Goal: Contribute content: Contribute content

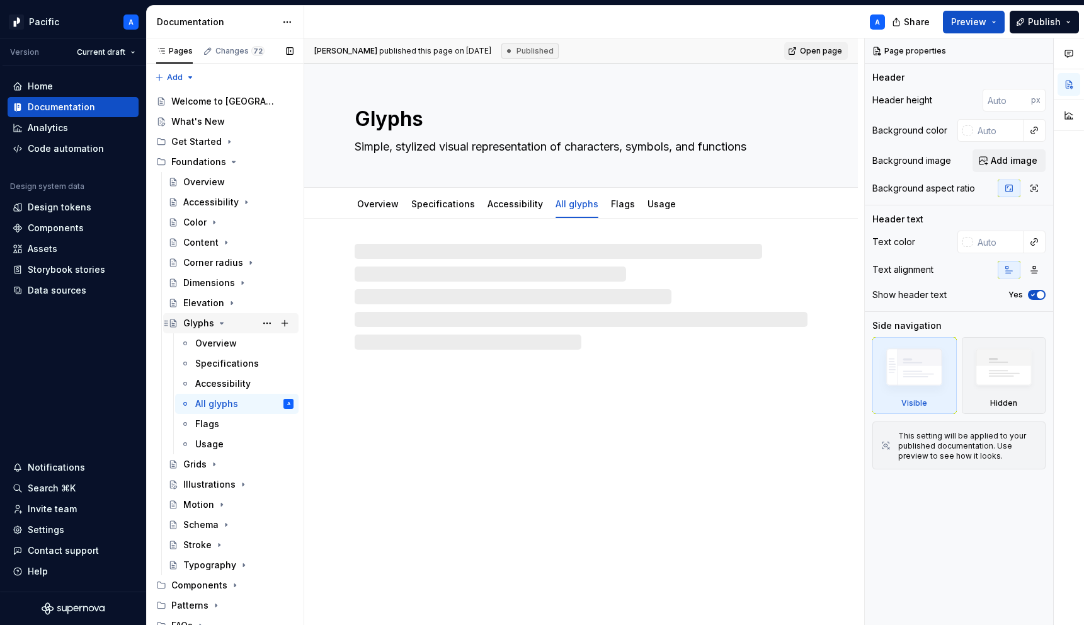
click at [223, 322] on icon "Page tree" at bounding box center [222, 323] width 10 height 10
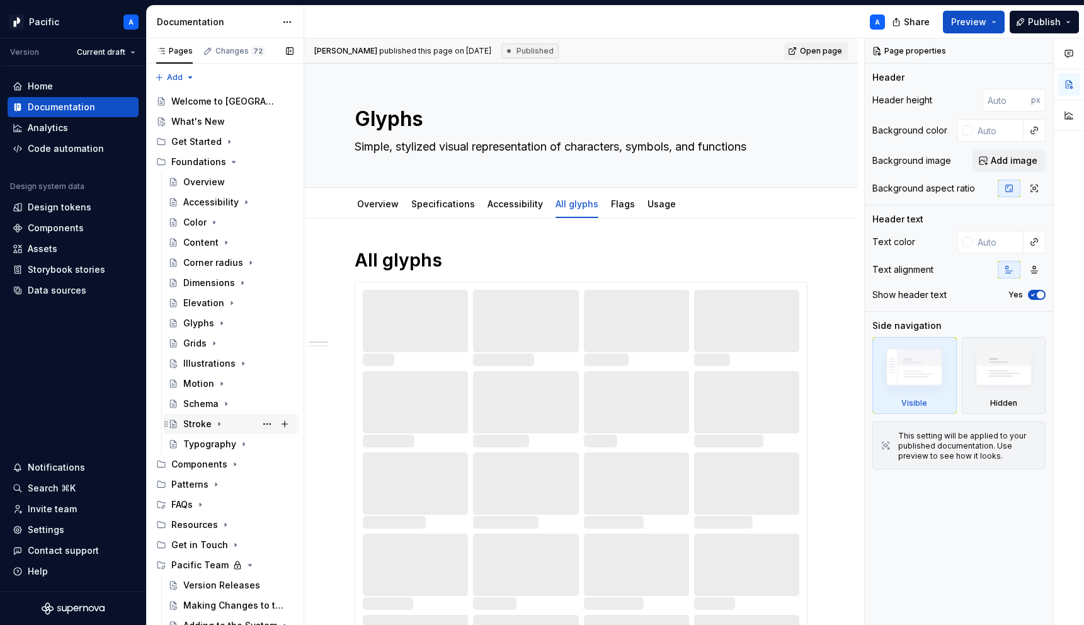
scroll to position [28, 0]
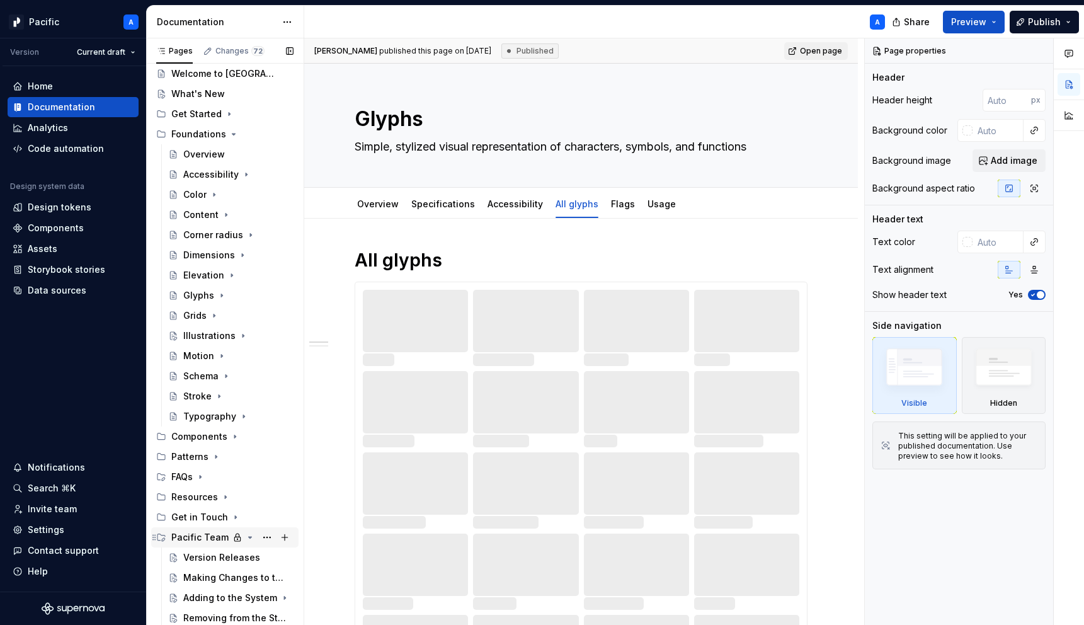
click at [249, 537] on icon "Page tree" at bounding box center [250, 537] width 3 height 1
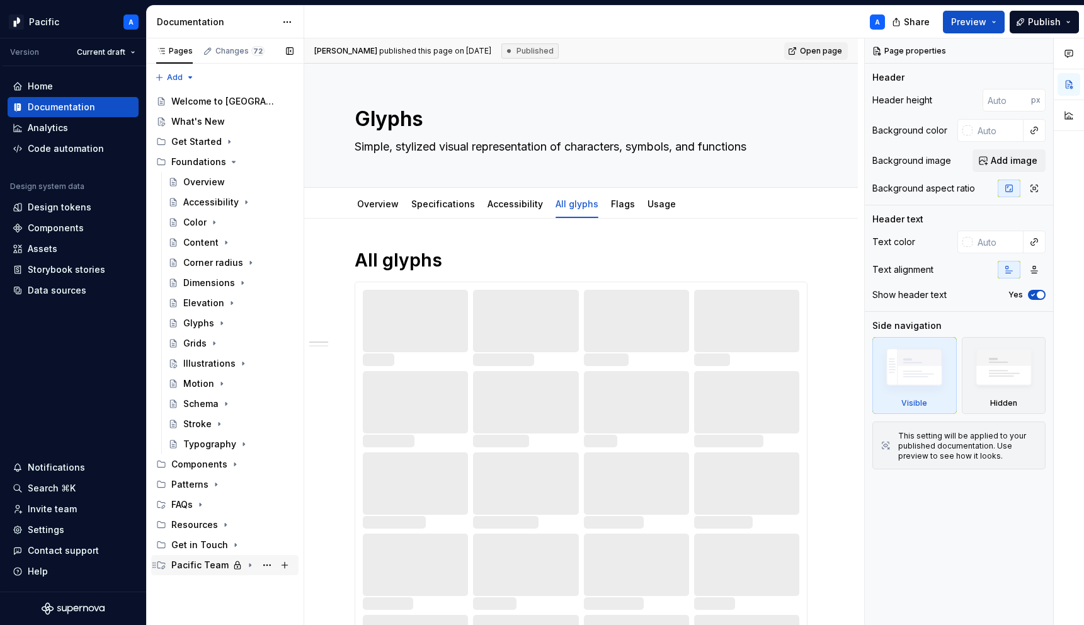
scroll to position [0, 0]
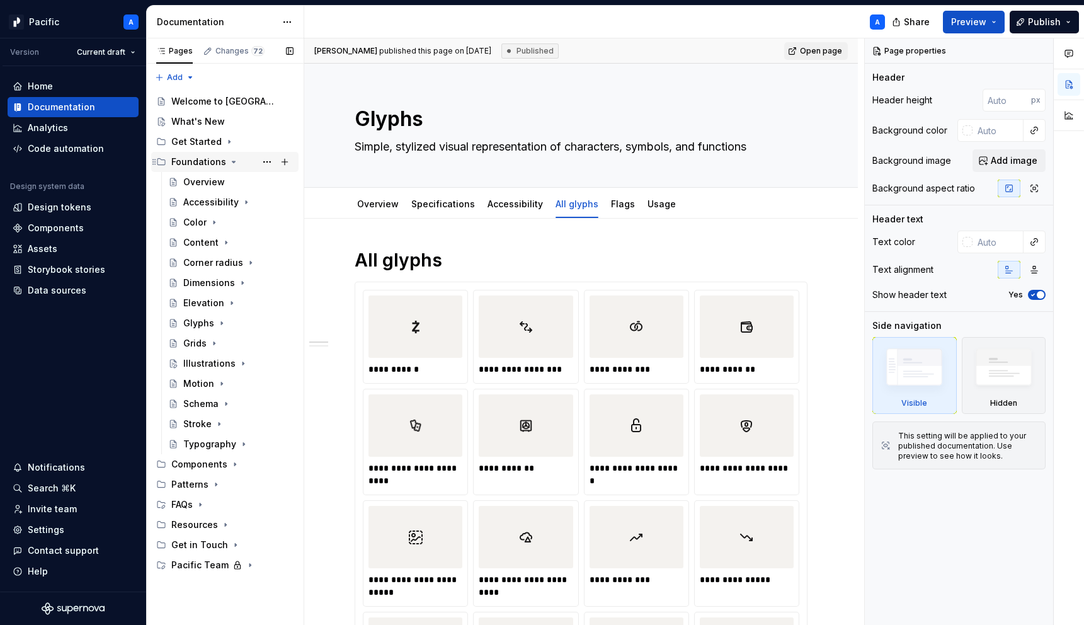
click at [232, 159] on icon "Page tree" at bounding box center [234, 162] width 10 height 10
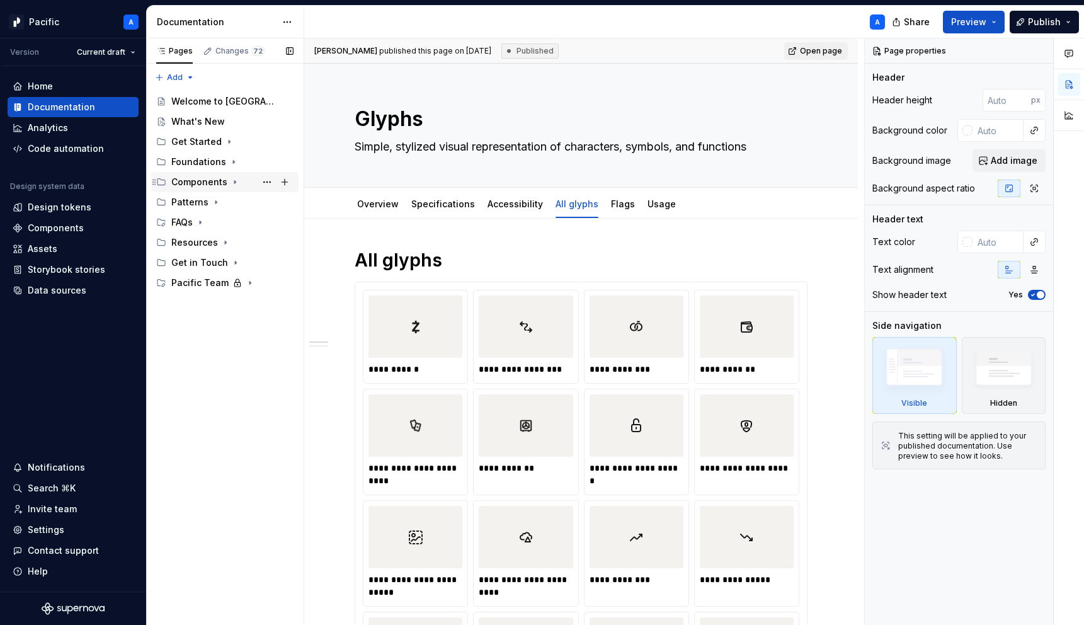
click at [233, 183] on icon "Page tree" at bounding box center [235, 182] width 10 height 10
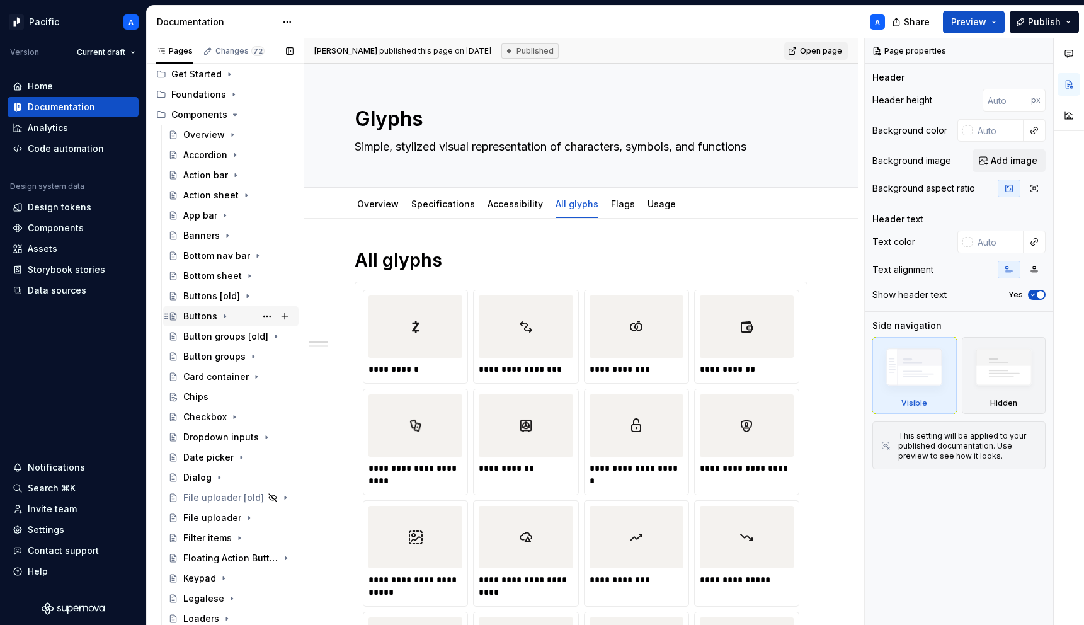
scroll to position [68, 0]
click at [214, 393] on div "Chips" at bounding box center [238, 396] width 110 height 18
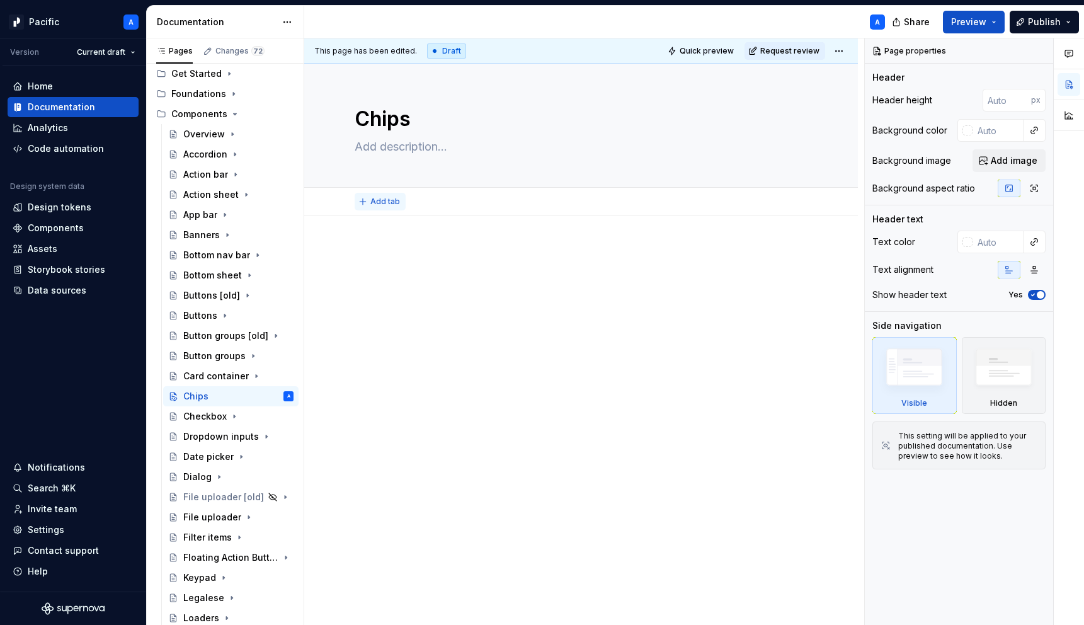
type textarea "*"
click at [372, 202] on span "Add tab" at bounding box center [385, 202] width 30 height 10
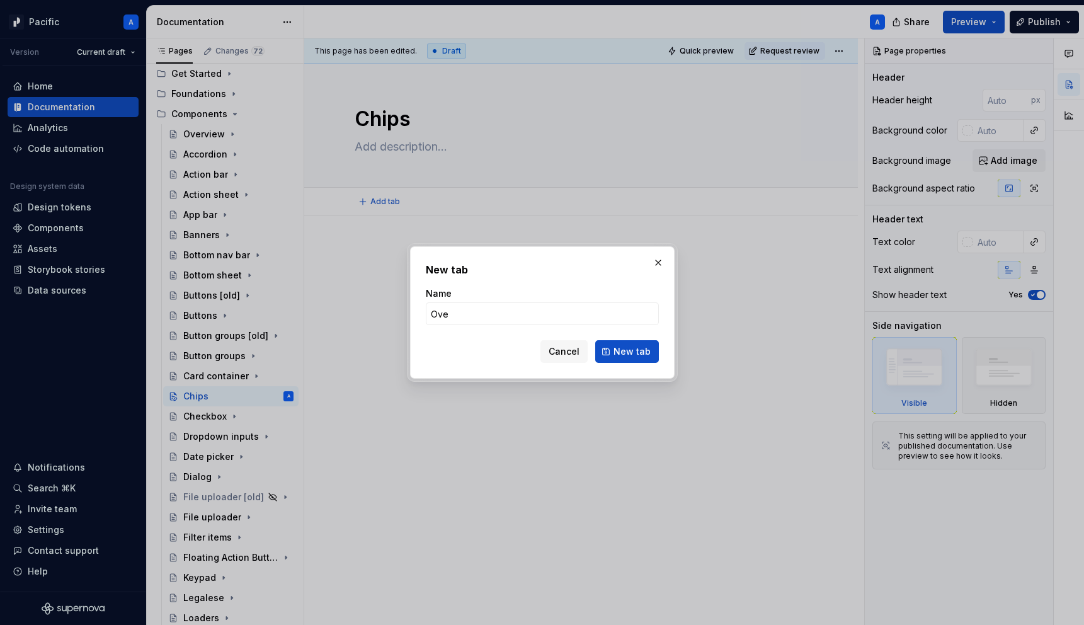
type input "Over"
type textarea "*"
type input "Overview"
click at [622, 350] on span "New tab" at bounding box center [632, 351] width 37 height 13
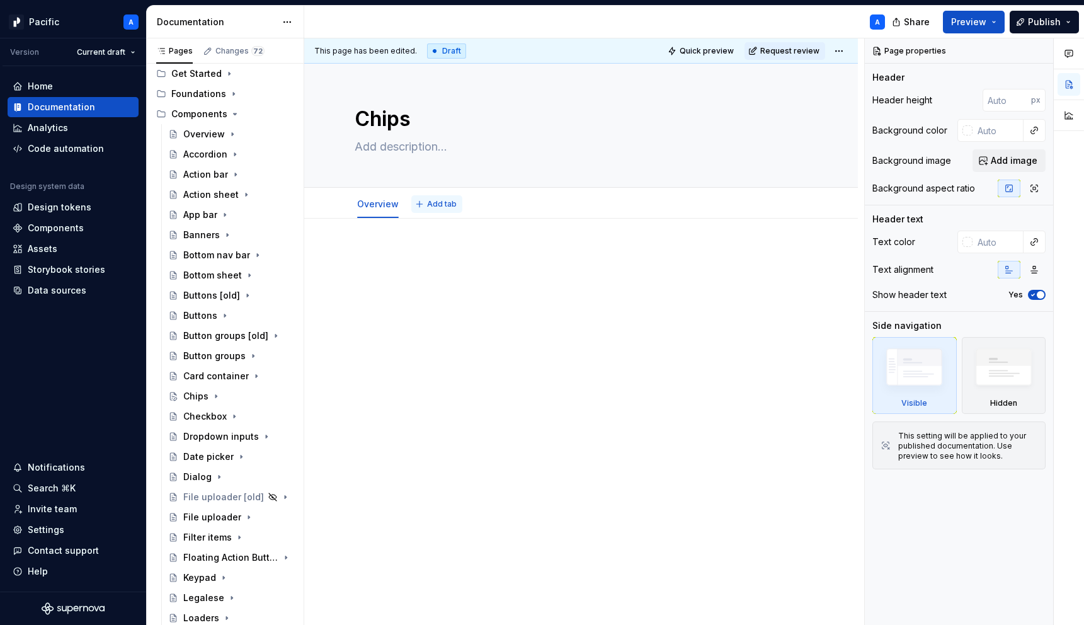
click at [442, 203] on span "Add tab" at bounding box center [442, 204] width 30 height 10
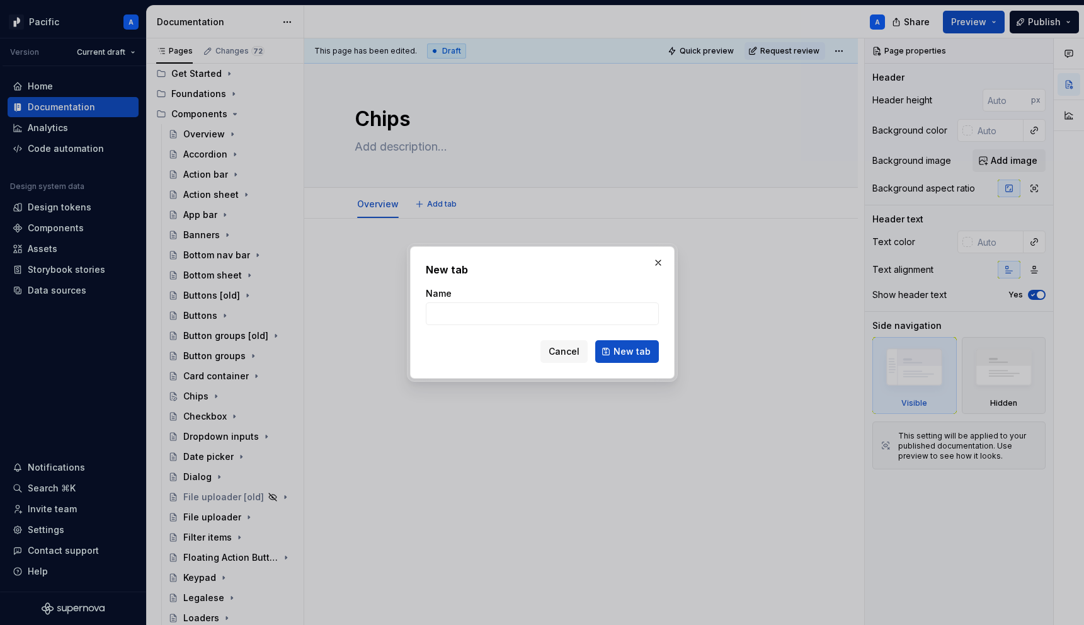
type textarea "*"
type input "S"
type textarea "*"
type input "Specifications"
click at [616, 350] on span "New tab" at bounding box center [632, 351] width 37 height 13
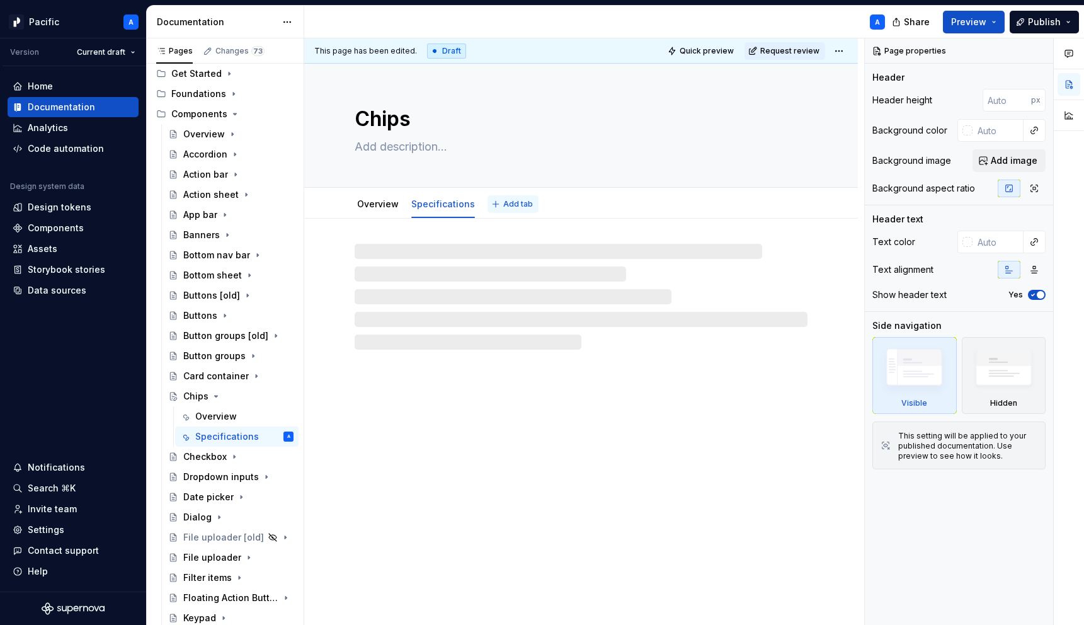
click at [516, 206] on span "Add tab" at bounding box center [518, 204] width 30 height 10
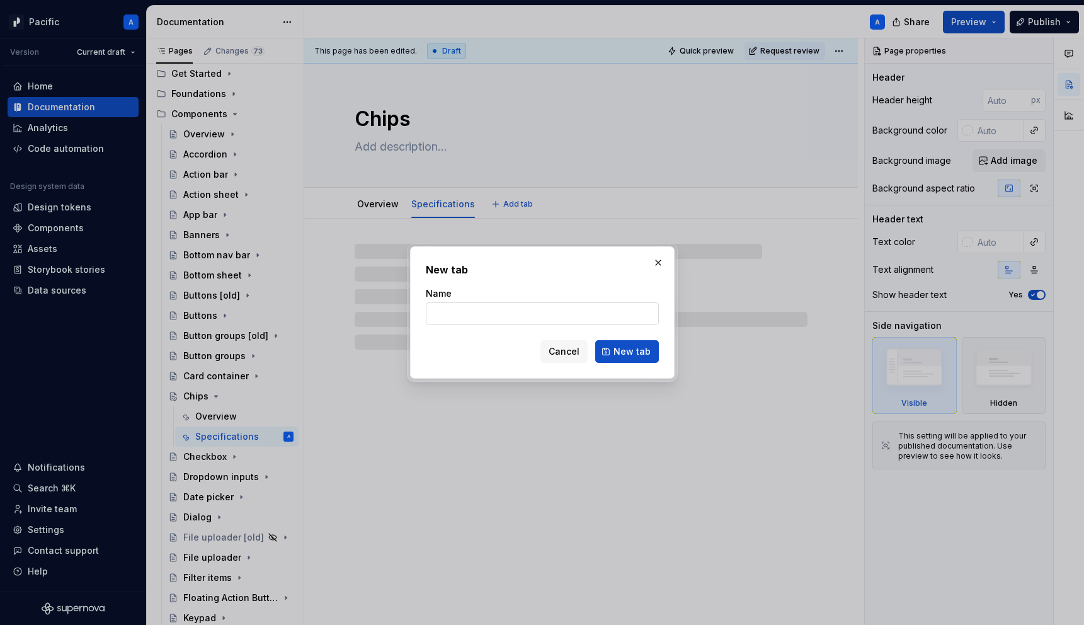
type textarea "*"
type input "A"
type textarea "*"
type input "Accessibility"
click at [632, 350] on span "New tab" at bounding box center [632, 351] width 37 height 13
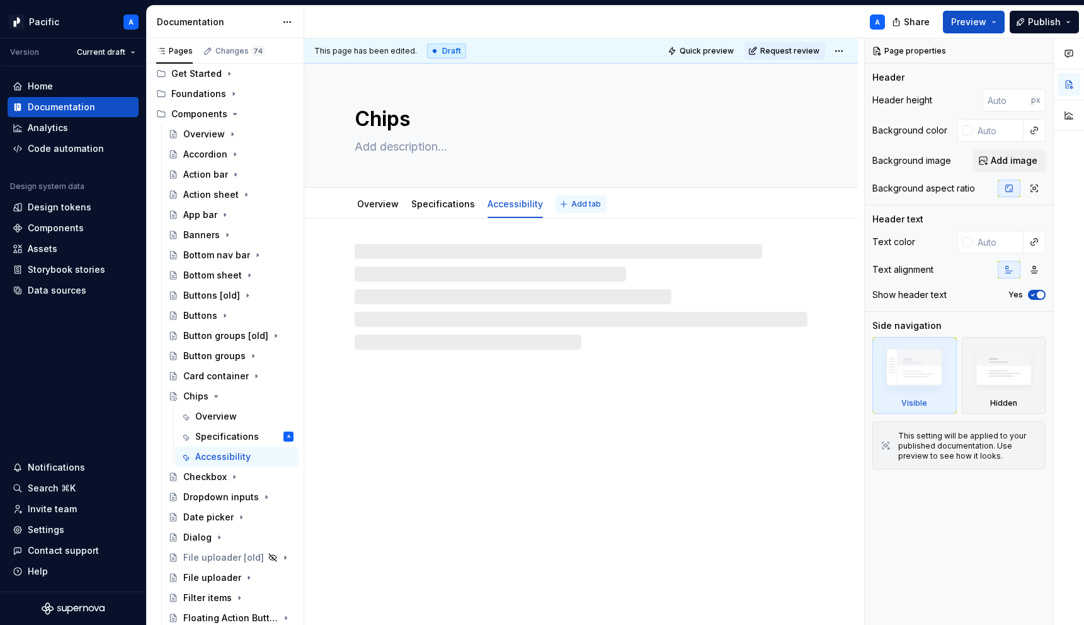
click at [578, 206] on span "Add tab" at bounding box center [586, 204] width 30 height 10
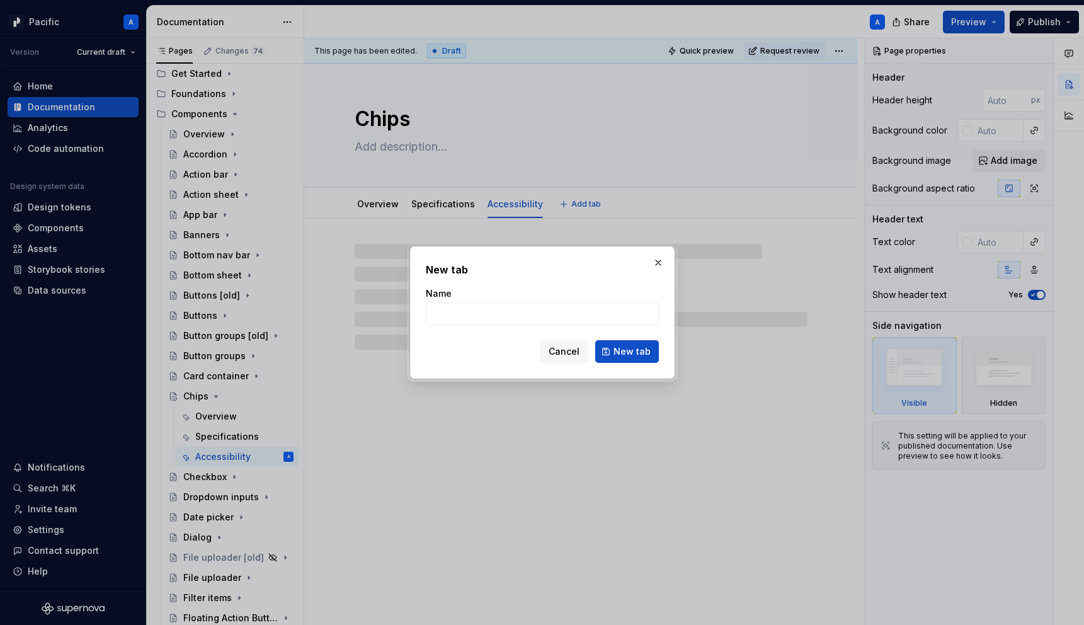
type textarea "*"
type input "Con"
type textarea "*"
type input "Conten"
type textarea "*"
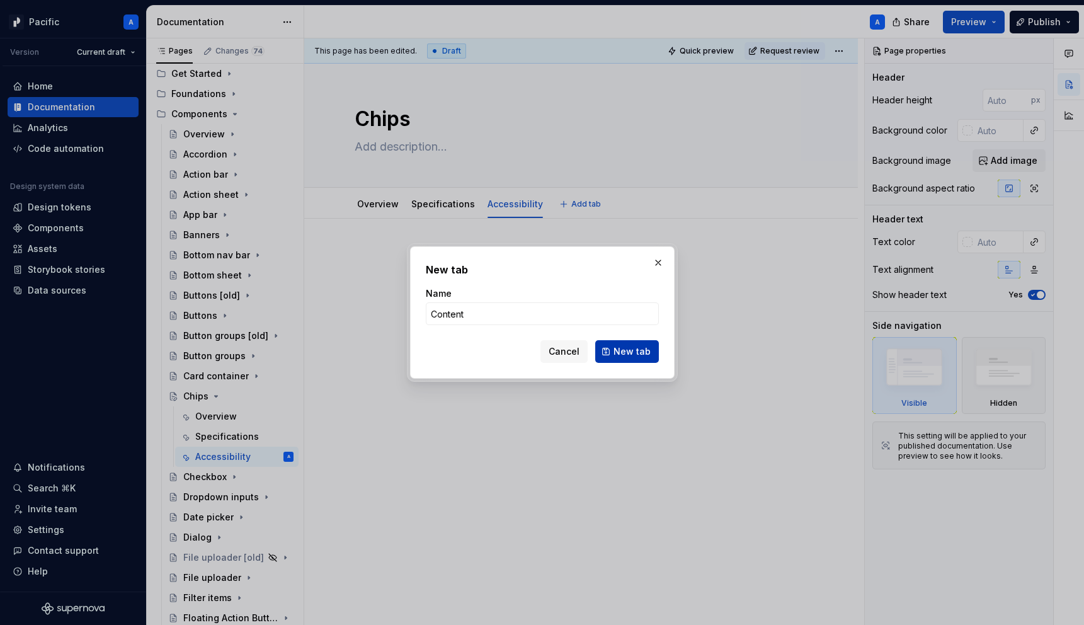
type input "Content"
click at [633, 348] on span "New tab" at bounding box center [632, 351] width 37 height 13
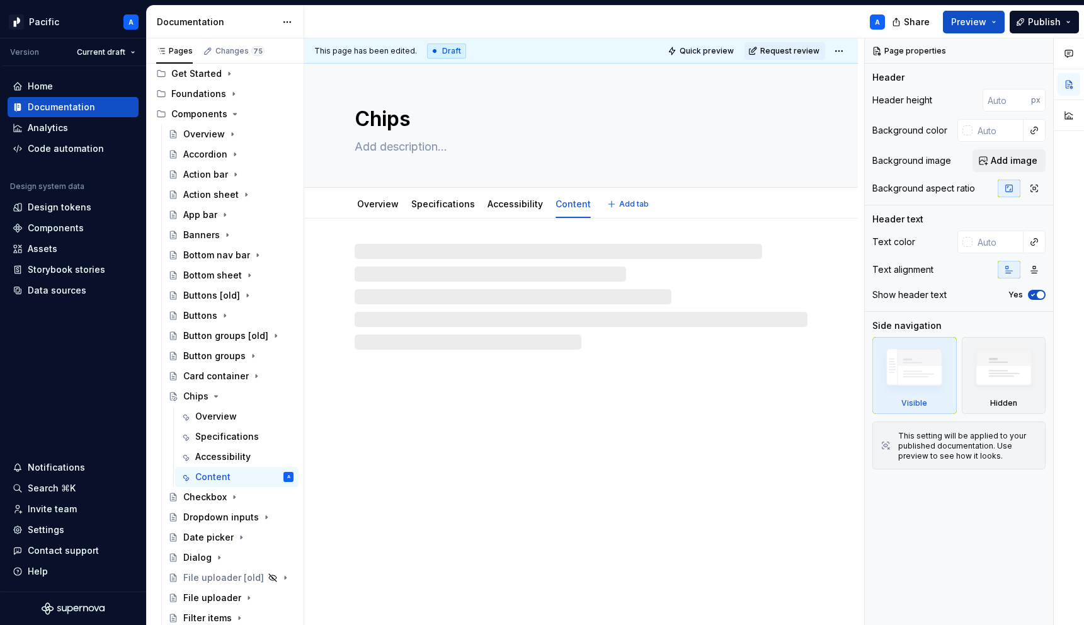
type textarea "*"
click at [634, 202] on span "Add tab" at bounding box center [634, 204] width 30 height 10
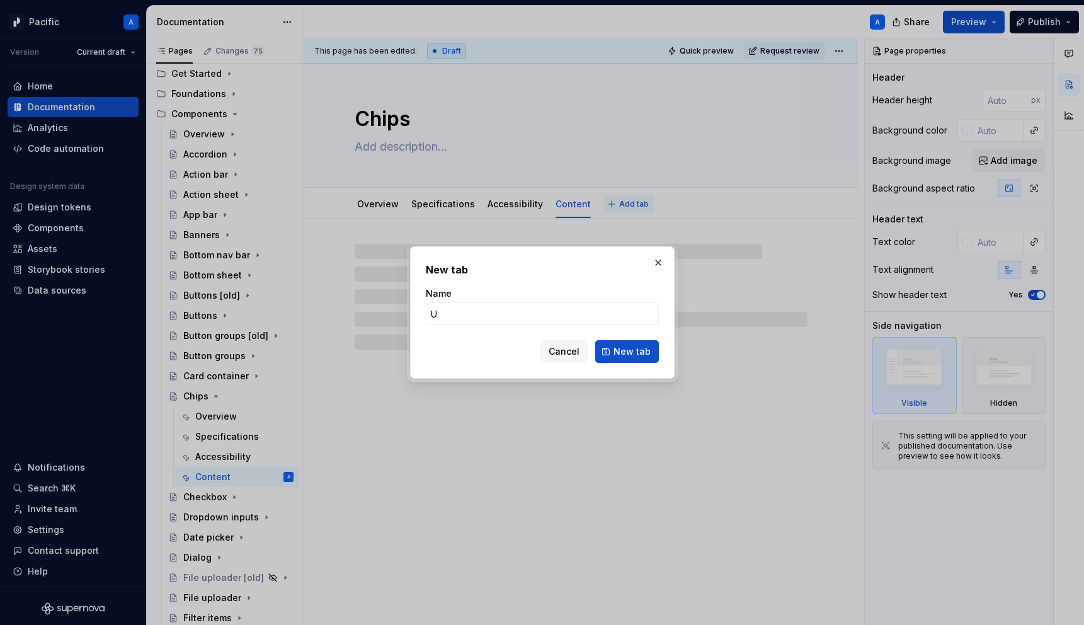
type input "Us"
type textarea "*"
type input "Usage"
type textarea "*"
type input "Usage"
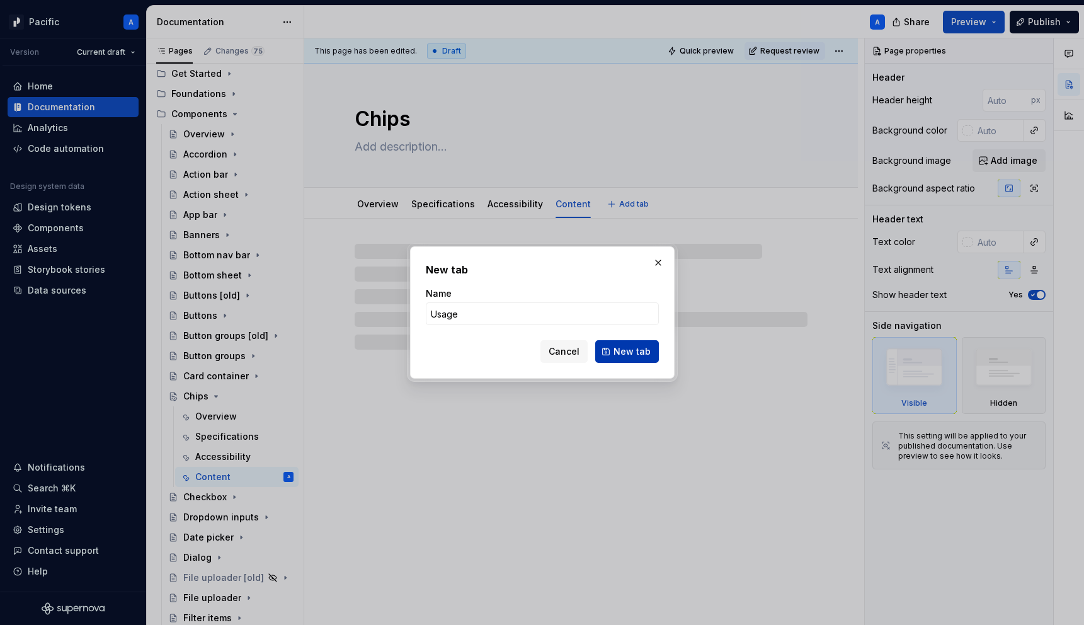
click at [625, 347] on span "New tab" at bounding box center [632, 351] width 37 height 13
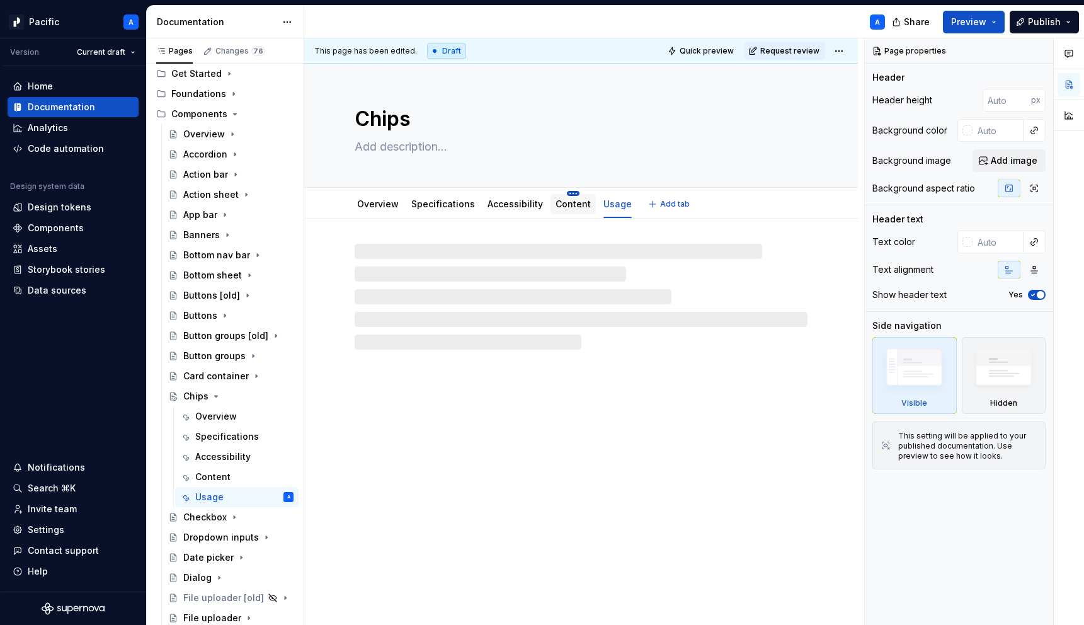
click at [564, 191] on html "Pacific A Version Current draft Home Documentation Analytics Code automation De…" at bounding box center [542, 312] width 1084 height 625
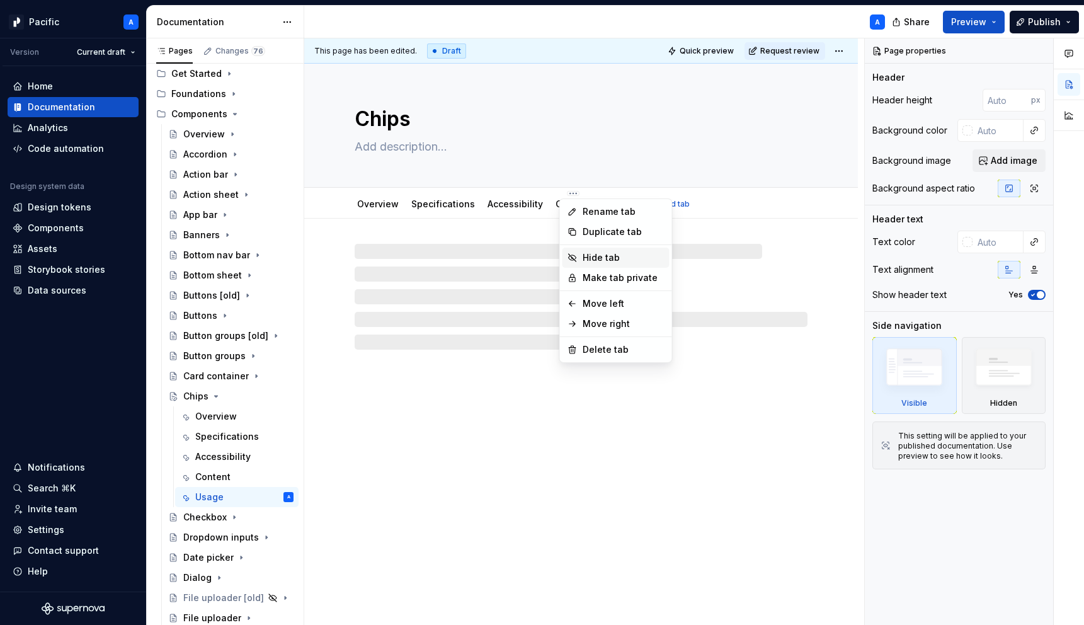
click at [602, 257] on div "Hide tab" at bounding box center [624, 257] width 82 height 13
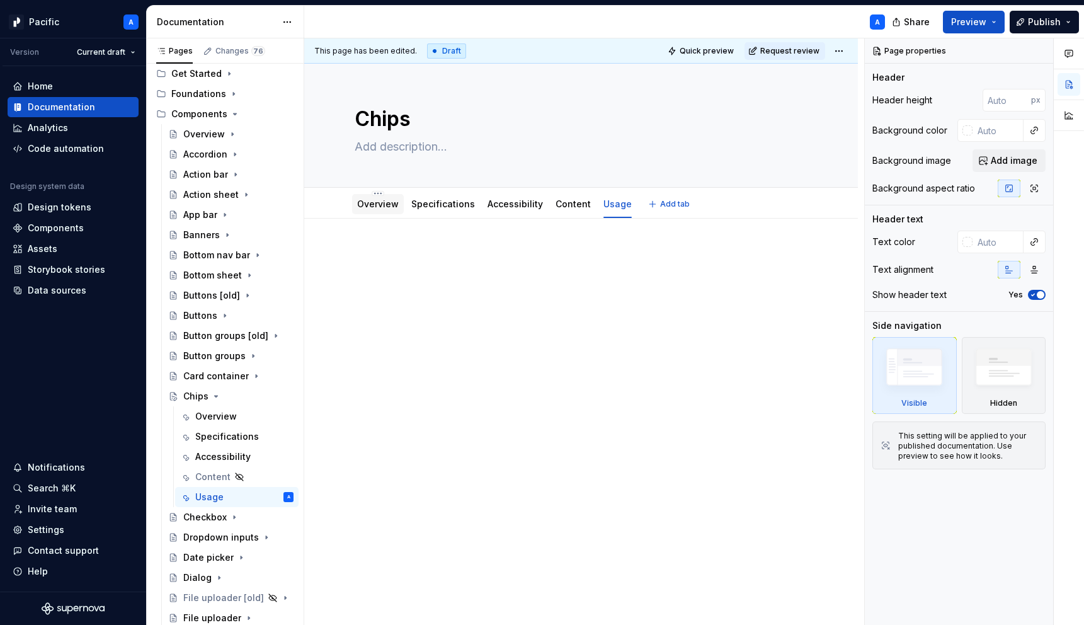
click at [374, 200] on link "Overview" at bounding box center [378, 203] width 42 height 11
click at [250, 374] on icon "Page tree" at bounding box center [251, 376] width 10 height 10
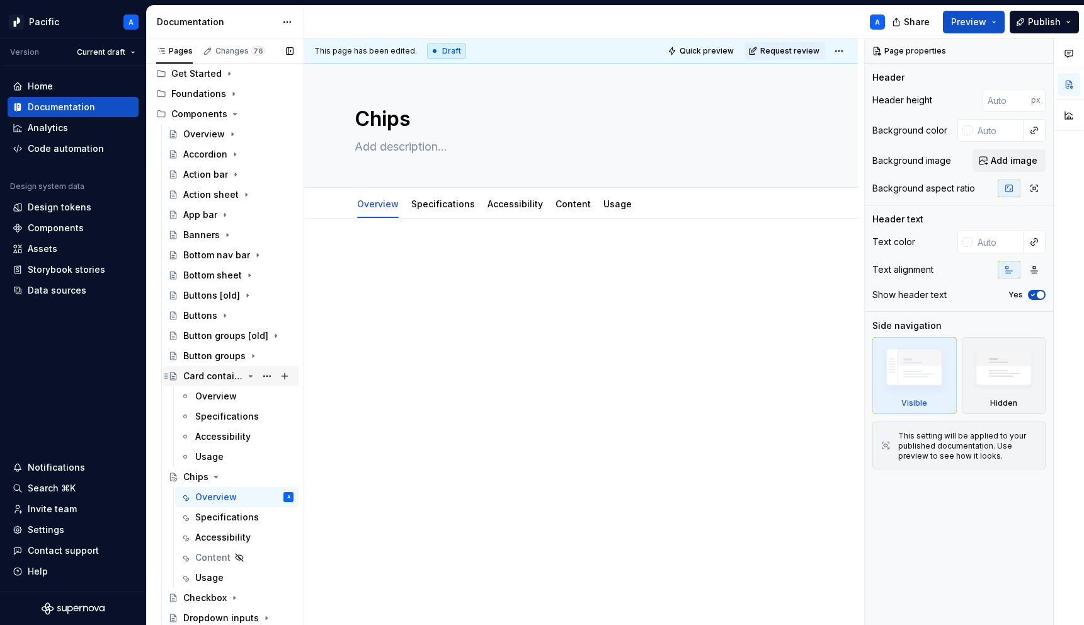
click at [249, 375] on icon "Page tree" at bounding box center [250, 375] width 3 height 1
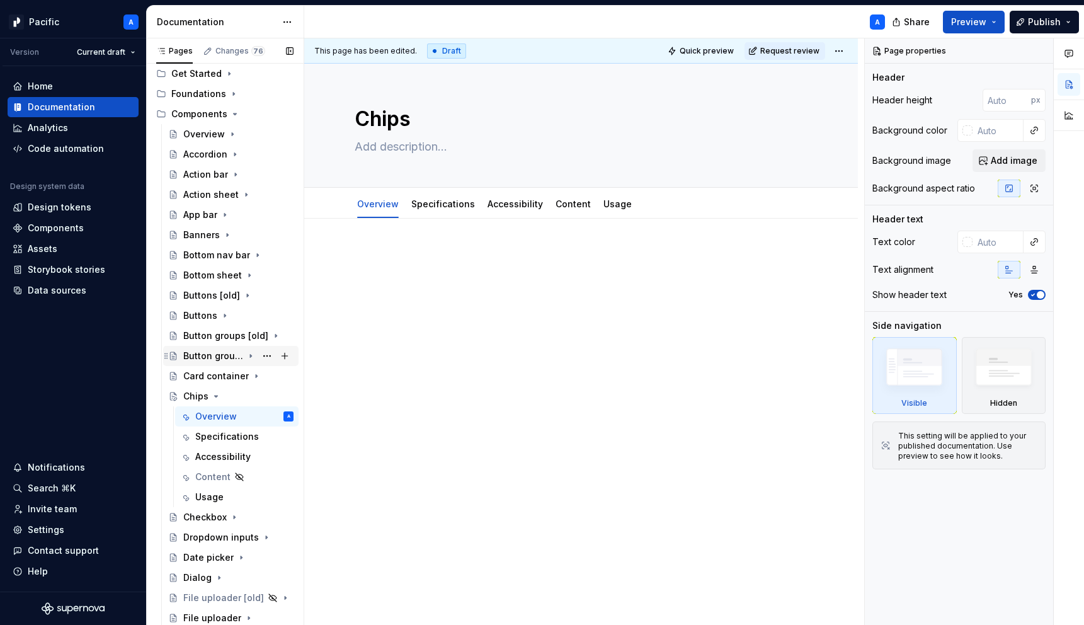
click at [250, 355] on icon "Page tree" at bounding box center [250, 356] width 1 height 3
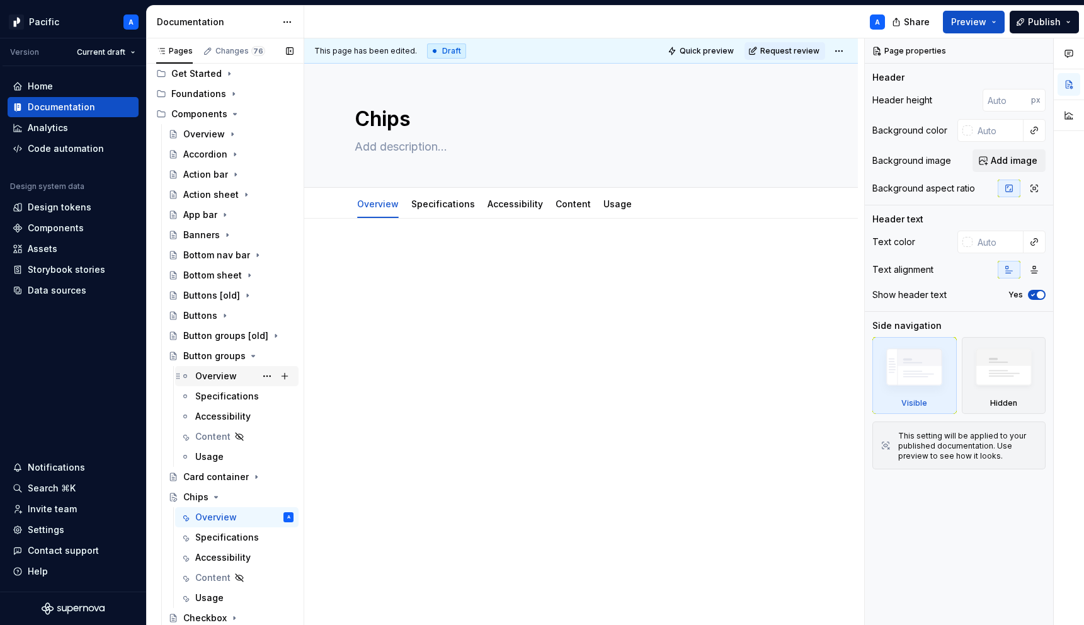
click at [235, 375] on div "Overview" at bounding box center [216, 376] width 42 height 13
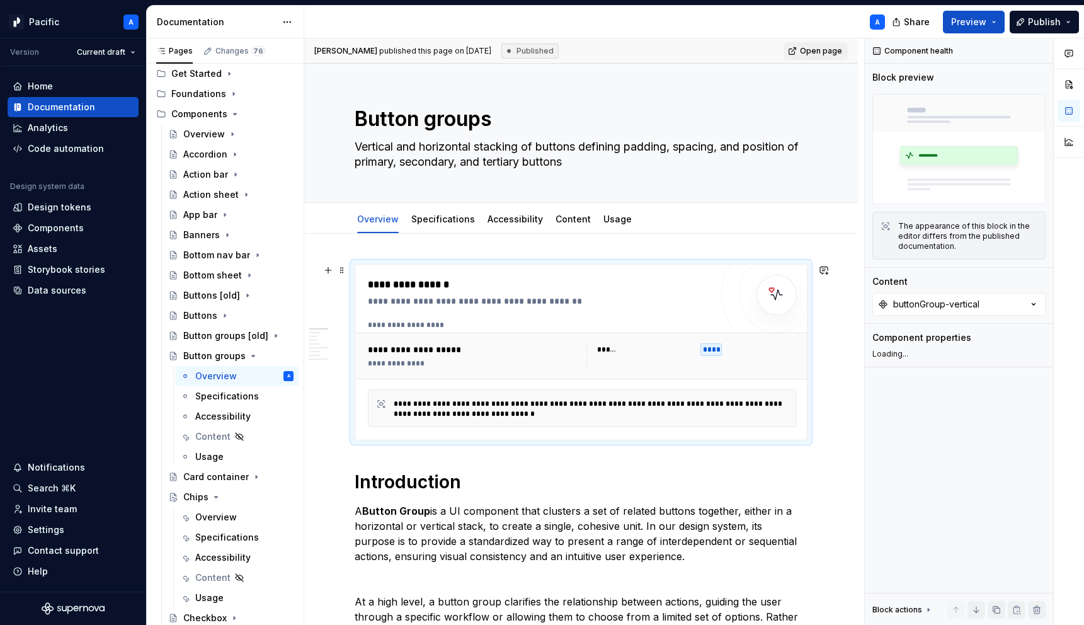
click at [391, 302] on div "**********" at bounding box center [543, 301] width 350 height 13
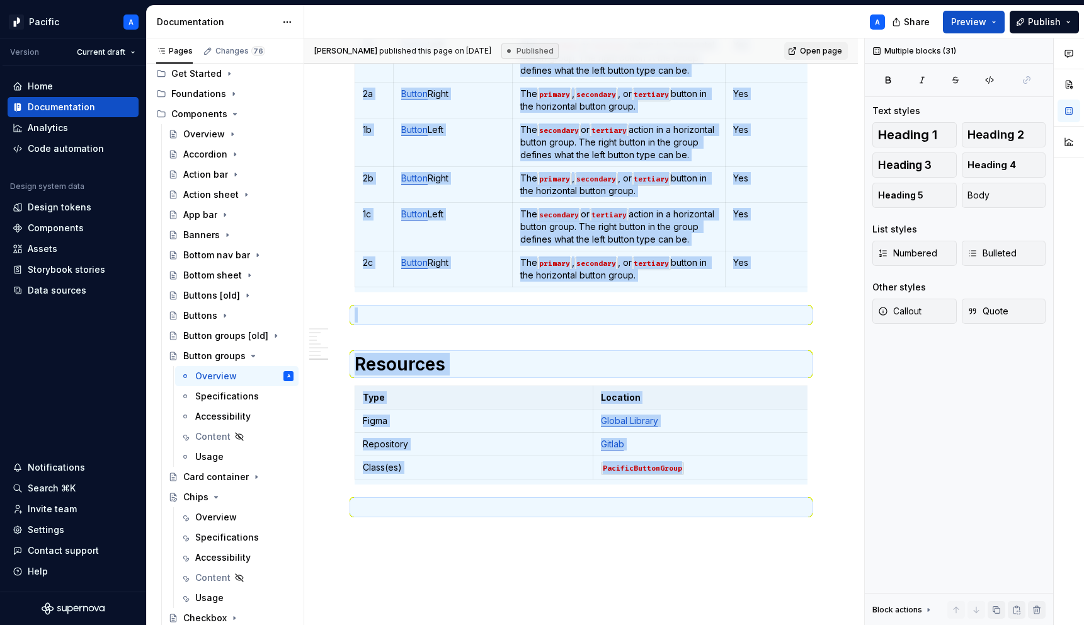
scroll to position [4164, 0]
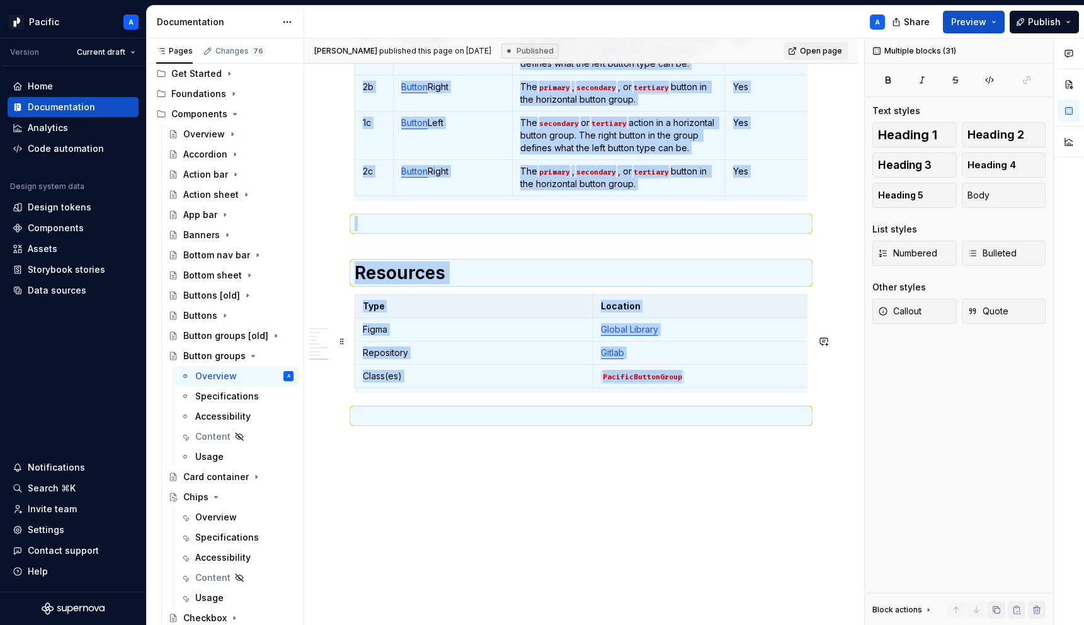
copy div "**********"
click at [215, 520] on div "Overview" at bounding box center [216, 517] width 42 height 13
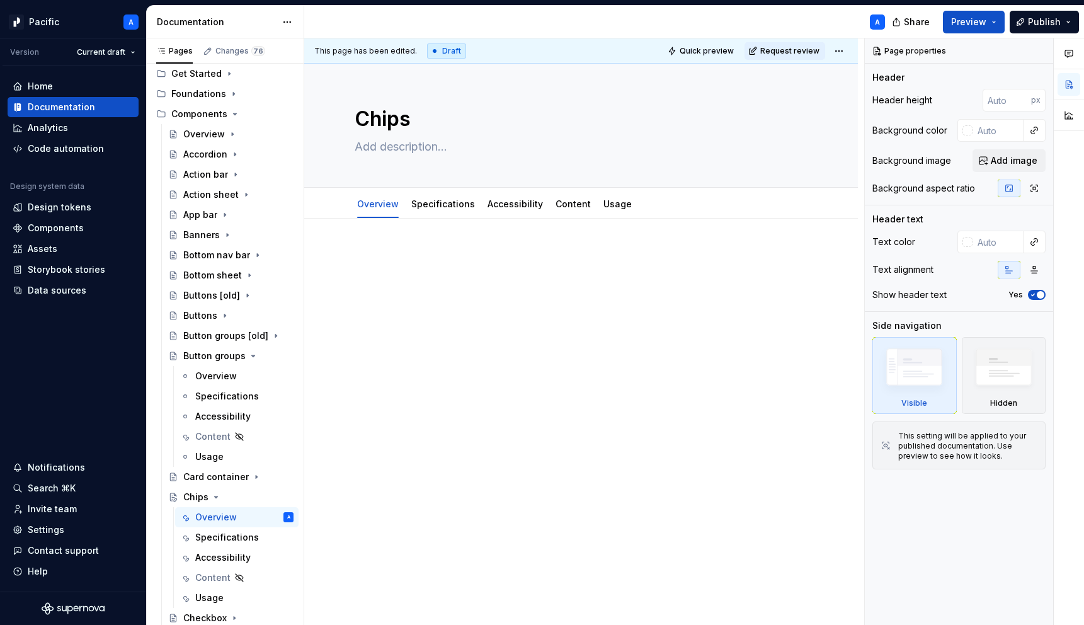
type textarea "*"
click at [586, 374] on div at bounding box center [581, 359] width 554 height 281
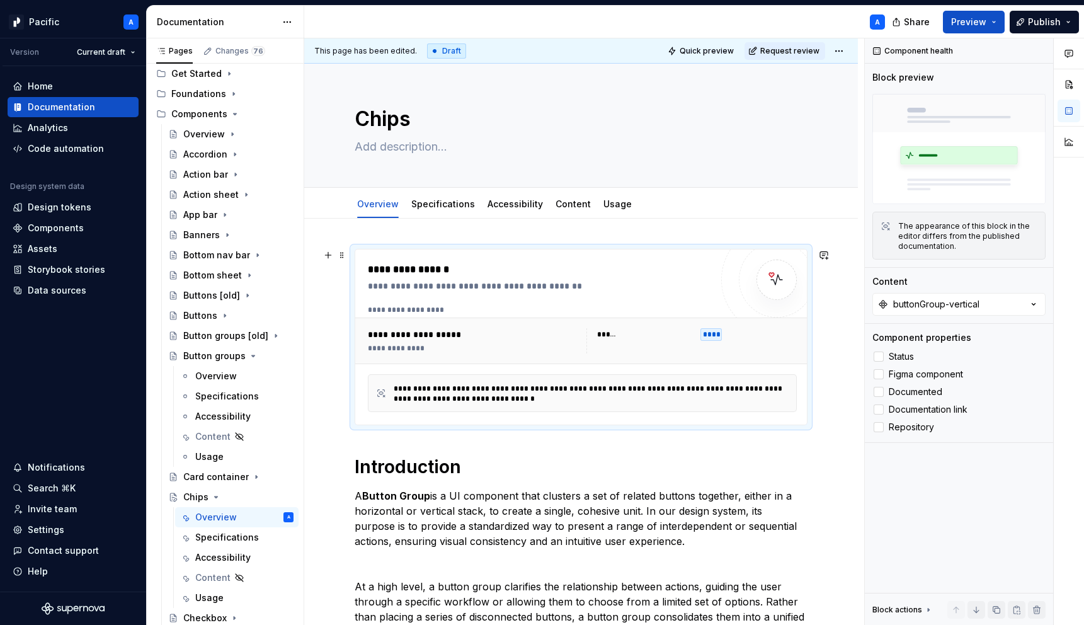
click at [627, 332] on div "******" at bounding box center [645, 334] width 96 height 13
click at [1007, 304] on button "buttonGroup-vertical" at bounding box center [959, 304] width 173 height 23
type input "chip"
click at [923, 357] on div "chip" at bounding box center [958, 355] width 157 height 13
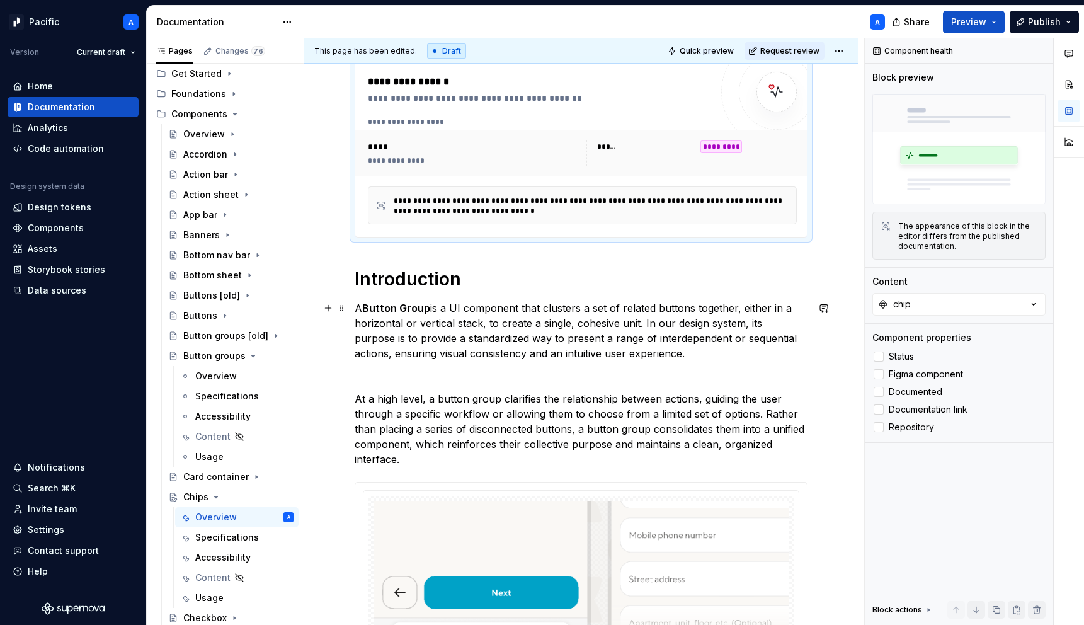
scroll to position [197, 0]
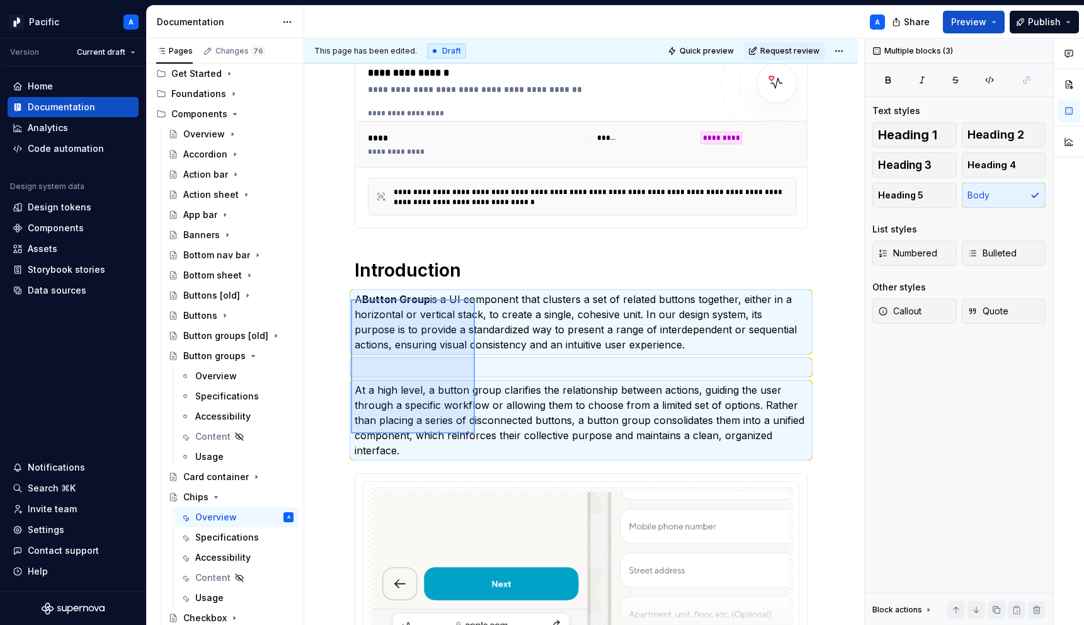
drag, startPoint x: 351, startPoint y: 299, endPoint x: 475, endPoint y: 433, distance: 182.8
click at [475, 433] on div "**********" at bounding box center [584, 331] width 560 height 587
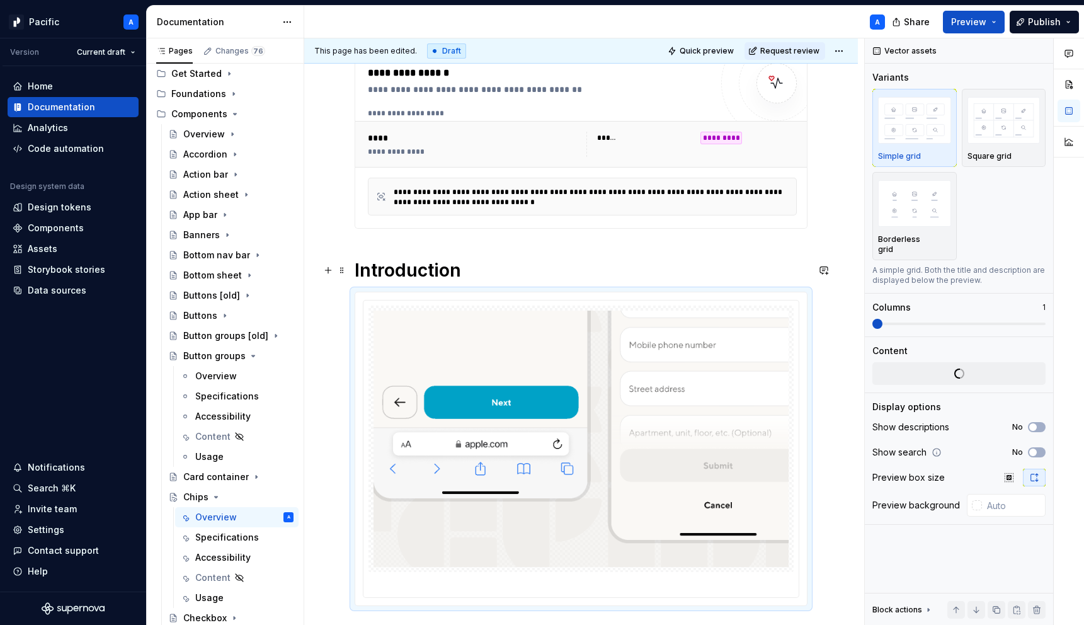
click at [493, 268] on h1 "Introduction" at bounding box center [581, 270] width 453 height 23
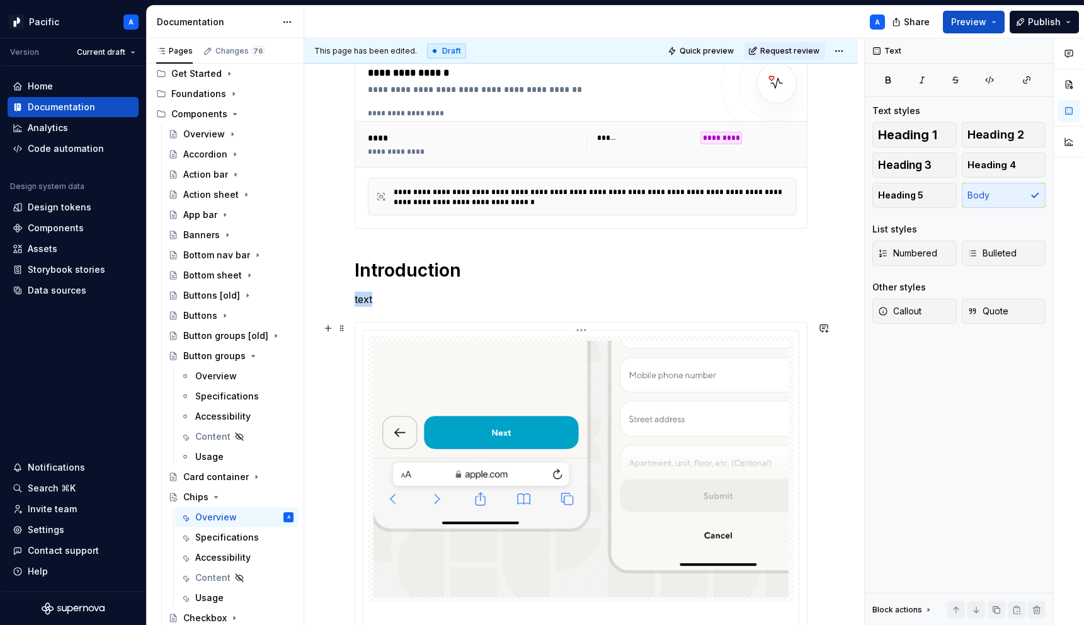
click at [532, 392] on img at bounding box center [581, 469] width 415 height 256
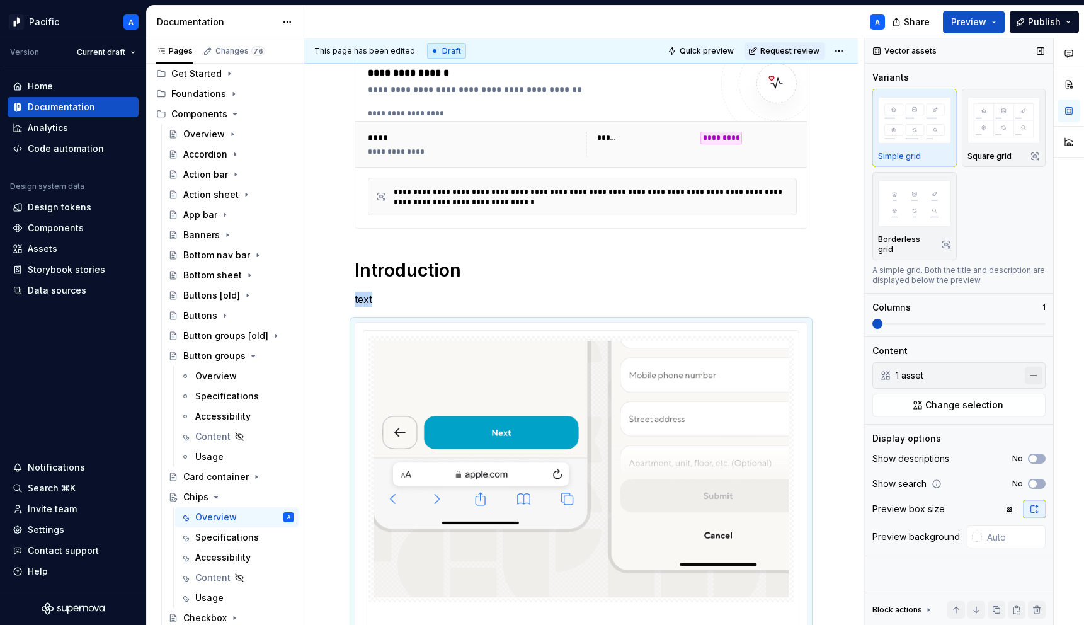
click at [1033, 367] on button "button" at bounding box center [1034, 376] width 18 height 18
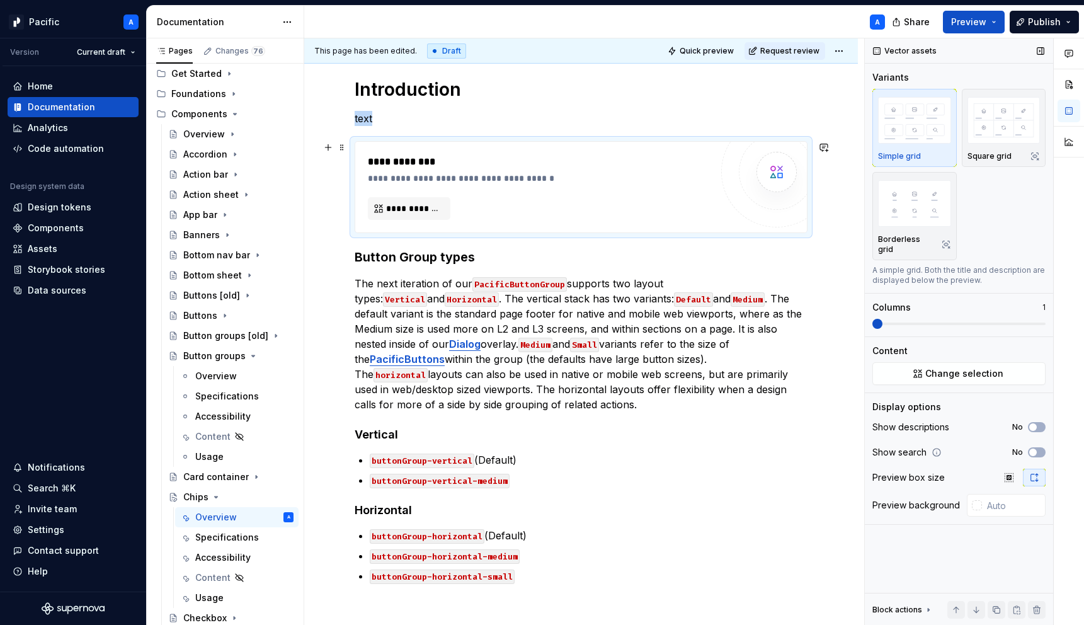
scroll to position [386, 0]
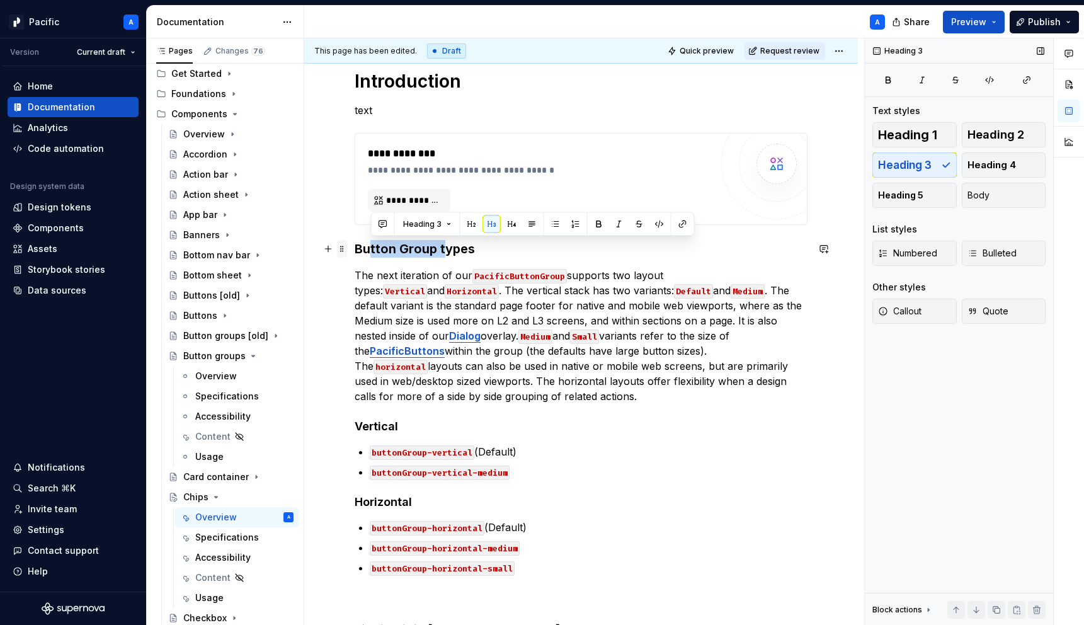
drag, startPoint x: 430, startPoint y: 250, endPoint x: 341, endPoint y: 255, distance: 88.3
click at [341, 255] on span at bounding box center [342, 249] width 10 height 18
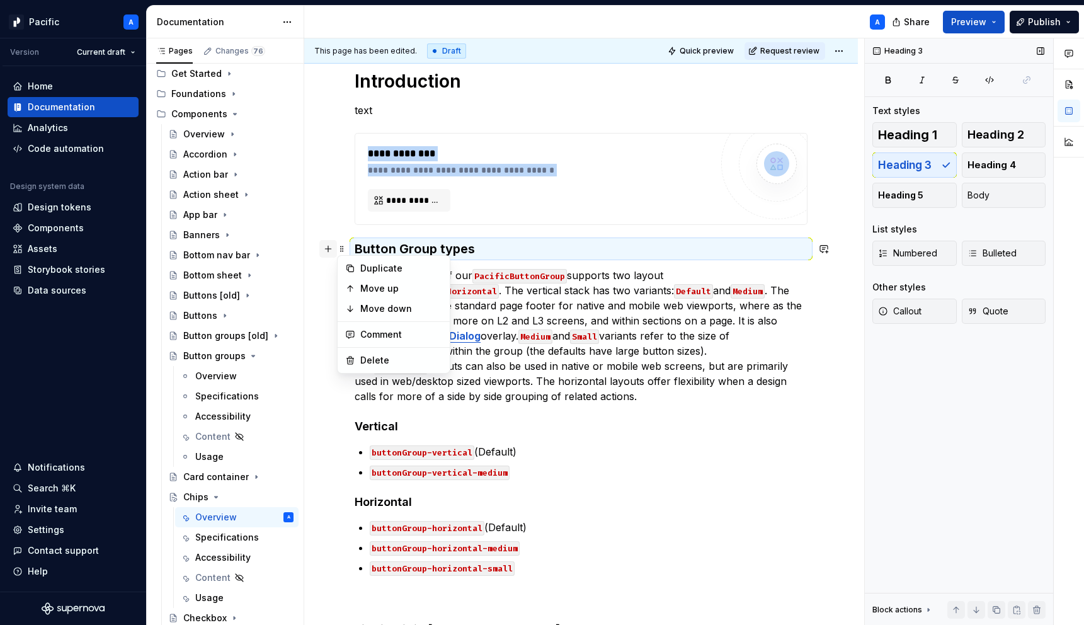
click at [336, 242] on button "button" at bounding box center [328, 249] width 18 height 18
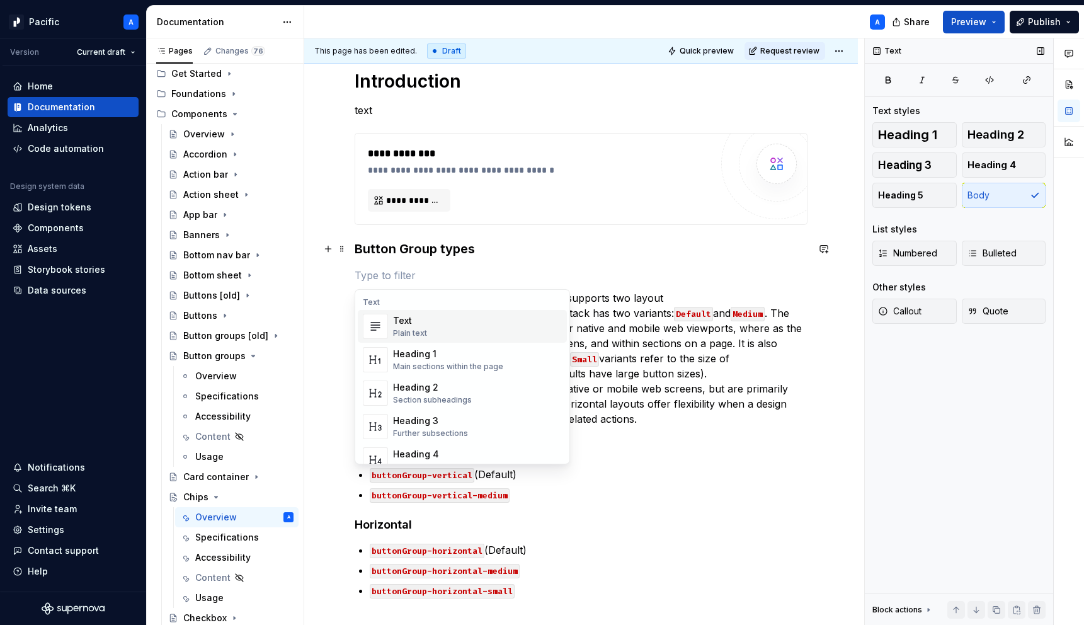
click at [448, 253] on h3 "Button Group types" at bounding box center [581, 249] width 453 height 18
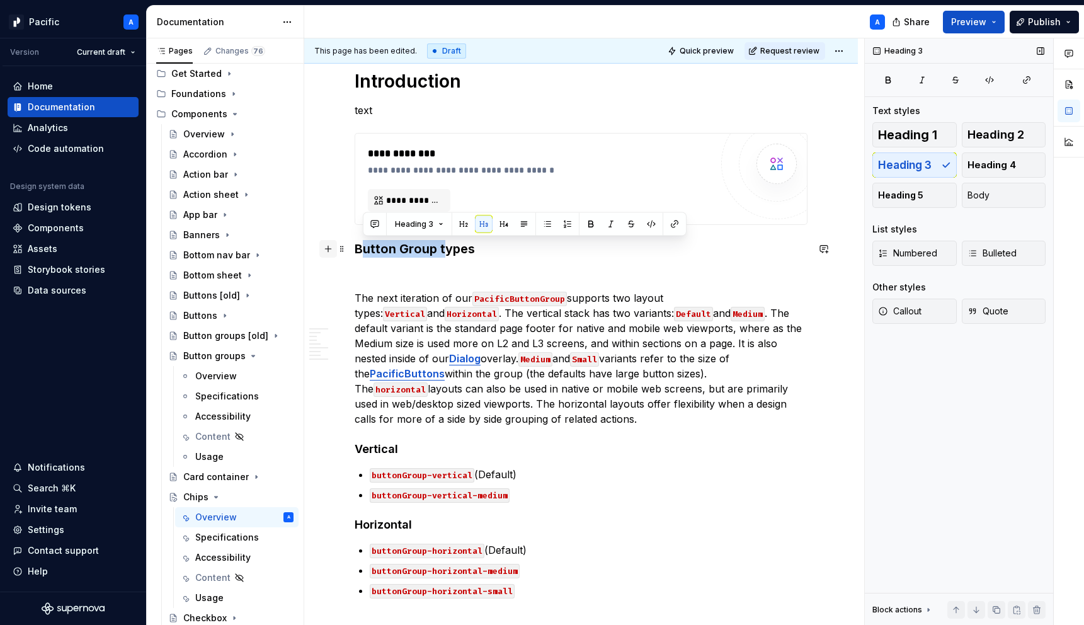
drag, startPoint x: 444, startPoint y: 248, endPoint x: 335, endPoint y: 248, distance: 108.4
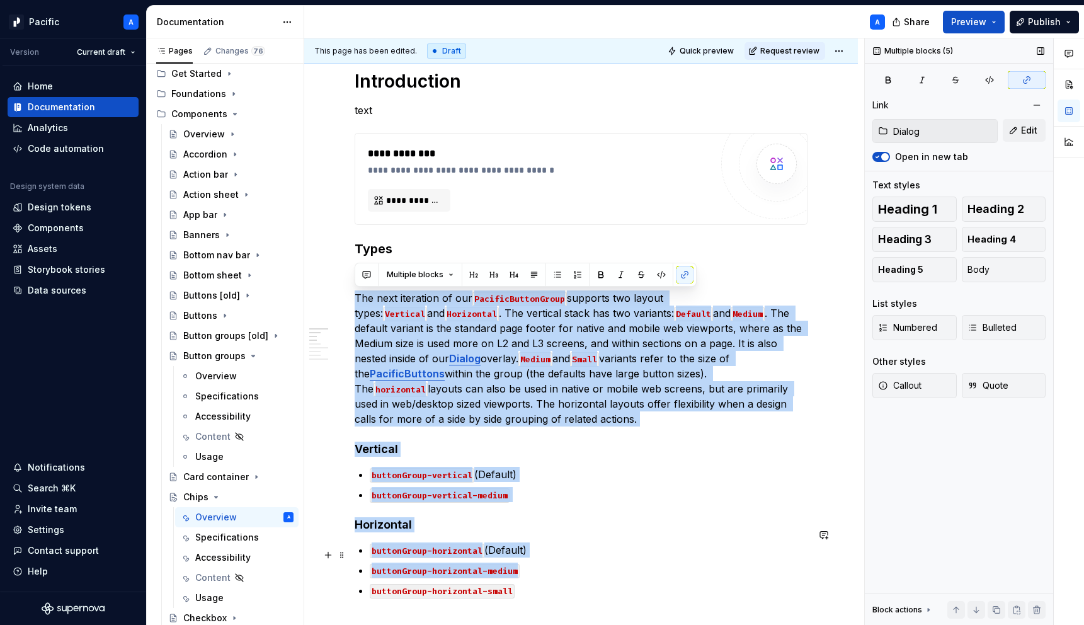
drag, startPoint x: 357, startPoint y: 292, endPoint x: 731, endPoint y: 556, distance: 457.6
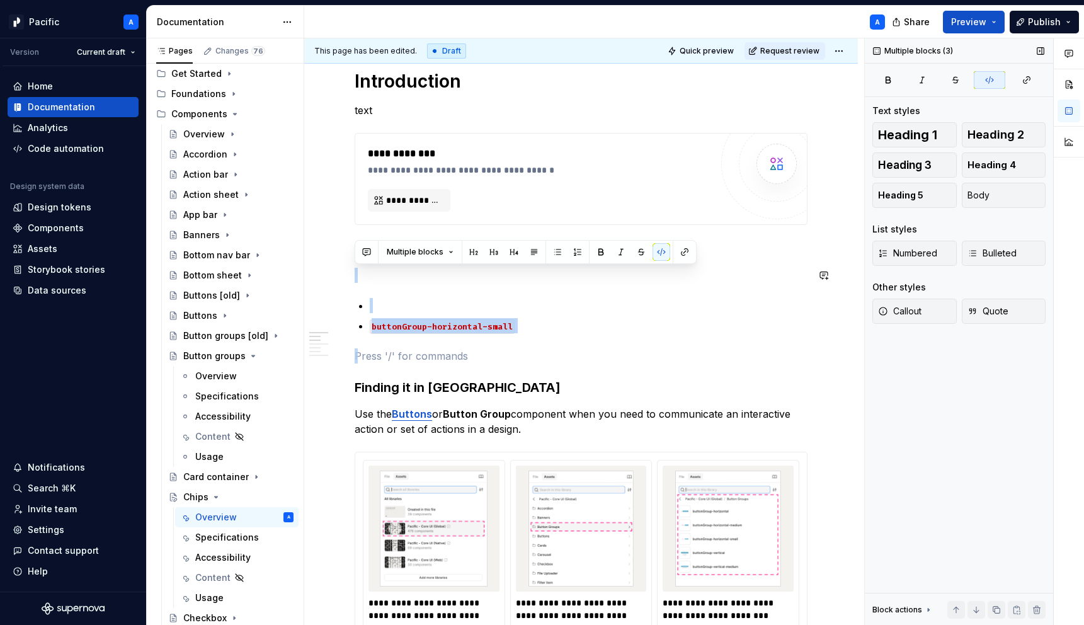
drag, startPoint x: 551, startPoint y: 349, endPoint x: 334, endPoint y: 261, distance: 234.3
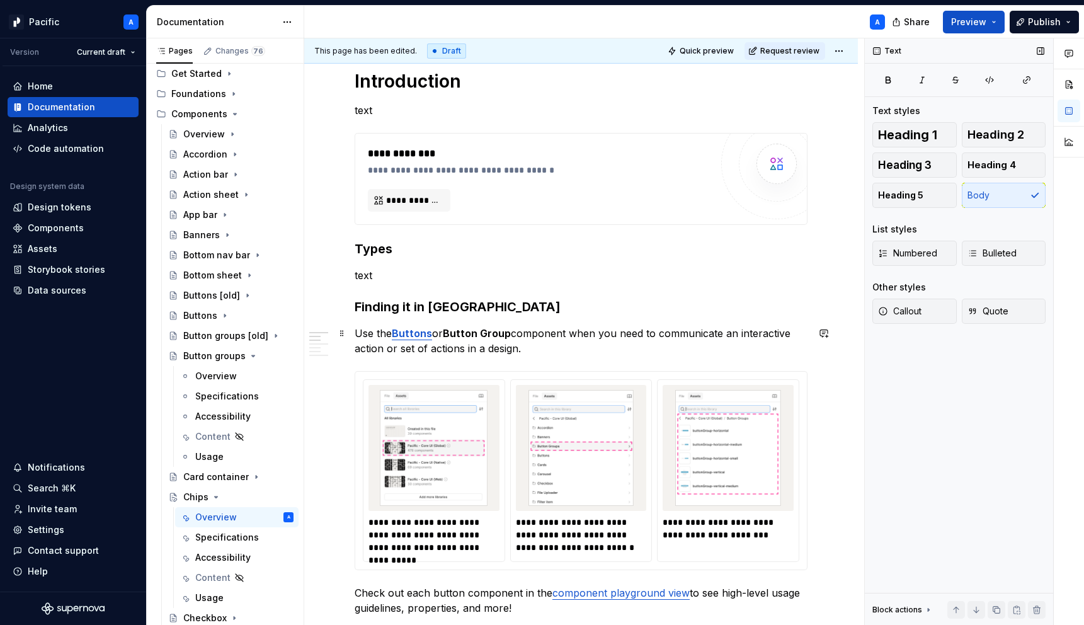
click at [468, 337] on strong "Button Group" at bounding box center [477, 333] width 68 height 13
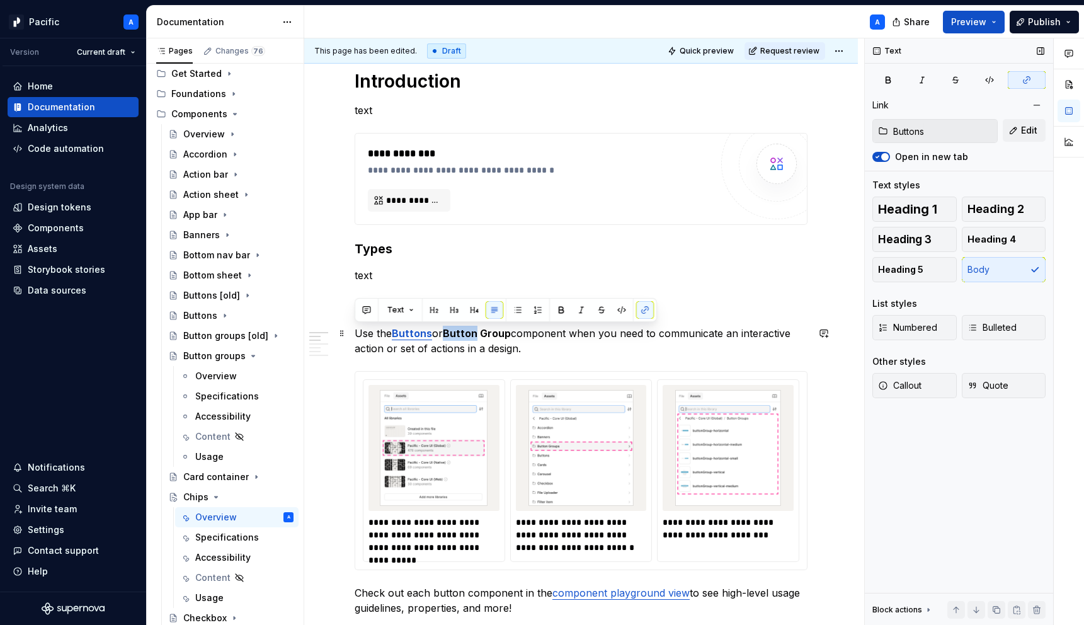
click at [468, 337] on strong "Button Group" at bounding box center [477, 333] width 68 height 13
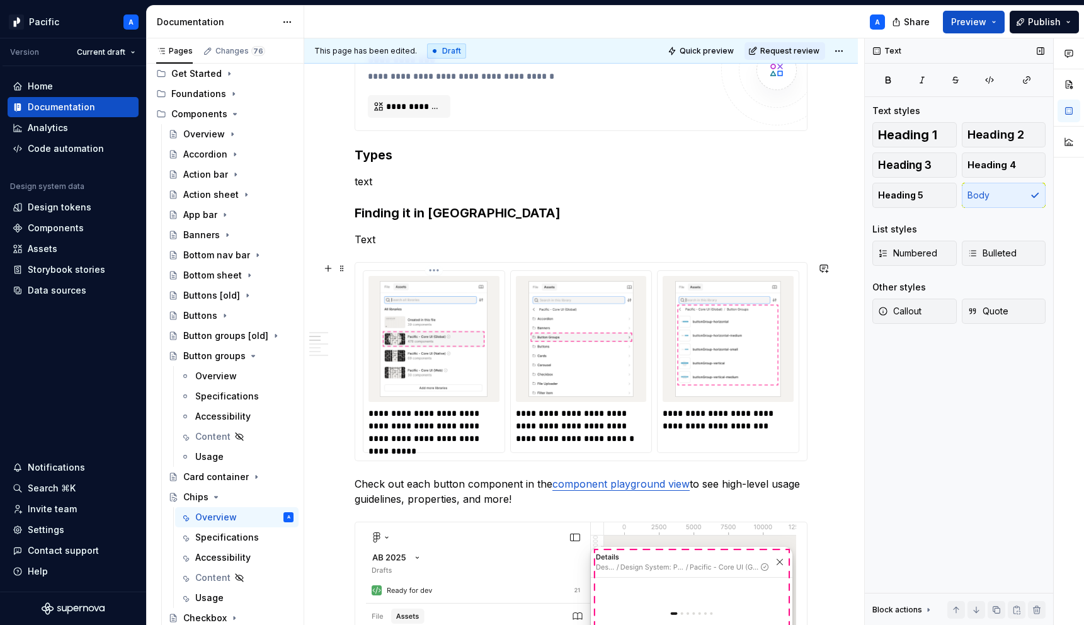
scroll to position [482, 0]
click at [480, 423] on p "**********" at bounding box center [435, 423] width 133 height 38
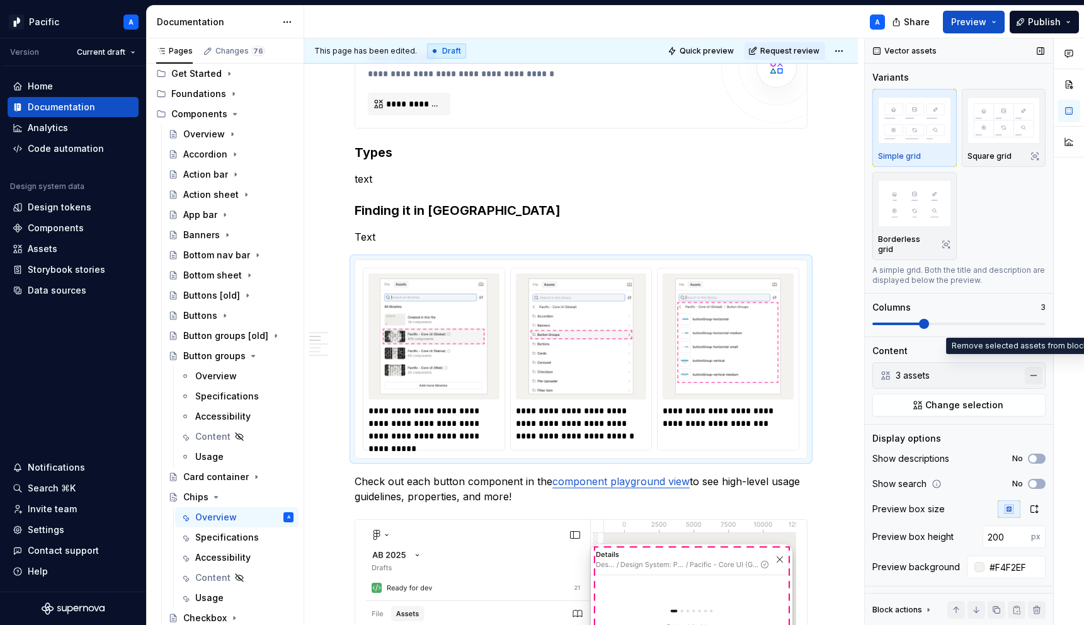
click at [1032, 367] on button "button" at bounding box center [1034, 376] width 18 height 18
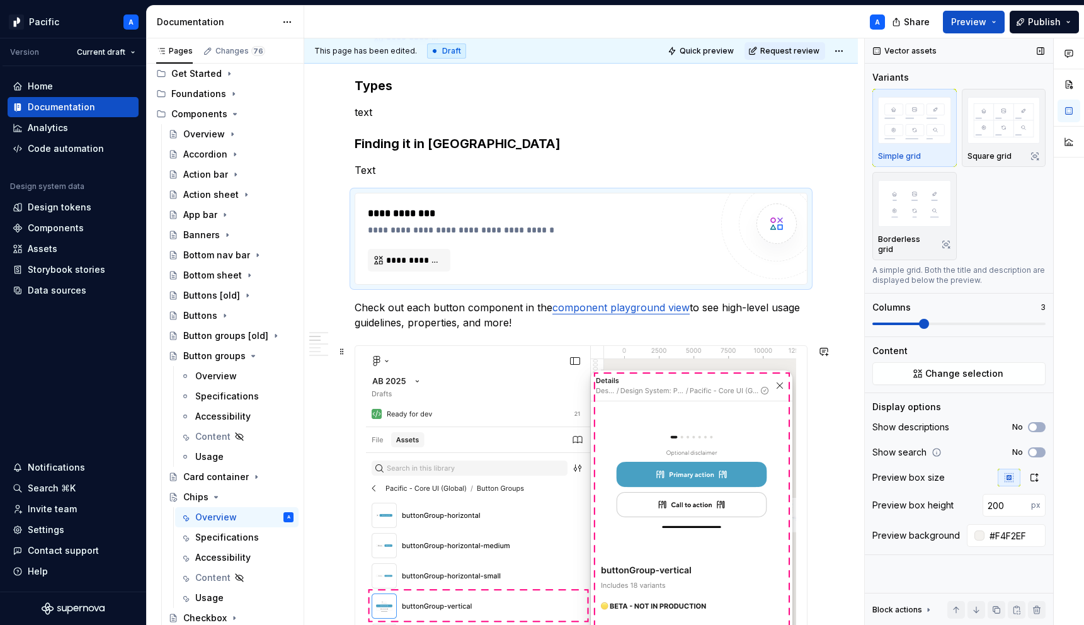
scroll to position [568, 0]
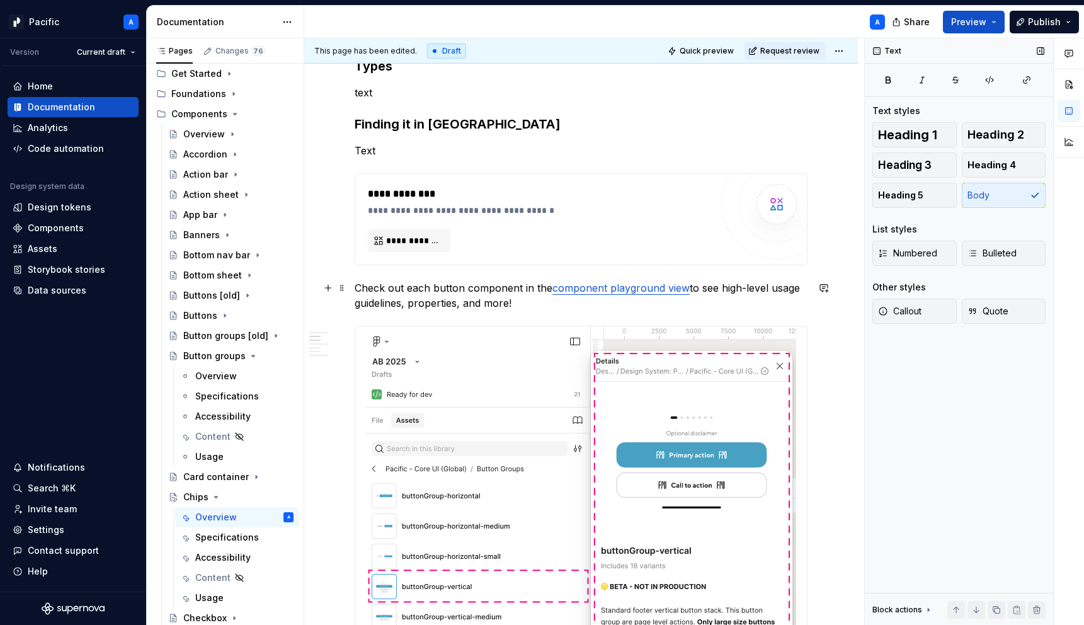
click at [733, 299] on p "Check out each button component in the component playground view to see high-le…" at bounding box center [581, 295] width 453 height 30
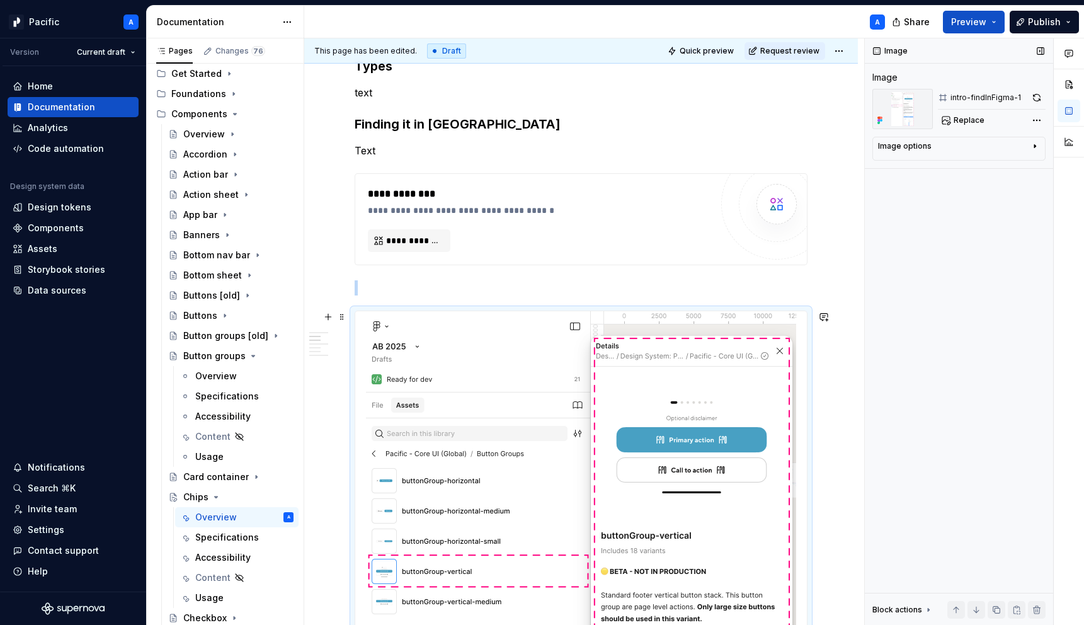
click at [715, 377] on img at bounding box center [581, 634] width 430 height 646
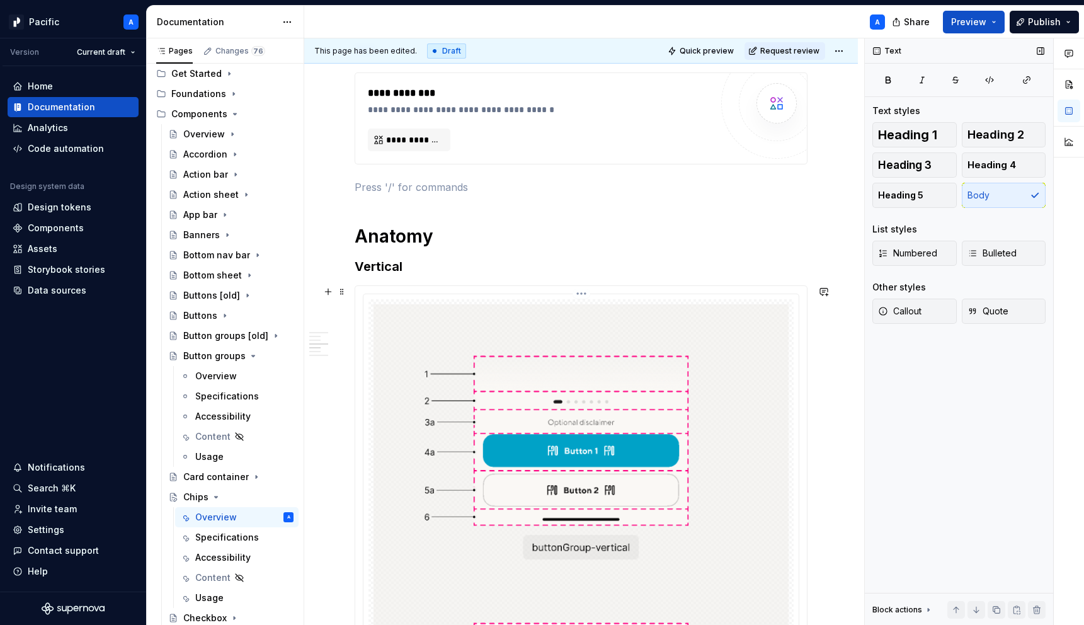
scroll to position [680, 0]
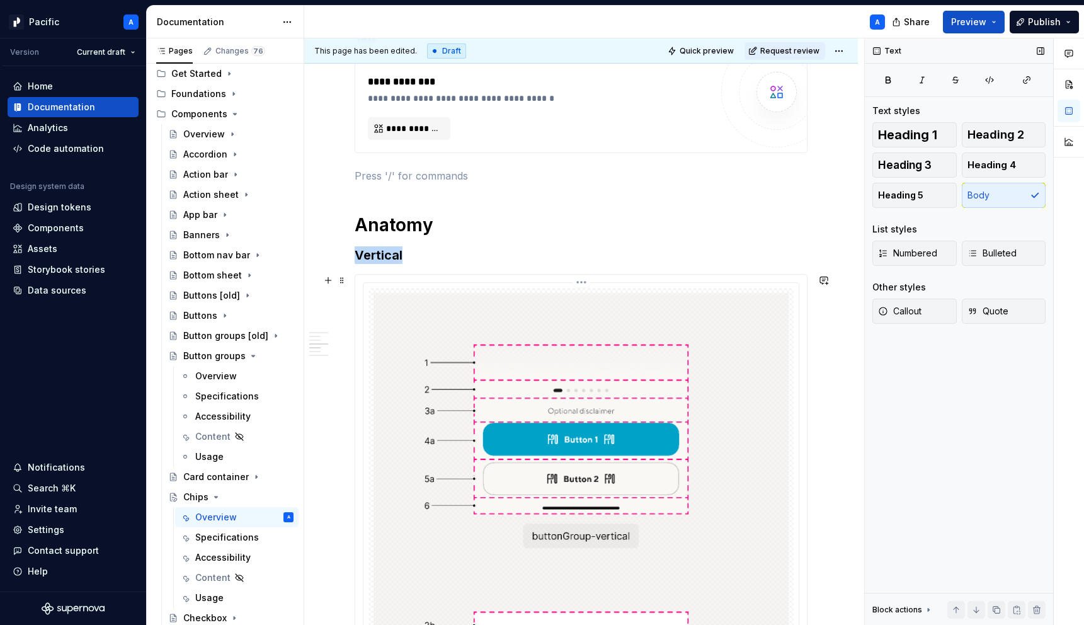
click at [472, 383] on img at bounding box center [581, 547] width 415 height 509
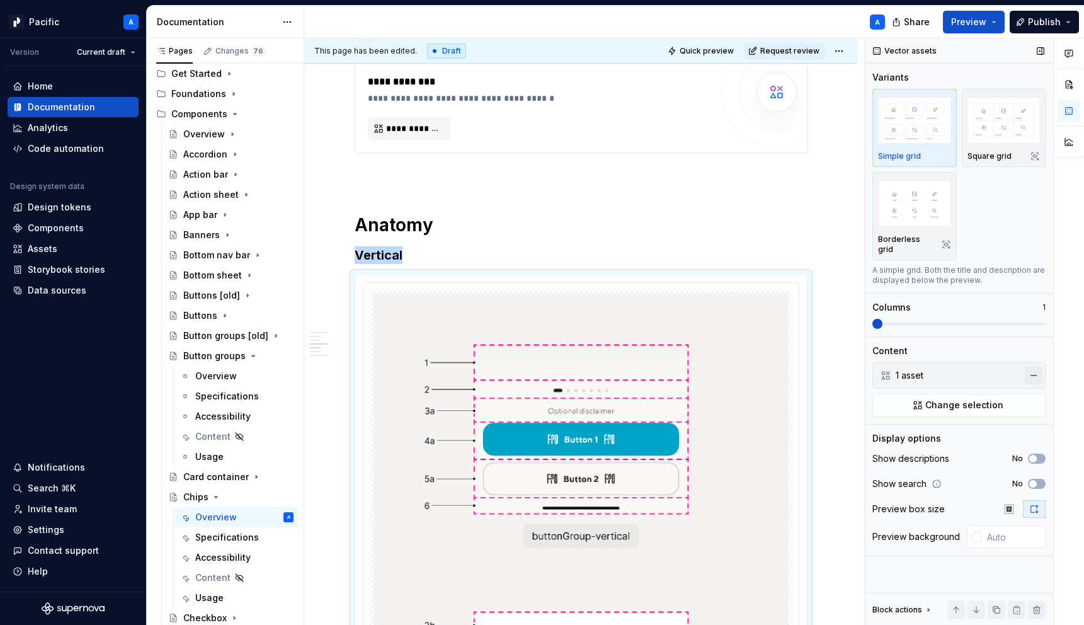
click at [1035, 369] on button "button" at bounding box center [1034, 376] width 18 height 18
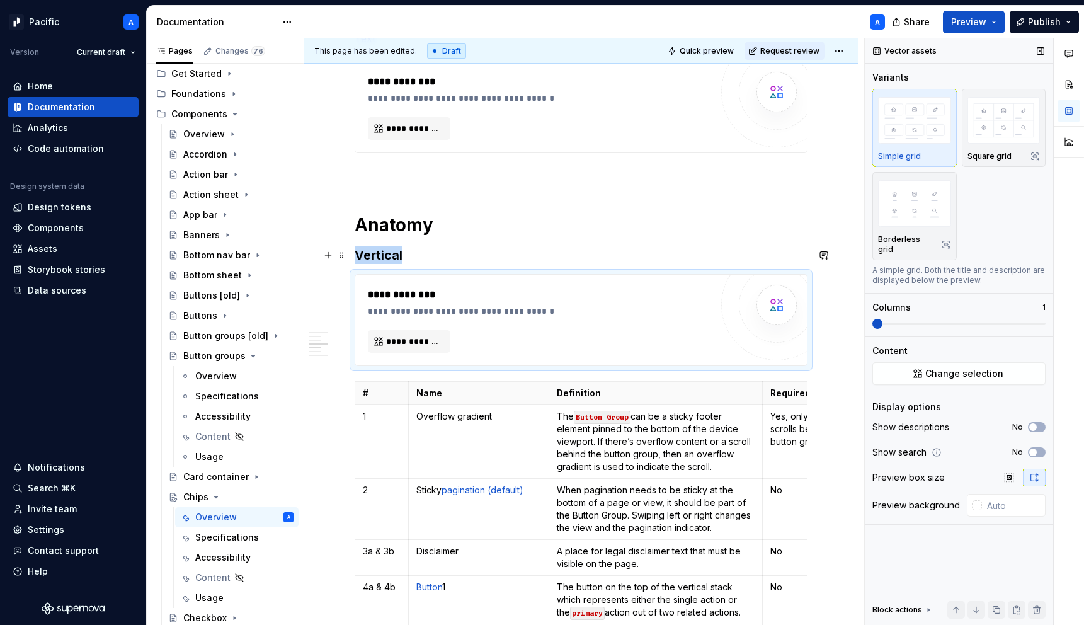
click at [438, 257] on h3 "Vertical" at bounding box center [581, 255] width 453 height 18
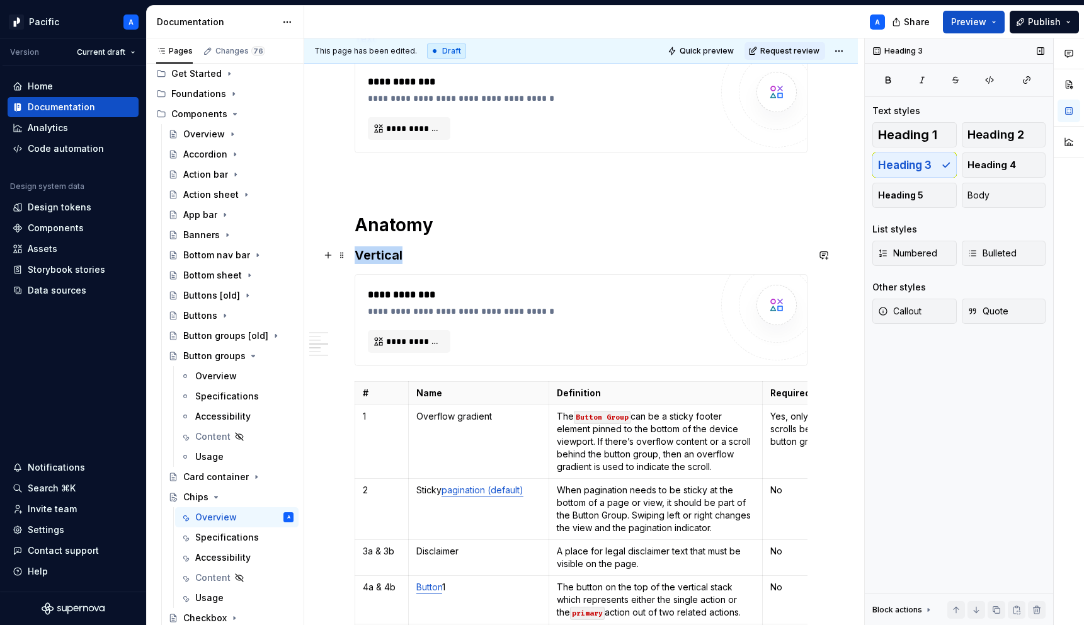
click at [438, 257] on h3 "Vertical" at bounding box center [581, 255] width 453 height 18
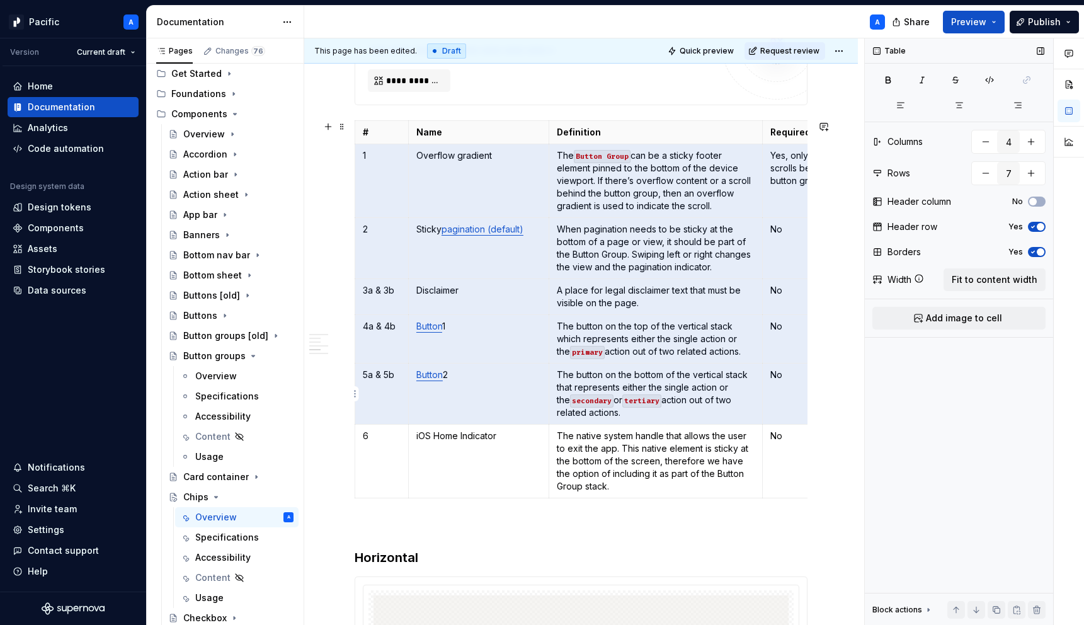
scroll to position [0, 68]
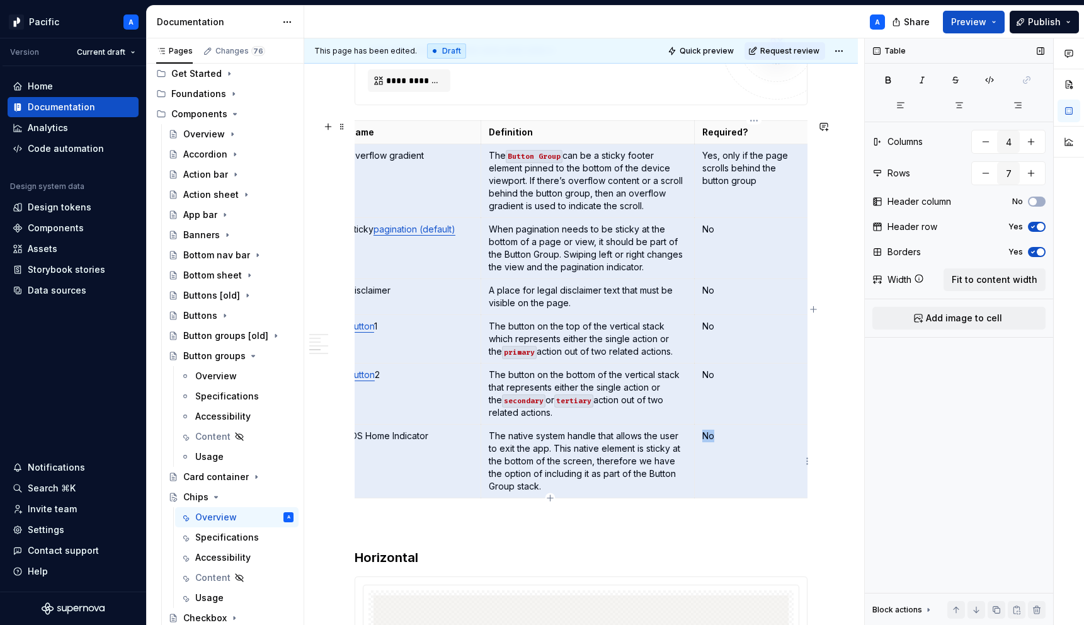
drag, startPoint x: 362, startPoint y: 154, endPoint x: 777, endPoint y: 490, distance: 534.4
click at [777, 490] on tbody "# Name Definition Required? 1 Overflow gradient The Button Group can be a stick…" at bounding box center [550, 309] width 527 height 377
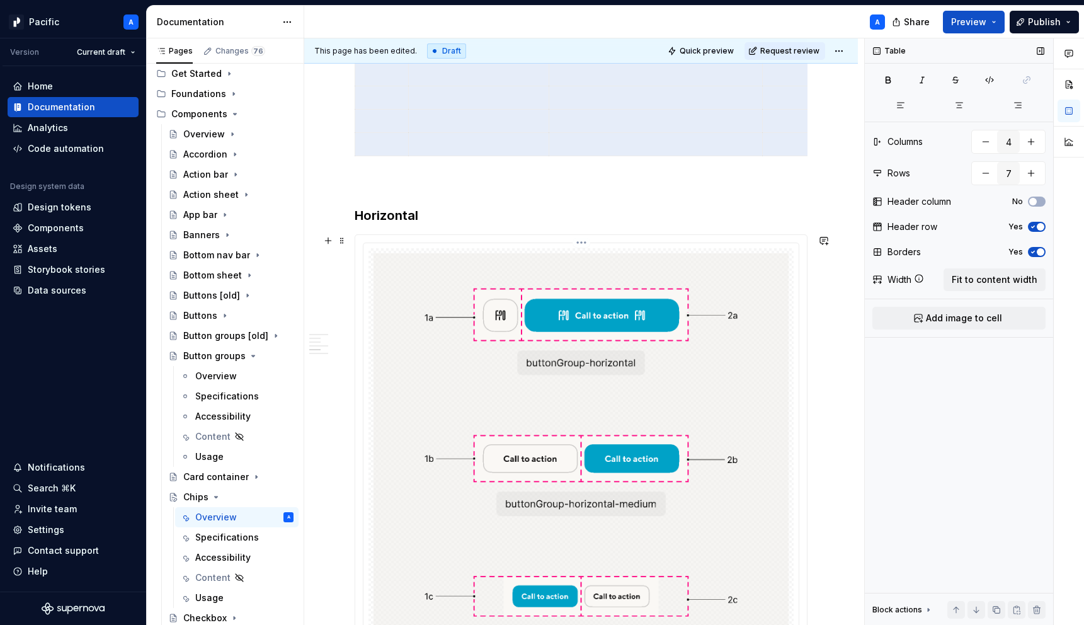
scroll to position [1043, 0]
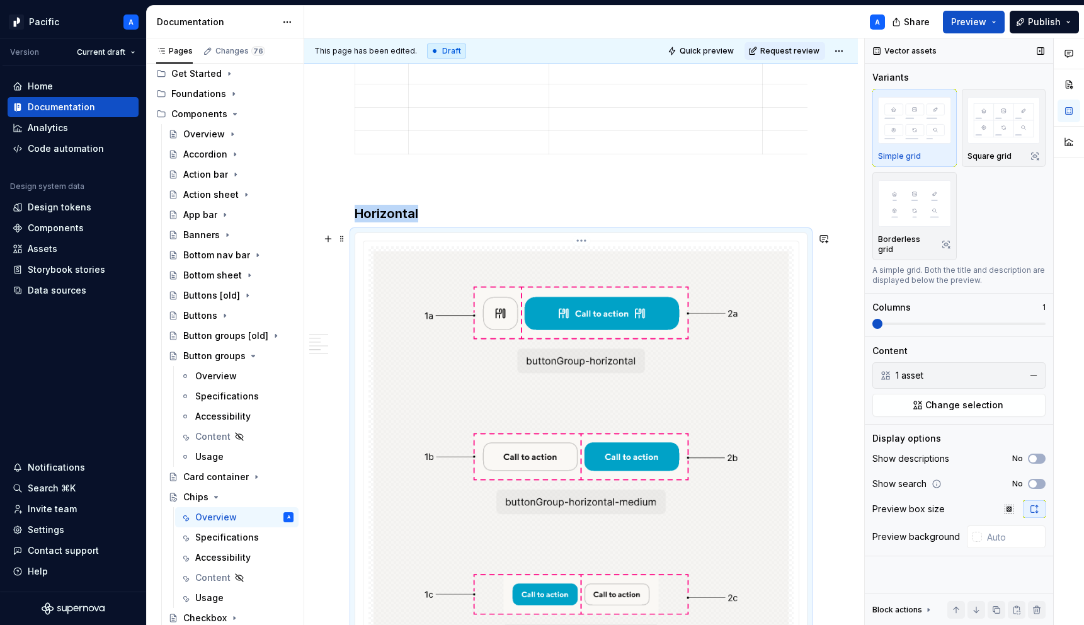
click at [499, 331] on img at bounding box center [581, 468] width 415 height 434
click at [1034, 369] on button "button" at bounding box center [1034, 376] width 18 height 18
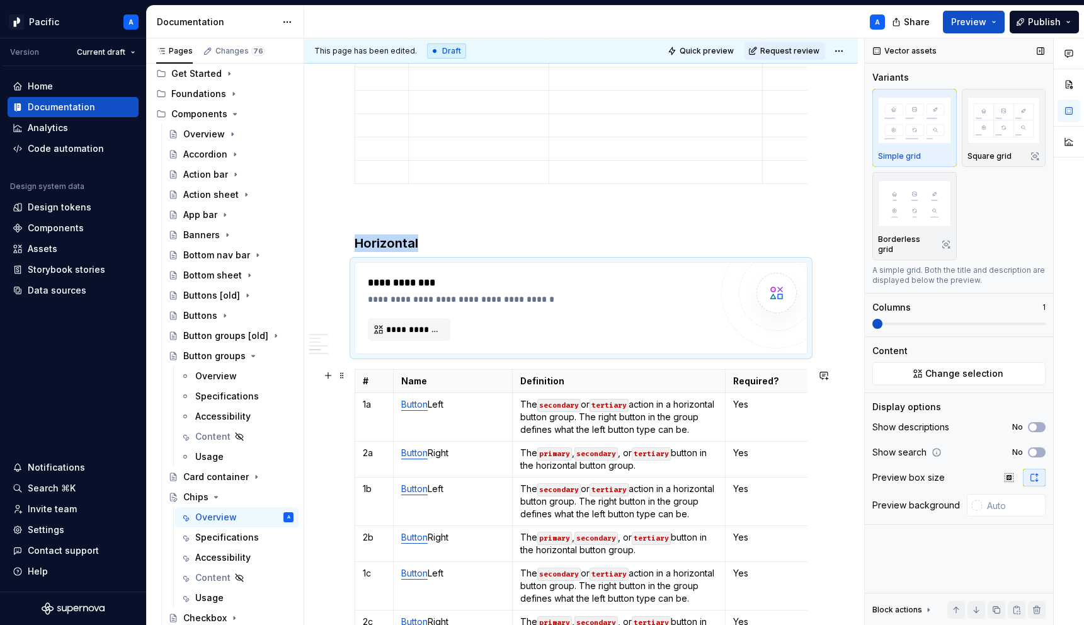
scroll to position [1012, 0]
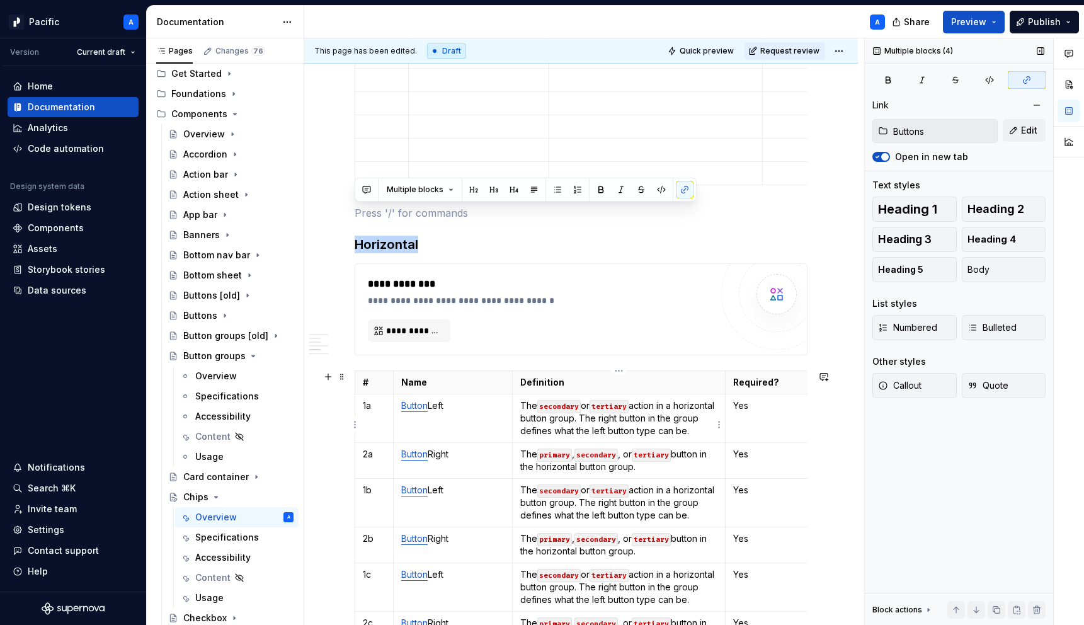
drag, startPoint x: 409, startPoint y: 210, endPoint x: 570, endPoint y: 453, distance: 290.6
click at [570, 453] on div "**********" at bounding box center [581, 55] width 453 height 1639
click at [353, 226] on div "**********" at bounding box center [581, 142] width 554 height 1872
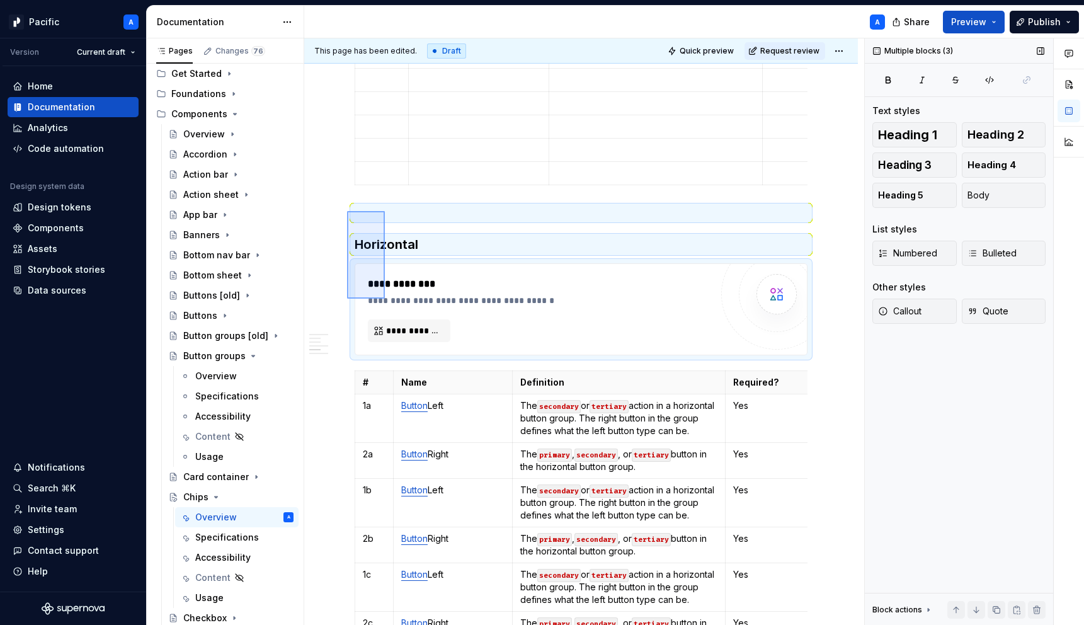
drag, startPoint x: 348, startPoint y: 218, endPoint x: 391, endPoint y: 305, distance: 96.9
click at [391, 305] on div "**********" at bounding box center [584, 331] width 560 height 587
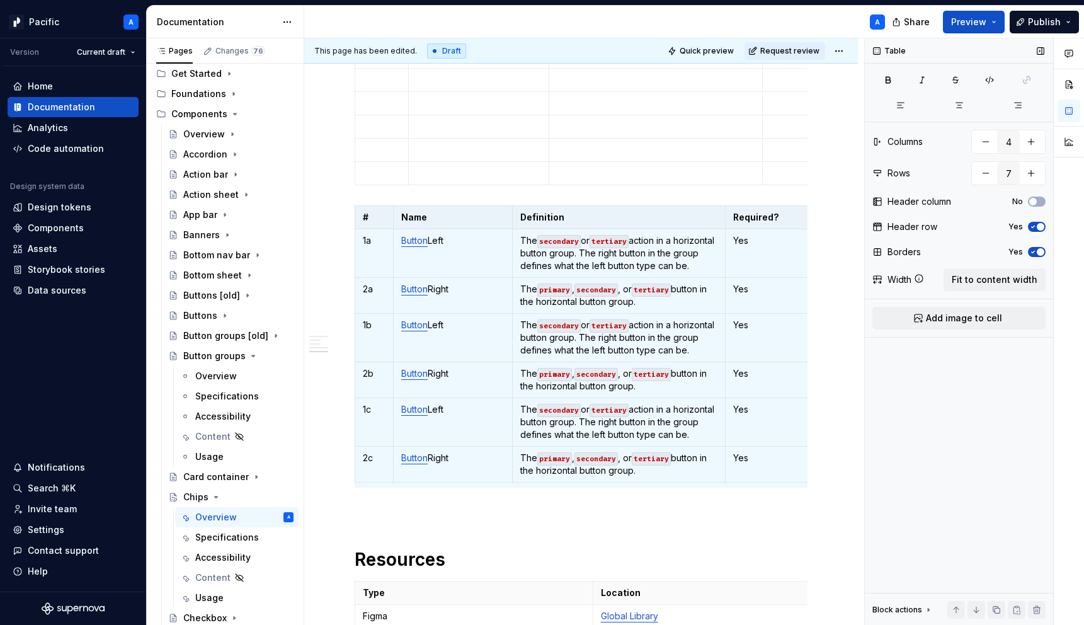
scroll to position [1002, 0]
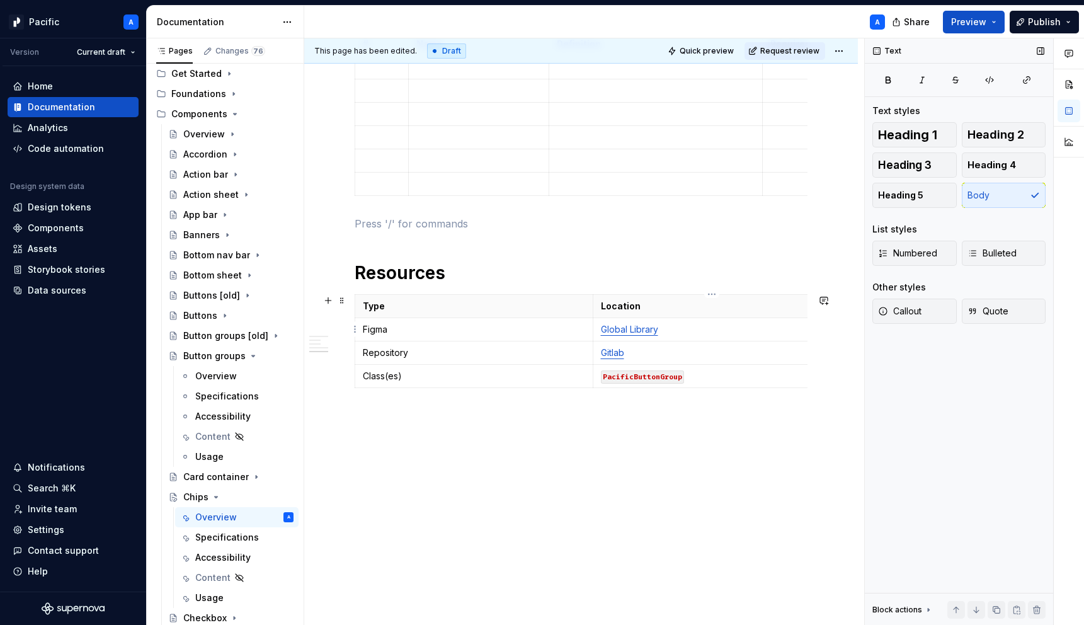
click at [638, 331] on link "Global Library" at bounding box center [629, 329] width 57 height 11
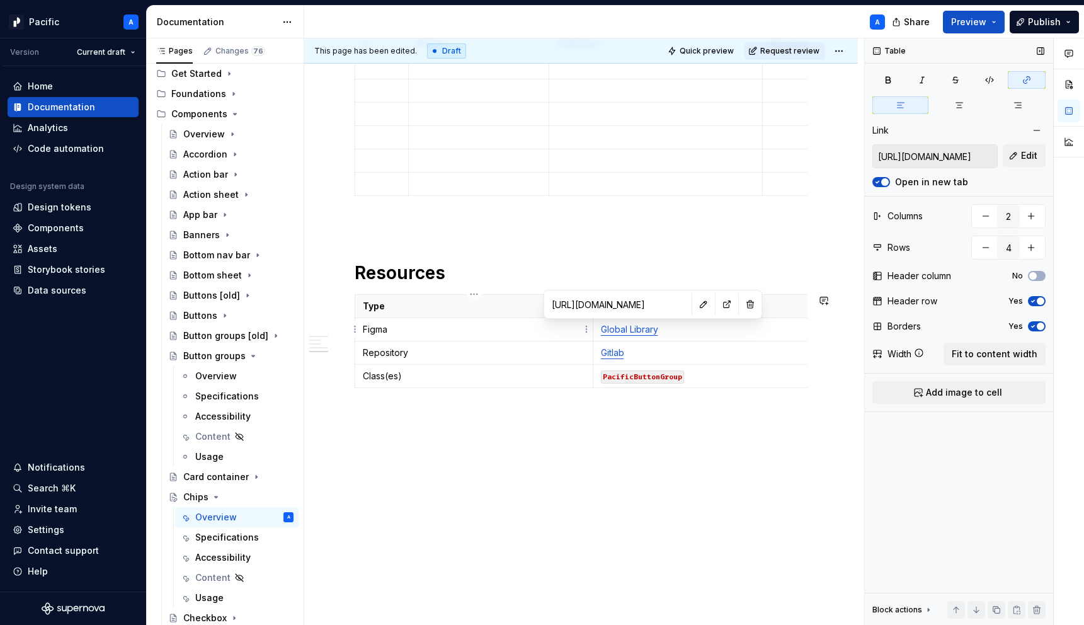
type textarea "*"
click at [695, 301] on button "button" at bounding box center [704, 304] width 18 height 18
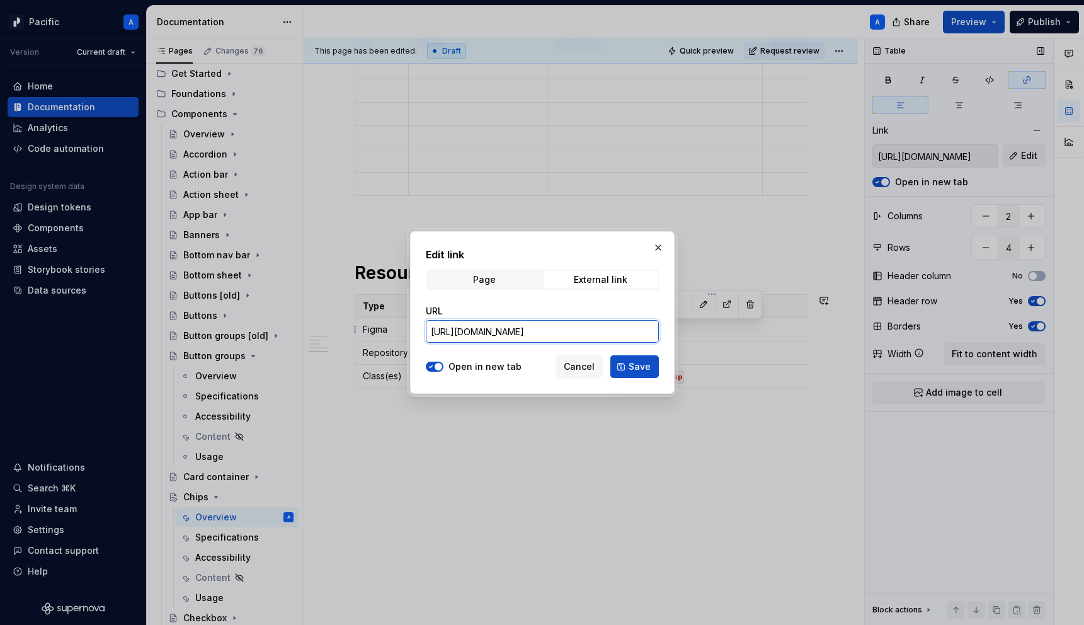
click at [539, 332] on input "[URL][DOMAIN_NAME]" at bounding box center [542, 331] width 233 height 23
paste input "7245-1656"
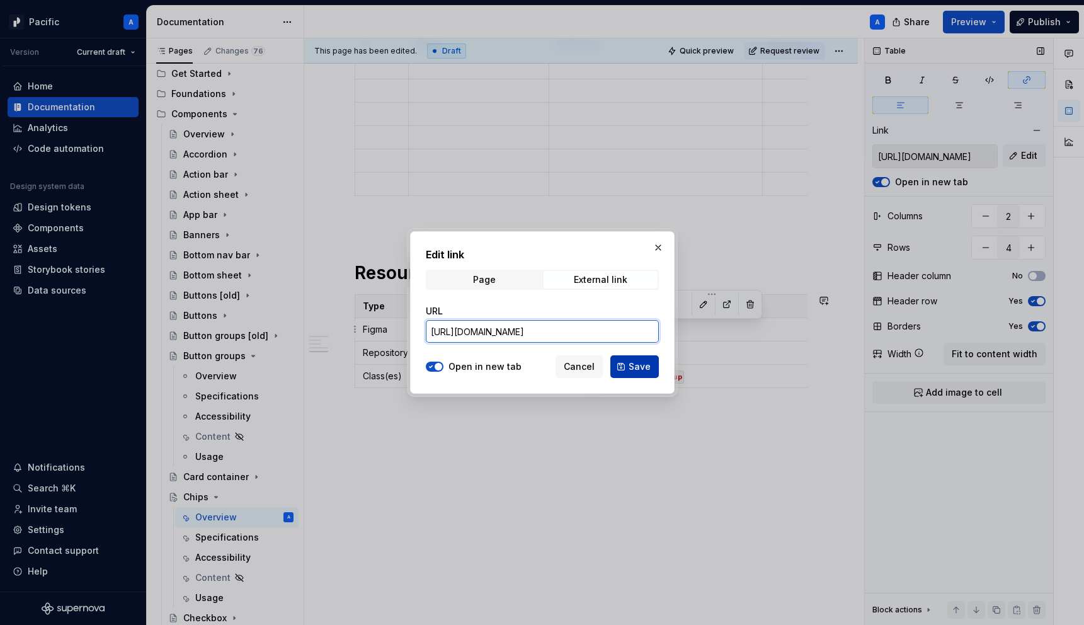
type input "[URL][DOMAIN_NAME]"
click at [643, 365] on span "Save" at bounding box center [640, 366] width 22 height 13
type input "[URL][DOMAIN_NAME]"
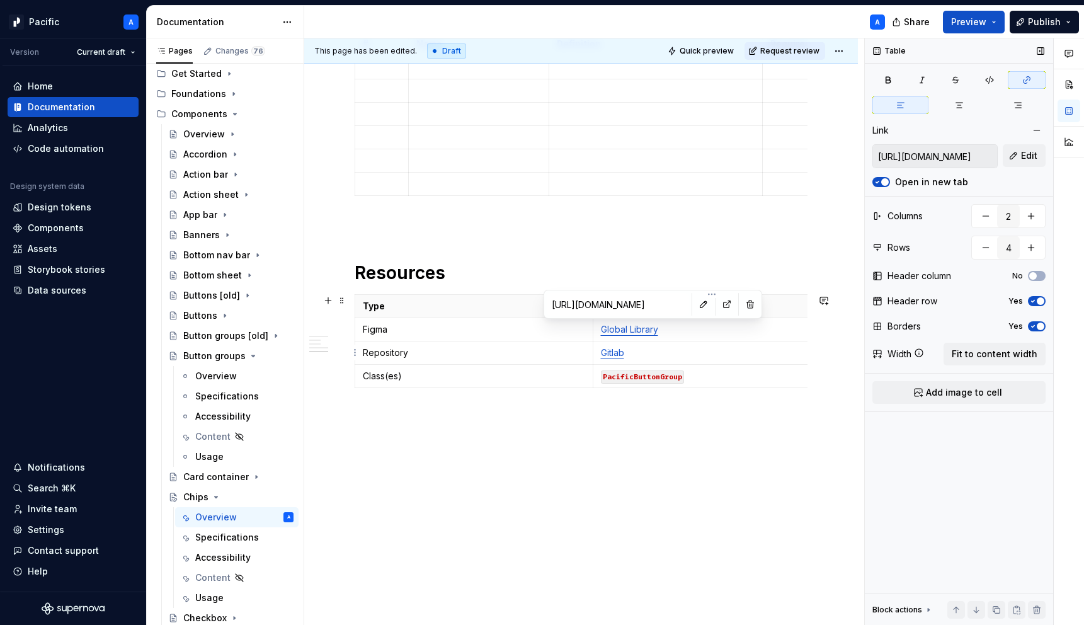
type input "[URL][DOMAIN_NAME]"
click at [619, 355] on link "Gitlab" at bounding box center [612, 352] width 23 height 11
click at [631, 352] on p "Gitlab" at bounding box center [712, 352] width 222 height 13
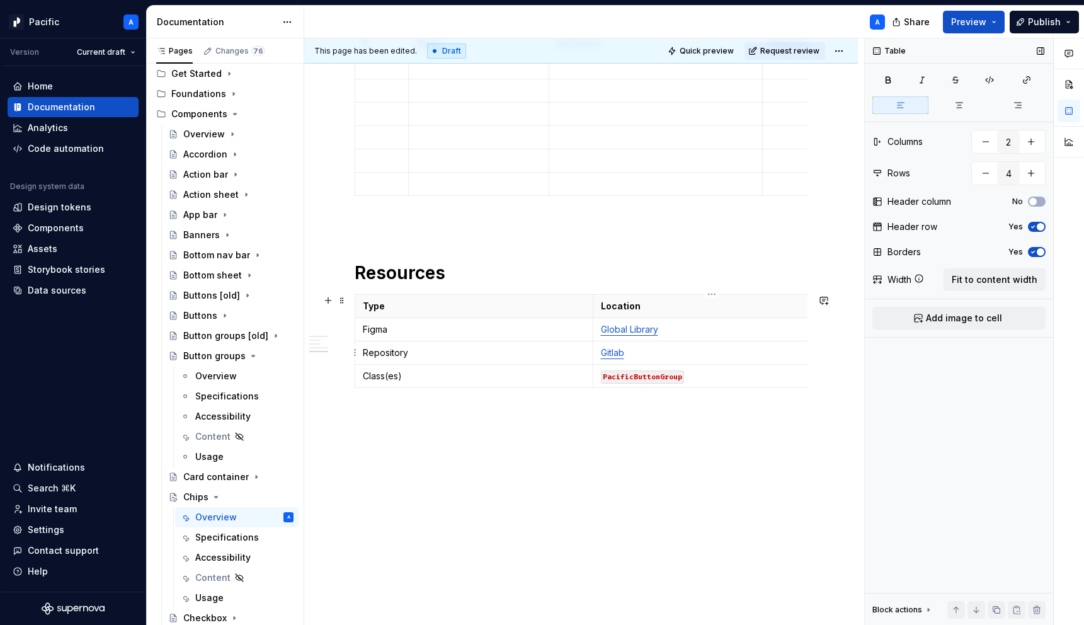
click at [631, 352] on p "Gitlab" at bounding box center [712, 352] width 222 height 13
click at [664, 379] on code "PacificButtonGroup" at bounding box center [642, 376] width 83 height 13
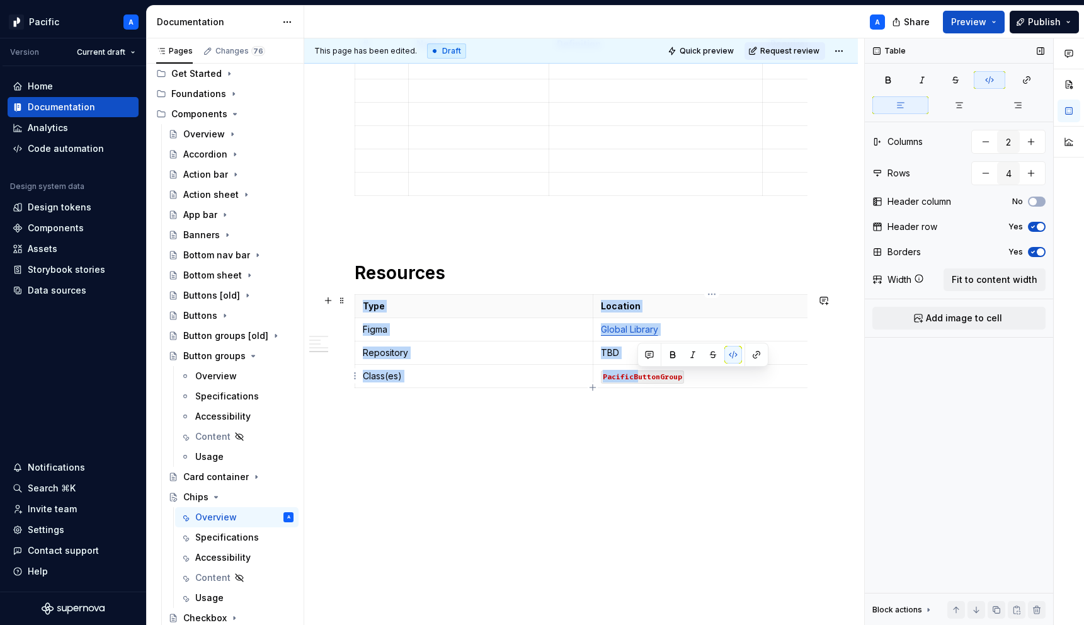
drag, startPoint x: 637, startPoint y: 378, endPoint x: 736, endPoint y: 388, distance: 99.4
click at [736, 388] on div "Type Location Figma Global Library Repository TBD Class(es) PacificButtonGroup" at bounding box center [581, 343] width 453 height 99
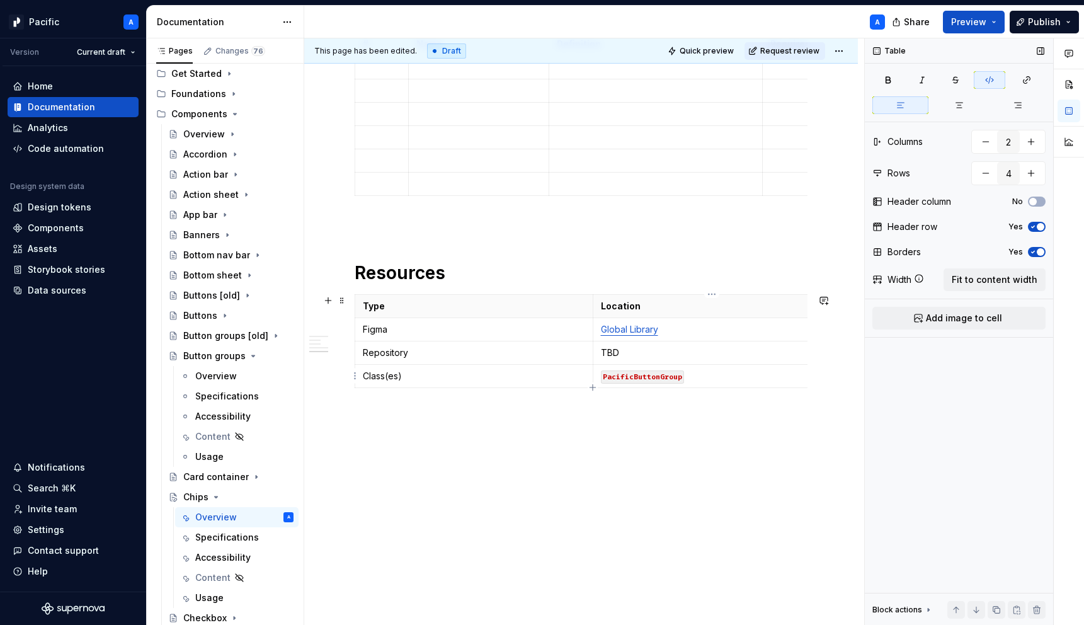
click at [682, 374] on code "PacificButtonGroup" at bounding box center [642, 376] width 83 height 13
drag, startPoint x: 682, startPoint y: 375, endPoint x: 634, endPoint y: 374, distance: 48.5
click at [634, 374] on code "PacificButtonGroup" at bounding box center [642, 376] width 83 height 13
click at [668, 377] on p "PacificChip" at bounding box center [712, 376] width 222 height 13
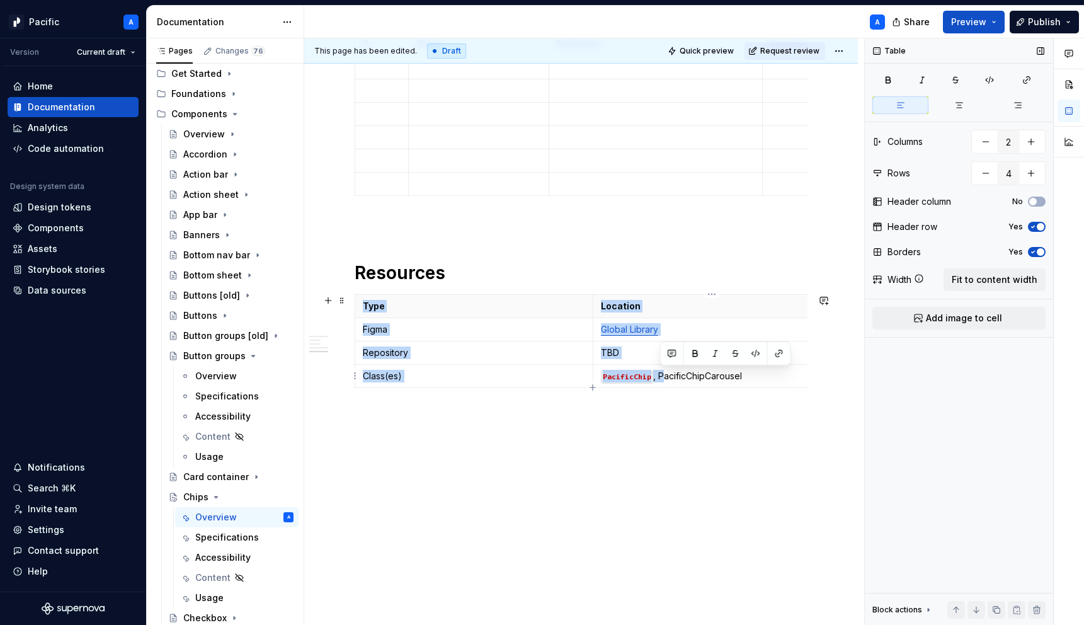
drag, startPoint x: 682, startPoint y: 371, endPoint x: 773, endPoint y: 387, distance: 92.2
click at [773, 387] on div "Type Location Figma Global Library Repository TBD Class(es) PacificChip , Pacif…" at bounding box center [581, 343] width 453 height 99
click at [755, 351] on button "button" at bounding box center [756, 354] width 18 height 18
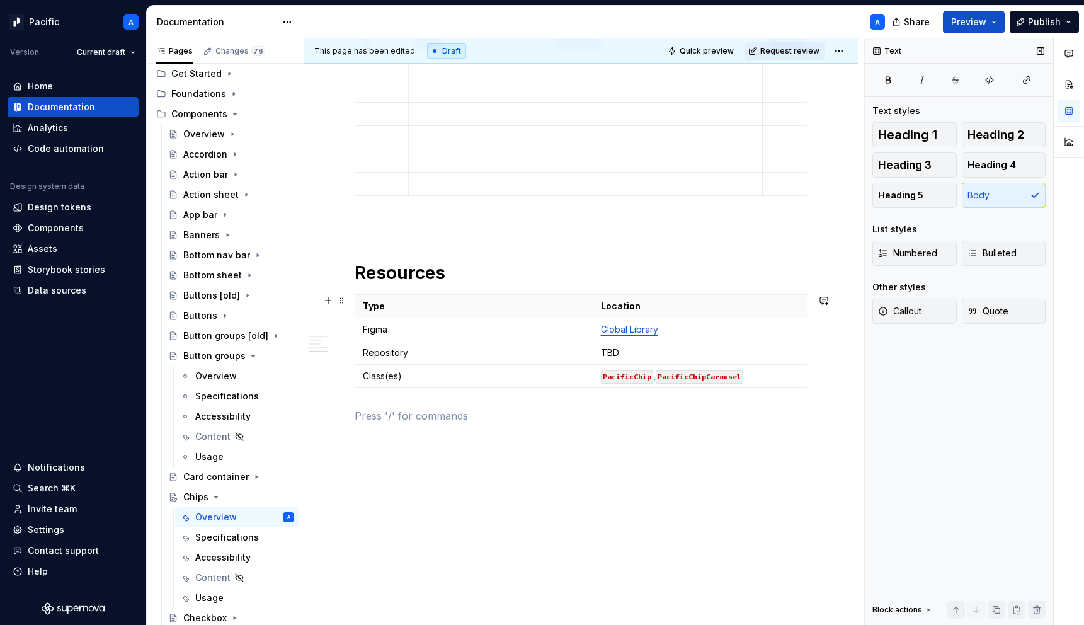
click at [772, 374] on p "PacificChip , PacificChipCarousel" at bounding box center [712, 376] width 222 height 13
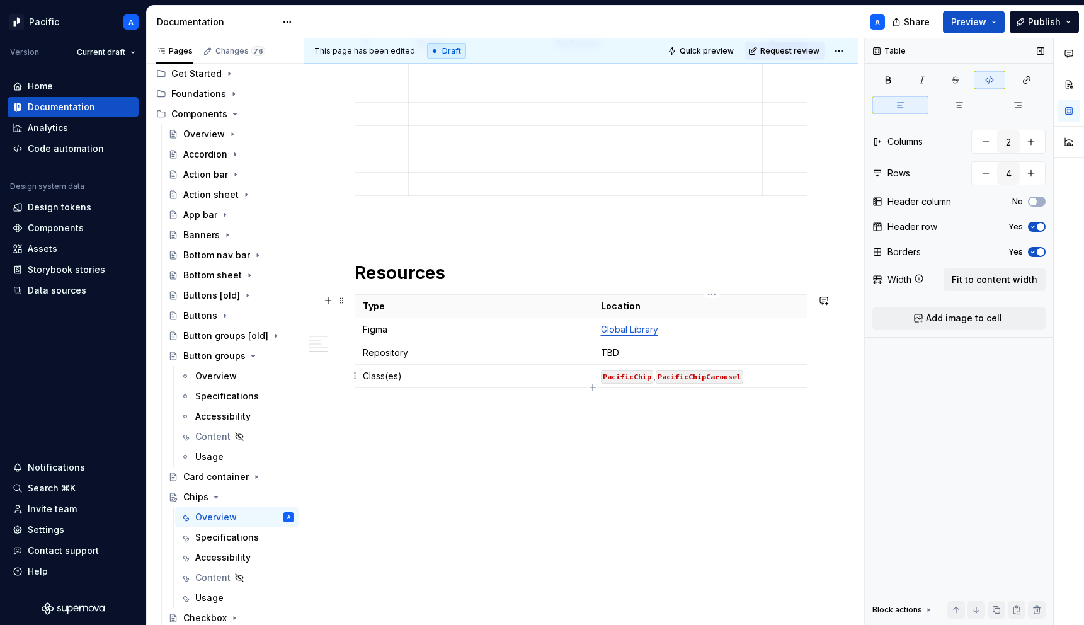
click at [772, 374] on p "PacificChip , PacificChipCarousel" at bounding box center [712, 376] width 222 height 13
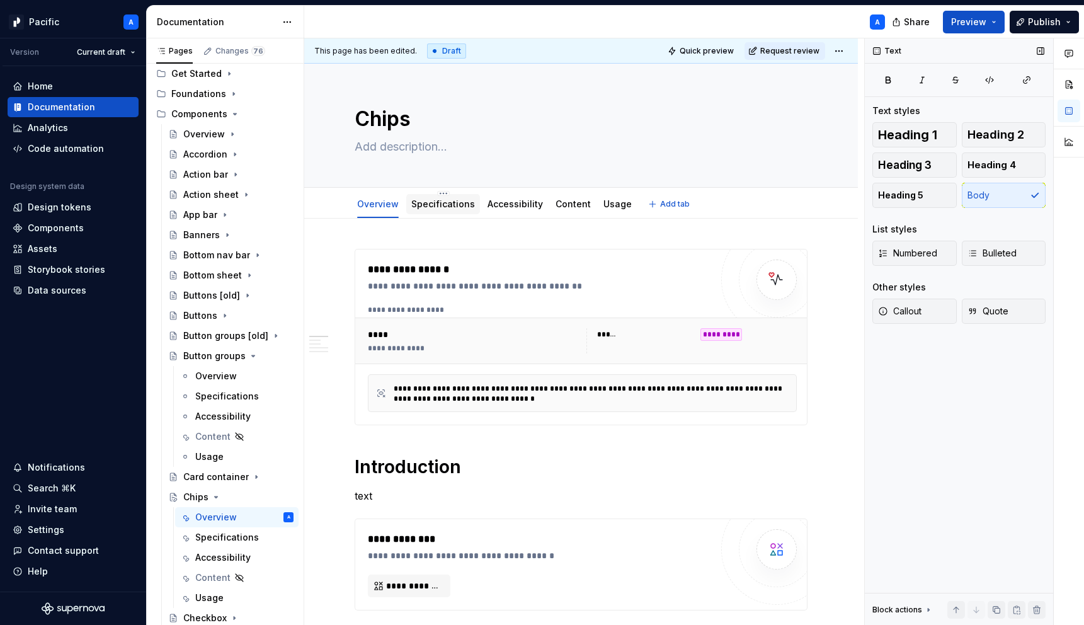
click at [449, 205] on link "Specifications" at bounding box center [443, 203] width 64 height 11
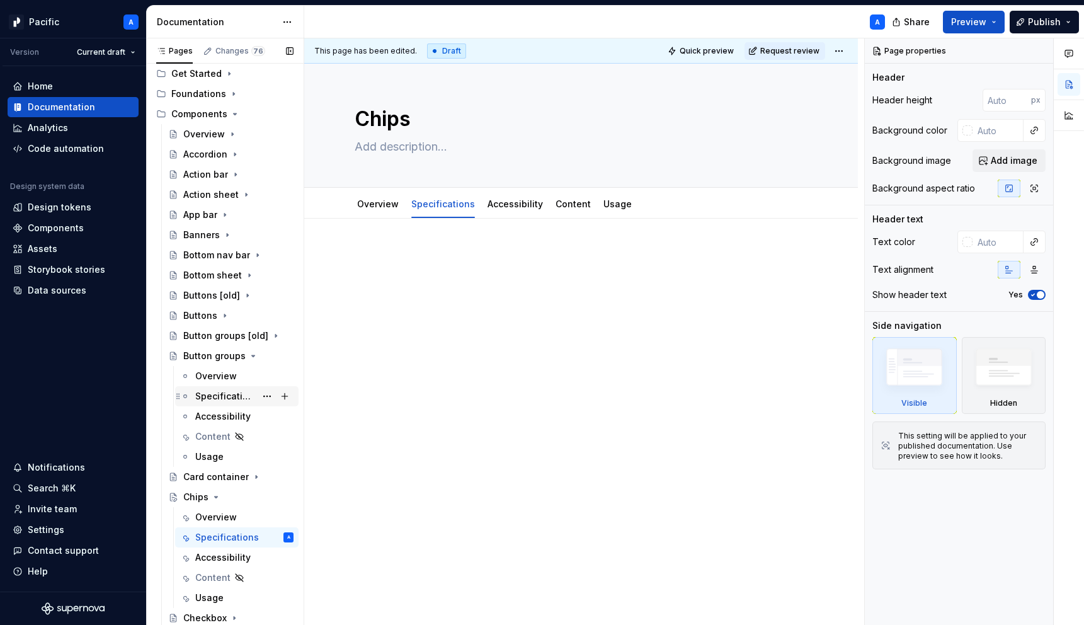
click at [232, 396] on div "Specifications" at bounding box center [225, 396] width 60 height 13
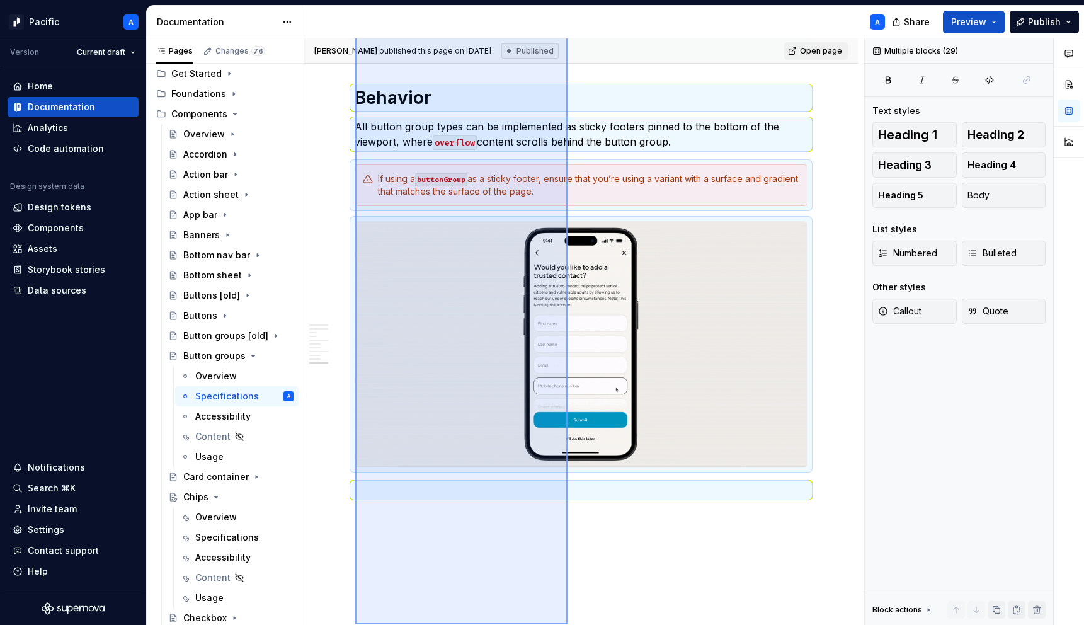
scroll to position [6360, 0]
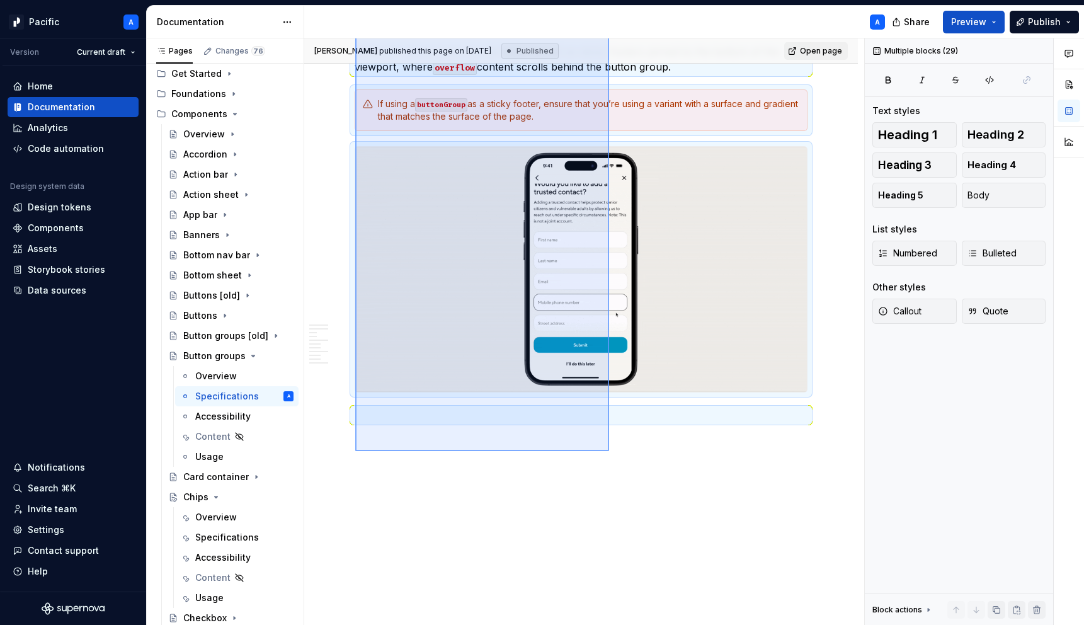
drag, startPoint x: 355, startPoint y: 251, endPoint x: 609, endPoint y: 451, distance: 323.0
click at [609, 451] on div "**********" at bounding box center [584, 331] width 560 height 587
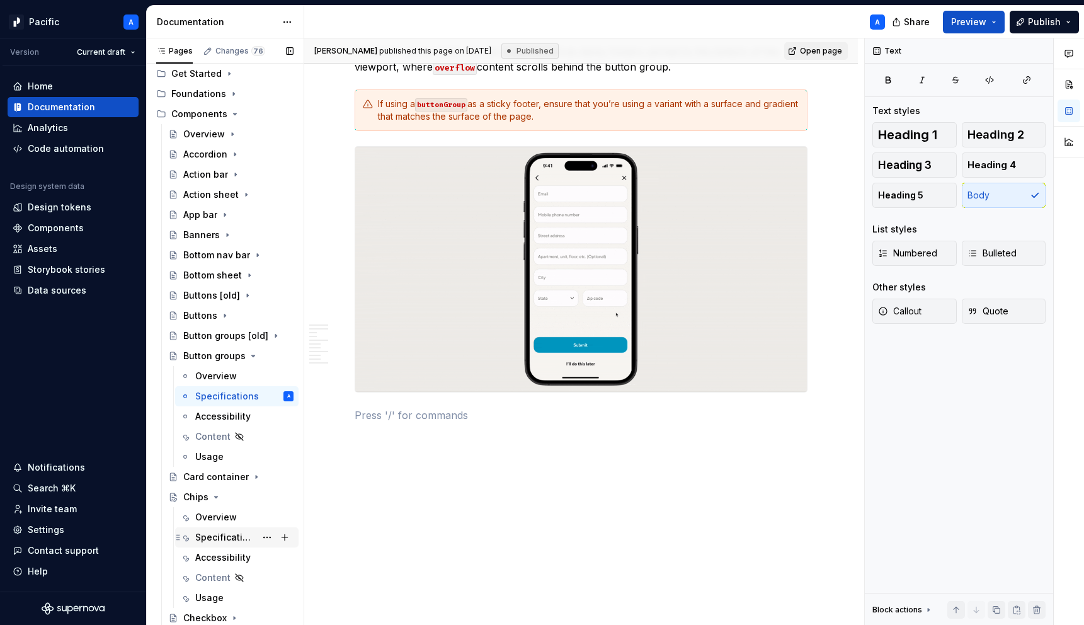
click at [239, 532] on div "Specifications" at bounding box center [225, 537] width 60 height 13
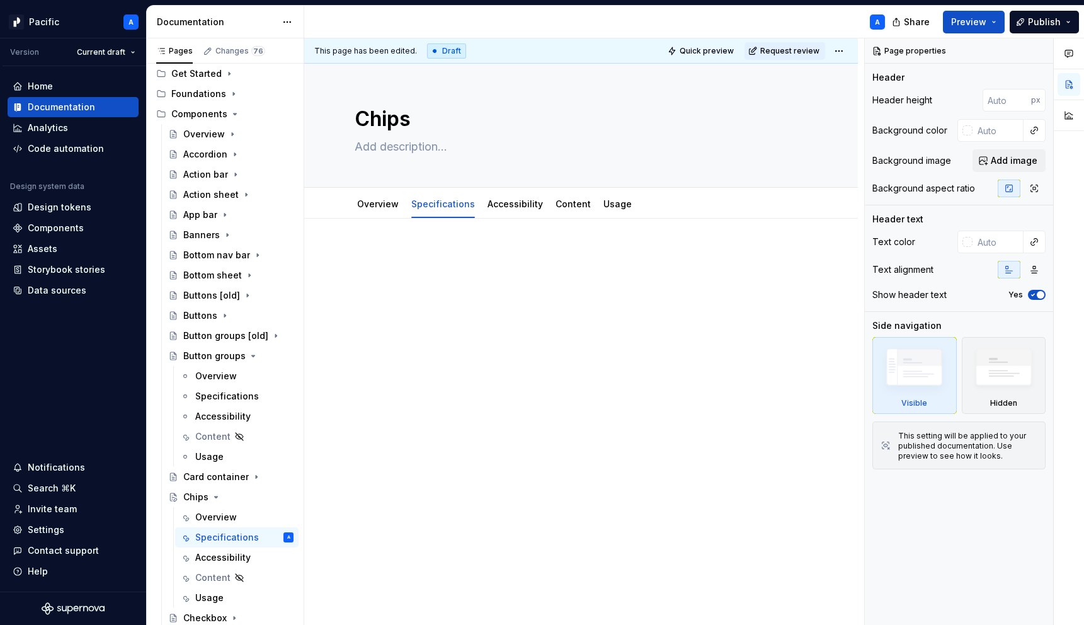
click at [474, 302] on div at bounding box center [581, 280] width 453 height 63
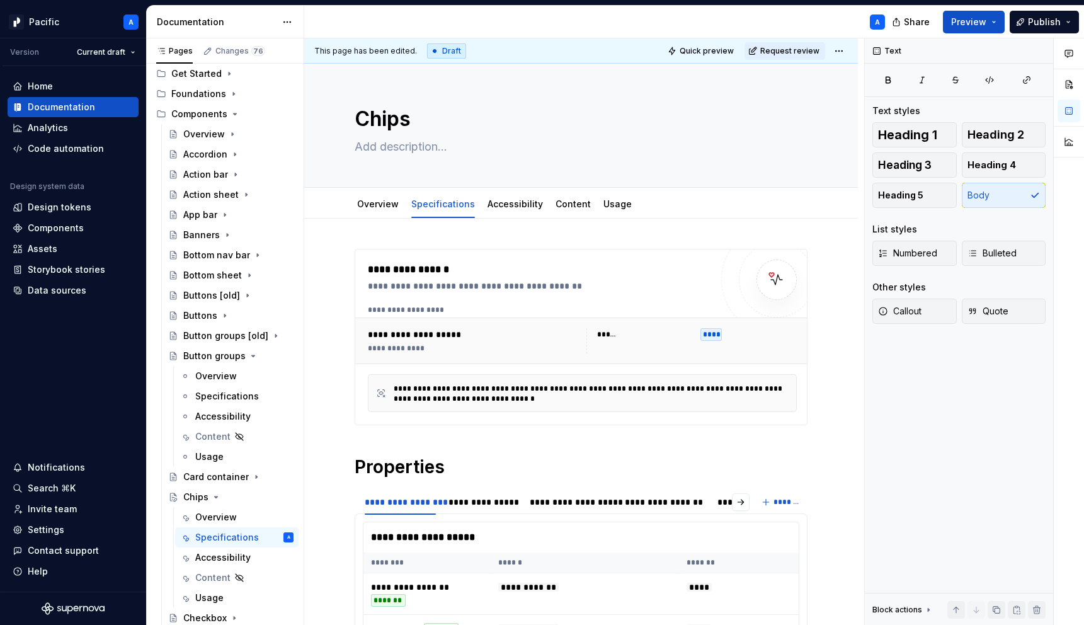
click at [474, 302] on div "**********" at bounding box center [539, 337] width 343 height 150
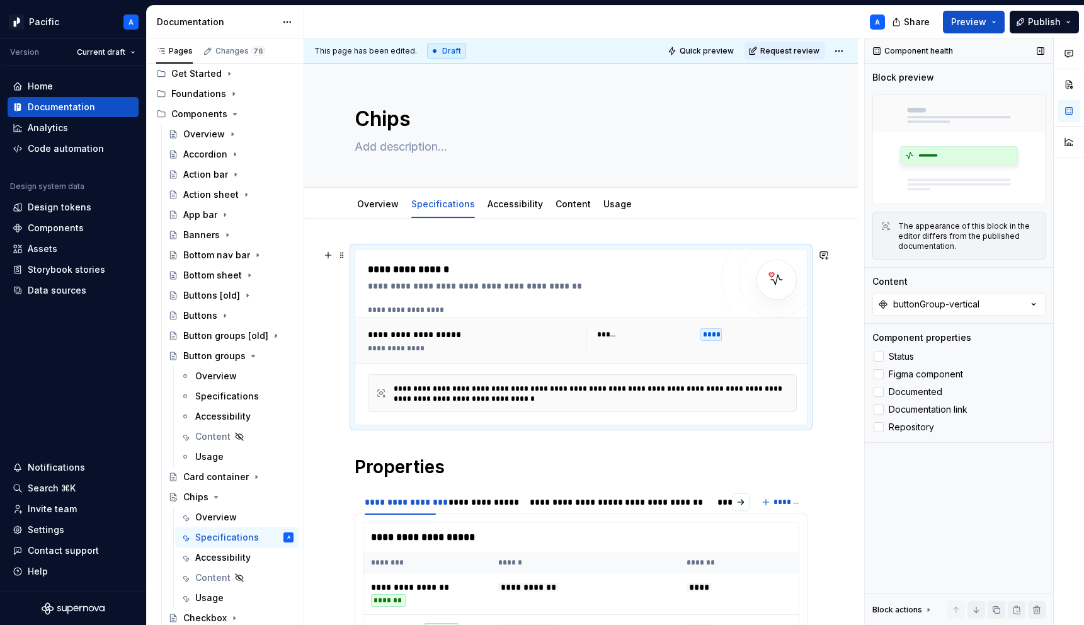
type textarea "*"
click at [943, 314] on button "buttonGroup-vertical" at bounding box center [959, 304] width 173 height 23
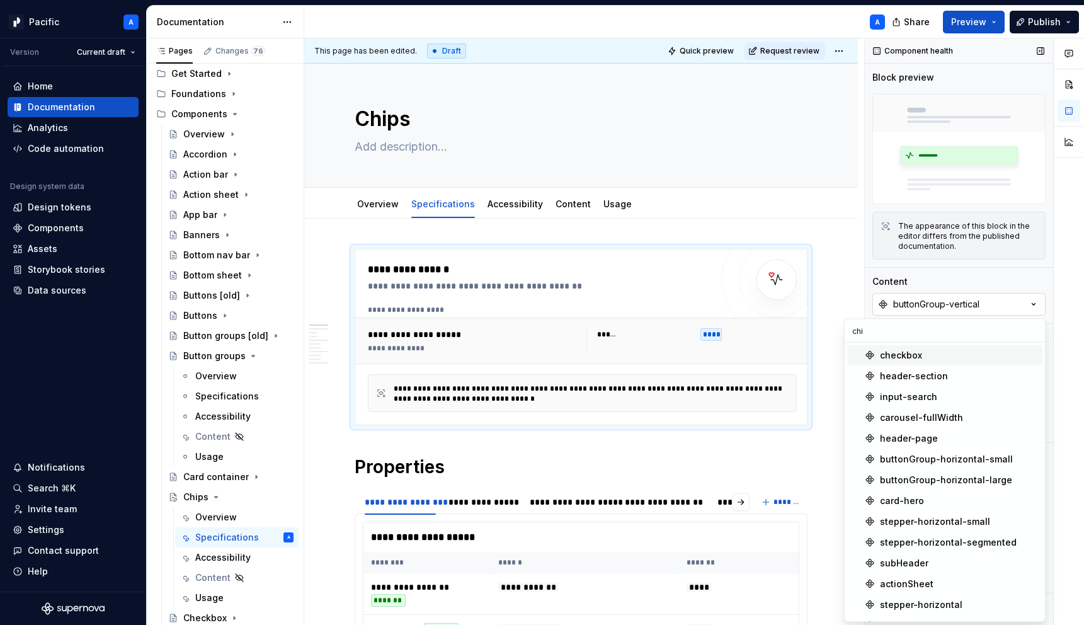
type input "chip"
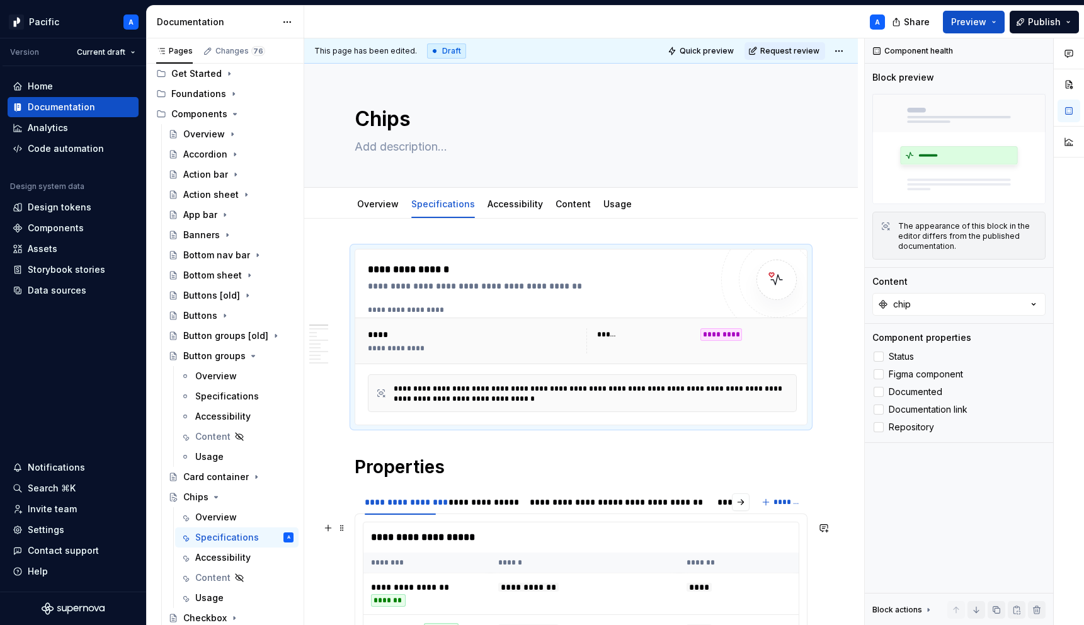
click at [549, 539] on div "**********" at bounding box center [585, 537] width 442 height 30
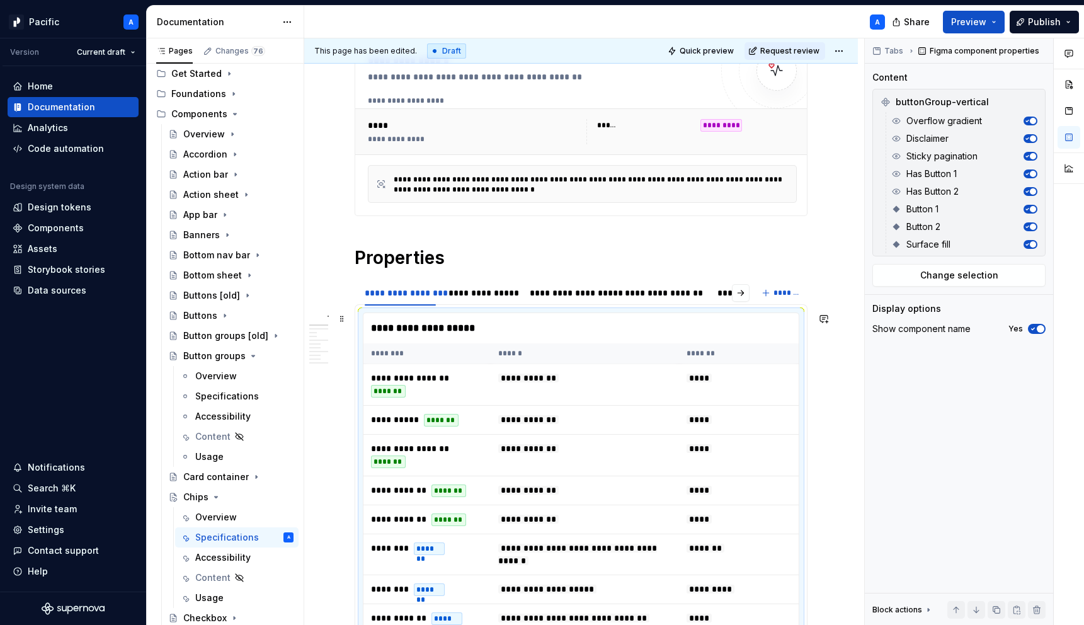
scroll to position [216, 0]
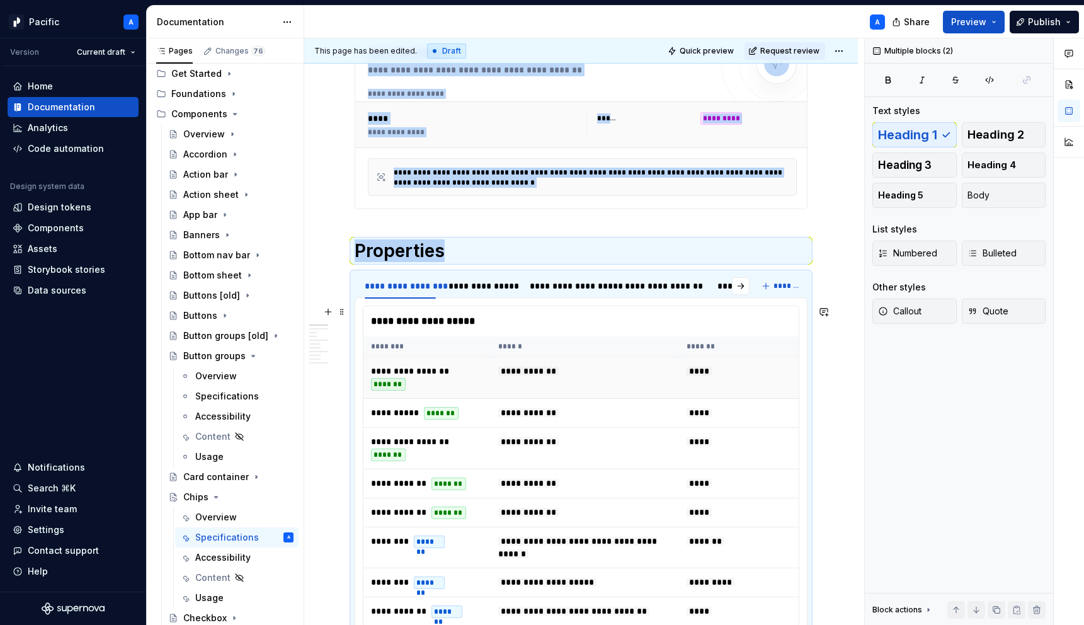
drag, startPoint x: 368, startPoint y: 268, endPoint x: 432, endPoint y: 360, distance: 112.2
click at [432, 360] on section "**********" at bounding box center [581, 453] width 453 height 362
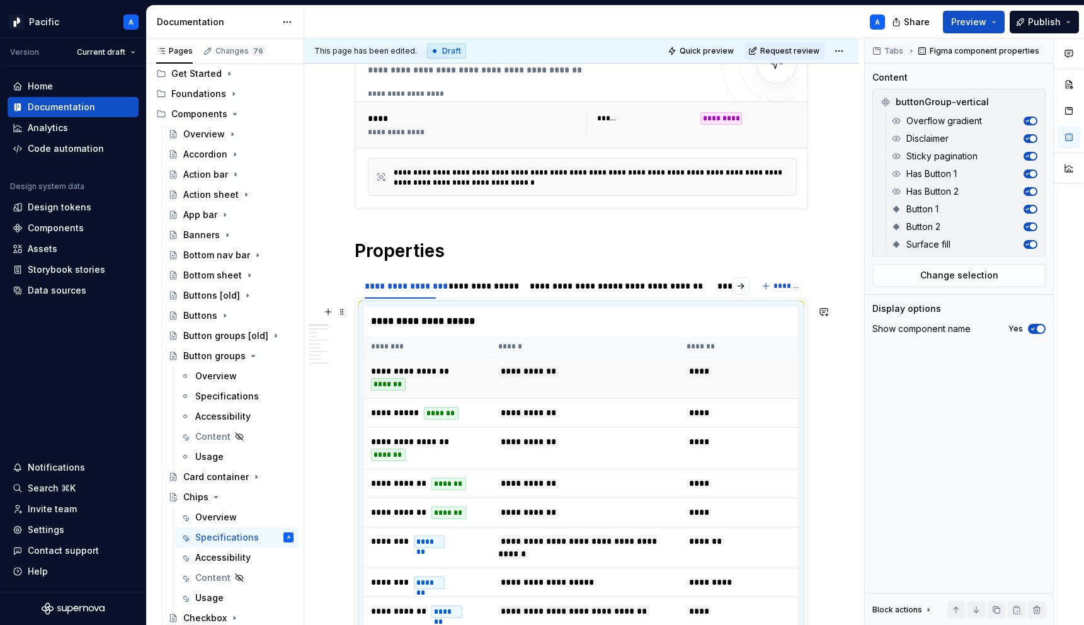
click at [432, 360] on td "**********" at bounding box center [427, 378] width 127 height 42
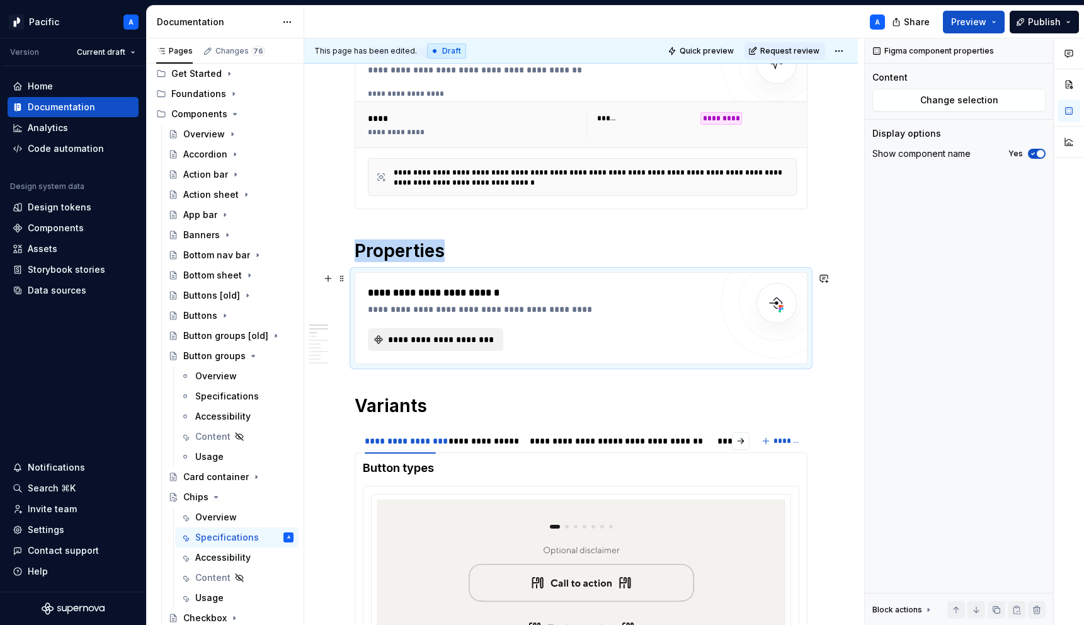
click at [475, 343] on span "**********" at bounding box center [440, 339] width 109 height 13
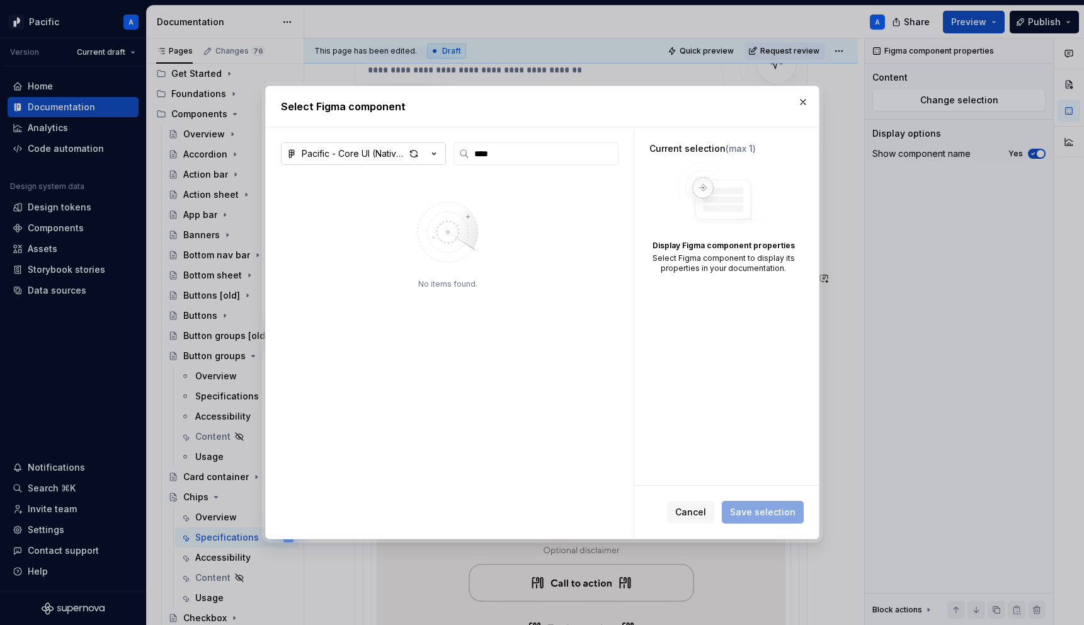
type input "****"
click at [435, 152] on icon "button" at bounding box center [434, 153] width 13 height 13
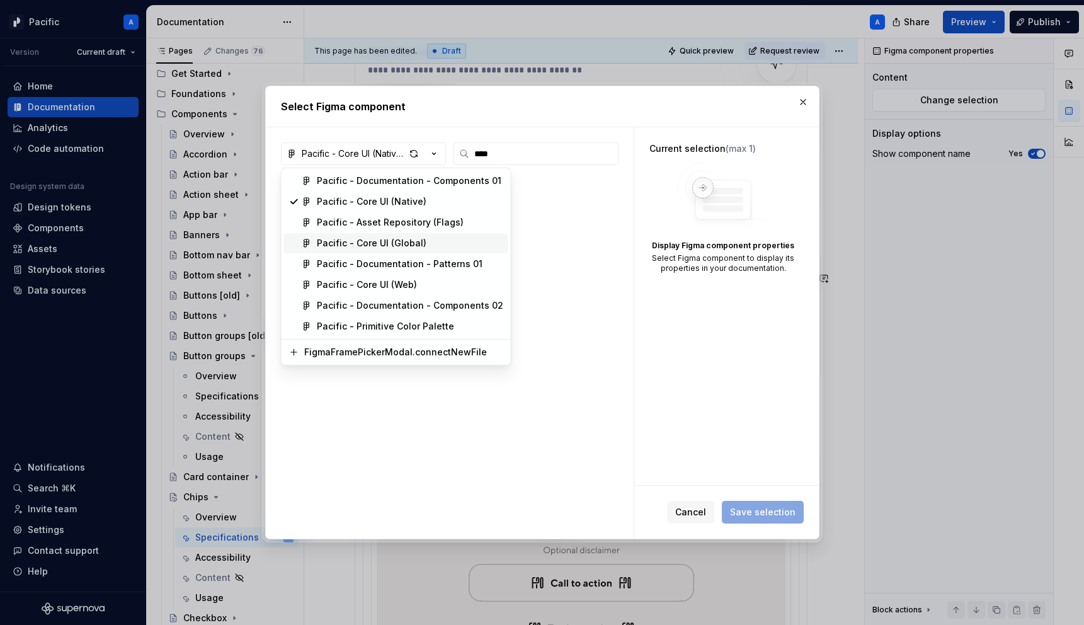
click at [437, 240] on div "Pacific - Core UI (Global)" at bounding box center [410, 243] width 186 height 13
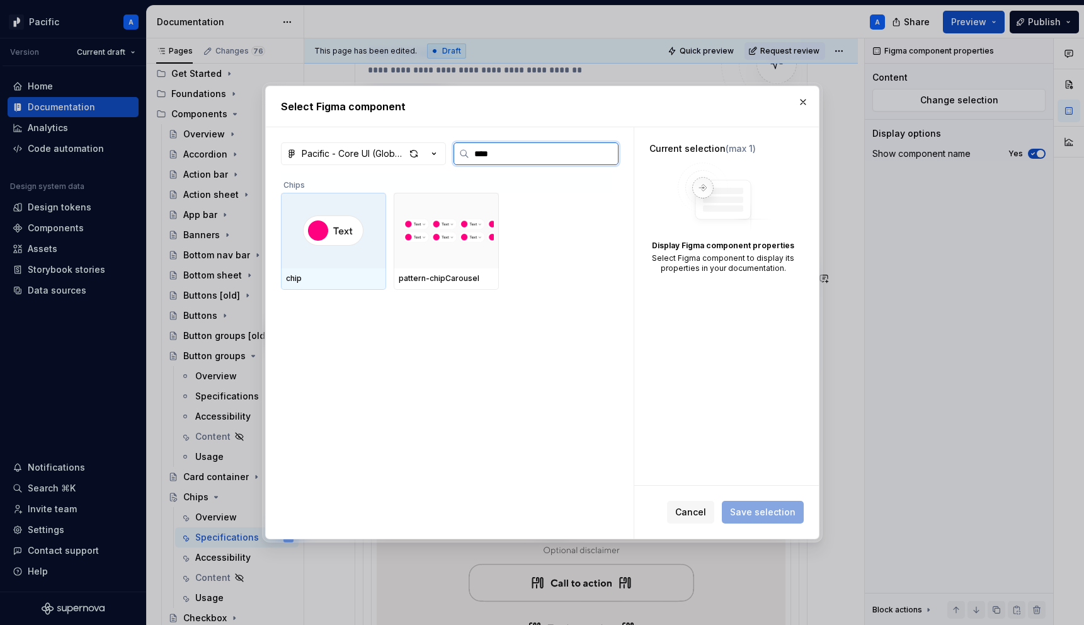
click at [372, 243] on div at bounding box center [333, 231] width 105 height 76
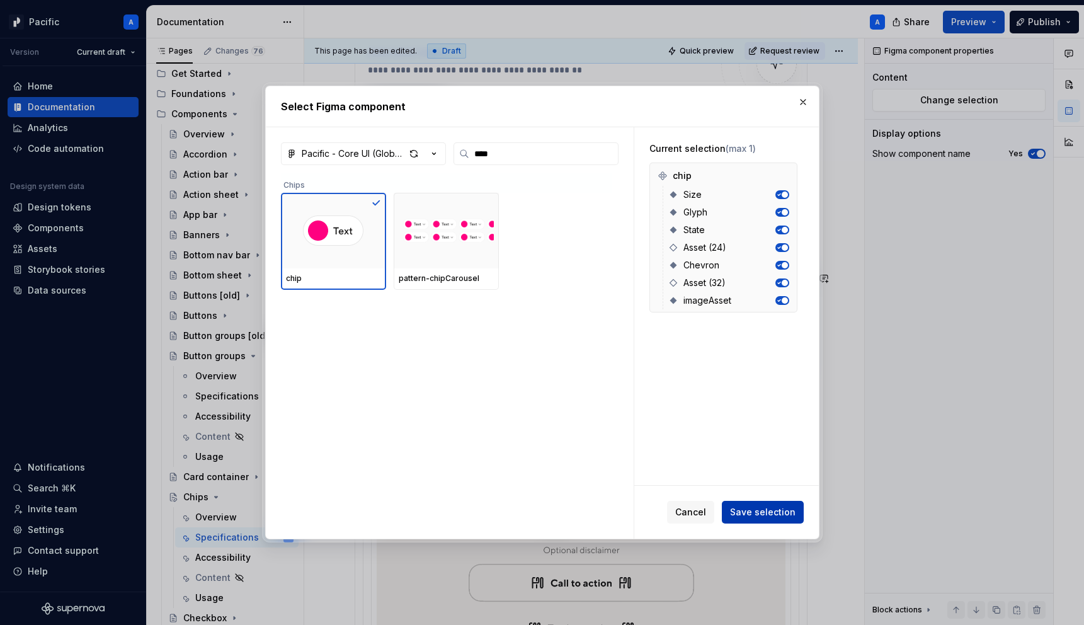
click at [784, 507] on span "Save selection" at bounding box center [763, 512] width 66 height 13
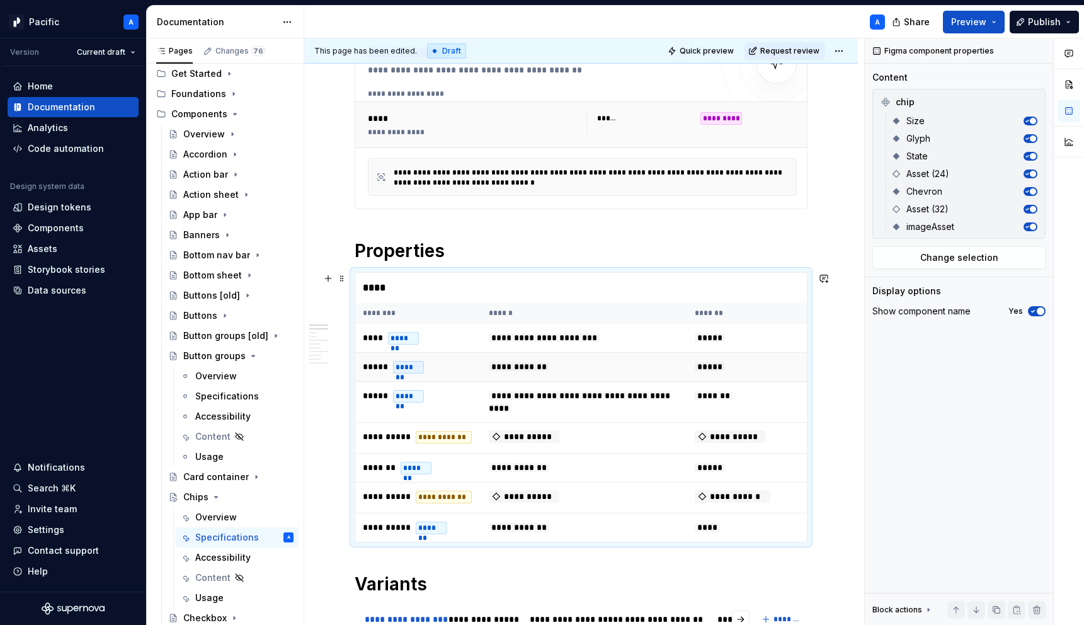
click at [587, 356] on td "**********" at bounding box center [584, 367] width 206 height 29
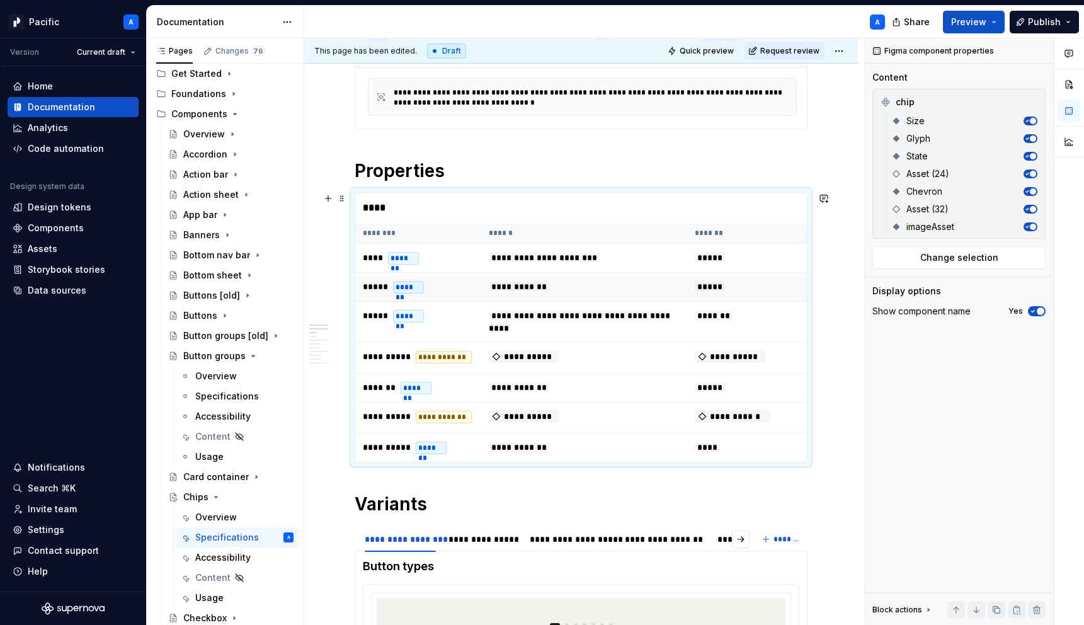
scroll to position [294, 0]
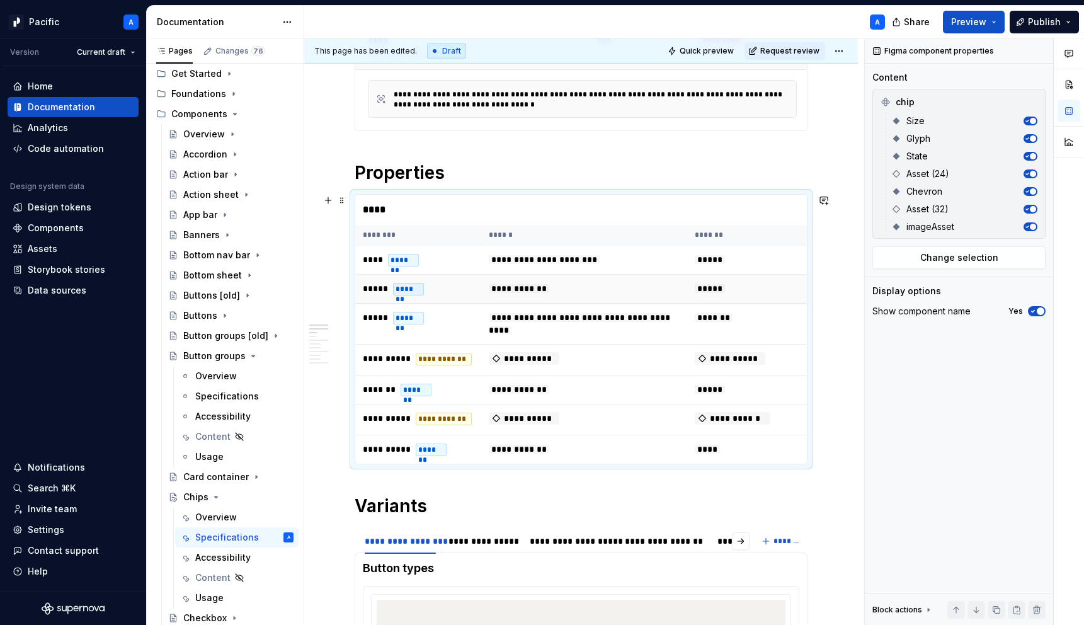
click at [520, 302] on td "**********" at bounding box center [584, 289] width 206 height 29
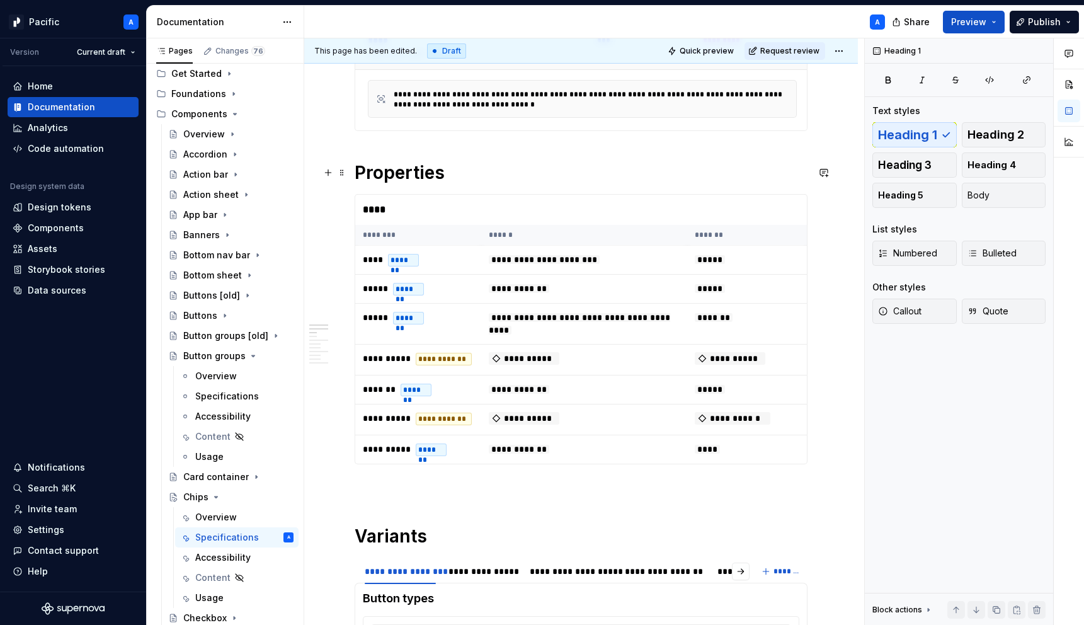
click at [464, 178] on h1 "Properties" at bounding box center [581, 172] width 453 height 23
click at [415, 479] on p at bounding box center [581, 486] width 453 height 15
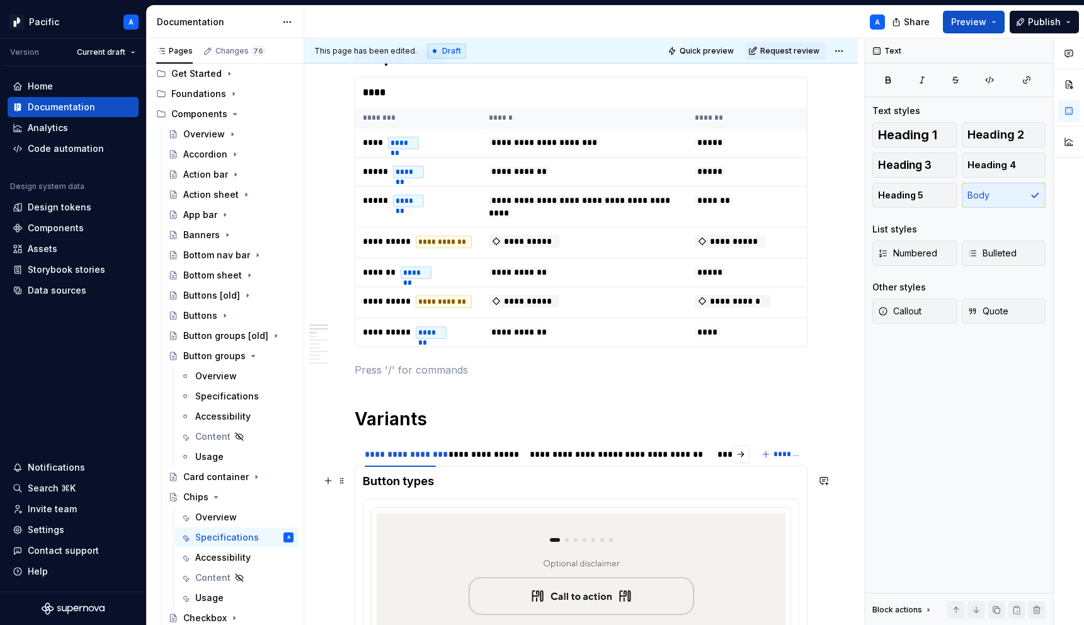
scroll to position [418, 0]
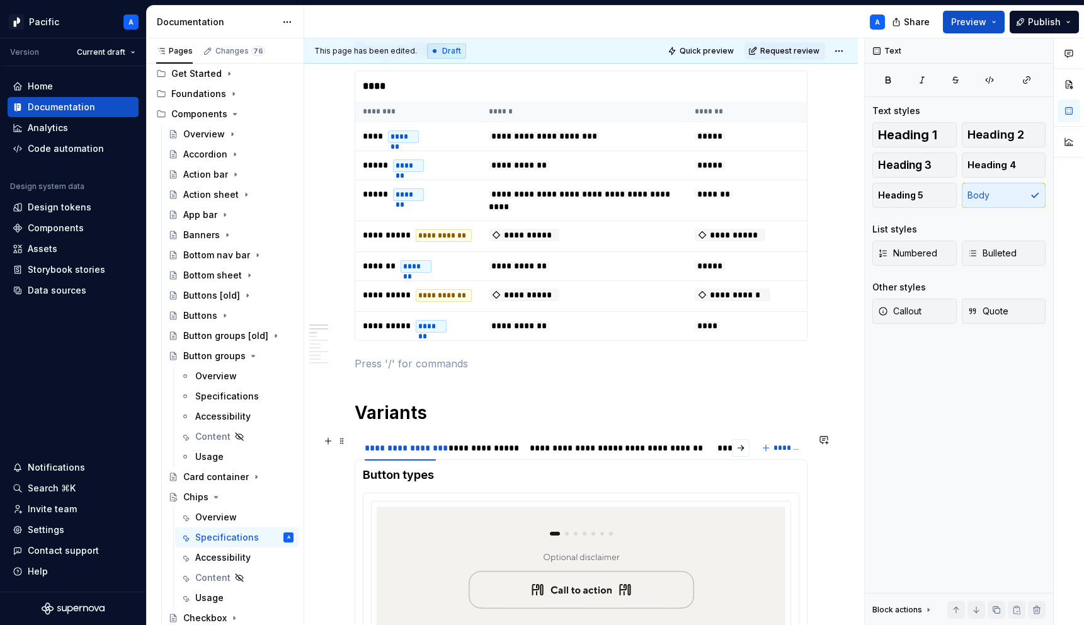
click at [355, 443] on div "**********" at bounding box center [553, 450] width 396 height 31
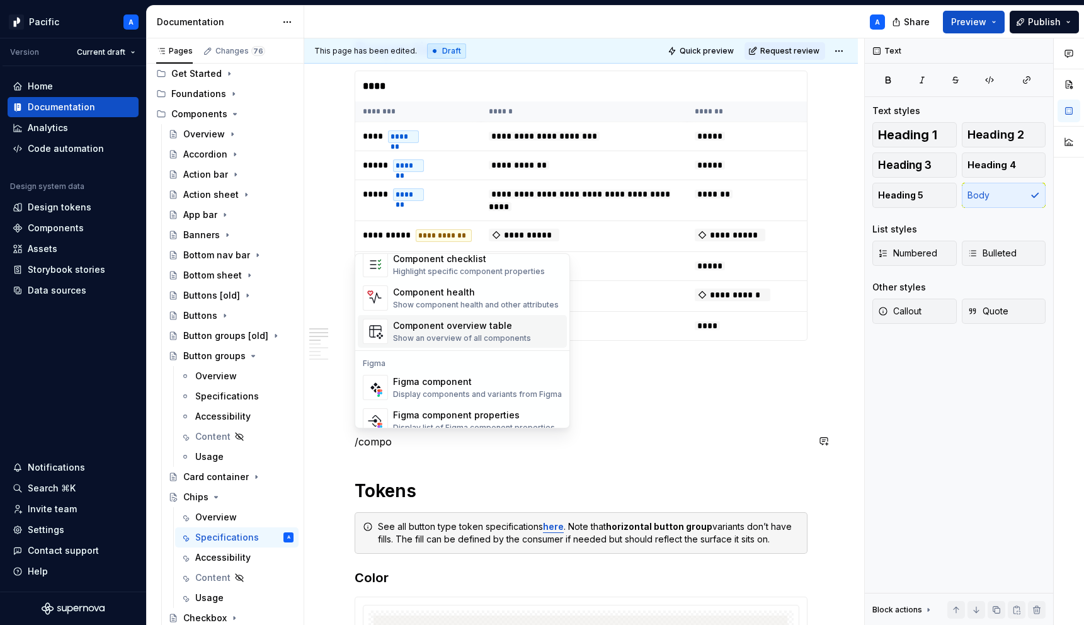
scroll to position [38, 0]
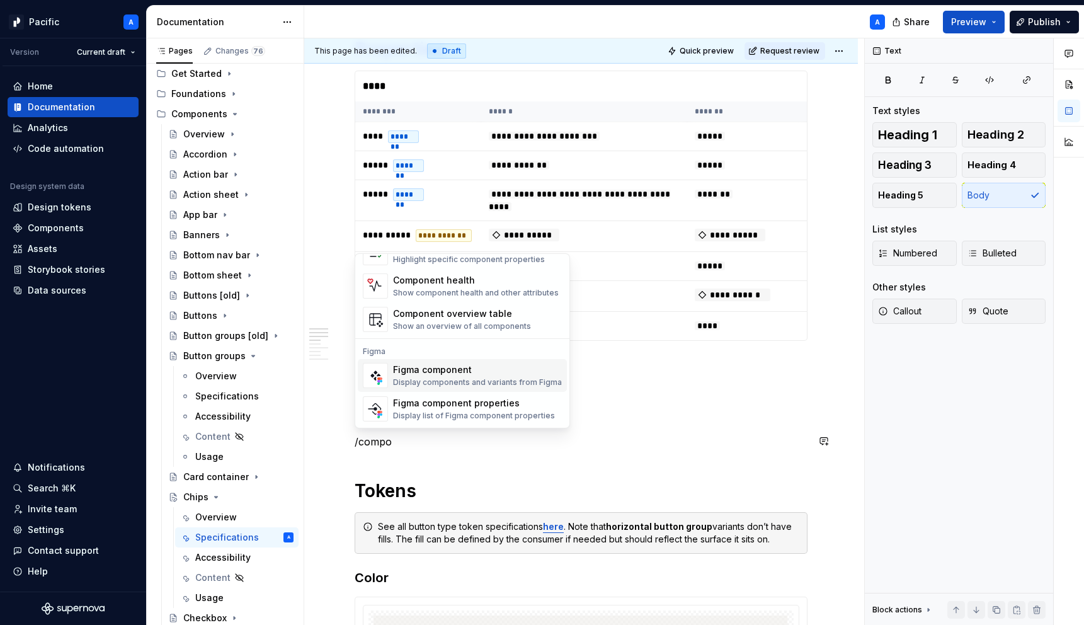
click at [516, 377] on div "Display components and variants from Figma" at bounding box center [477, 382] width 169 height 10
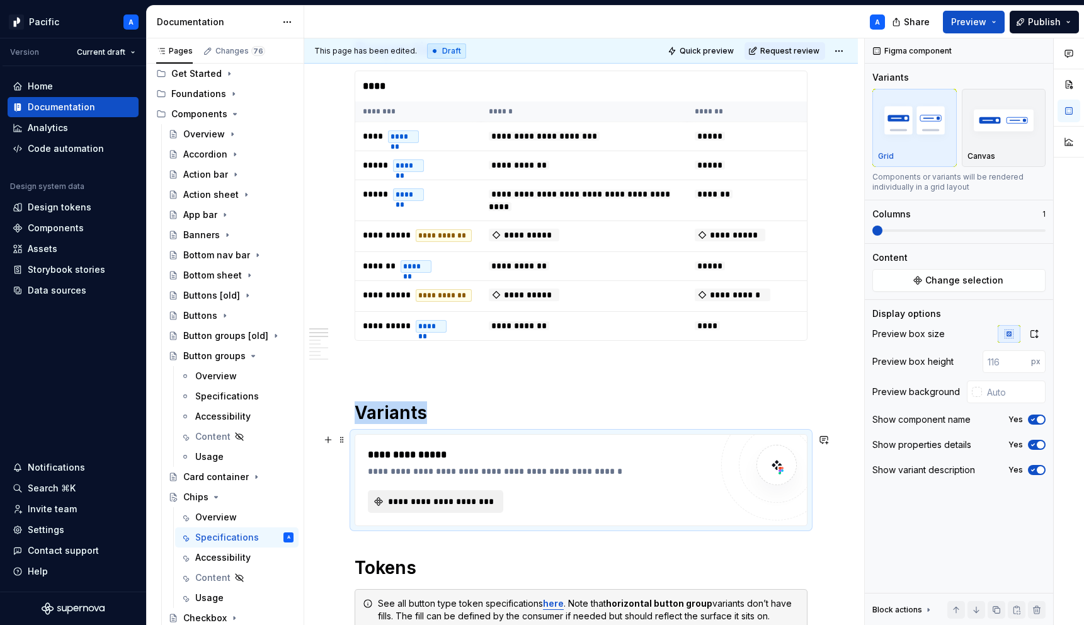
click at [470, 497] on span "**********" at bounding box center [440, 501] width 109 height 13
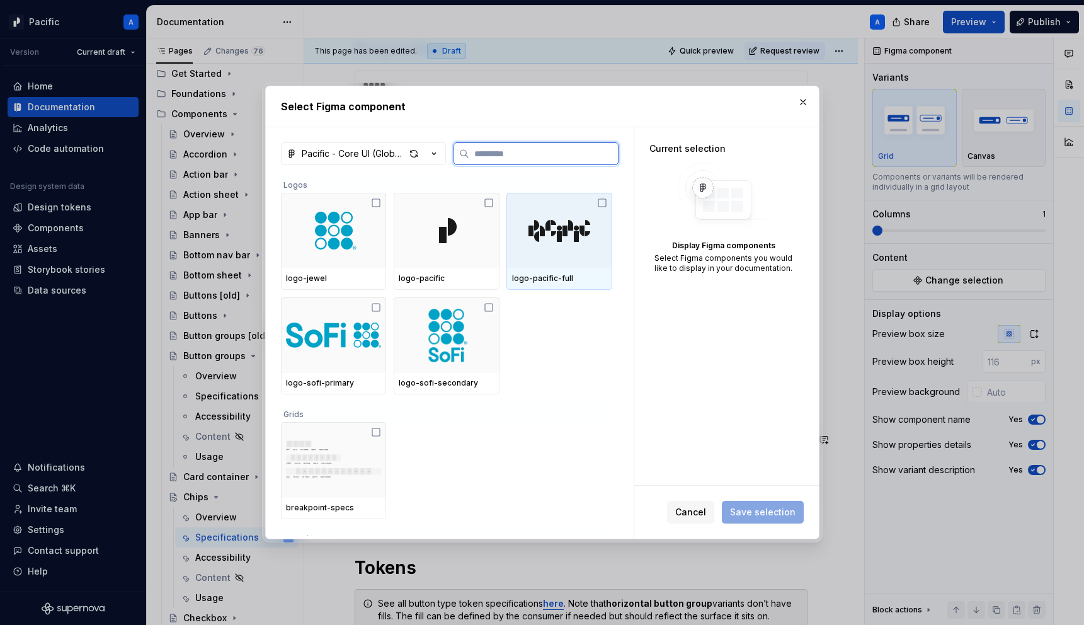
type textarea "*"
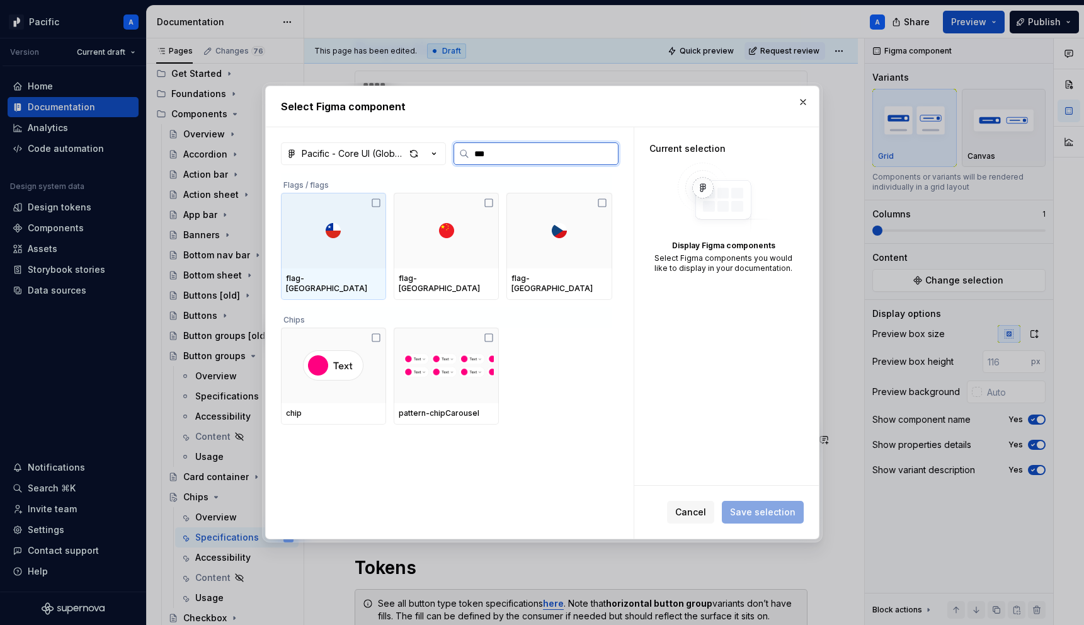
type input "****"
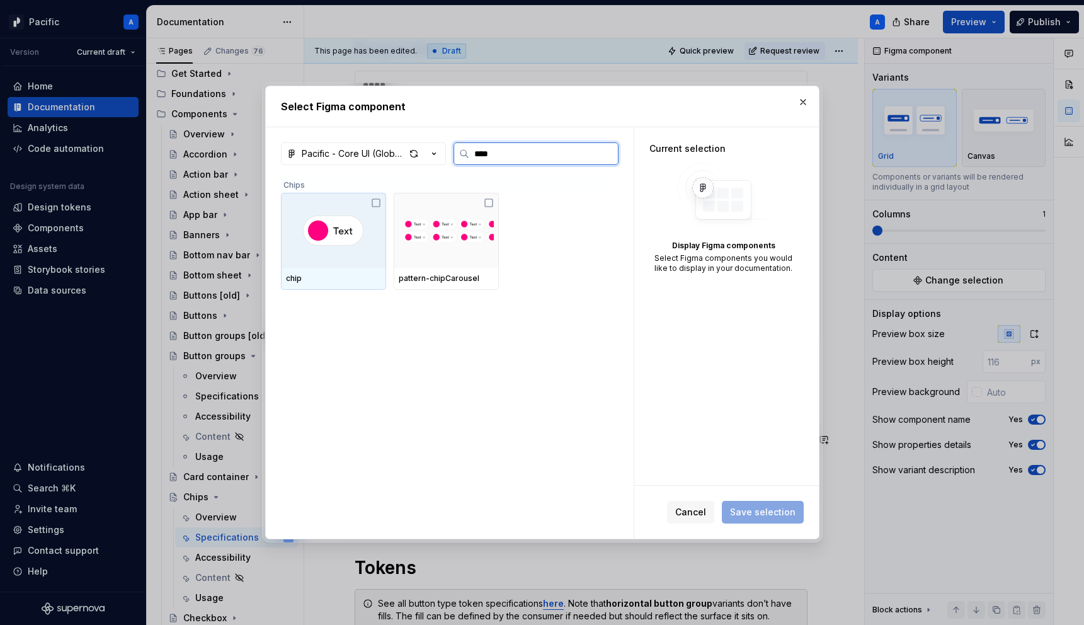
click at [338, 231] on img at bounding box center [333, 230] width 60 height 30
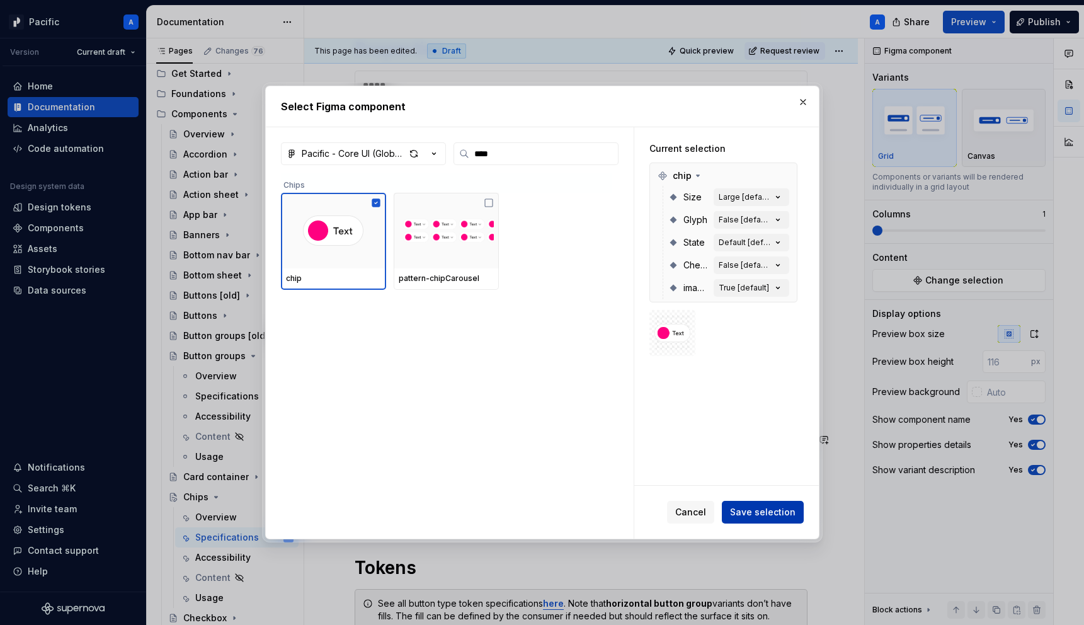
click at [762, 509] on span "Save selection" at bounding box center [763, 512] width 66 height 13
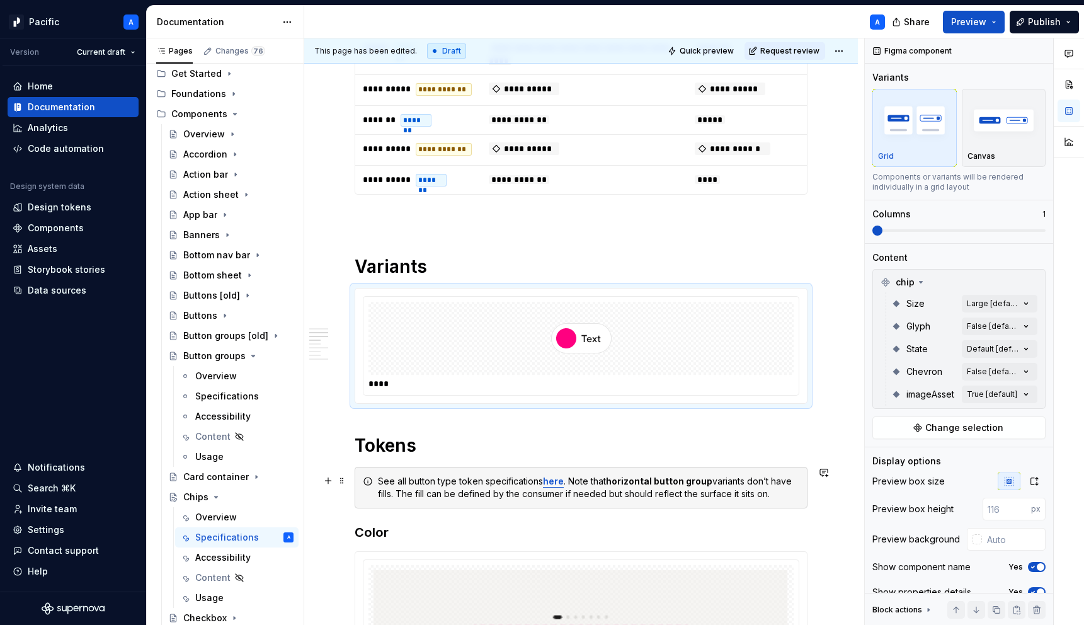
scroll to position [581, 0]
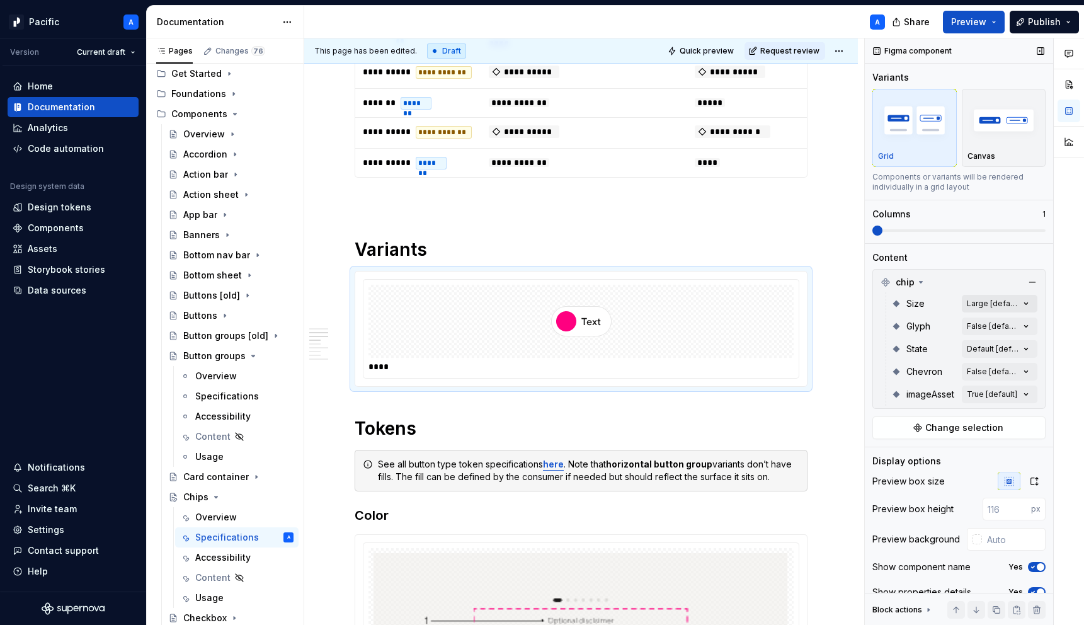
click at [1024, 307] on div "Comments Open comments No comments yet Select ‘Comment’ from the block context …" at bounding box center [974, 331] width 219 height 587
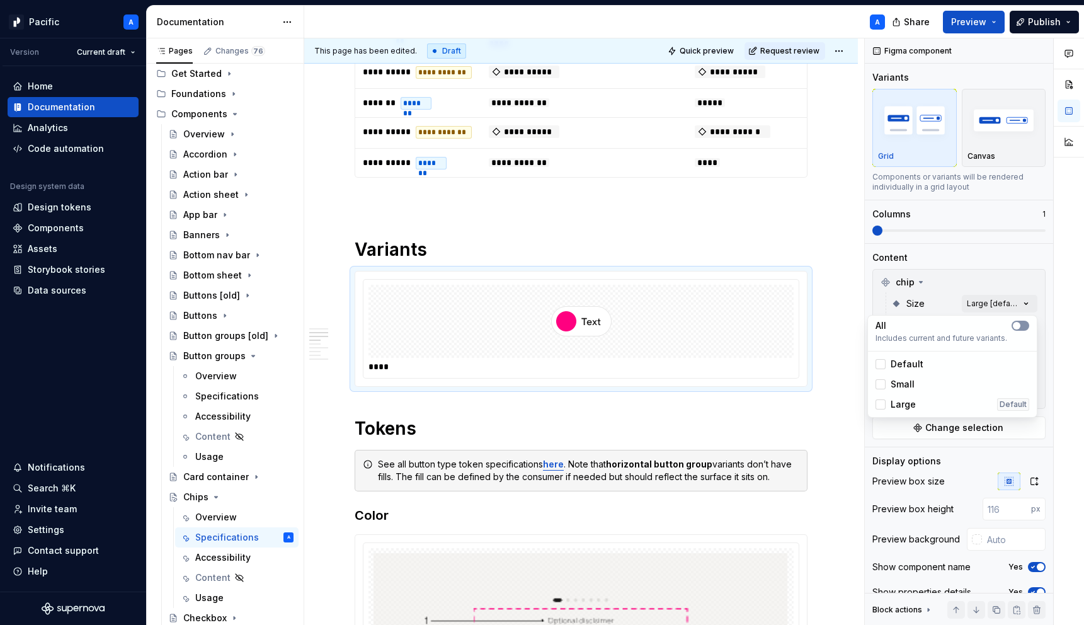
click at [1017, 323] on span "button" at bounding box center [1017, 326] width 8 height 8
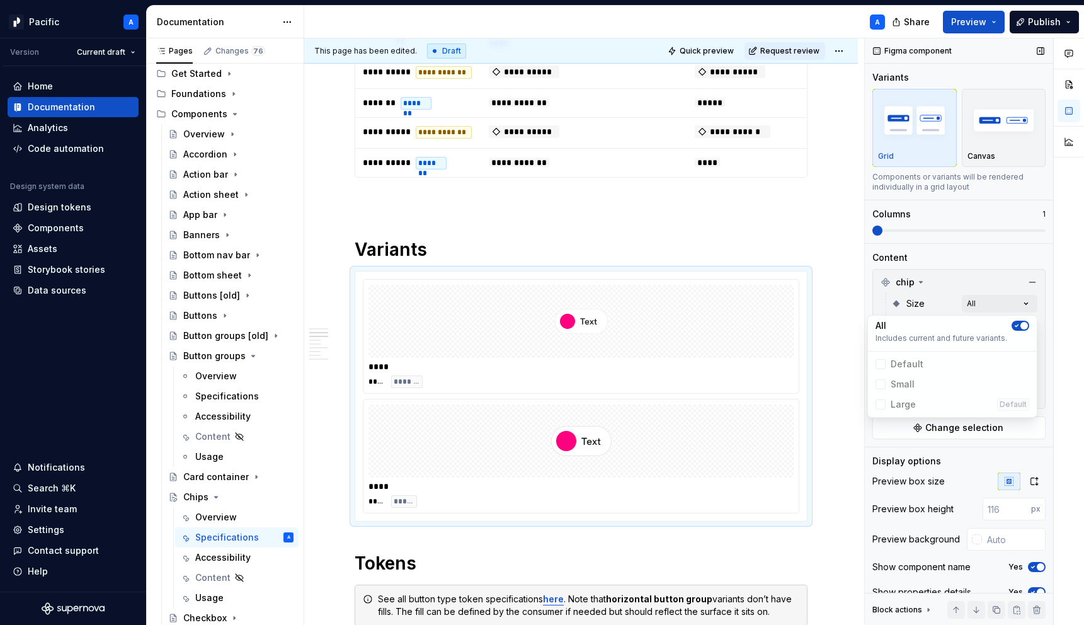
click at [960, 301] on div "Comments Open comments No comments yet Select ‘Comment’ from the block context …" at bounding box center [974, 331] width 219 height 587
click at [1010, 302] on div "Comments Open comments No comments yet Select ‘Comment’ from the block context …" at bounding box center [974, 331] width 219 height 587
click at [1020, 324] on icon "button" at bounding box center [1017, 326] width 10 height 8
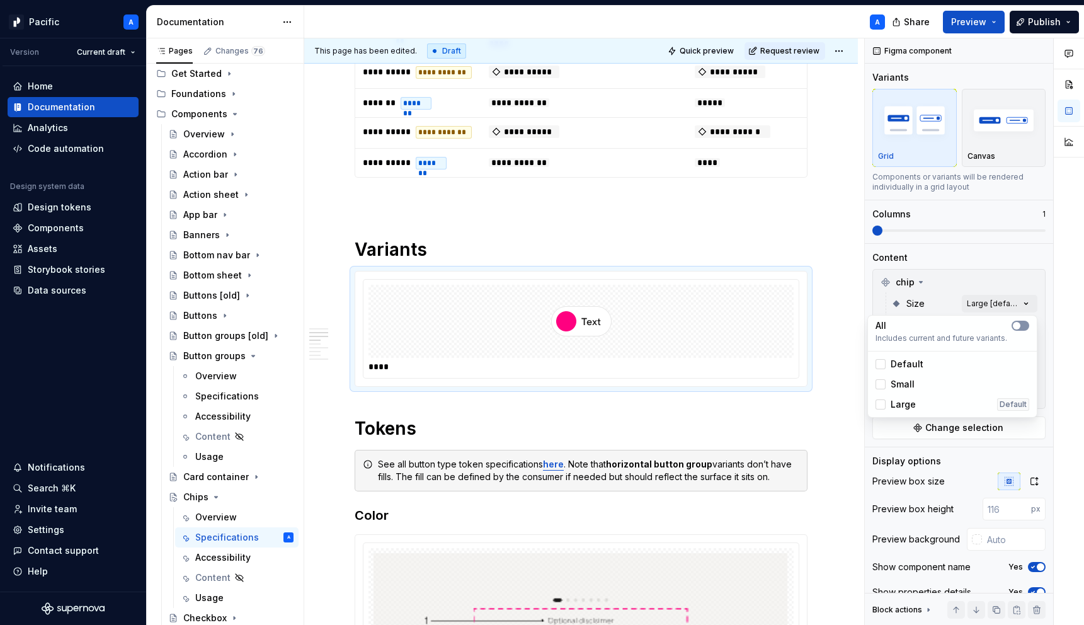
click at [1019, 324] on span "button" at bounding box center [1017, 326] width 8 height 8
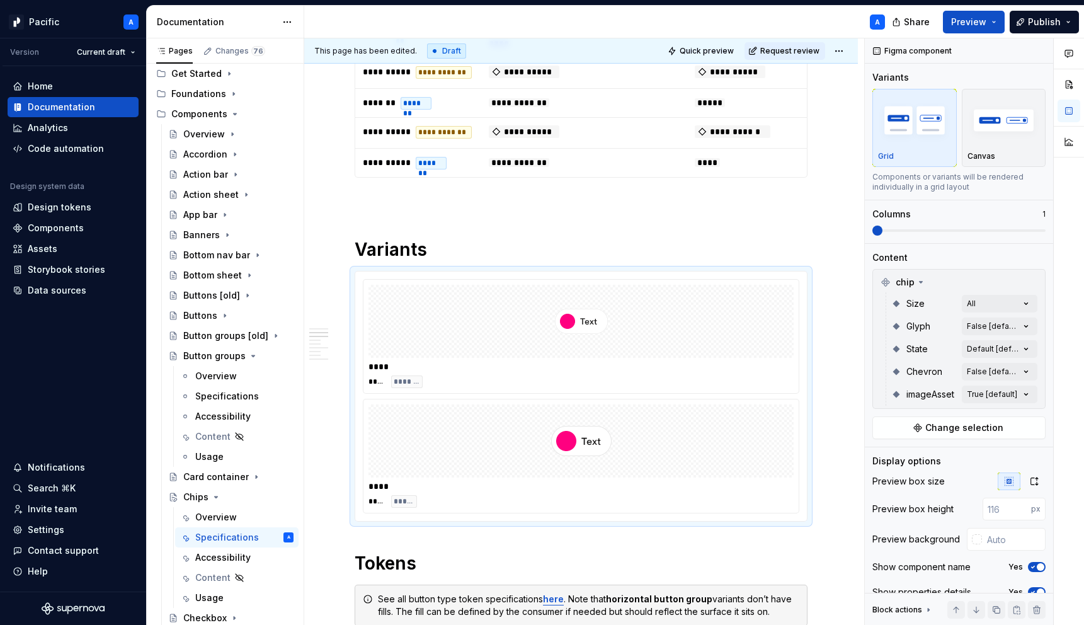
click at [940, 271] on div "Comments Open comments No comments yet Select ‘Comment’ from the block context …" at bounding box center [974, 331] width 219 height 587
click at [1024, 323] on div "Comments Open comments No comments yet Select ‘Comment’ from the block context …" at bounding box center [974, 331] width 219 height 587
click at [1022, 343] on button "button" at bounding box center [1021, 348] width 18 height 10
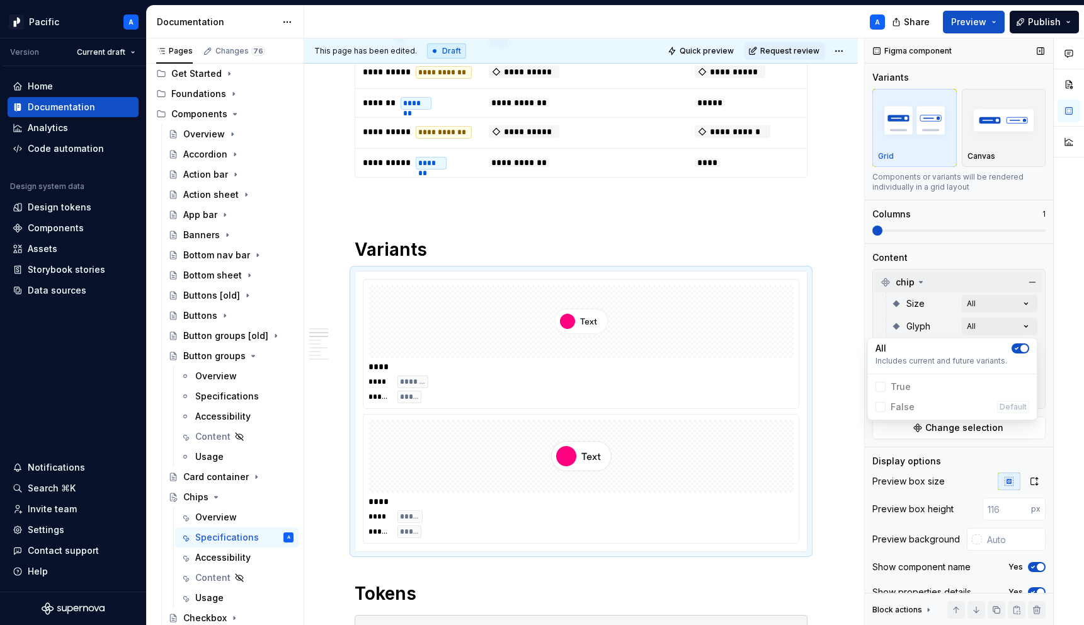
click at [983, 273] on div "Comments Open comments No comments yet Select ‘Comment’ from the block context …" at bounding box center [974, 331] width 219 height 587
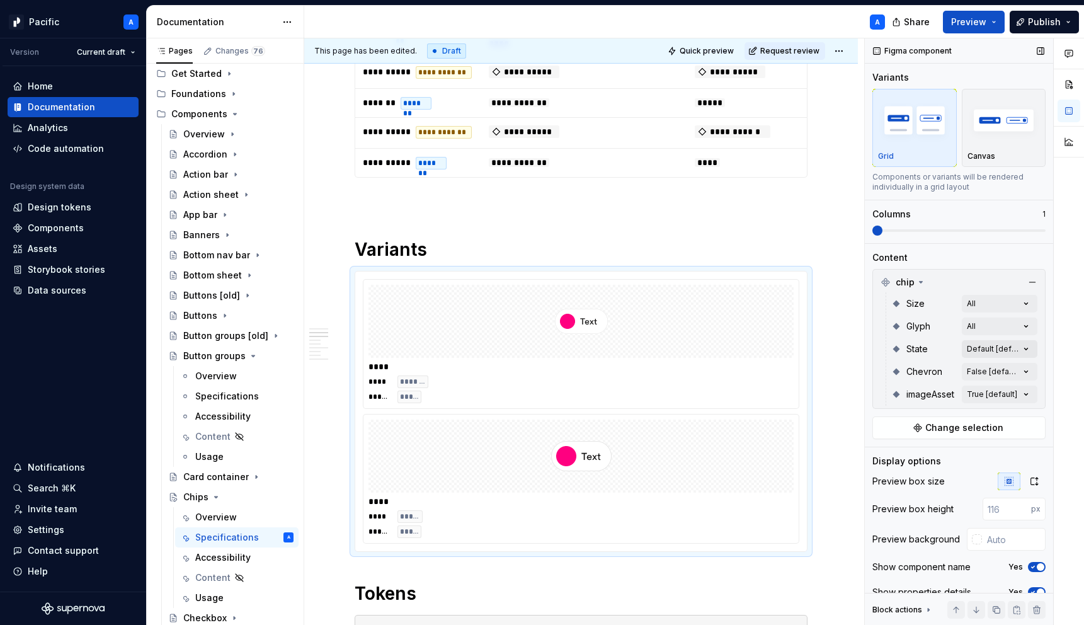
click at [1023, 349] on div "Comments Open comments No comments yet Select ‘Comment’ from the block context …" at bounding box center [974, 331] width 219 height 587
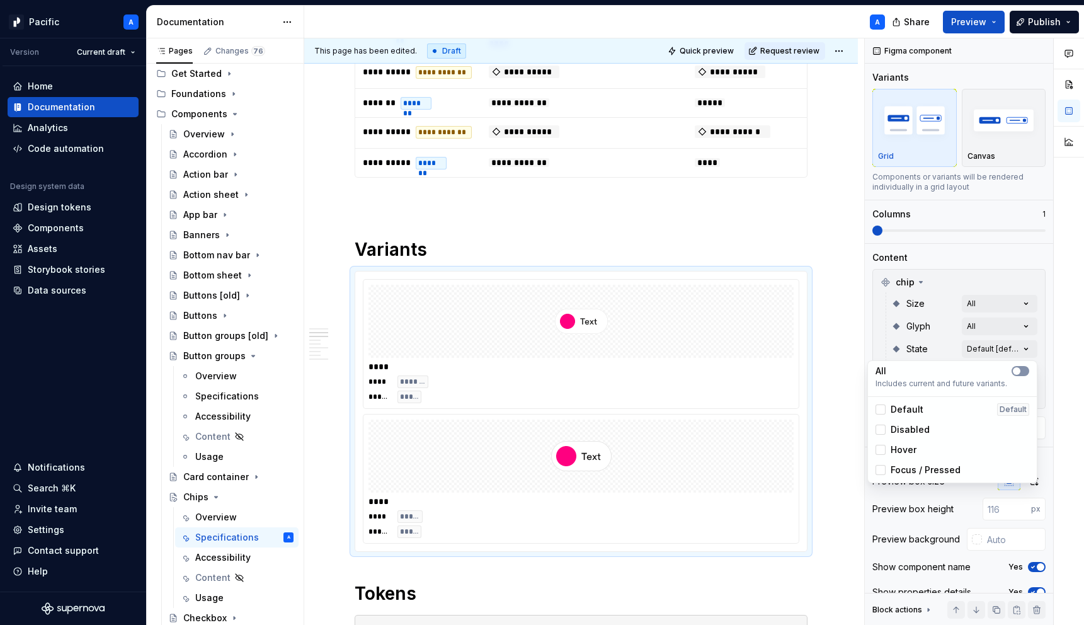
click at [1024, 373] on button "button" at bounding box center [1021, 371] width 18 height 10
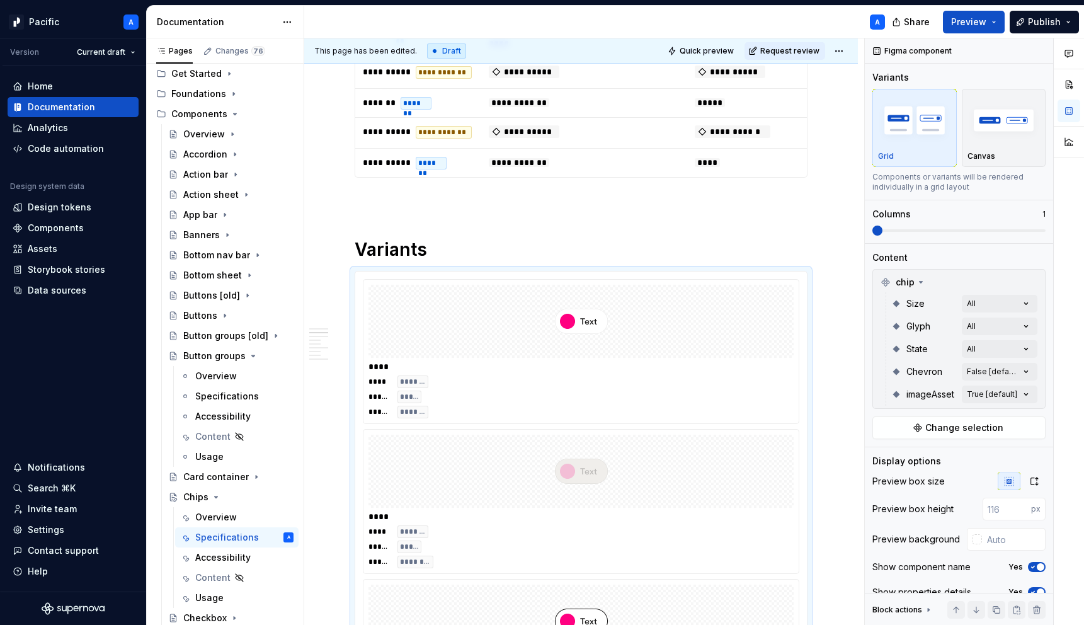
click at [939, 328] on div "Comments Open comments No comments yet Select ‘Comment’ from the block context …" at bounding box center [974, 331] width 219 height 587
click at [1027, 375] on div "Comments Open comments No comments yet Select ‘Comment’ from the block context …" at bounding box center [974, 331] width 219 height 587
click at [1021, 395] on icon "button" at bounding box center [1017, 394] width 10 height 8
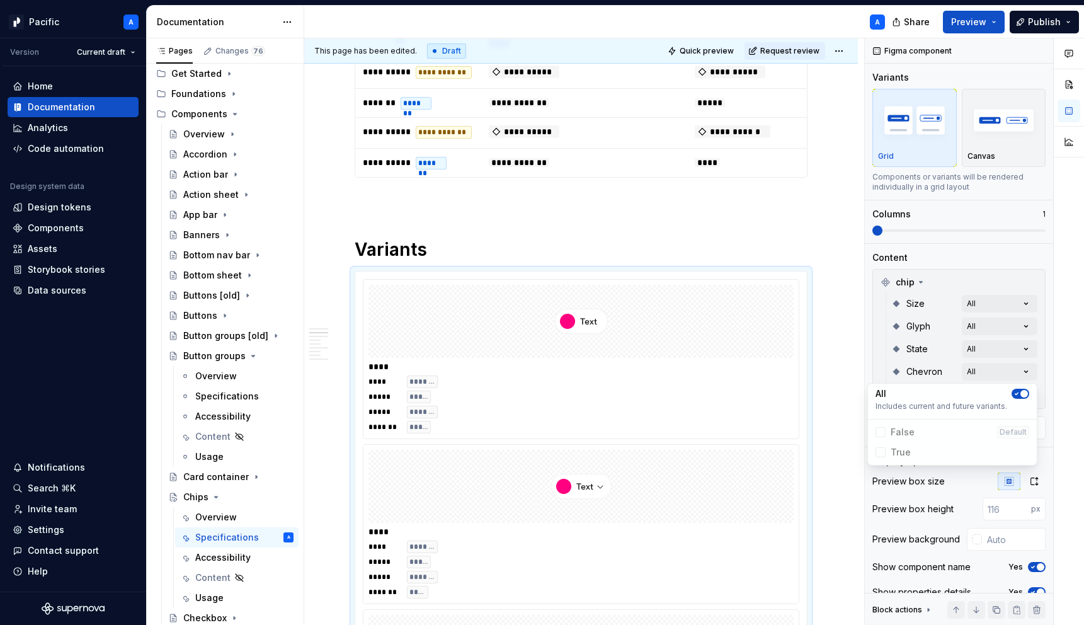
click at [1047, 404] on div "Comments Open comments No comments yet Select ‘Comment’ from the block context …" at bounding box center [974, 331] width 219 height 587
click at [1035, 399] on div "Comments Open comments No comments yet Select ‘Comment’ from the block context …" at bounding box center [974, 331] width 219 height 587
click at [1029, 414] on div "All Includes current and future variants." at bounding box center [953, 424] width 164 height 30
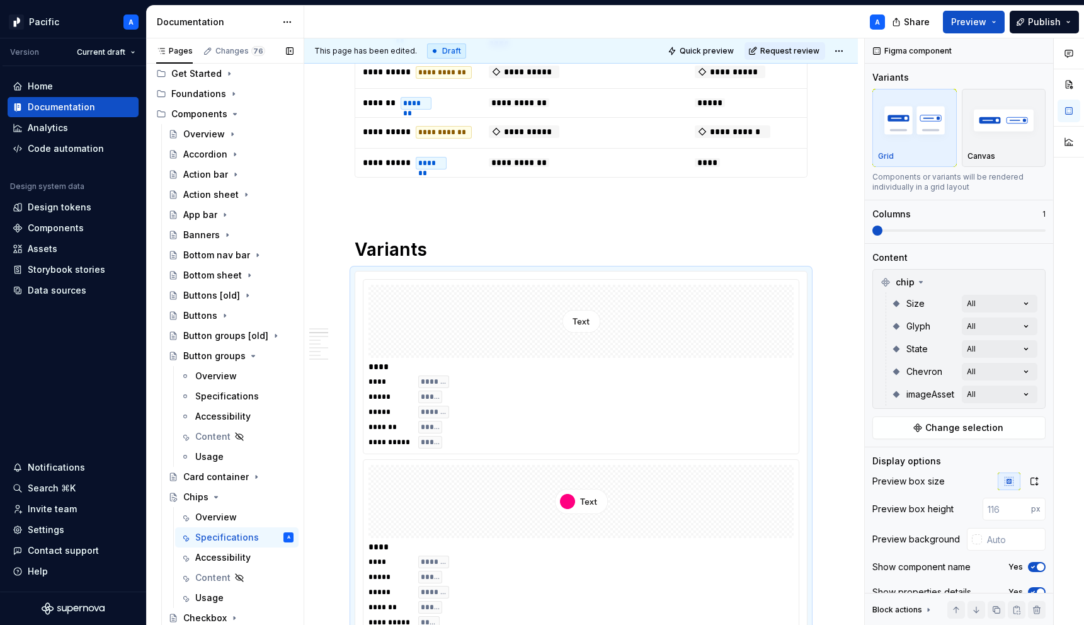
click at [222, 382] on div "Pages Changes 76 Add Accessibility guide for tree Page tree. Navigate the tree …" at bounding box center [224, 334] width 157 height 592
click at [222, 398] on div "Specifications" at bounding box center [225, 396] width 60 height 13
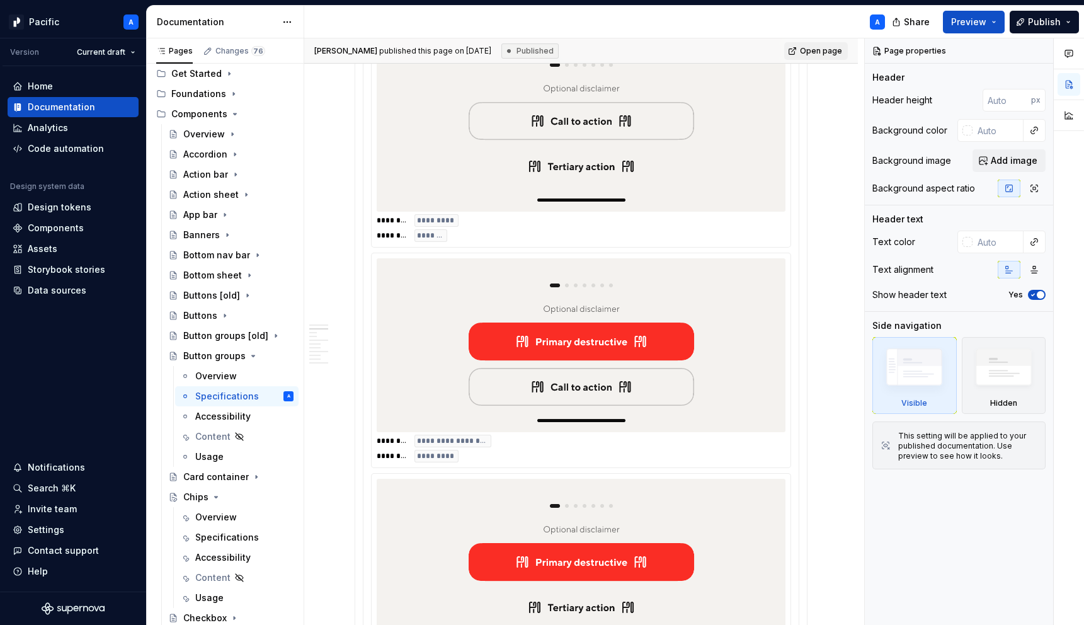
scroll to position [1065, 0]
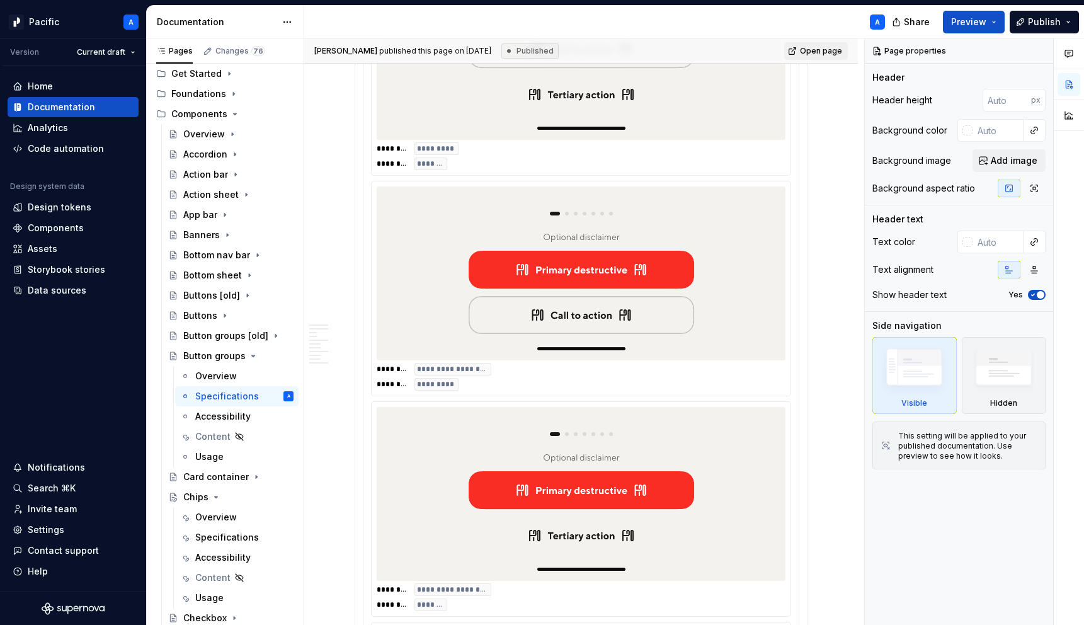
click at [679, 398] on div "**********" at bounding box center [581, 508] width 420 height 1097
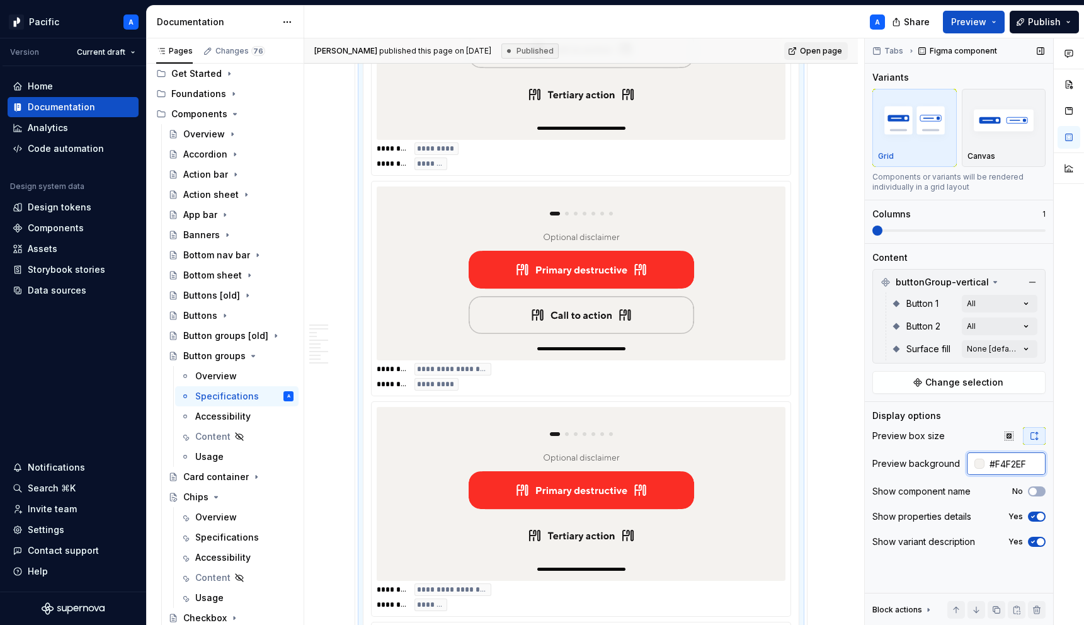
click at [1019, 462] on input "#F4F2EF" at bounding box center [1015, 463] width 61 height 23
click at [229, 531] on div "Specifications" at bounding box center [225, 537] width 60 height 13
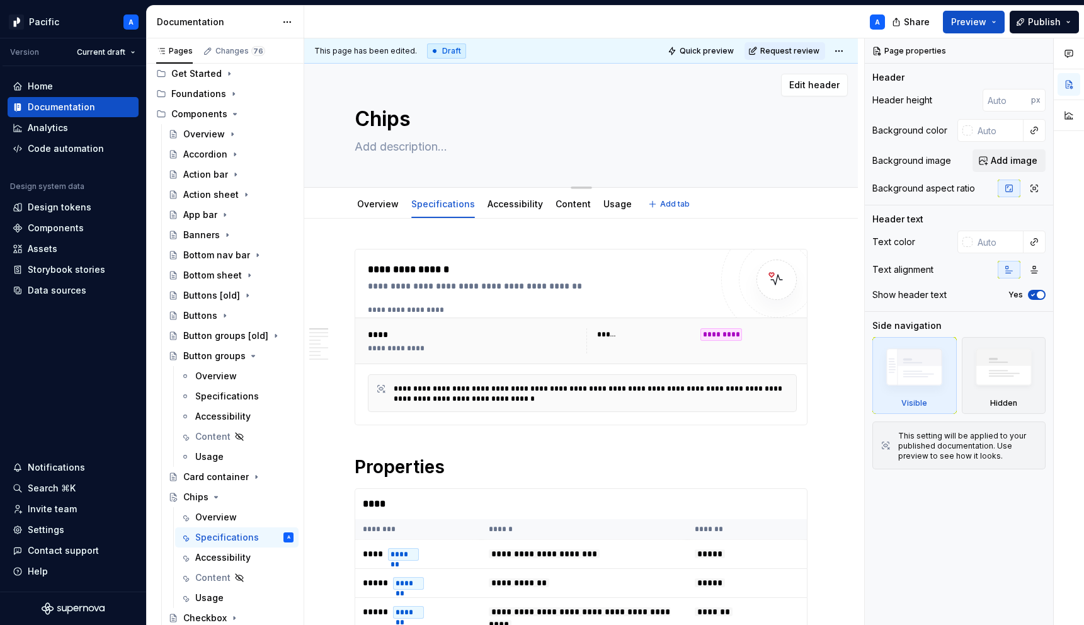
click at [433, 147] on textarea at bounding box center [578, 147] width 453 height 20
type textarea "*"
type textarea "t"
type textarea "*"
type textarea "te"
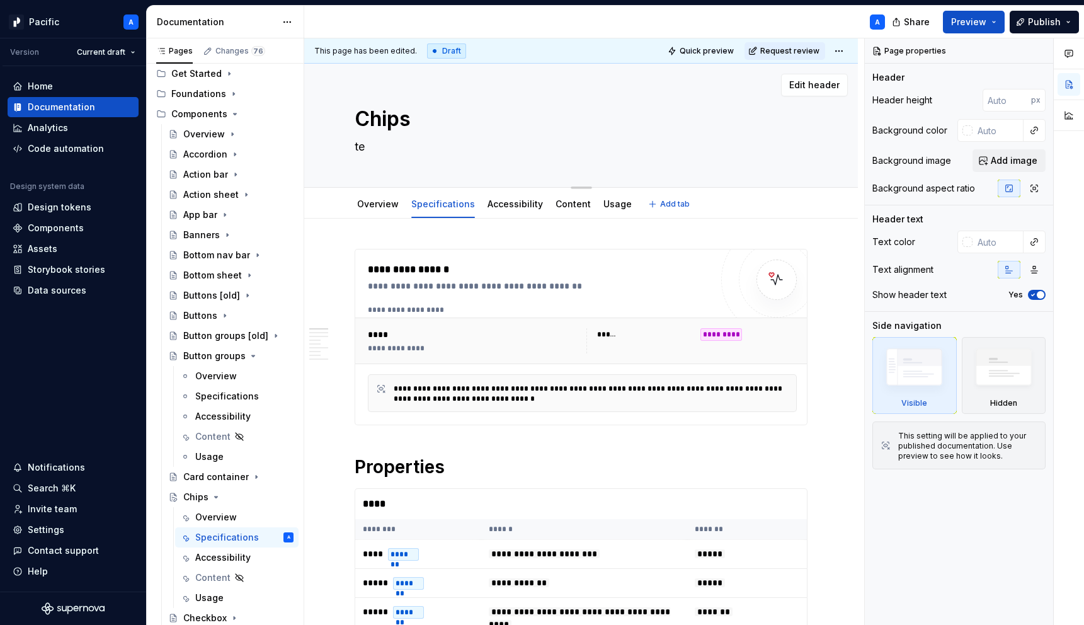
type textarea "*"
type textarea "tex"
type textarea "*"
type textarea "text"
type textarea "*"
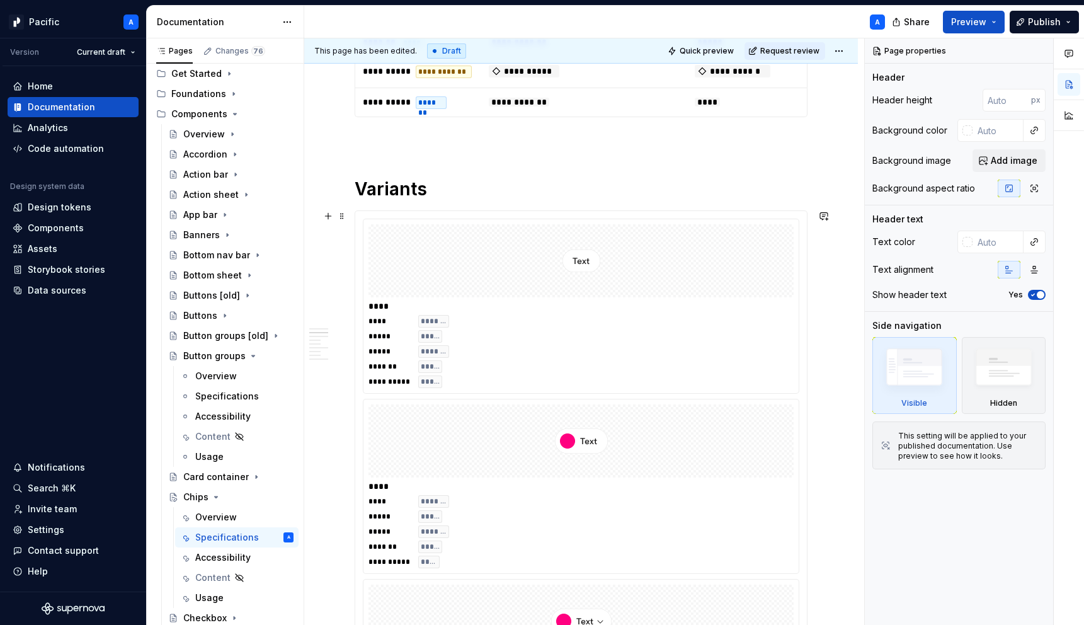
scroll to position [640, 0]
type textarea "text"
click at [545, 411] on div at bounding box center [581, 442] width 425 height 73
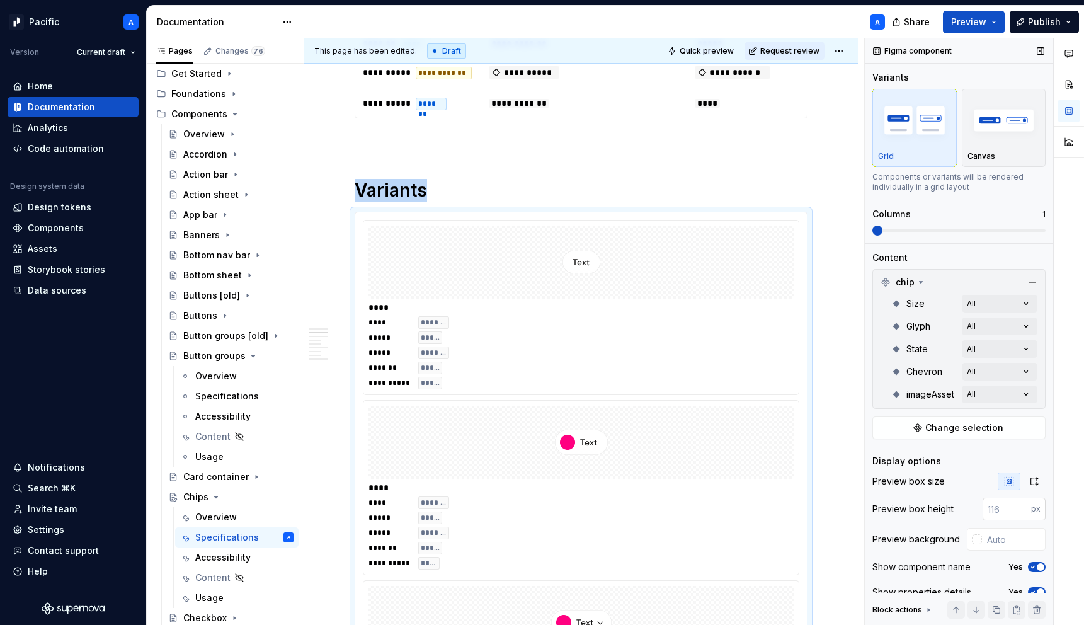
type textarea "*"
click at [1000, 544] on input "text" at bounding box center [1014, 539] width 64 height 23
paste input "#F4F2EF"
type input "#F4F2EF"
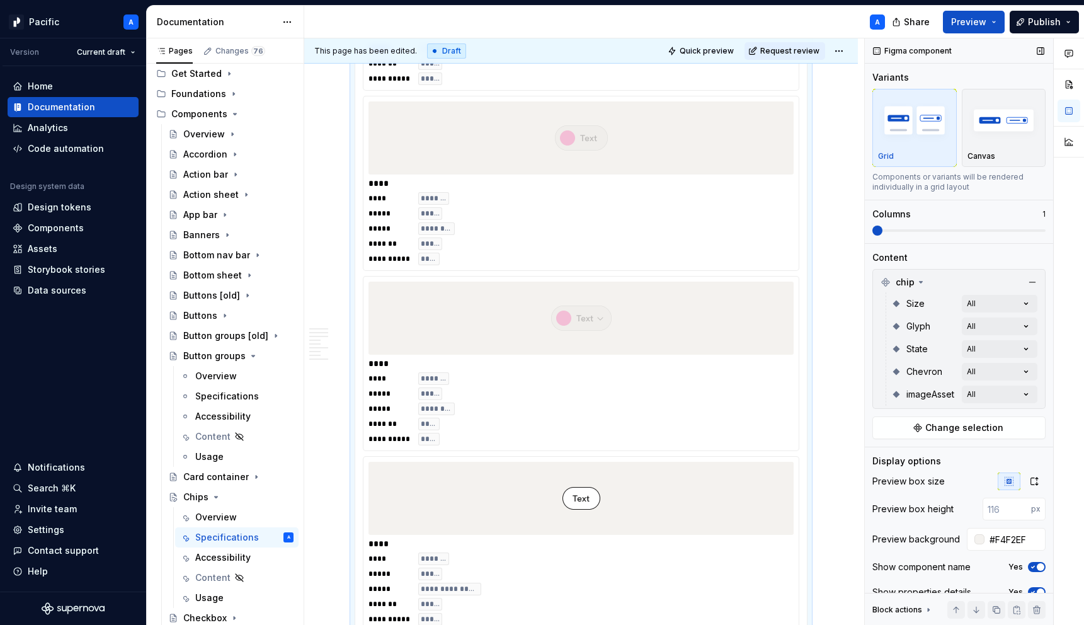
scroll to position [813, 0]
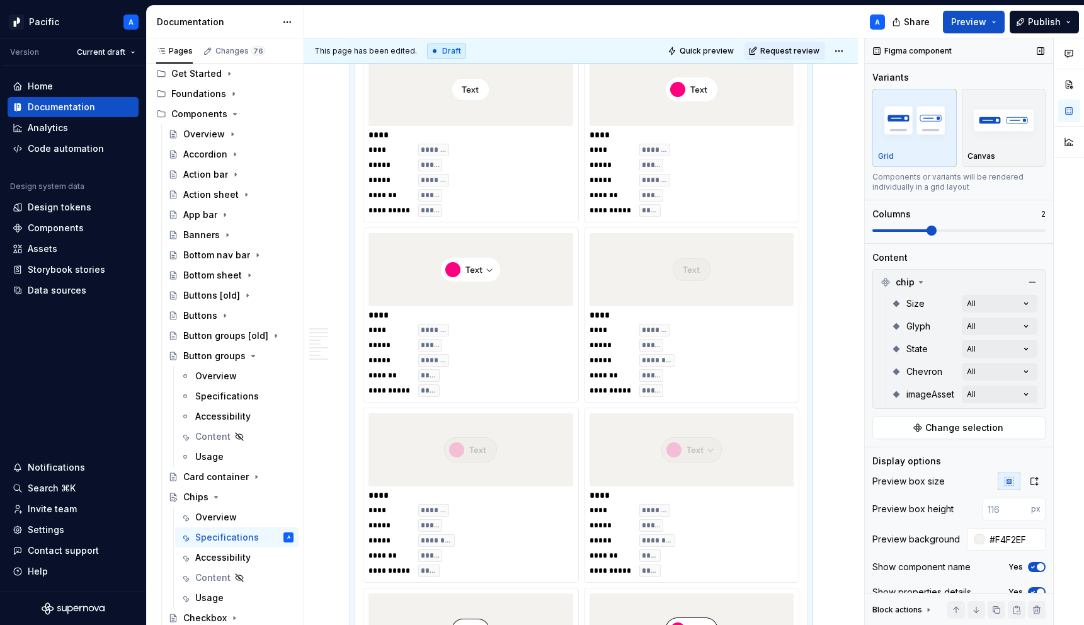
click at [922, 230] on span at bounding box center [959, 231] width 173 height 10
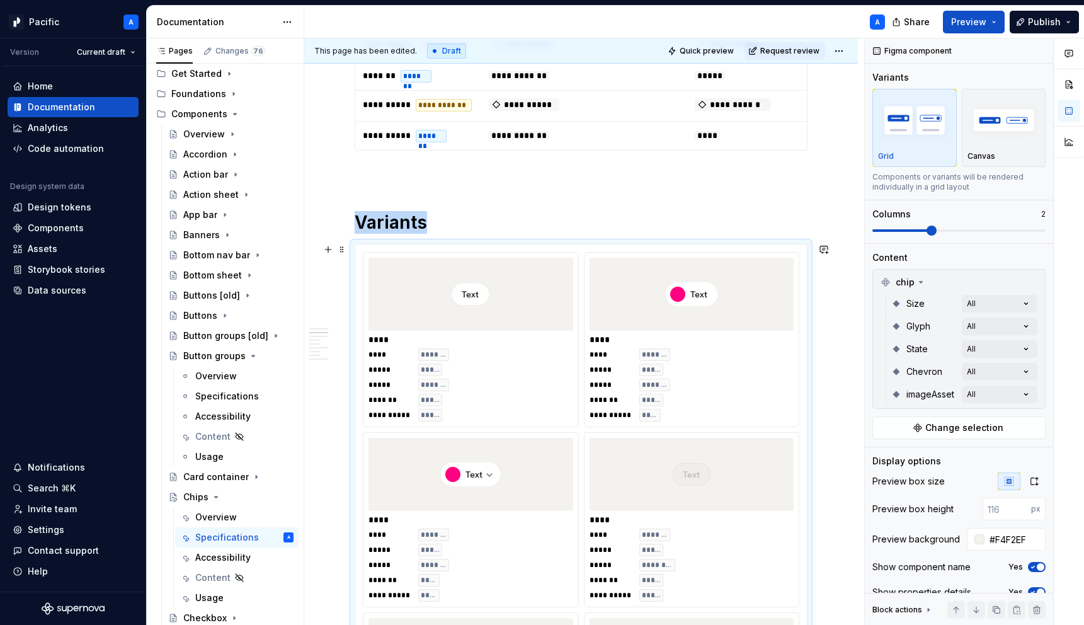
scroll to position [614, 0]
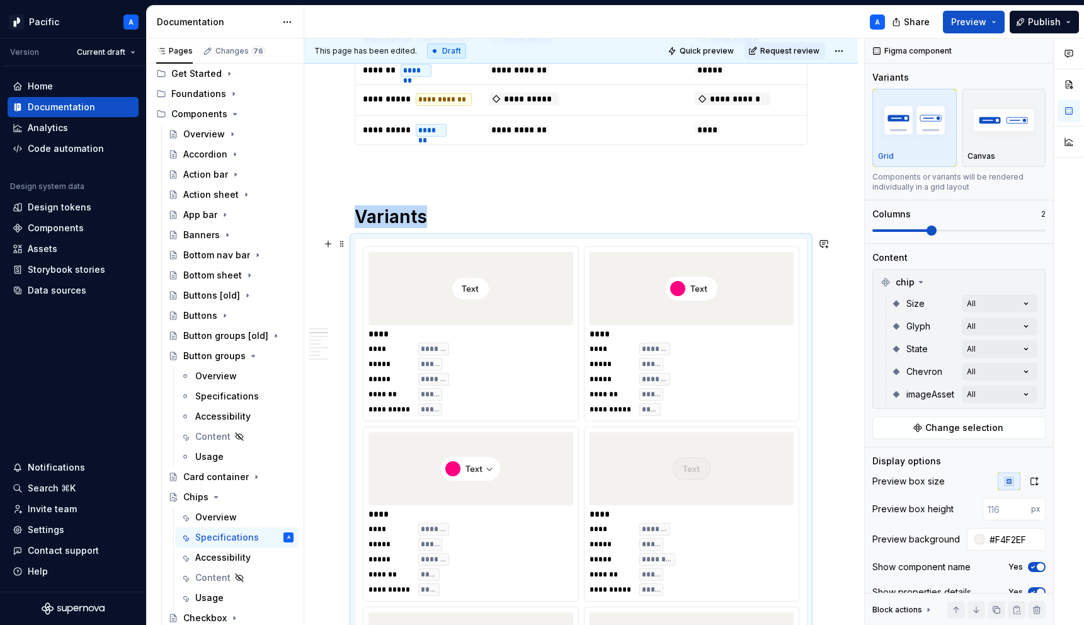
click at [703, 335] on div "****" at bounding box center [694, 334] width 208 height 13
type textarea "*"
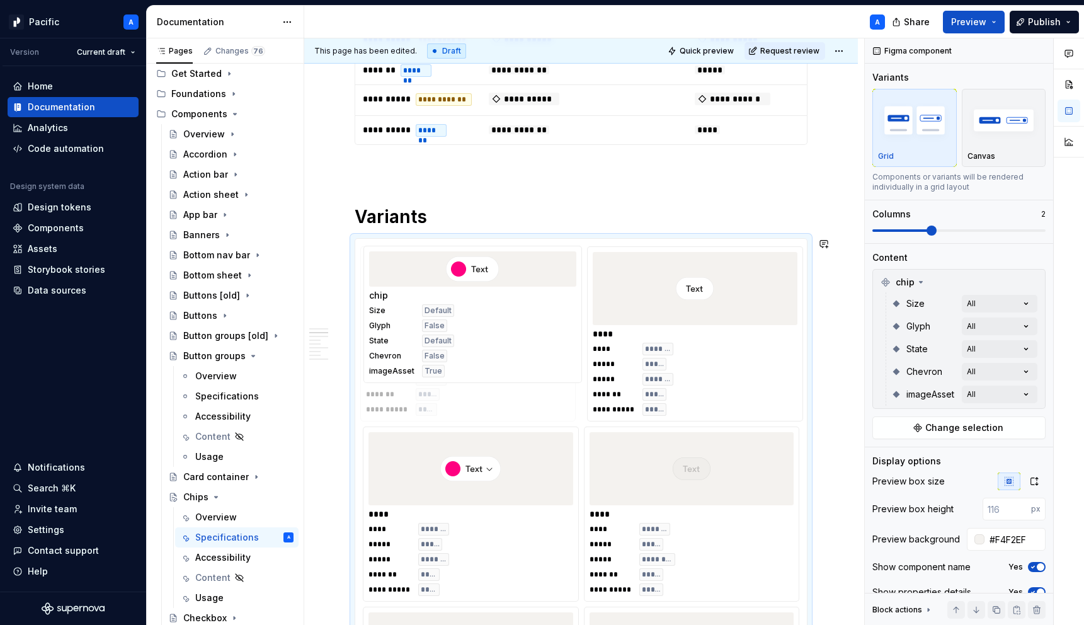
drag, startPoint x: 672, startPoint y: 355, endPoint x: 459, endPoint y: 357, distance: 212.3
click at [459, 357] on body "Pacific A Version Current draft Home Documentation Analytics Code automation De…" at bounding box center [542, 312] width 1084 height 625
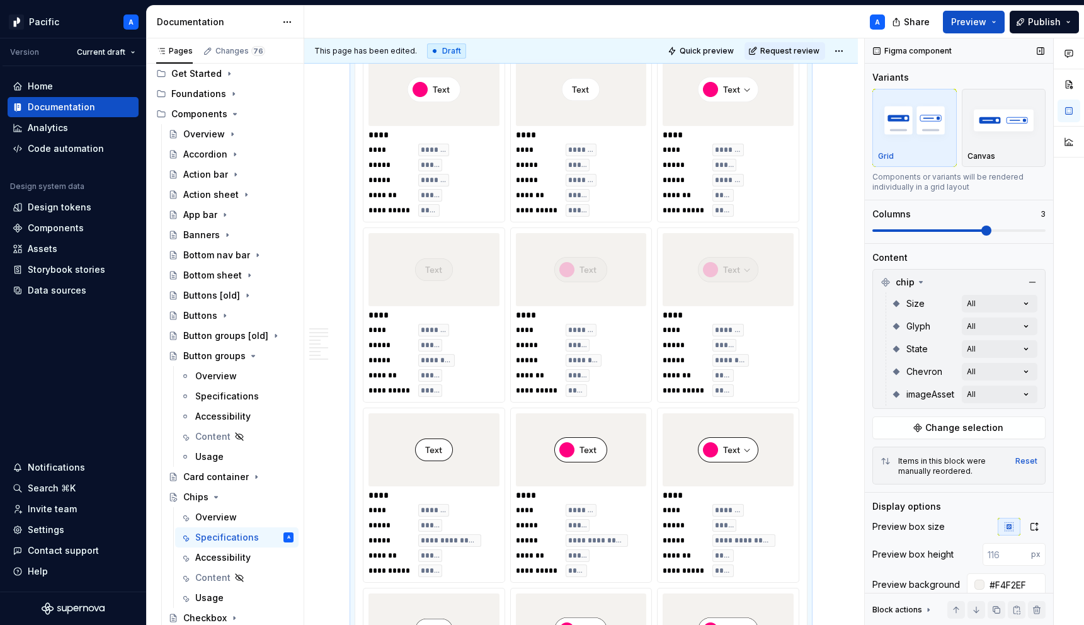
click at [982, 236] on span at bounding box center [987, 231] width 10 height 10
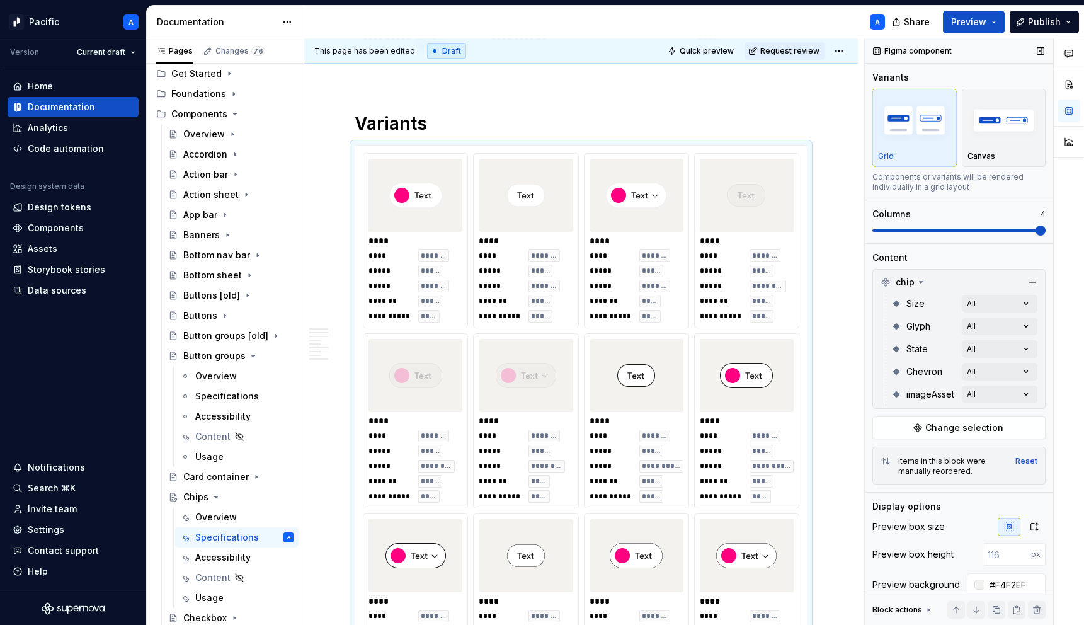
scroll to position [813, 0]
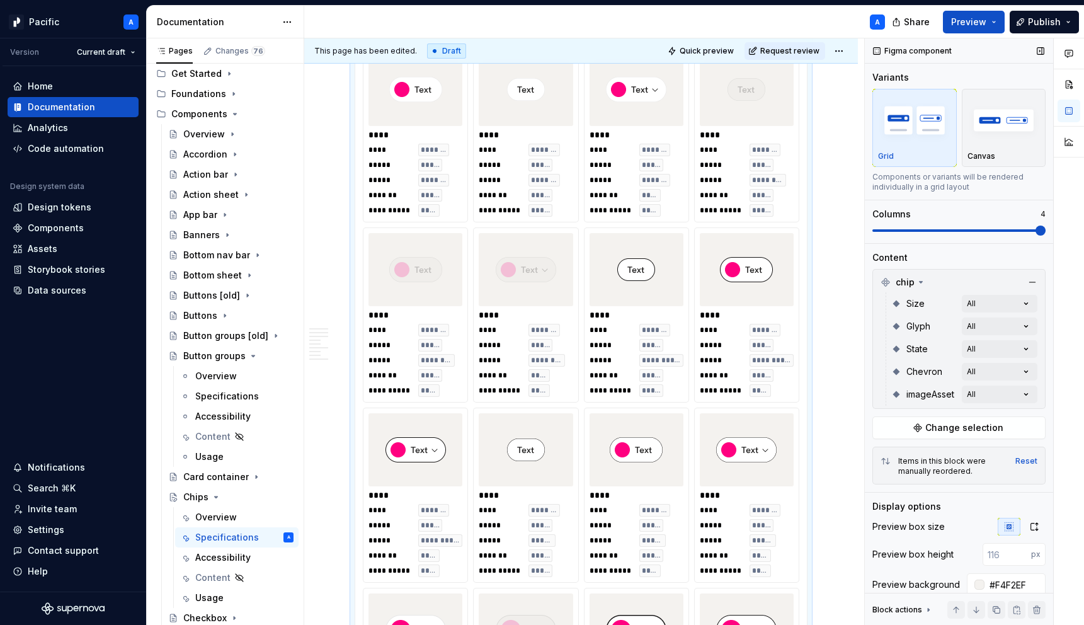
click at [1043, 236] on span at bounding box center [1041, 231] width 10 height 10
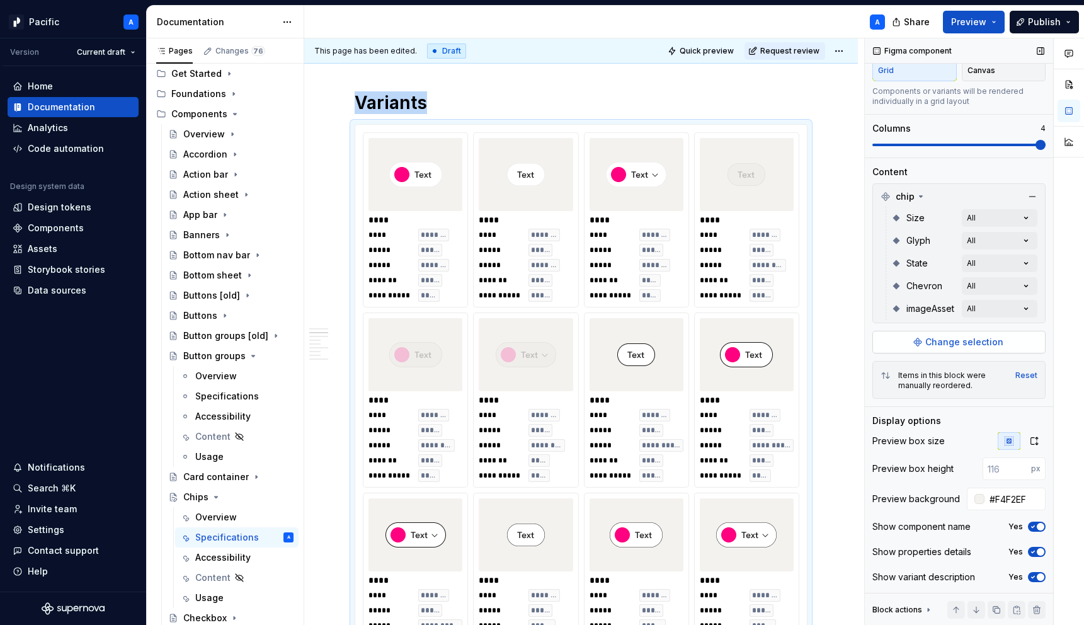
scroll to position [86, 0]
click at [1034, 523] on icon "button" at bounding box center [1033, 526] width 10 height 8
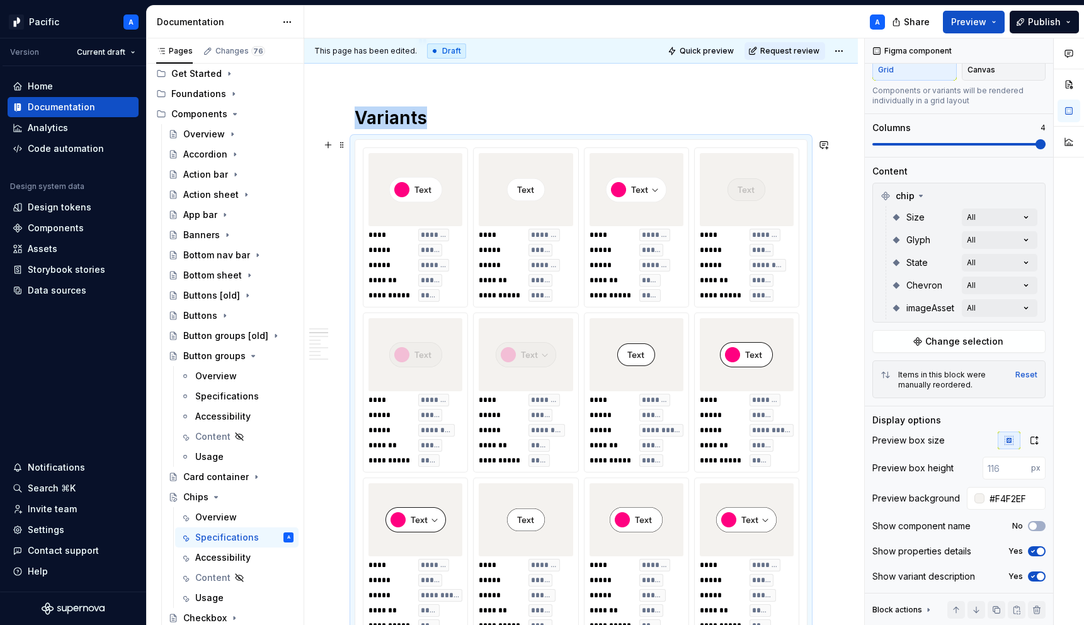
scroll to position [709, 0]
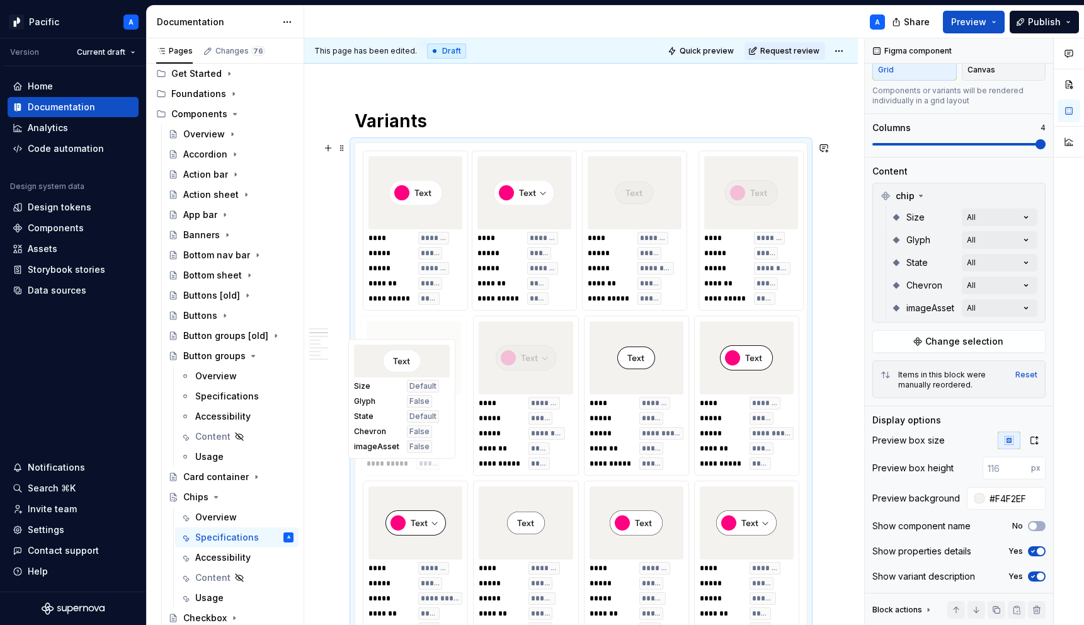
drag, startPoint x: 556, startPoint y: 242, endPoint x: 430, endPoint y: 431, distance: 227.1
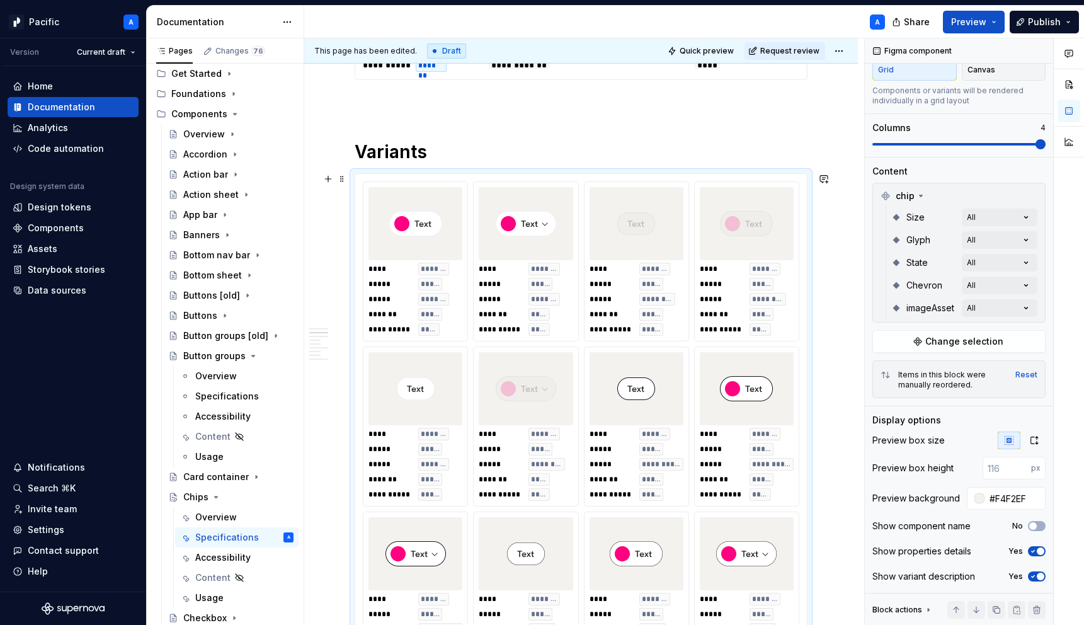
scroll to position [581, 0]
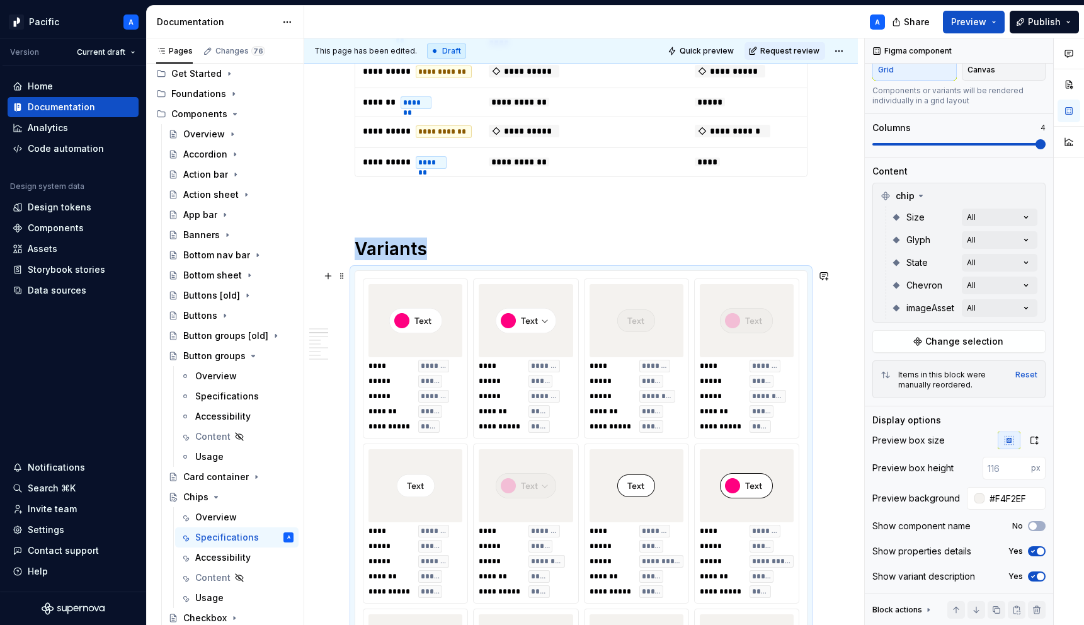
click at [411, 340] on img at bounding box center [415, 320] width 53 height 63
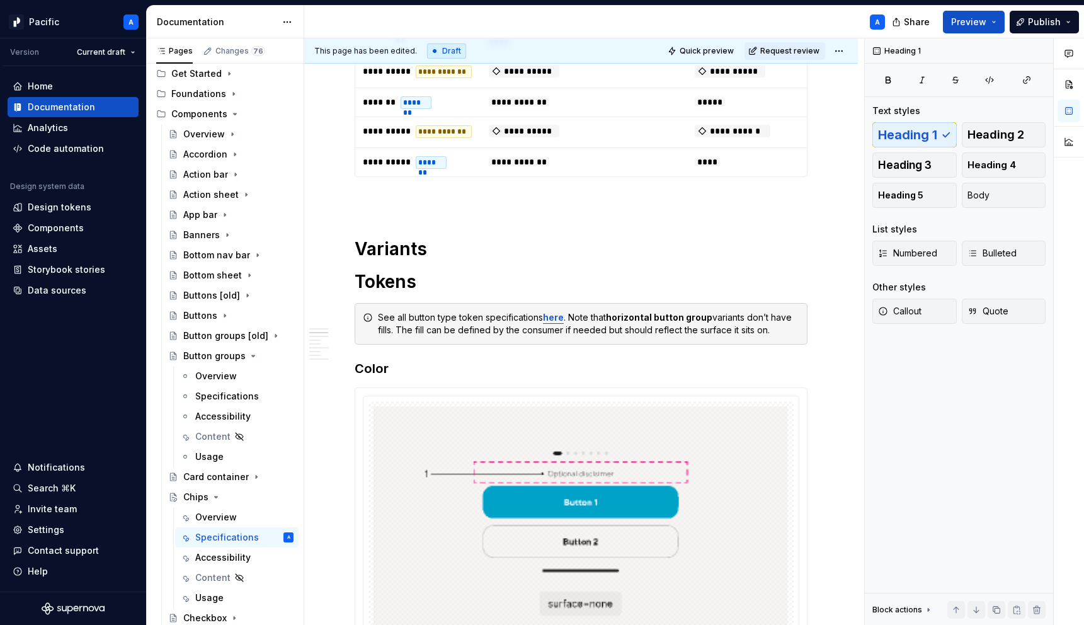
scroll to position [0, 0]
click at [449, 254] on h1 "Variants" at bounding box center [581, 249] width 453 height 23
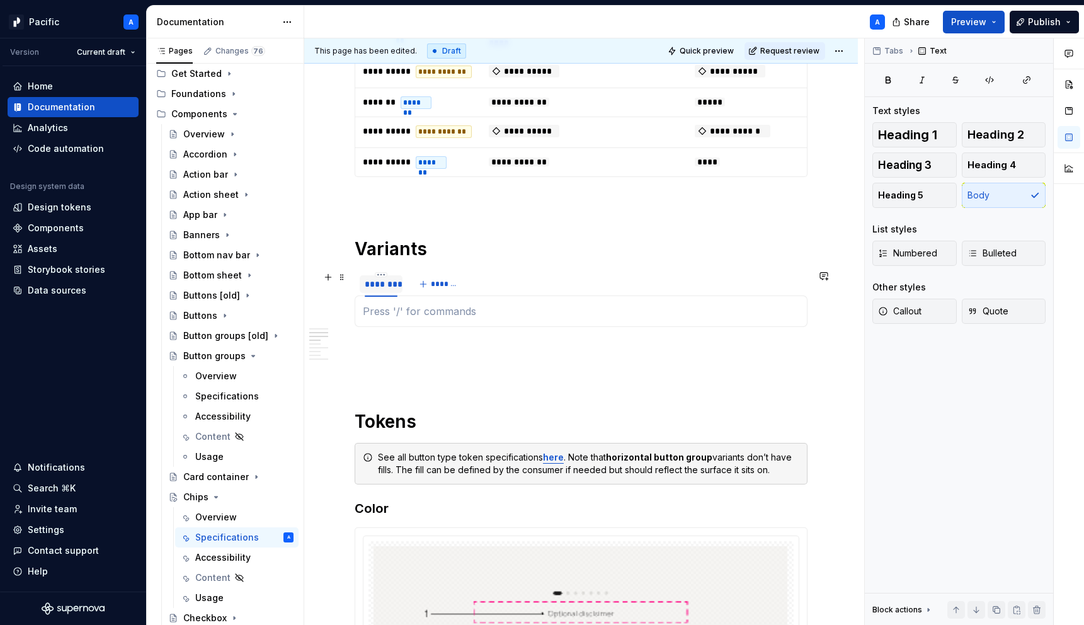
click at [377, 285] on div "********" at bounding box center [381, 284] width 33 height 13
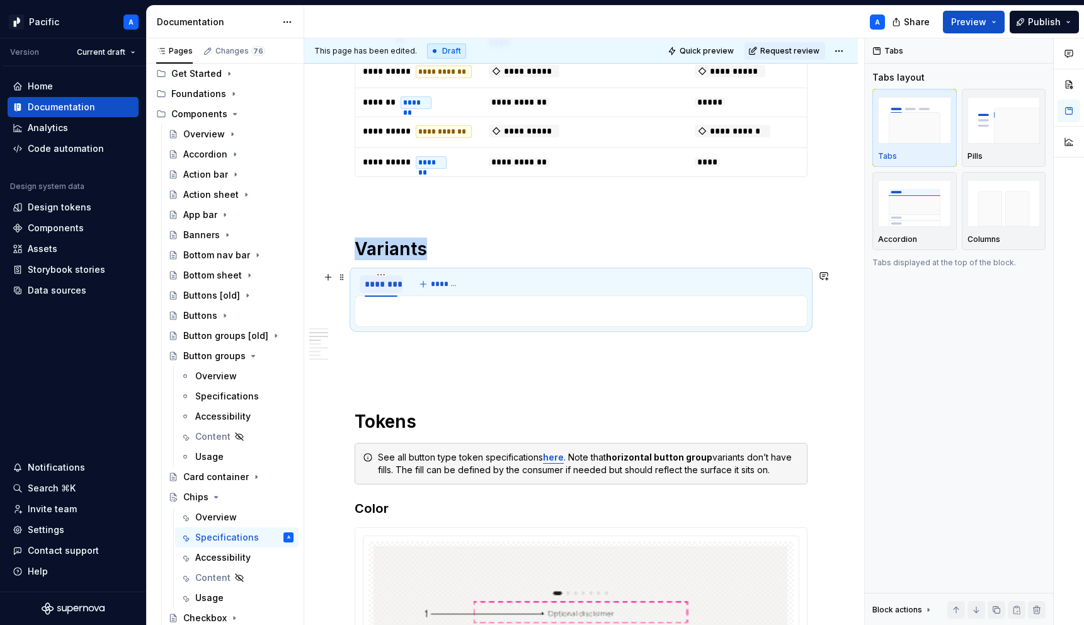
click at [377, 285] on div "********" at bounding box center [381, 284] width 33 height 13
type input "*******"
click at [425, 287] on button "*******" at bounding box center [438, 284] width 50 height 18
type input "*"
type input "*****"
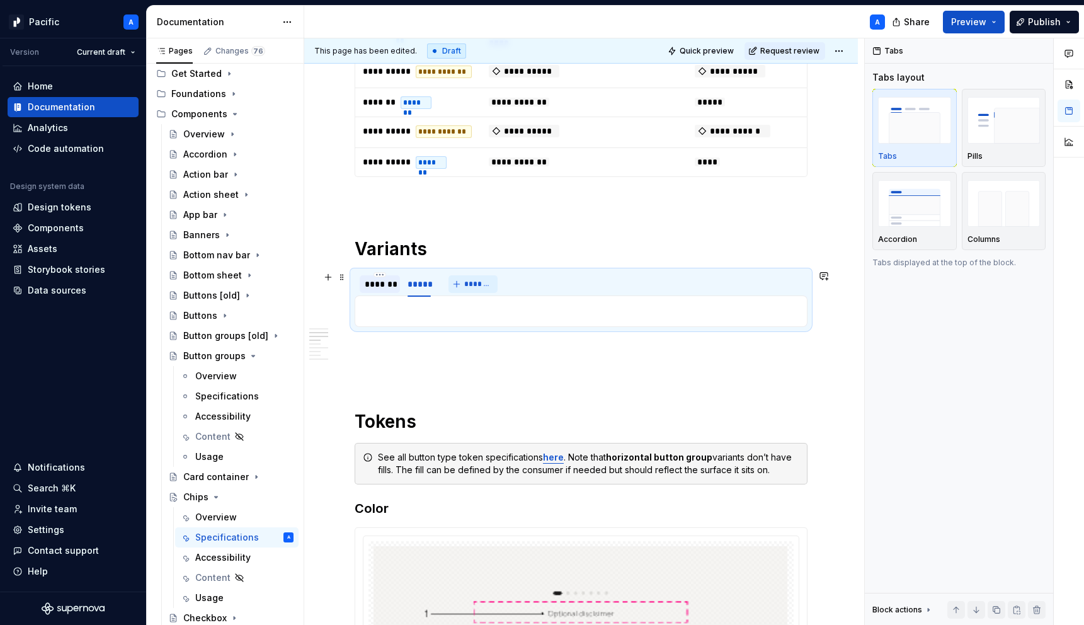
click at [478, 278] on button "*******" at bounding box center [474, 284] width 50 height 18
type input "*****"
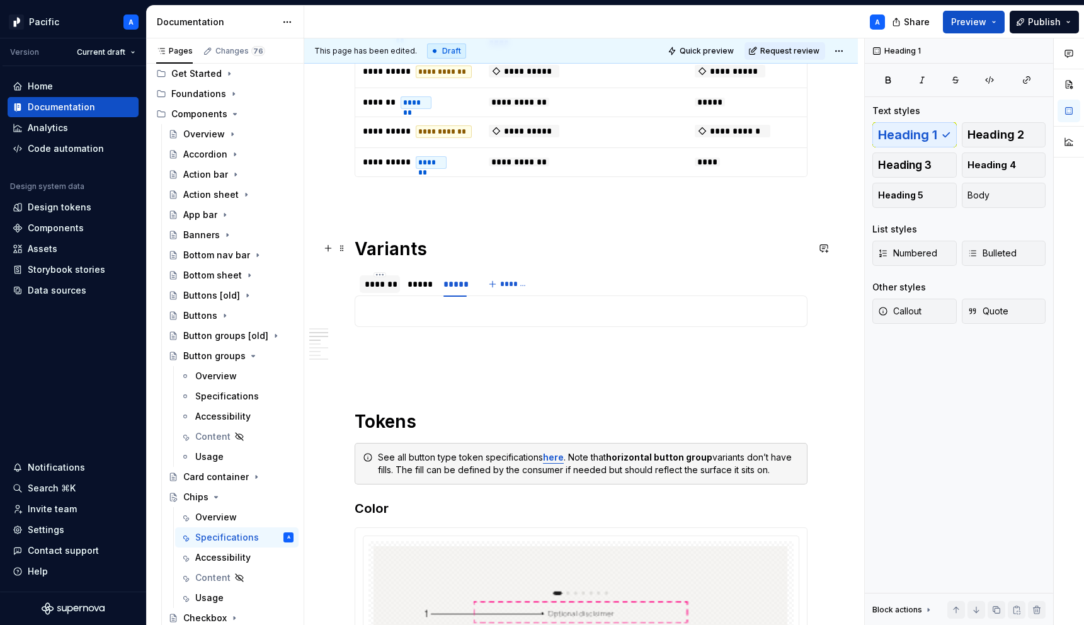
click at [386, 249] on h1 "Variants" at bounding box center [581, 249] width 453 height 23
click at [387, 283] on div "*******" at bounding box center [380, 284] width 30 height 13
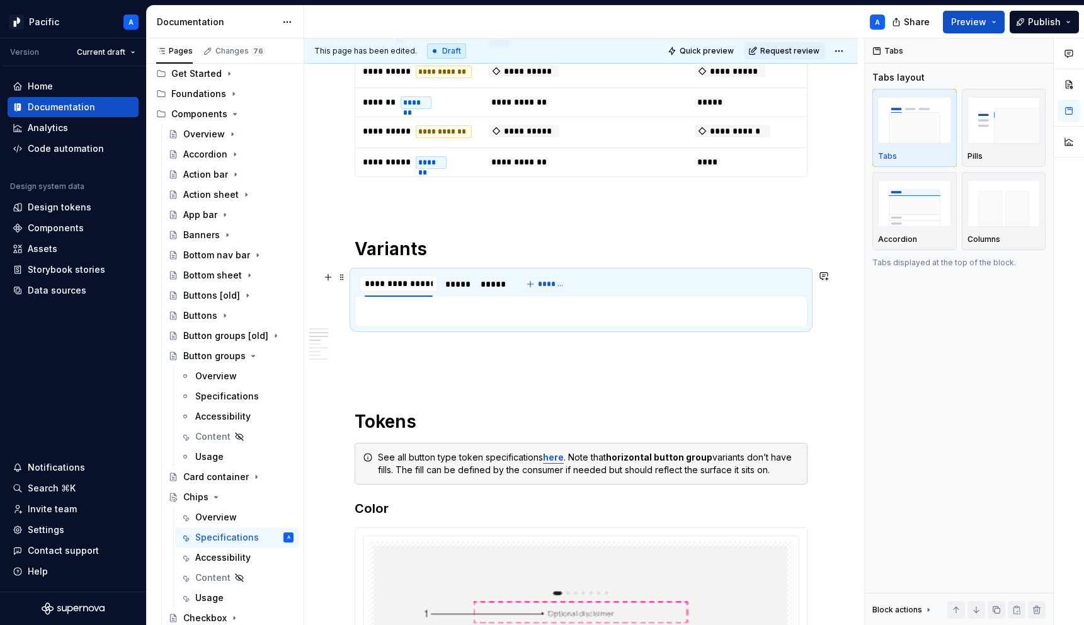
type input "**********"
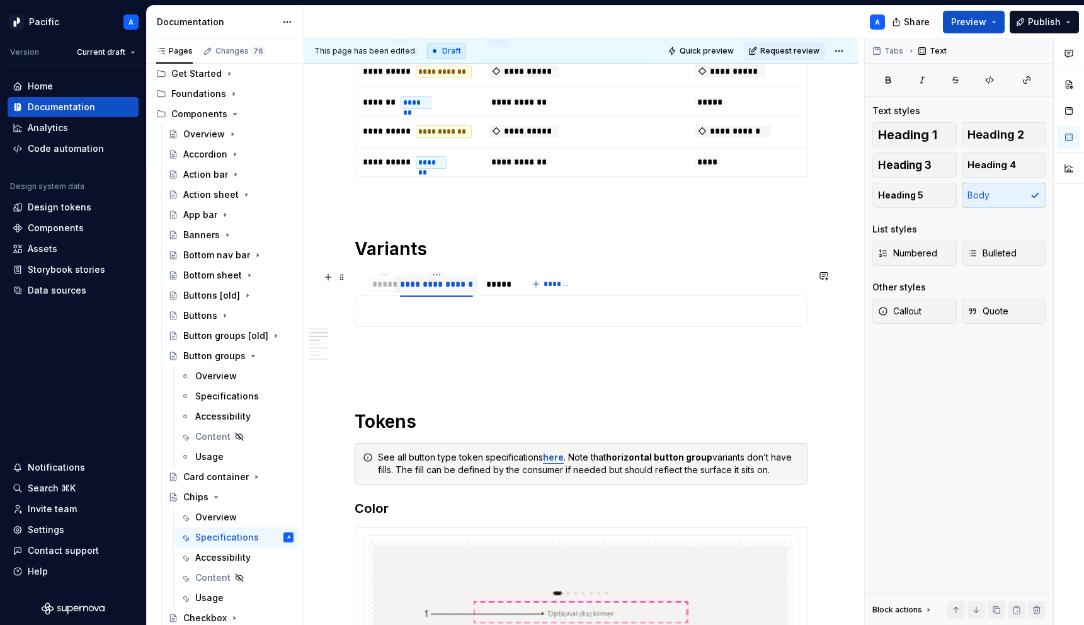
drag, startPoint x: 465, startPoint y: 282, endPoint x: 387, endPoint y: 280, distance: 78.1
click at [387, 280] on div "*****" at bounding box center [383, 284] width 23 height 13
drag, startPoint x: 425, startPoint y: 288, endPoint x: 381, endPoint y: 285, distance: 43.5
click at [381, 285] on div "**********" at bounding box center [396, 284] width 73 height 13
drag, startPoint x: 413, startPoint y: 287, endPoint x: 474, endPoint y: 286, distance: 60.5
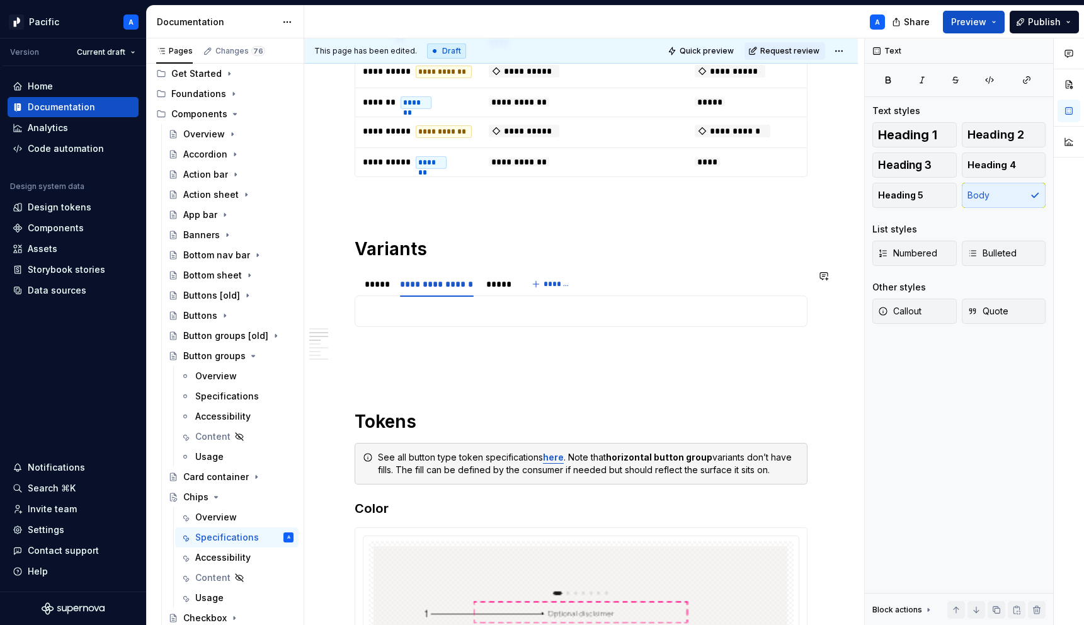
click at [427, 318] on p at bounding box center [581, 311] width 437 height 15
click at [410, 249] on h1 "Variants" at bounding box center [581, 249] width 453 height 23
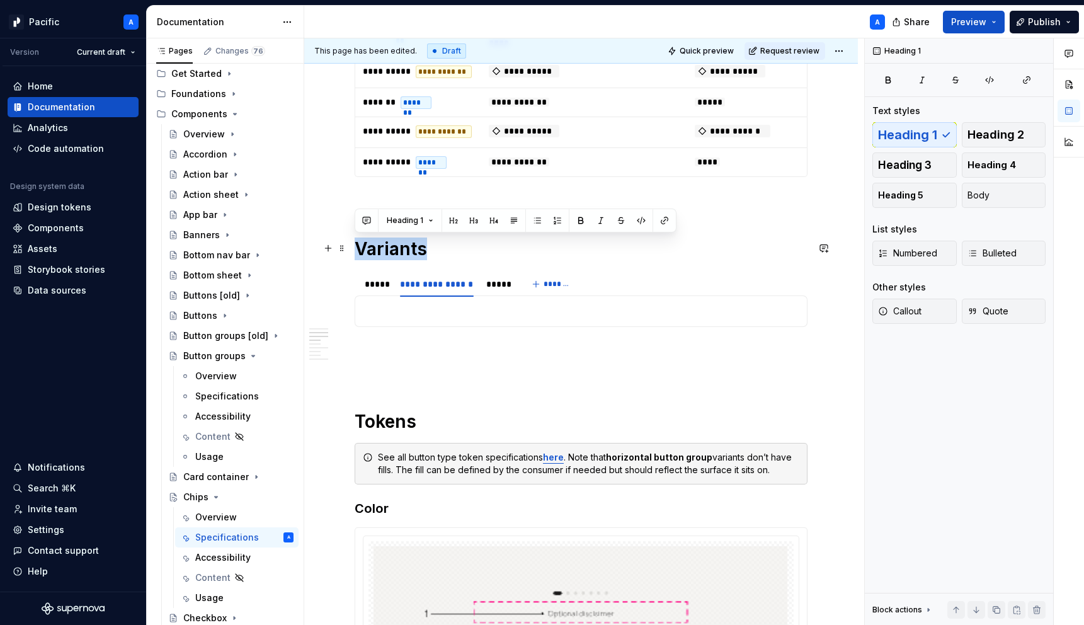
click at [410, 249] on h1 "Variants" at bounding box center [581, 249] width 453 height 23
click at [425, 297] on div at bounding box center [581, 310] width 453 height 31
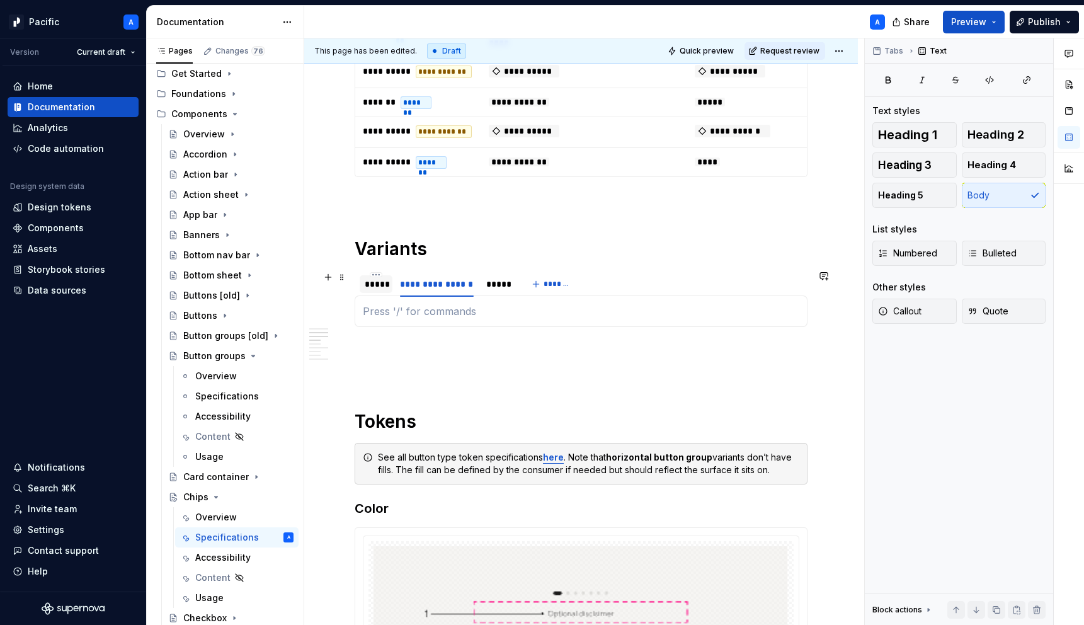
click at [367, 279] on div "*****" at bounding box center [376, 284] width 23 height 13
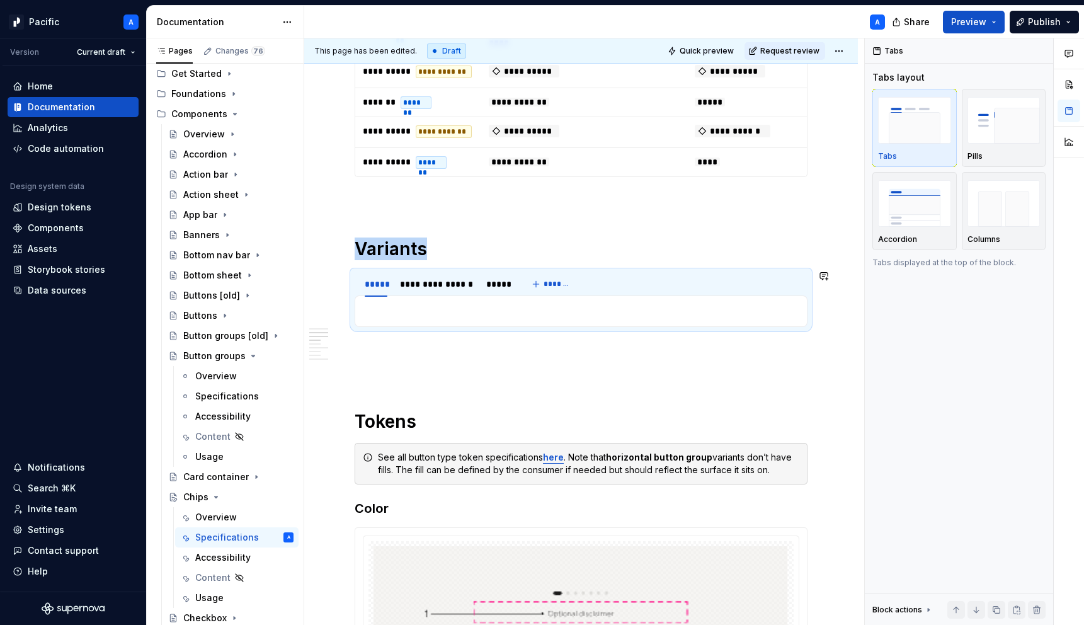
click at [403, 318] on div at bounding box center [581, 310] width 453 height 31
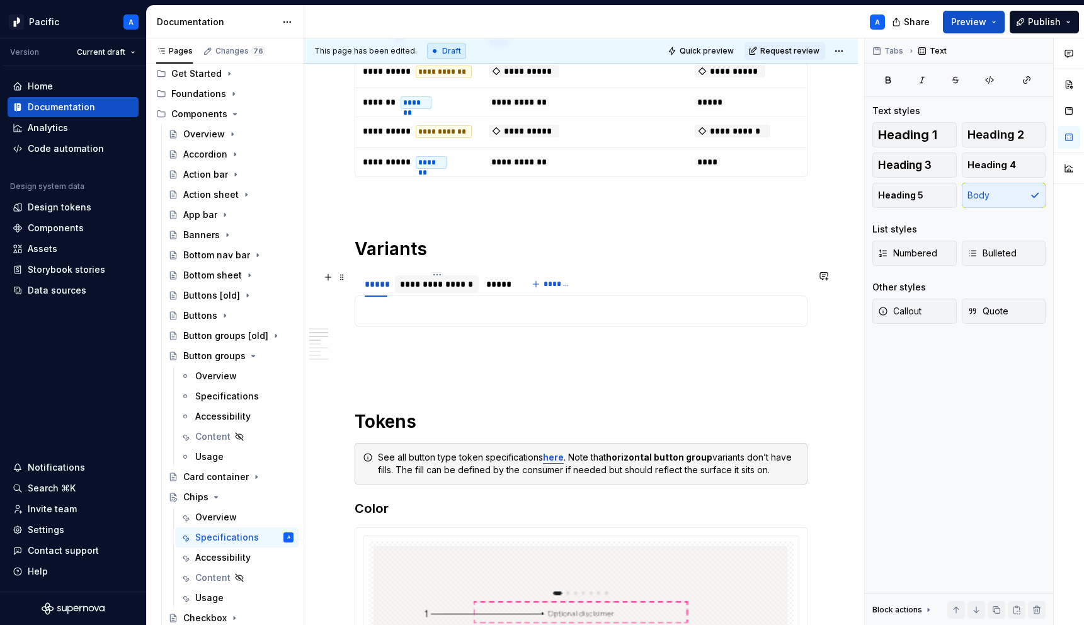
click at [447, 278] on div "**********" at bounding box center [436, 284] width 73 height 13
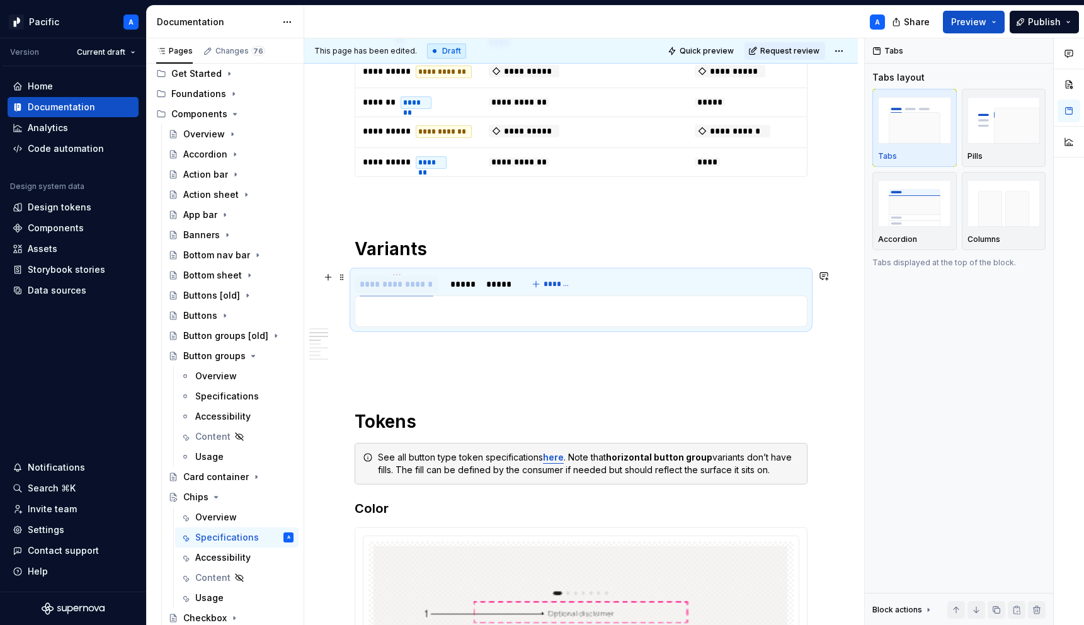
drag, startPoint x: 429, startPoint y: 285, endPoint x: 374, endPoint y: 282, distance: 54.9
click at [373, 283] on div "**********" at bounding box center [396, 284] width 73 height 13
click at [423, 327] on section "**********" at bounding box center [581, 298] width 453 height 57
click at [424, 318] on p at bounding box center [581, 311] width 437 height 15
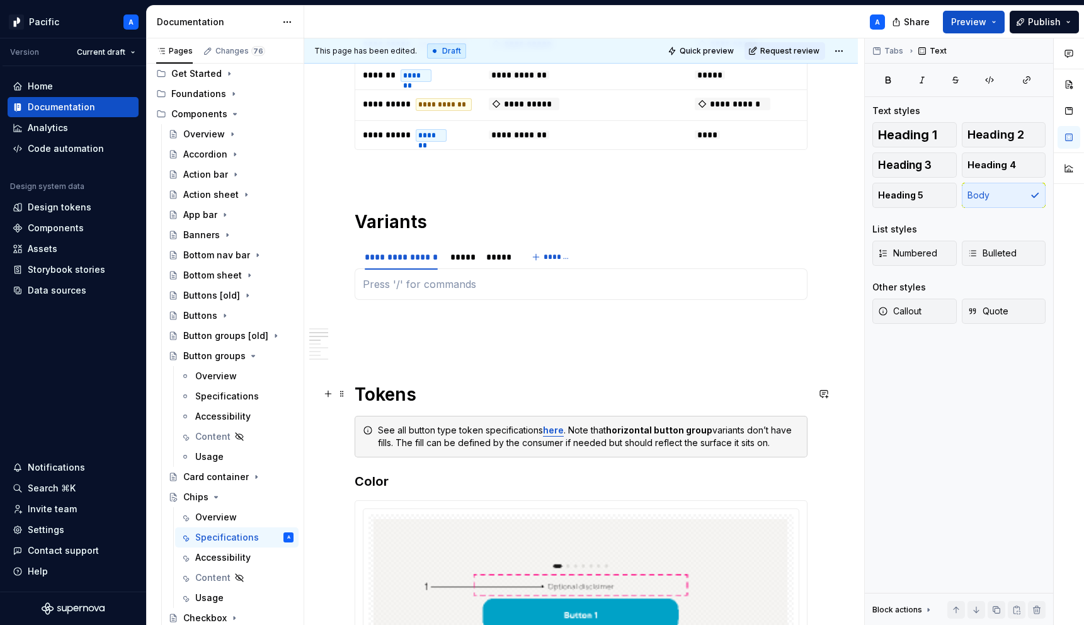
scroll to position [614, 0]
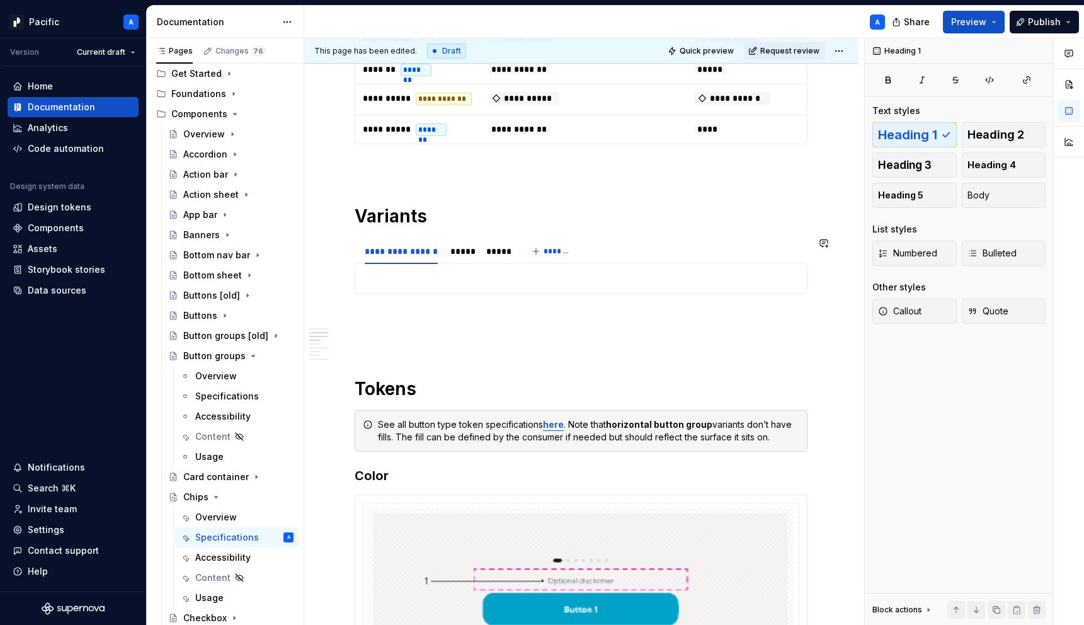
click at [386, 294] on section "**********" at bounding box center [581, 266] width 453 height 57
click at [387, 314] on p at bounding box center [581, 316] width 453 height 15
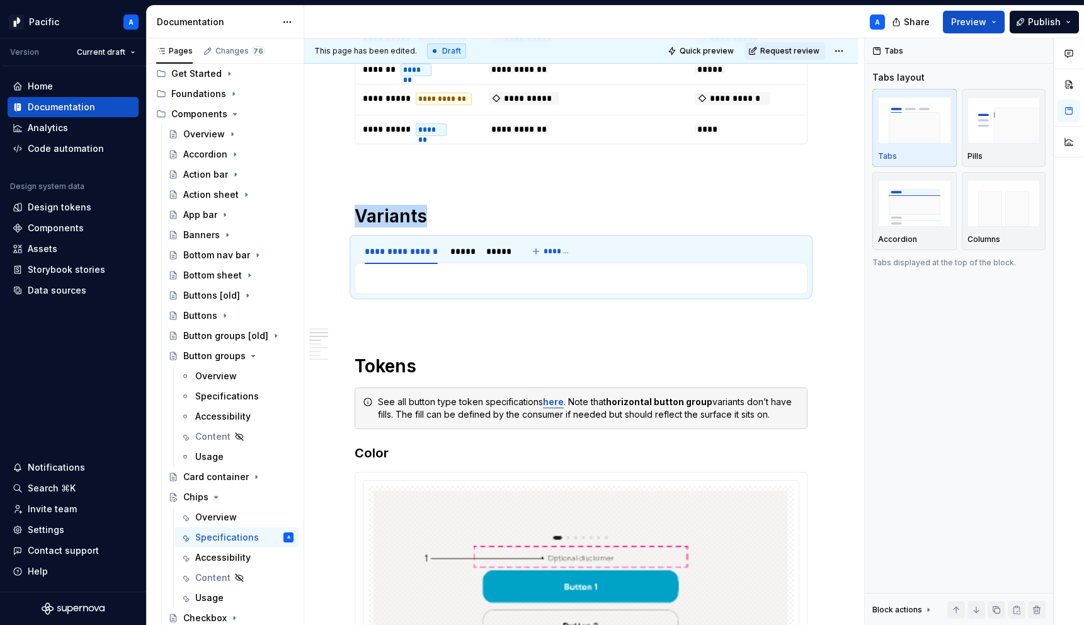
click at [387, 314] on p at bounding box center [581, 316] width 453 height 15
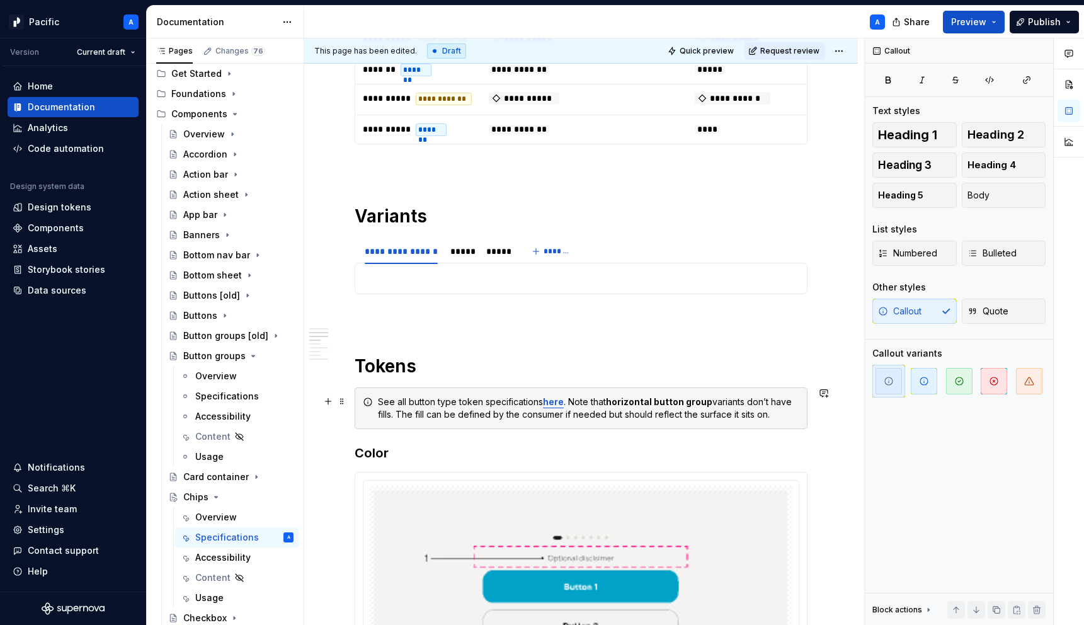
click at [489, 406] on div "See all button type token specifications here . Note that horizontal button gro…" at bounding box center [588, 408] width 421 height 25
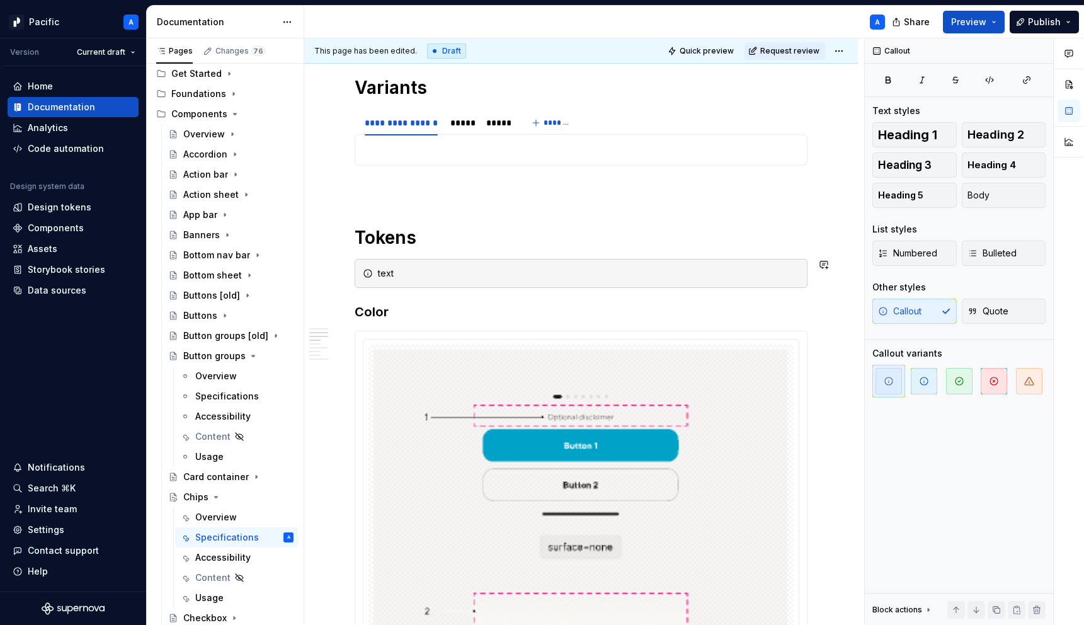
scroll to position [755, 0]
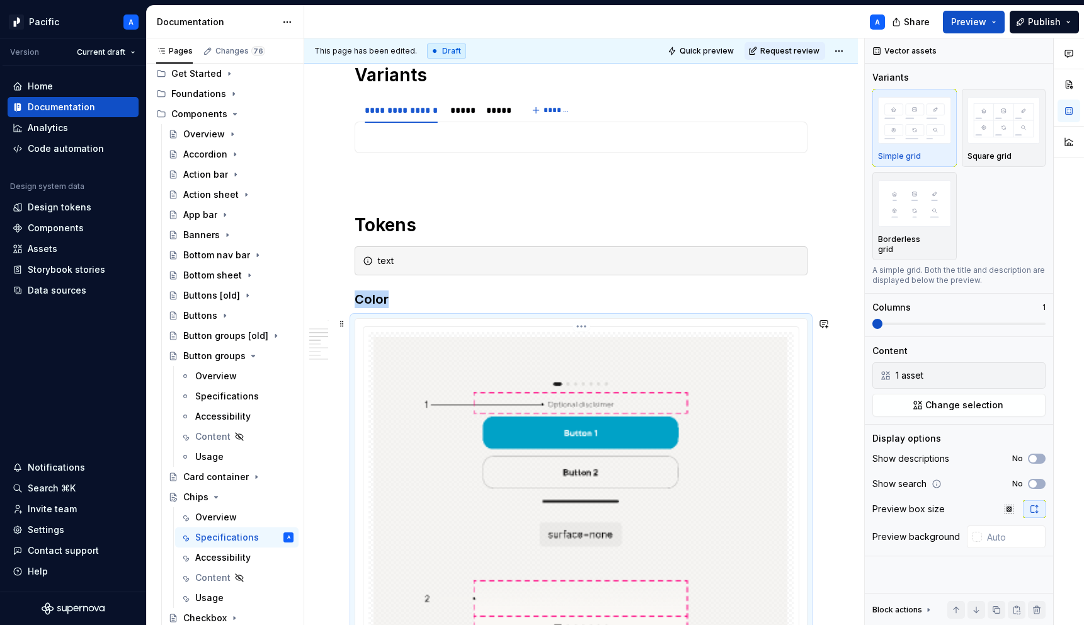
click at [342, 258] on span at bounding box center [342, 260] width 10 height 18
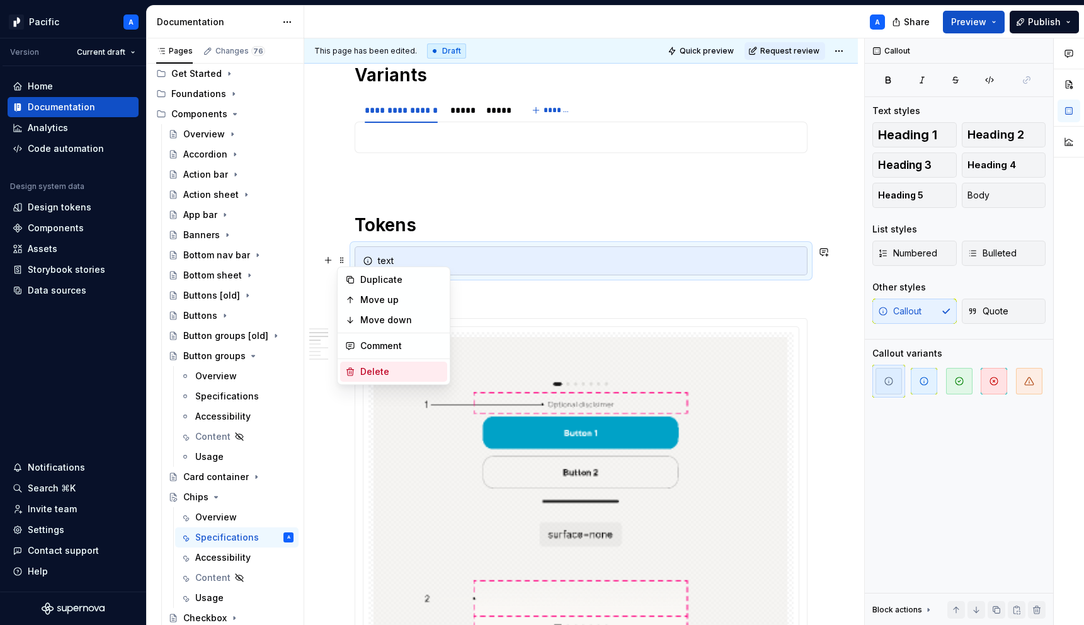
click at [401, 369] on div "Delete" at bounding box center [401, 371] width 82 height 13
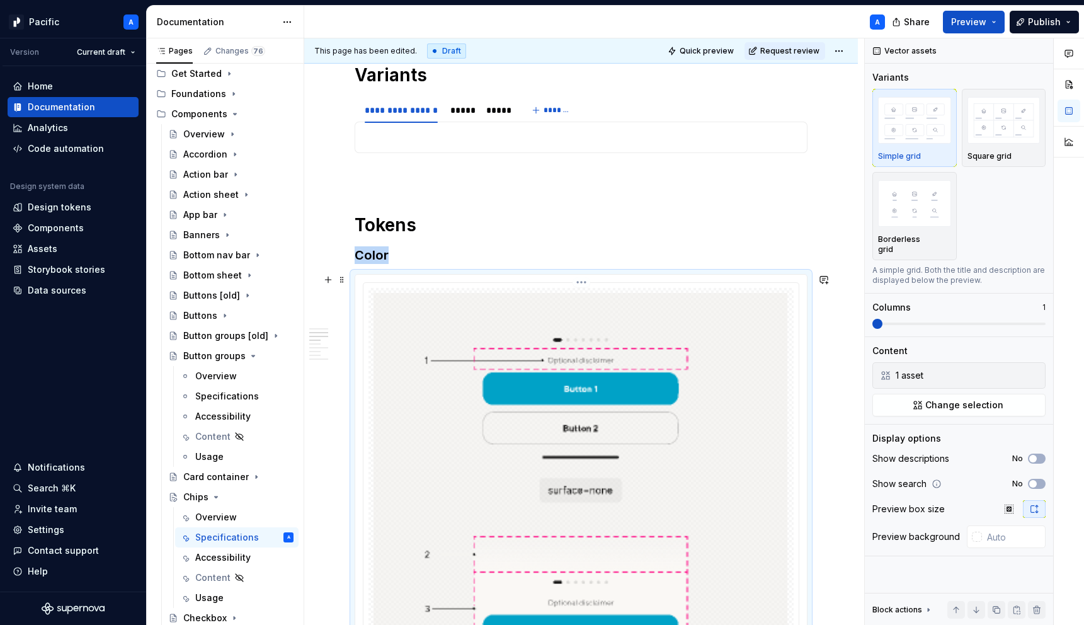
click at [1035, 367] on button "button" at bounding box center [1034, 376] width 18 height 18
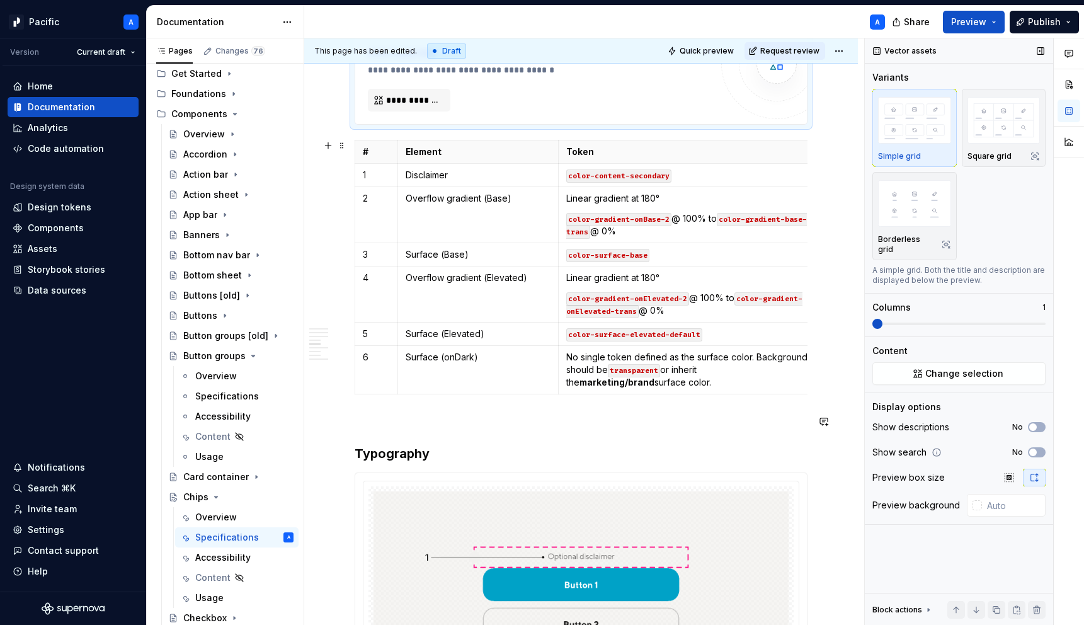
scroll to position [968, 0]
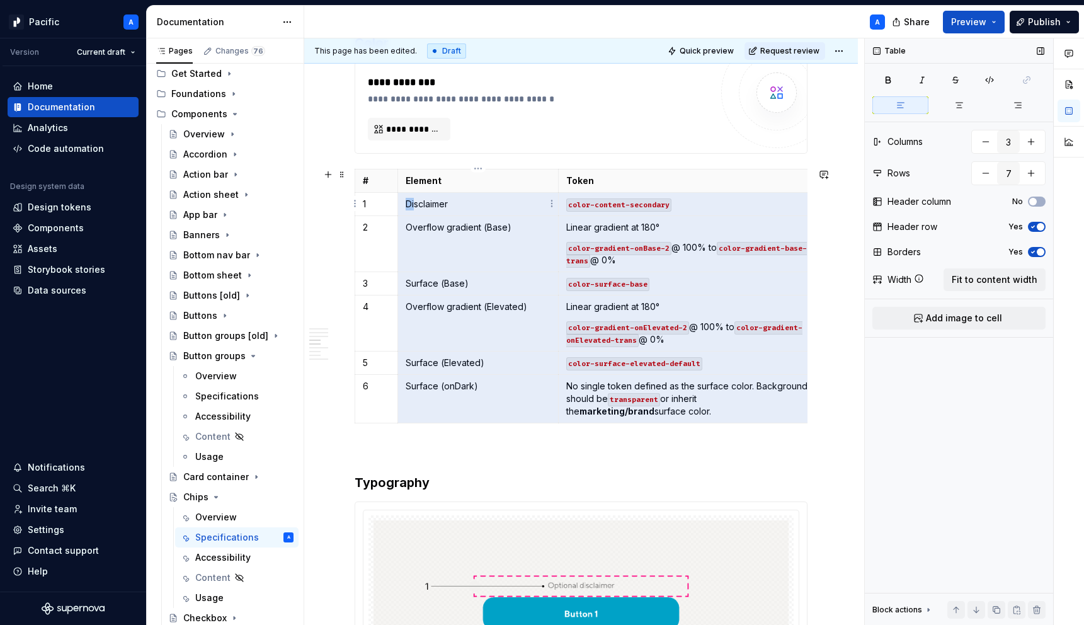
drag, startPoint x: 670, startPoint y: 413, endPoint x: 414, endPoint y: 207, distance: 329.3
click at [414, 207] on tbody "# Element Token 1 Disclaimer color-content-secondary 2 Overflow gradient (Base)…" at bounding box center [591, 296] width 472 height 254
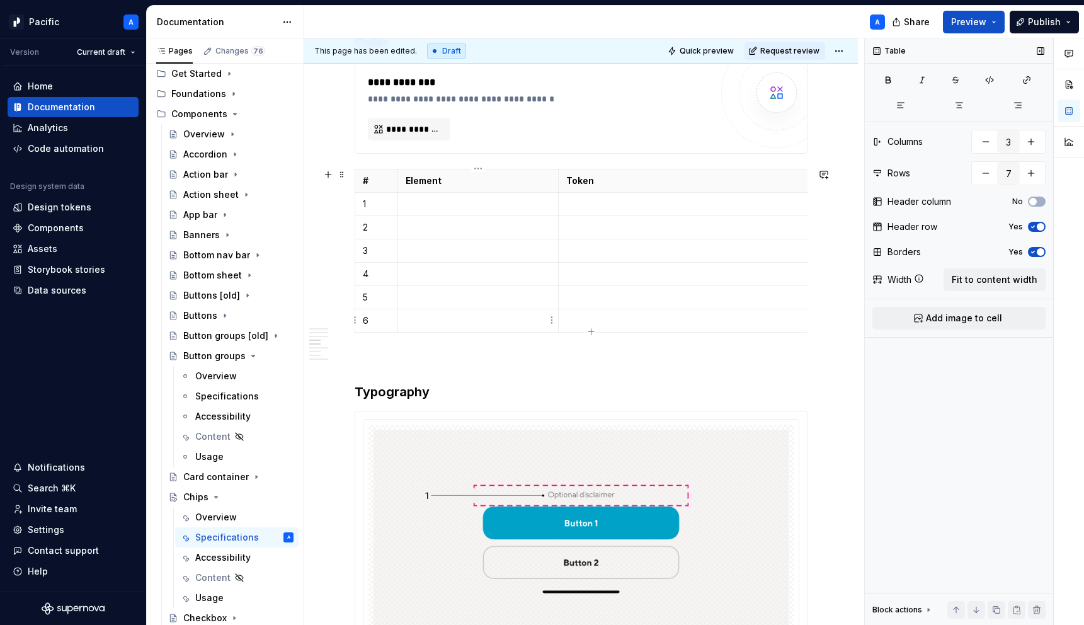
click at [410, 317] on p at bounding box center [478, 320] width 145 height 13
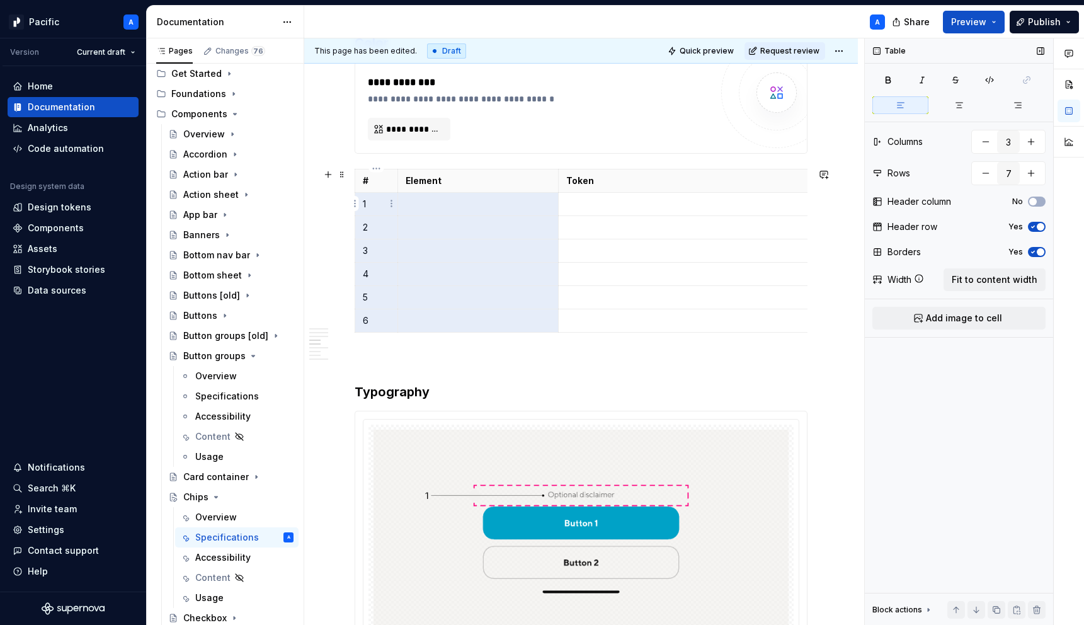
drag, startPoint x: 413, startPoint y: 318, endPoint x: 377, endPoint y: 213, distance: 110.8
click at [377, 213] on tbody "# Element Token 1 2 3 4 5 6" at bounding box center [591, 250] width 472 height 163
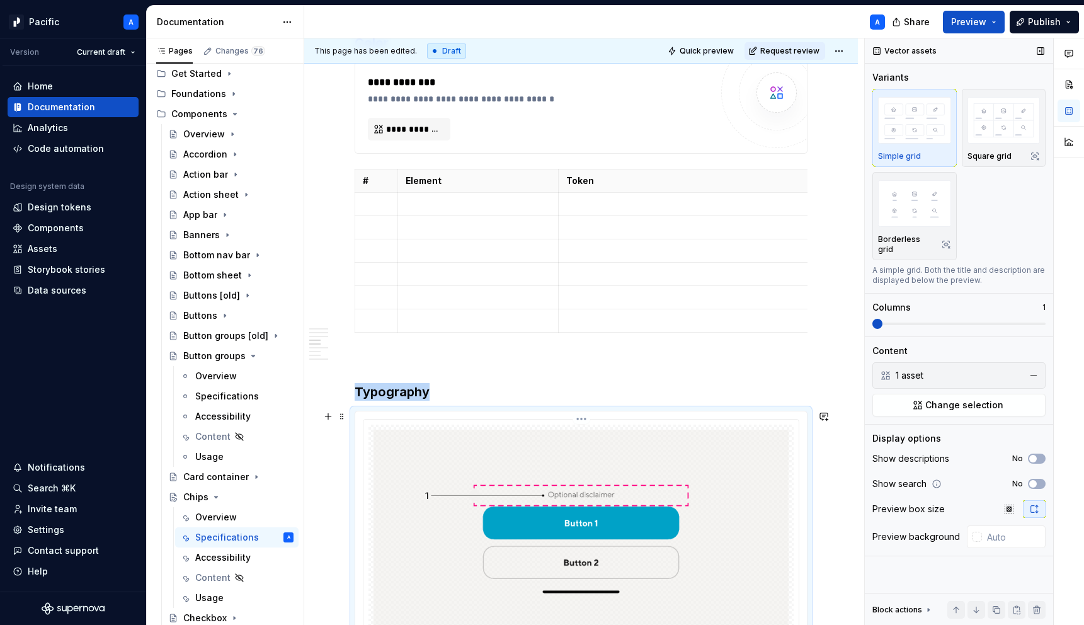
click at [503, 470] on img at bounding box center [581, 542] width 415 height 225
click at [1032, 367] on button "button" at bounding box center [1034, 376] width 18 height 18
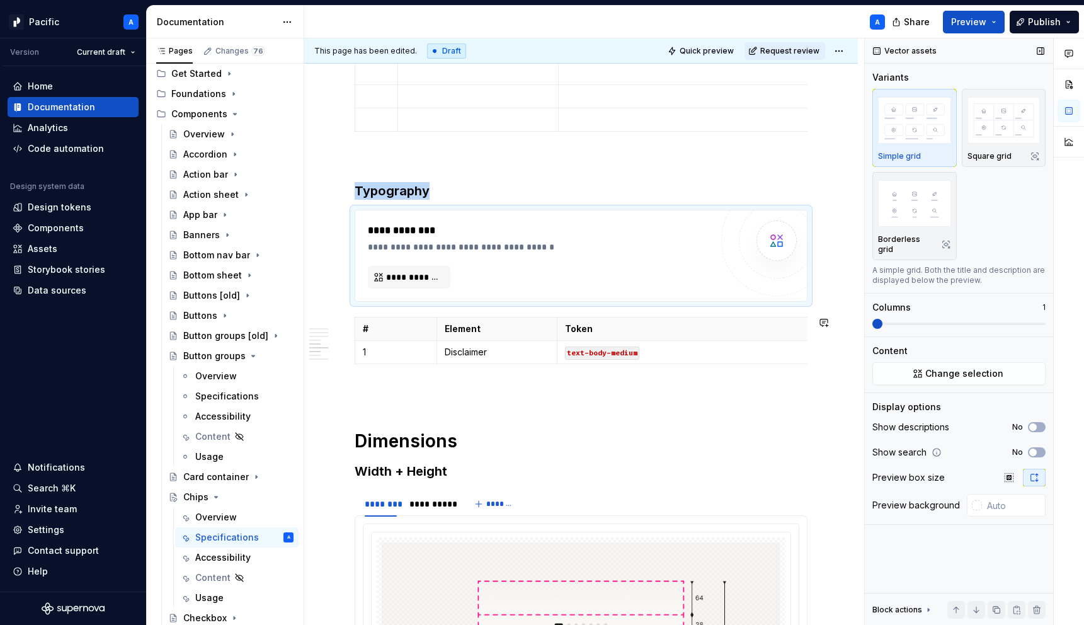
scroll to position [1169, 0]
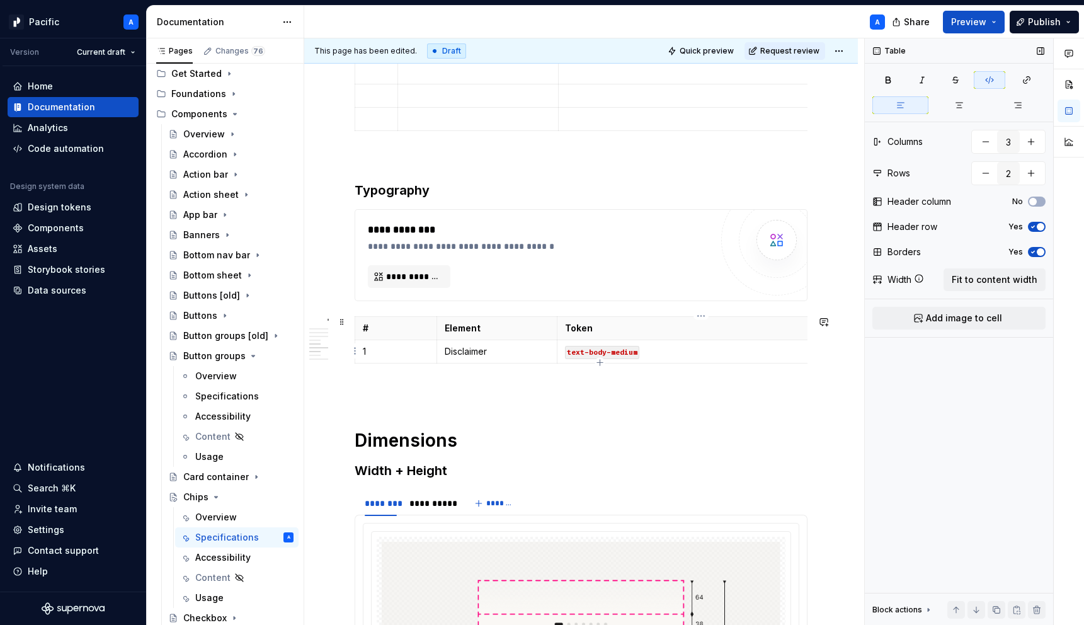
click at [687, 352] on p "text-body-medium" at bounding box center [701, 351] width 272 height 13
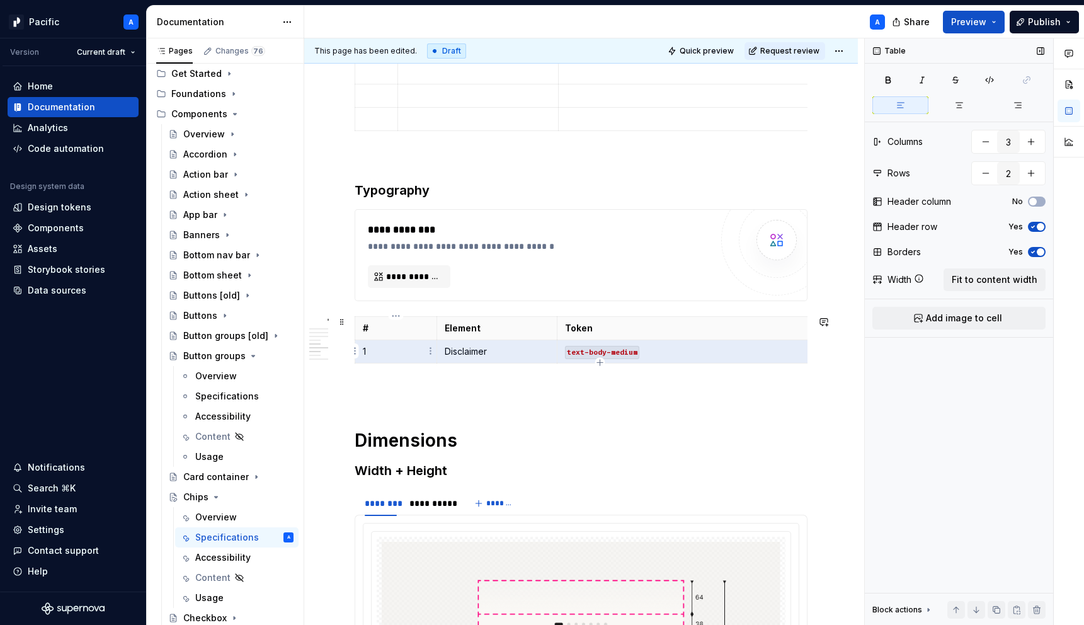
drag, startPoint x: 656, startPoint y: 353, endPoint x: 366, endPoint y: 347, distance: 290.5
click at [366, 347] on tr "1 Disclaimer text-body-medium" at bounding box center [600, 351] width 490 height 23
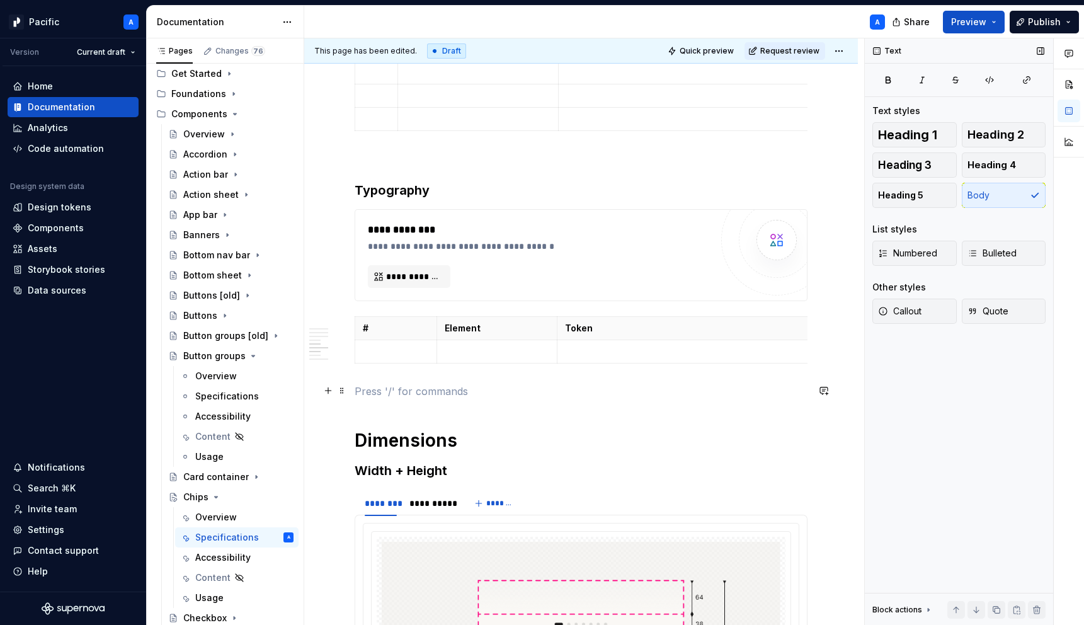
click at [458, 396] on p at bounding box center [581, 391] width 453 height 15
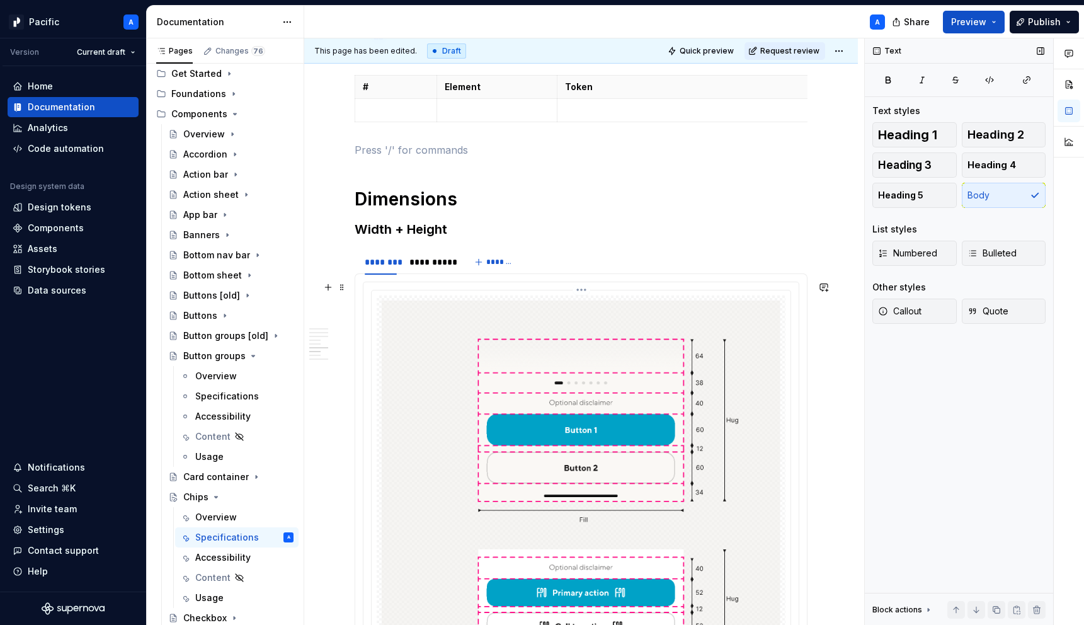
scroll to position [1404, 0]
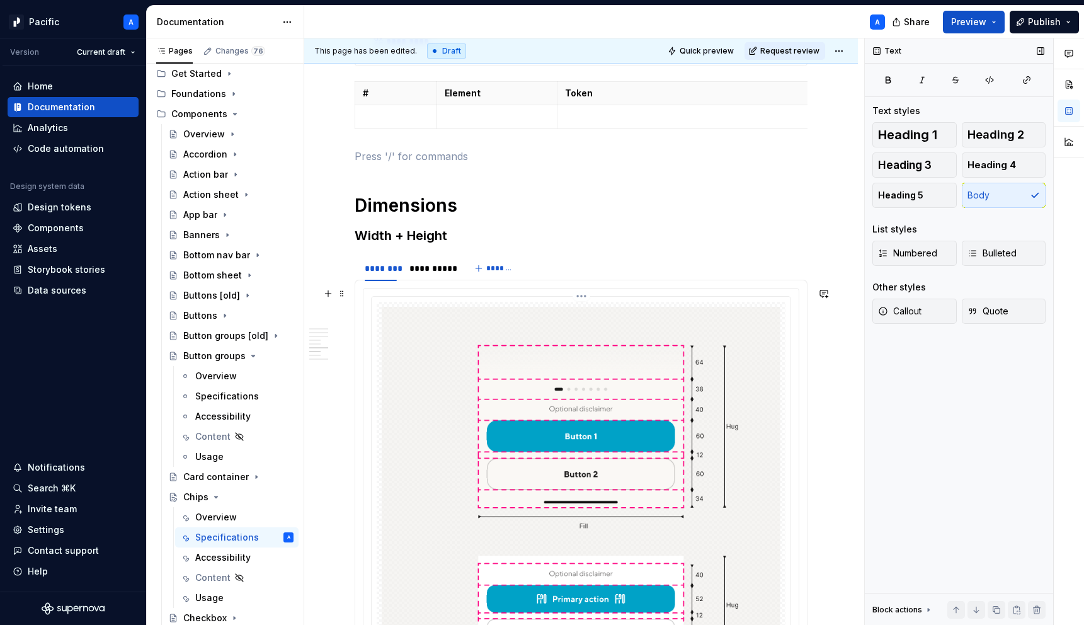
click at [522, 464] on img at bounding box center [581, 512] width 399 height 410
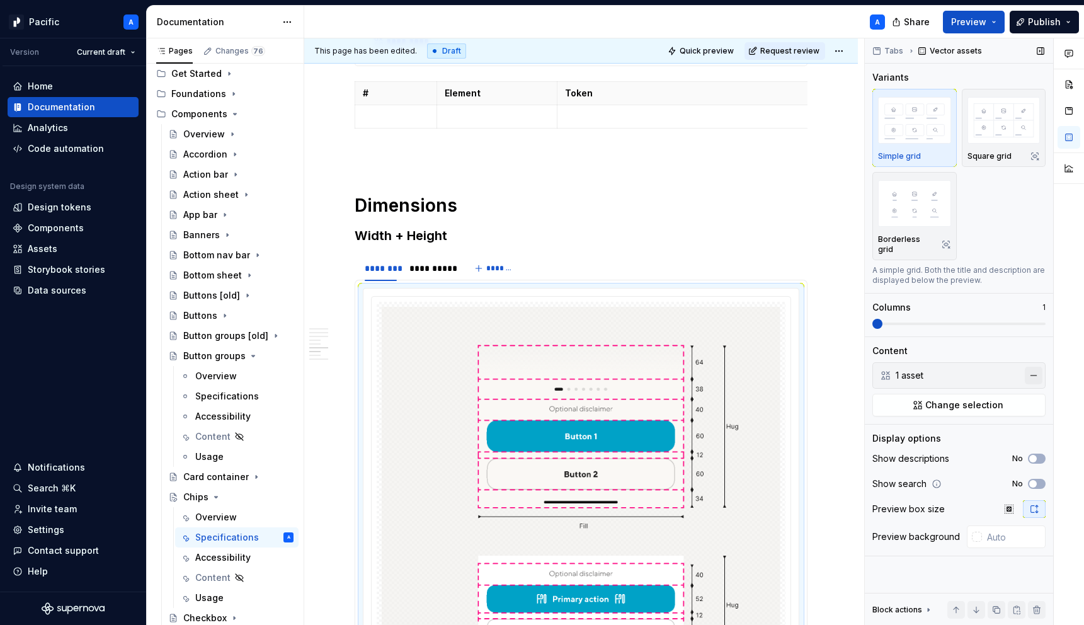
click at [1033, 367] on button "button" at bounding box center [1034, 376] width 18 height 18
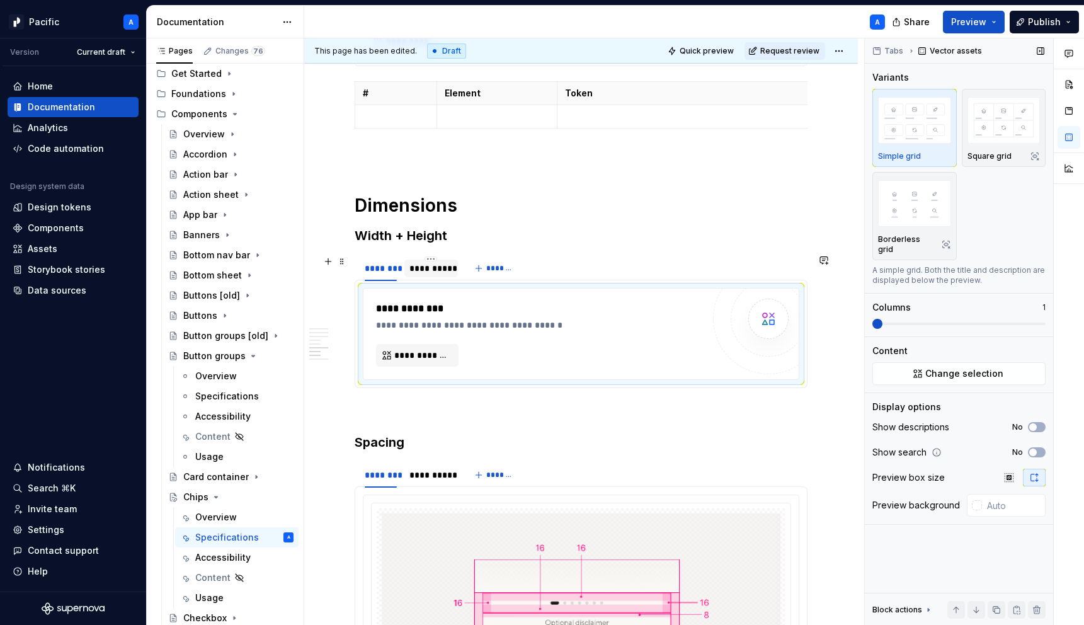
click at [413, 267] on div "**********" at bounding box center [430, 268] width 43 height 13
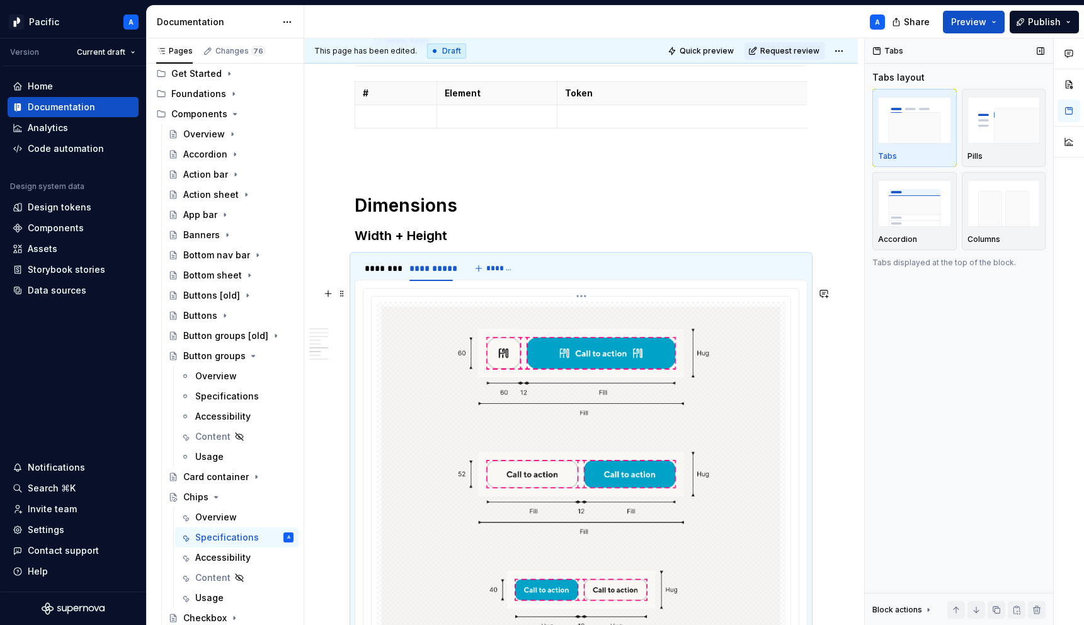
click at [571, 364] on img at bounding box center [581, 489] width 399 height 365
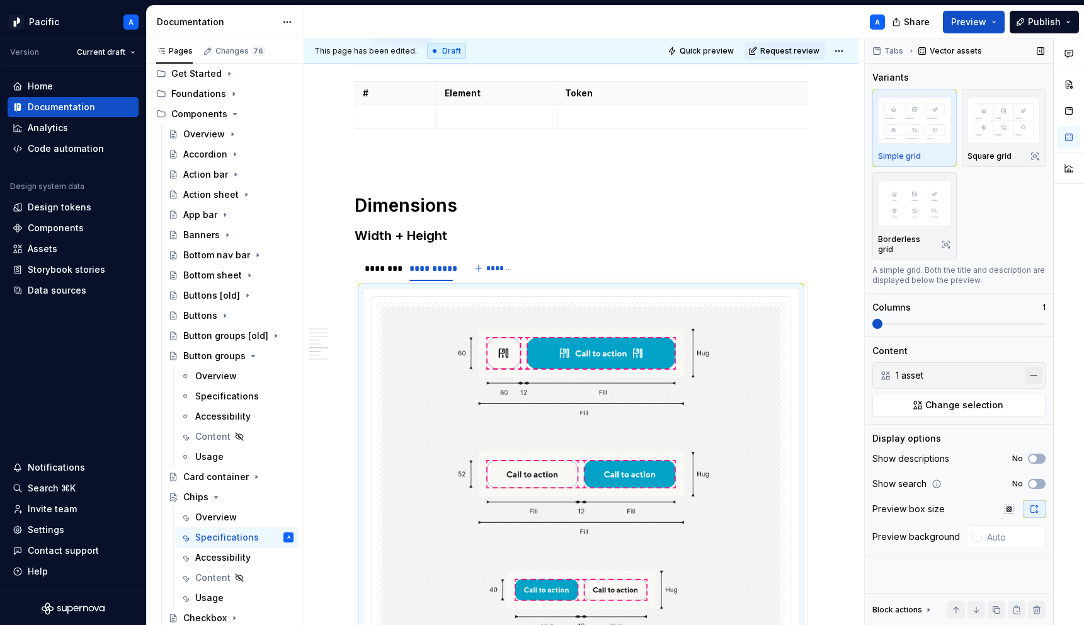
click at [1032, 369] on button "button" at bounding box center [1034, 376] width 18 height 18
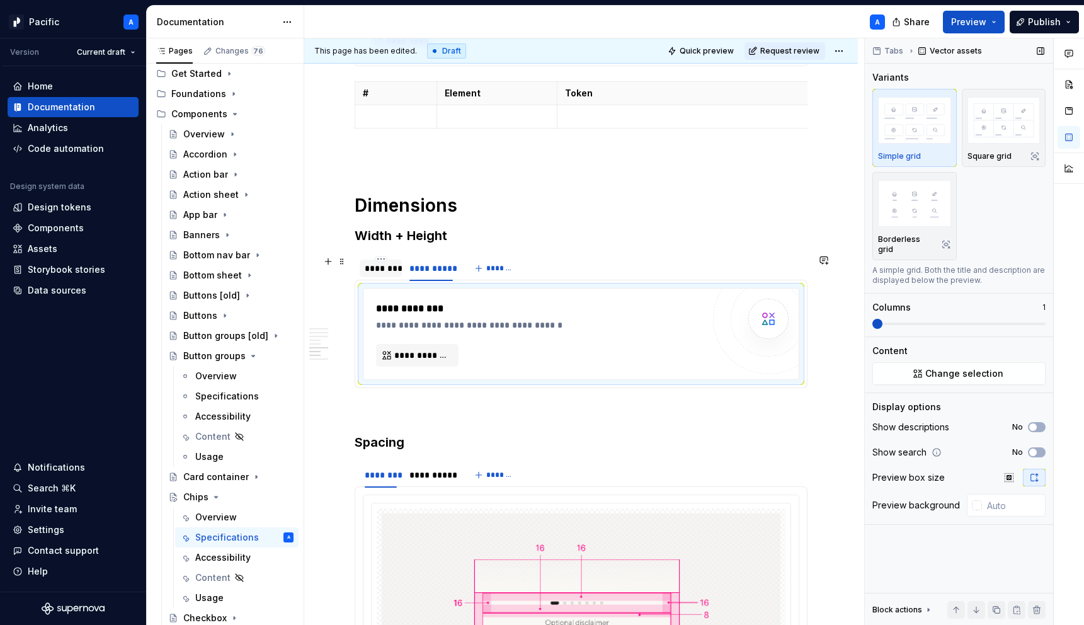
click at [389, 269] on div "********" at bounding box center [381, 268] width 32 height 13
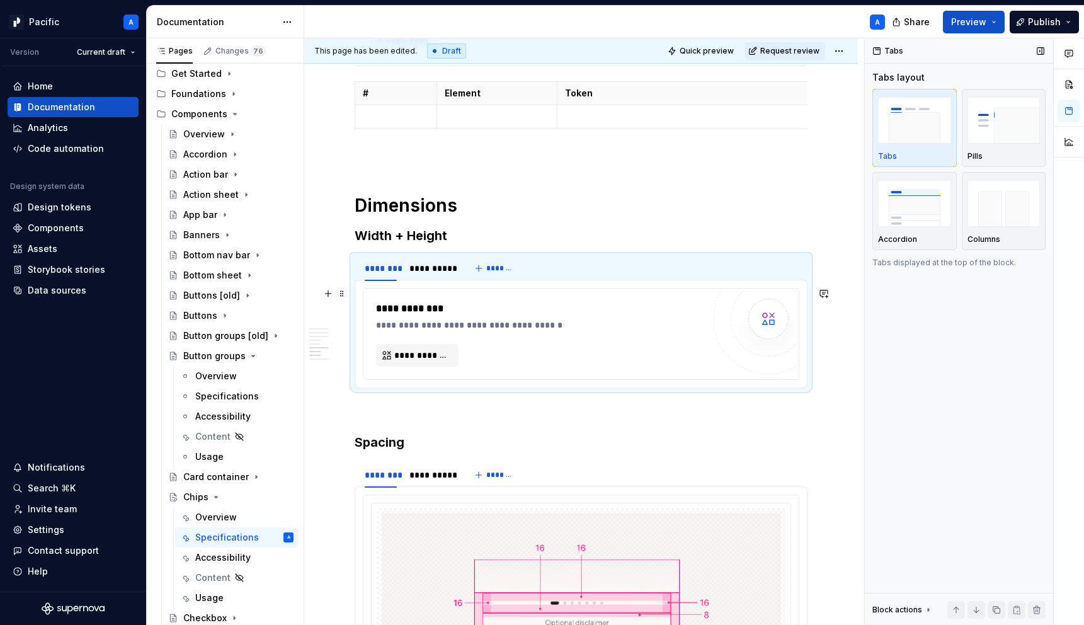
click at [615, 335] on div "**********" at bounding box center [539, 334] width 327 height 66
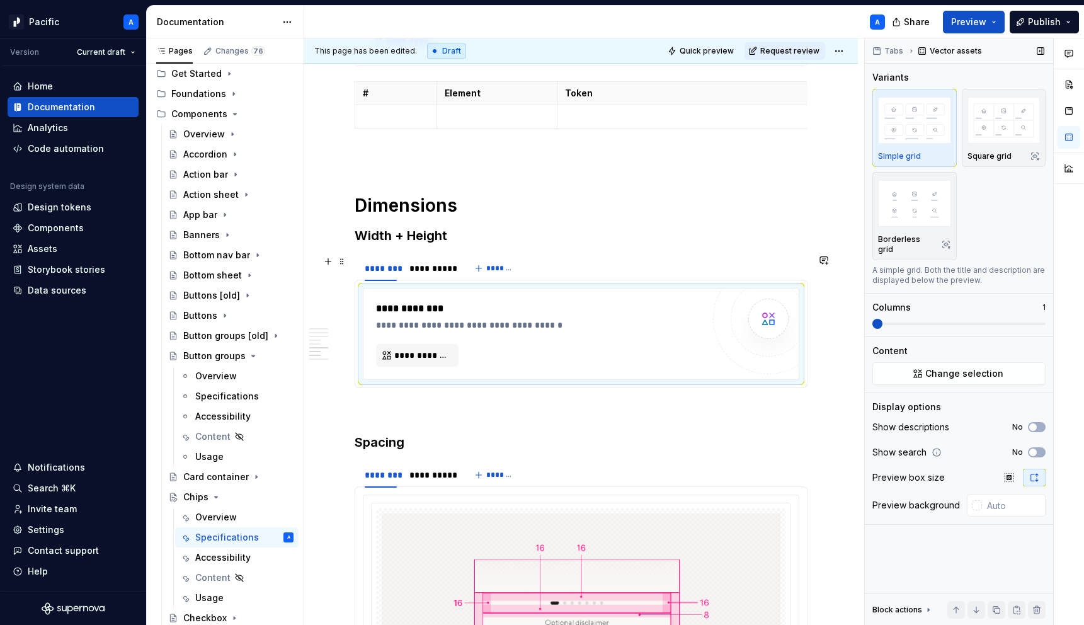
click at [585, 272] on div "**********" at bounding box center [581, 268] width 453 height 25
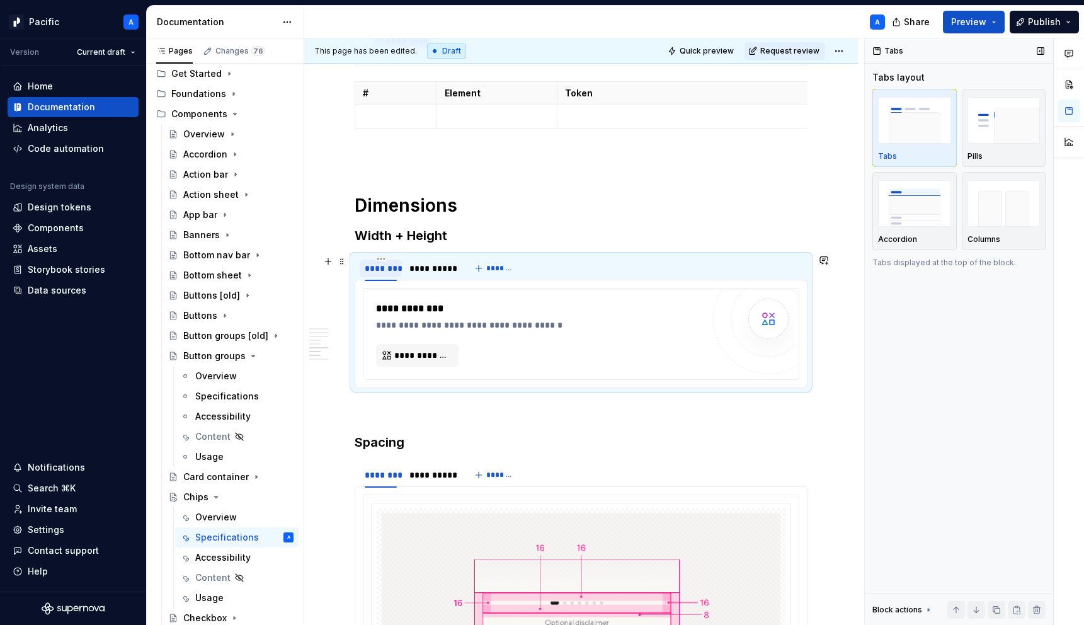
click at [381, 267] on div "********" at bounding box center [381, 268] width 32 height 13
type input "*****"
click at [416, 266] on div "**********" at bounding box center [422, 268] width 43 height 13
click at [416, 266] on div "**********" at bounding box center [421, 268] width 43 height 13
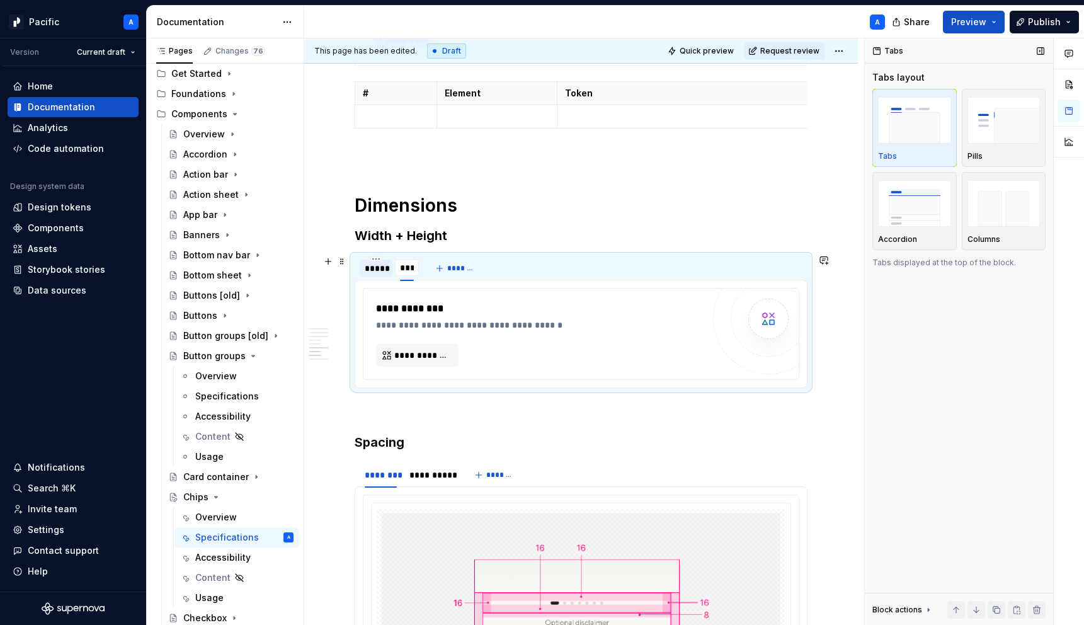
type input "*****"
click at [472, 265] on span "*******" at bounding box center [471, 268] width 28 height 10
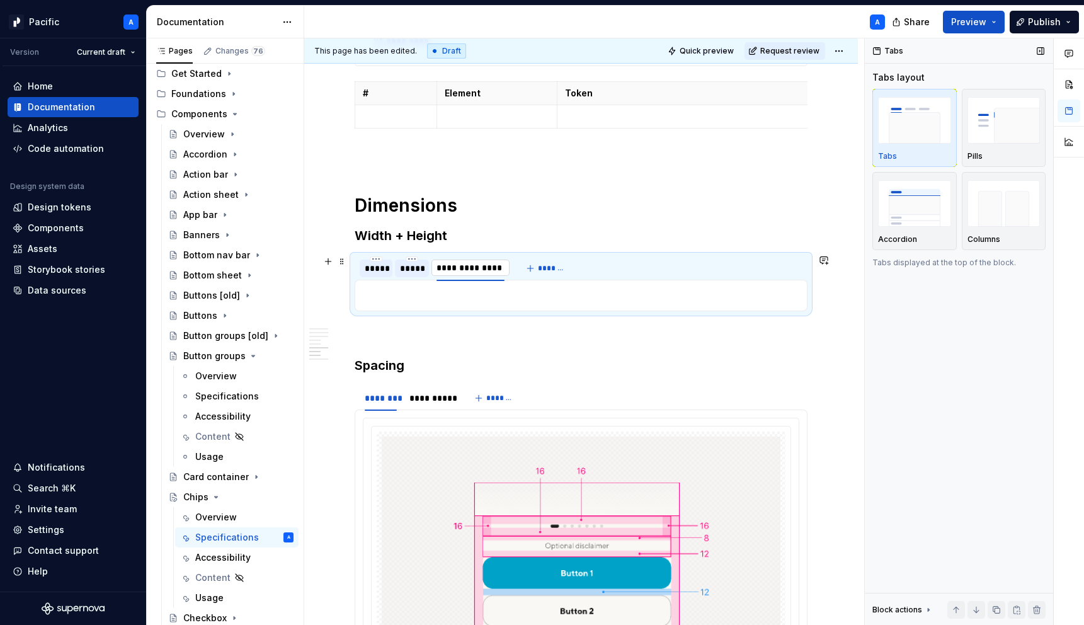
click at [464, 268] on input "**********" at bounding box center [471, 267] width 78 height 23
type input "**********"
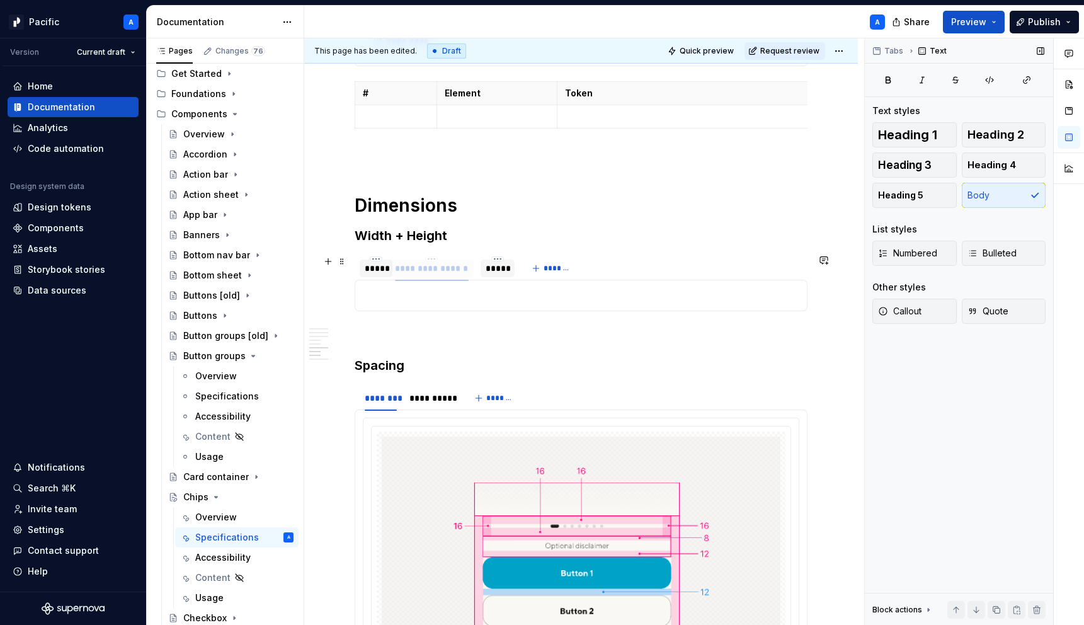
drag, startPoint x: 455, startPoint y: 265, endPoint x: 410, endPoint y: 265, distance: 45.4
click at [410, 265] on div "**********" at bounding box center [431, 268] width 73 height 13
click at [512, 292] on p at bounding box center [581, 295] width 437 height 15
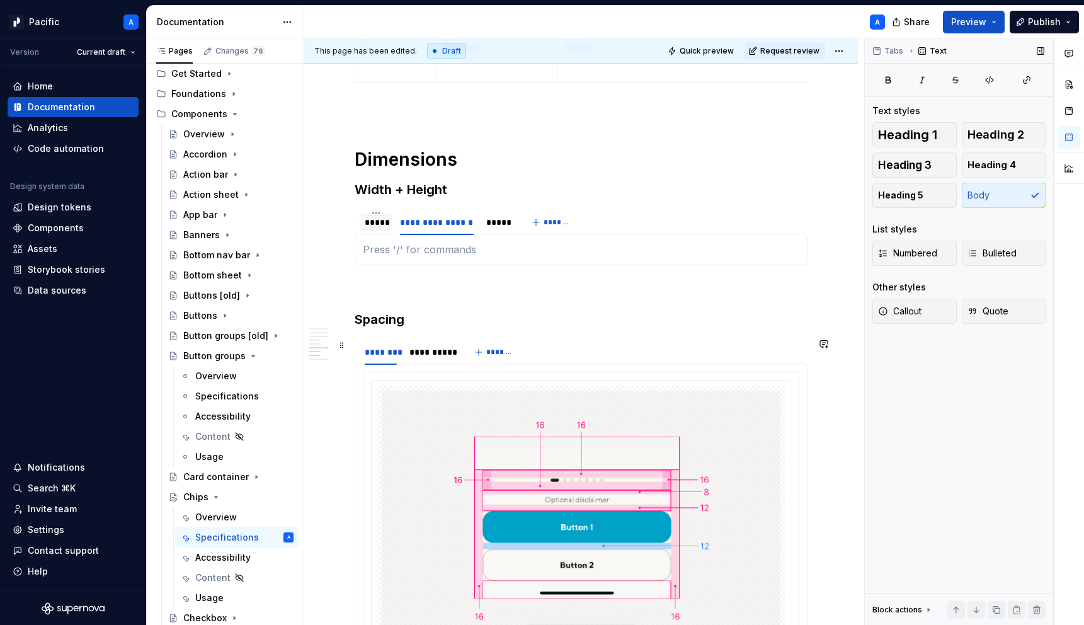
scroll to position [1457, 0]
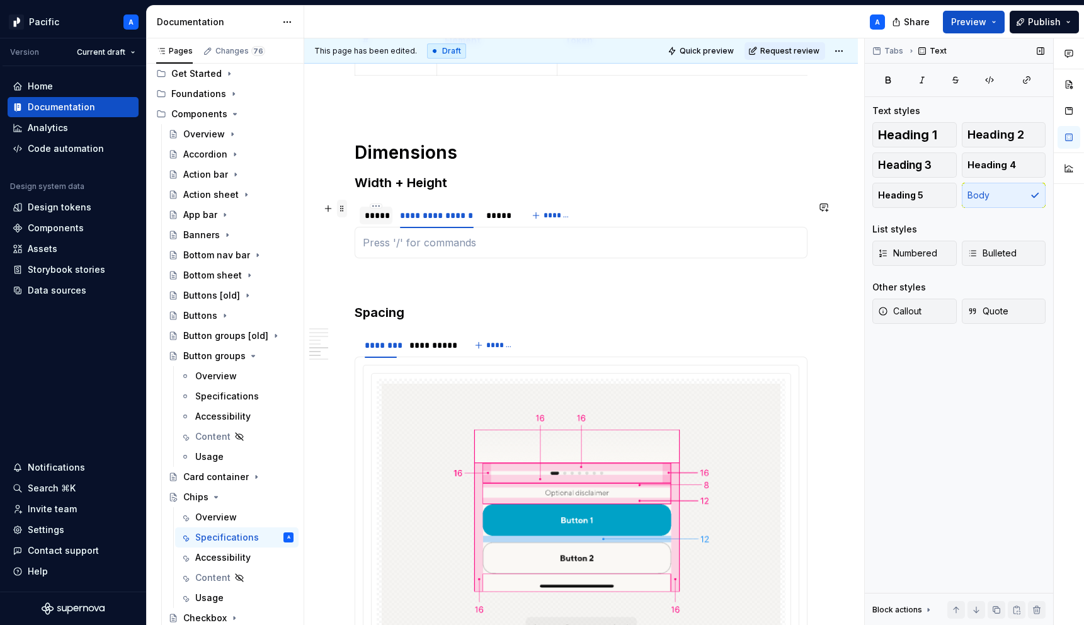
click at [345, 210] on span at bounding box center [342, 209] width 10 height 18
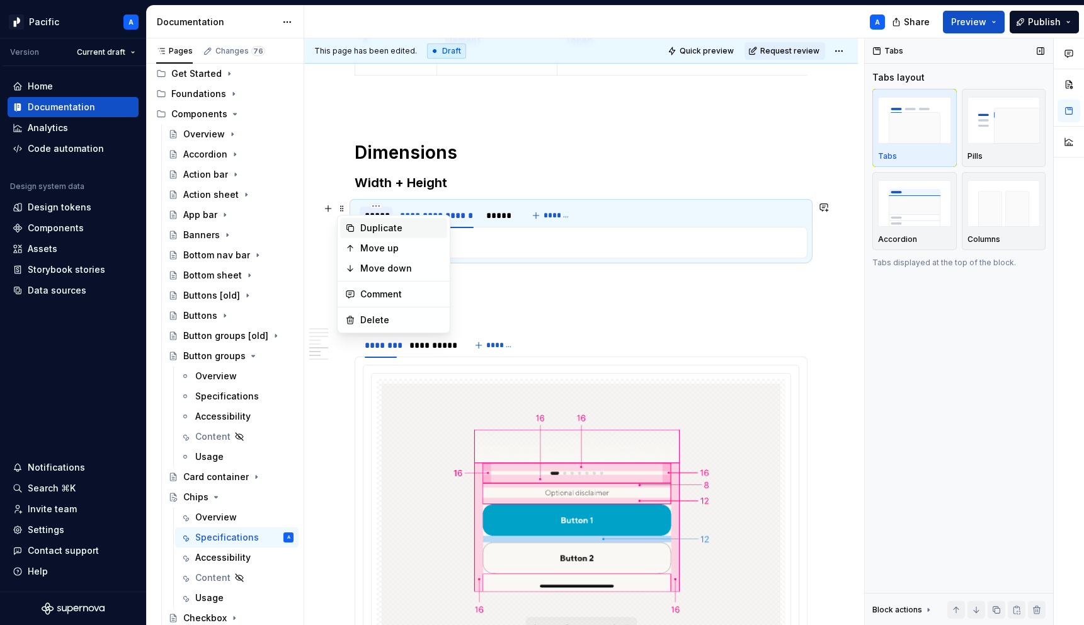
click at [394, 227] on div "Duplicate" at bounding box center [401, 228] width 82 height 13
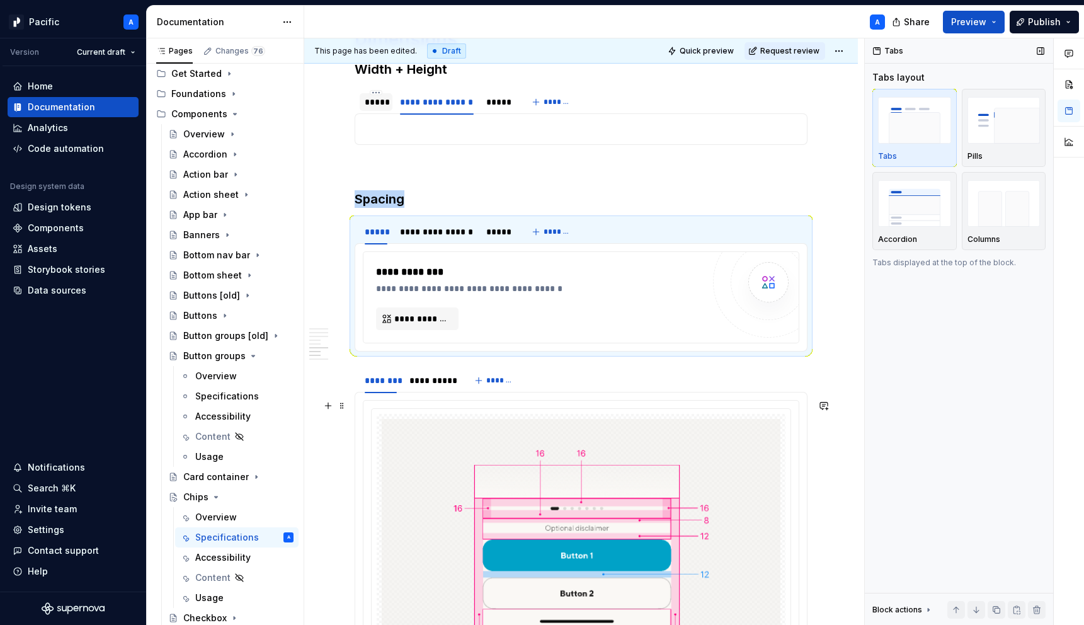
scroll to position [1578, 0]
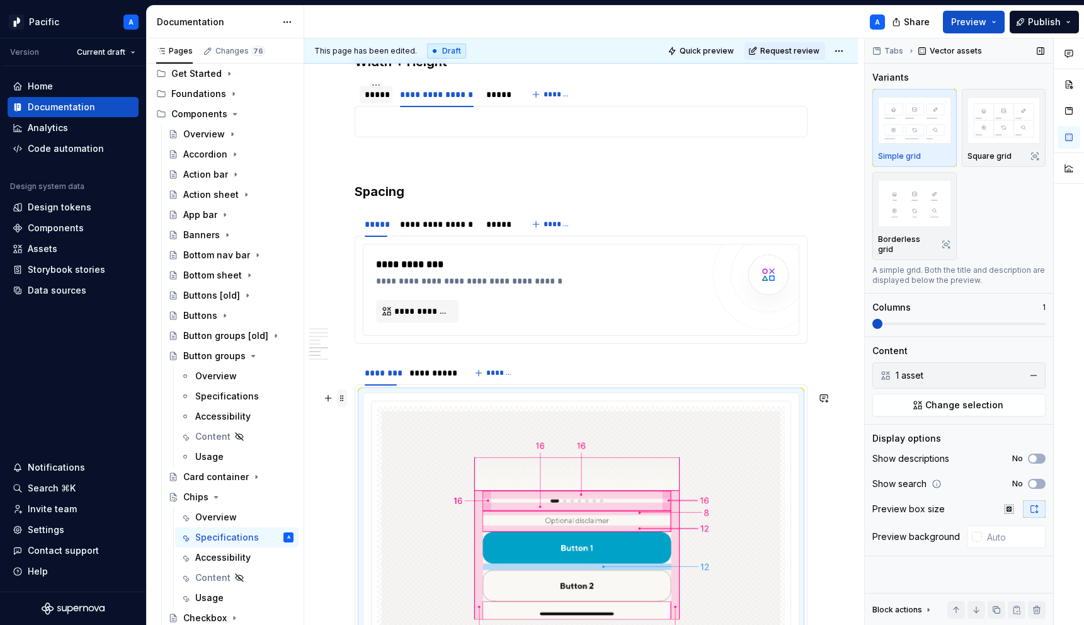
click at [343, 398] on span at bounding box center [342, 398] width 10 height 18
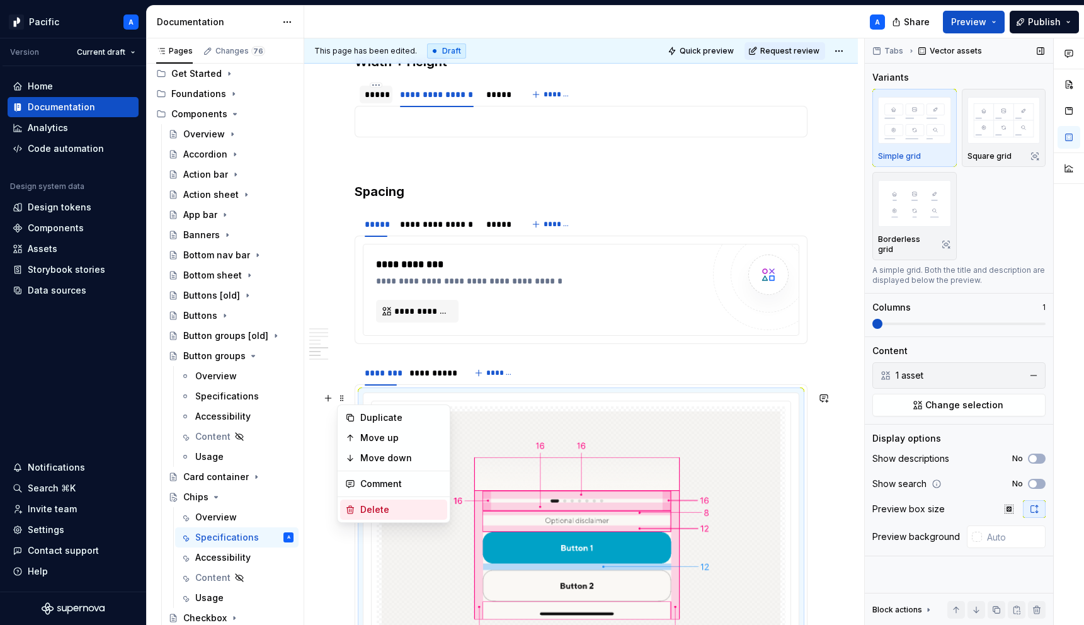
click at [368, 512] on div "Delete" at bounding box center [401, 509] width 82 height 13
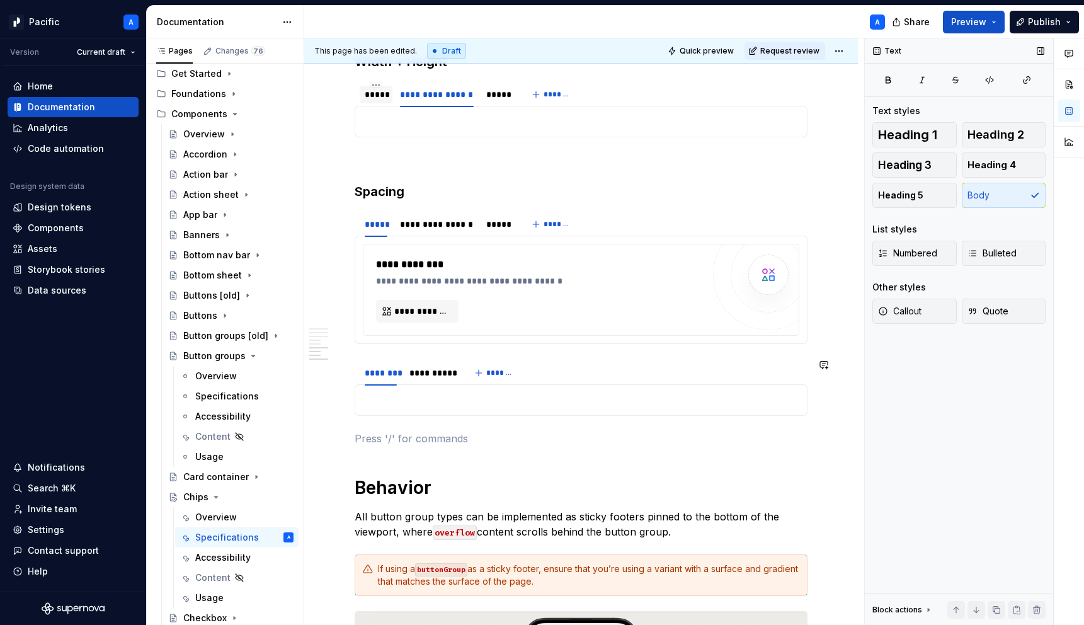
drag, startPoint x: 357, startPoint y: 358, endPoint x: 433, endPoint y: 428, distance: 103.4
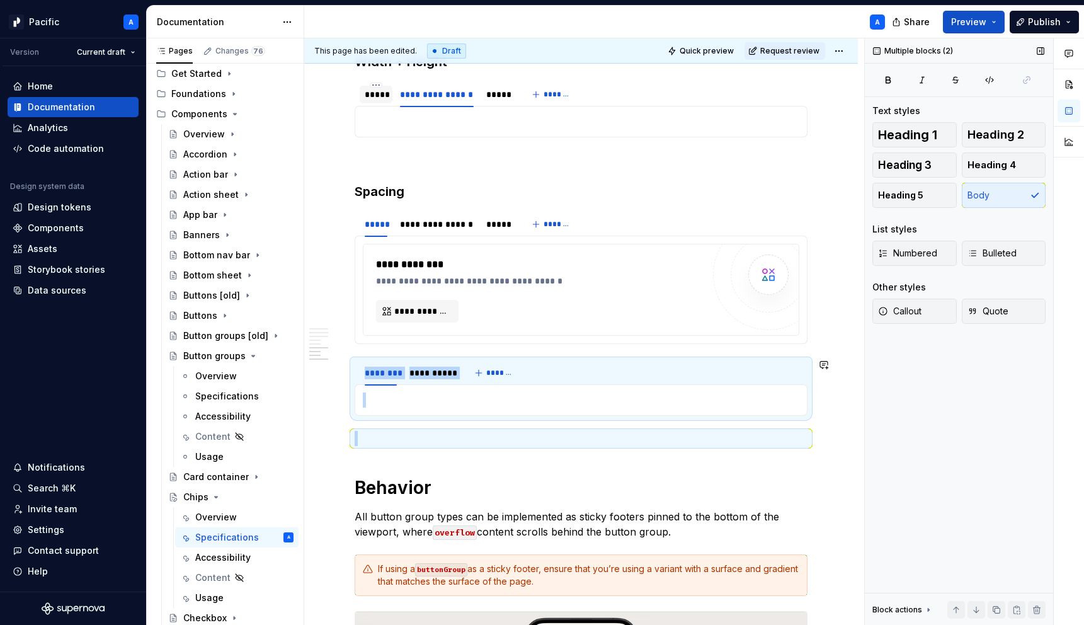
drag, startPoint x: 444, startPoint y: 438, endPoint x: 366, endPoint y: 355, distance: 114.1
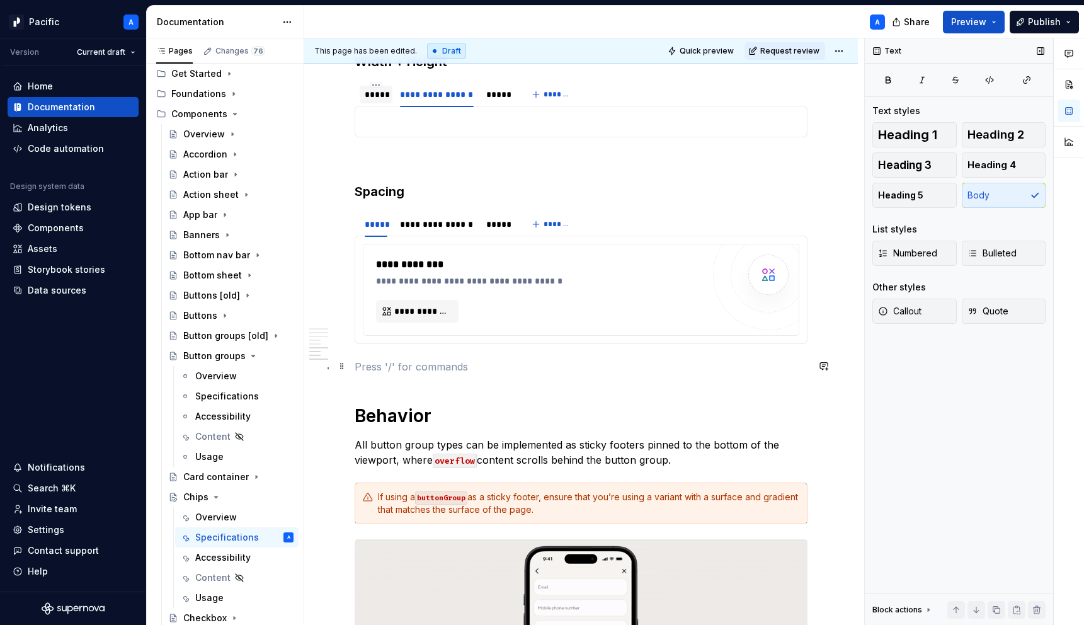
click at [416, 365] on p at bounding box center [581, 366] width 453 height 15
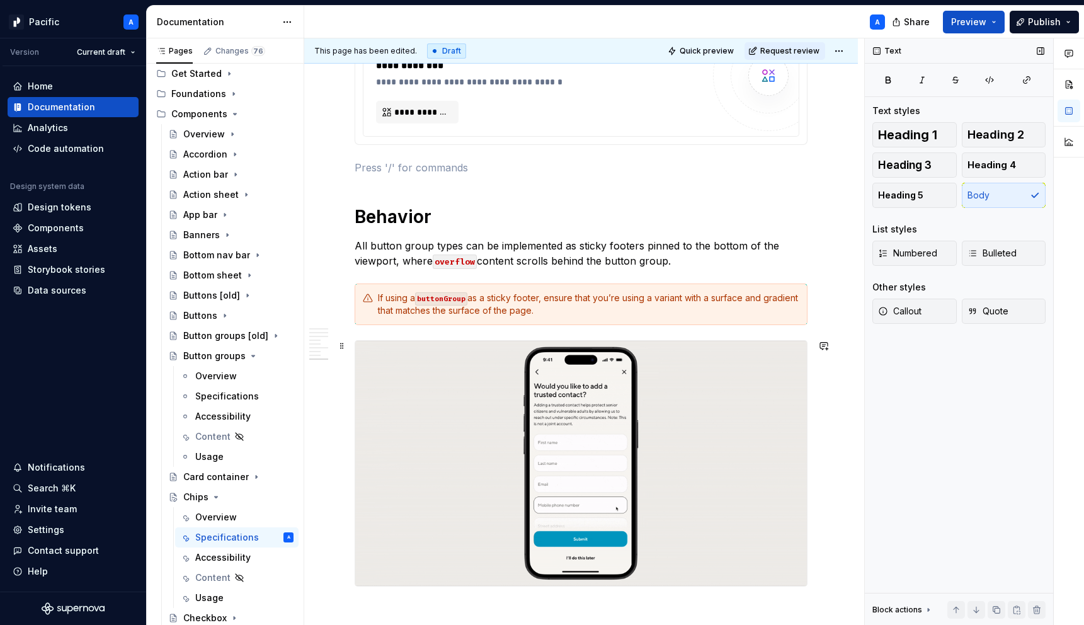
scroll to position [1772, 0]
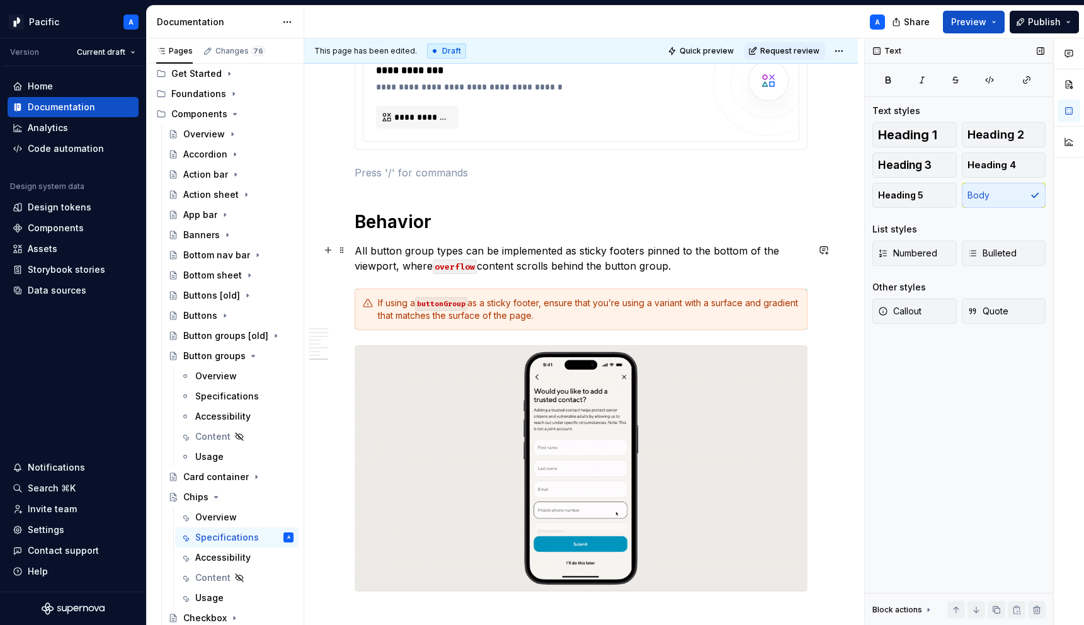
click at [389, 260] on p "All button group types can be implemented as sticky footers pinned to the botto…" at bounding box center [581, 258] width 453 height 30
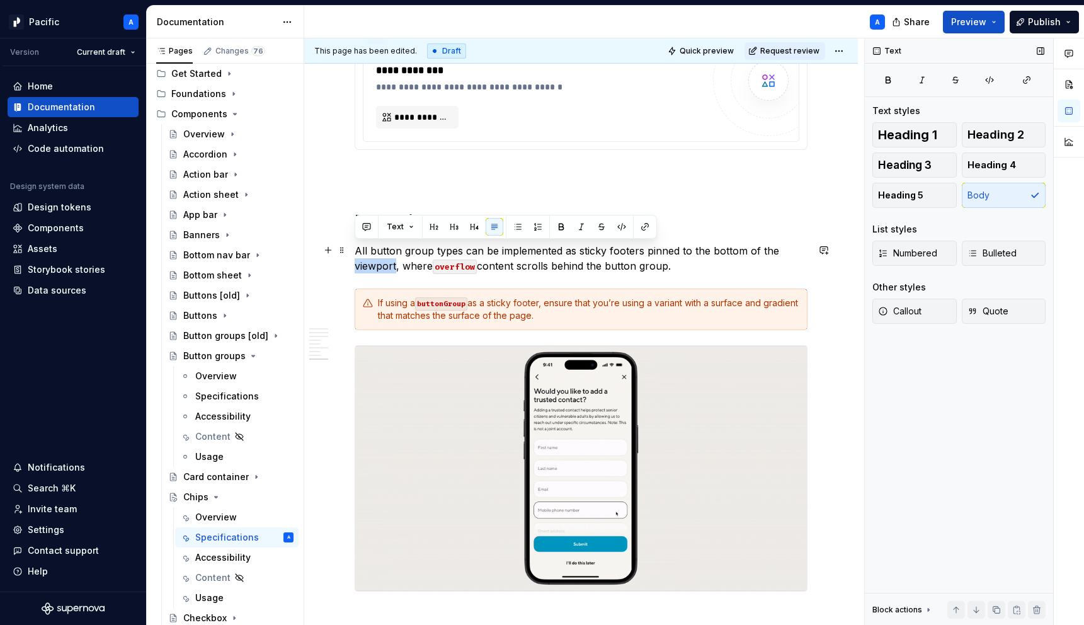
click at [389, 260] on p "All button group types can be implemented as sticky footers pinned to the botto…" at bounding box center [581, 258] width 453 height 30
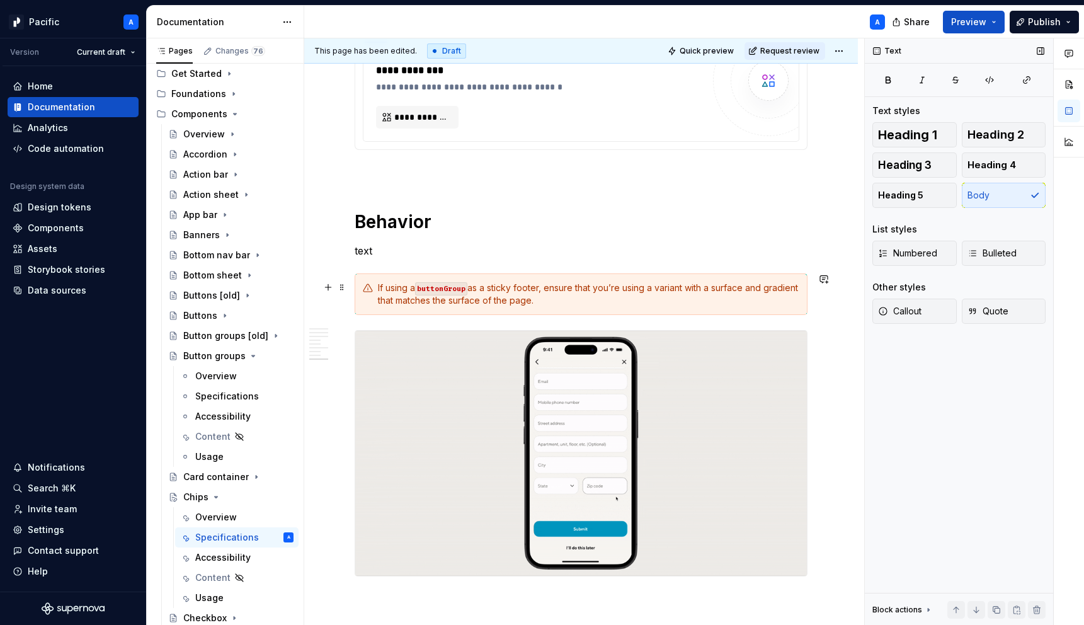
click at [401, 311] on div "If using a buttonGroup as a sticky footer, ensure that you’re using a variant w…" at bounding box center [581, 294] width 453 height 42
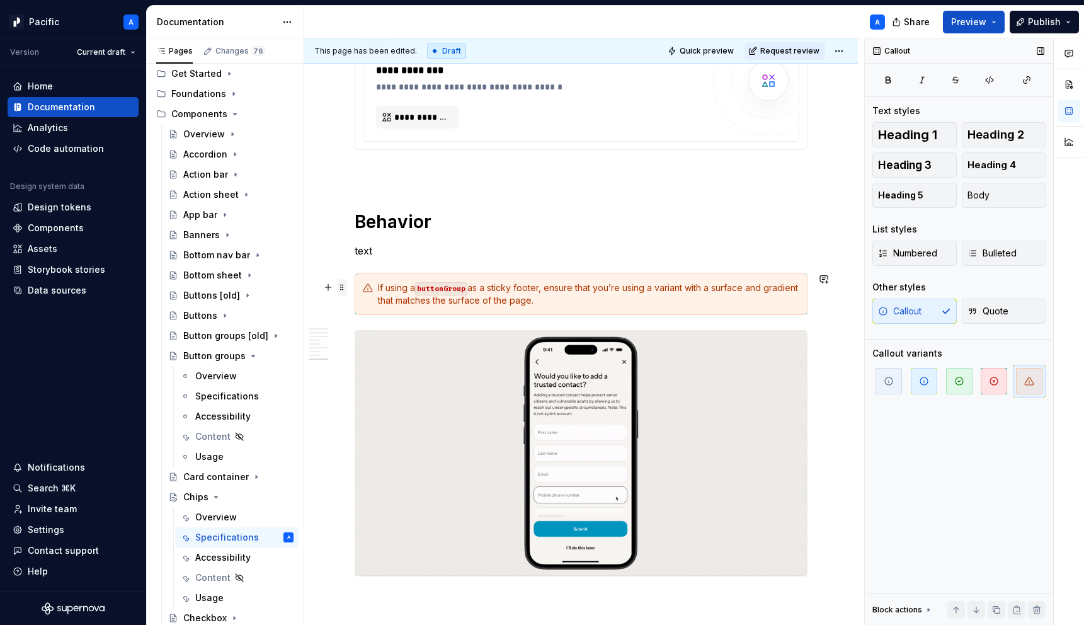
click at [341, 283] on span at bounding box center [342, 287] width 10 height 18
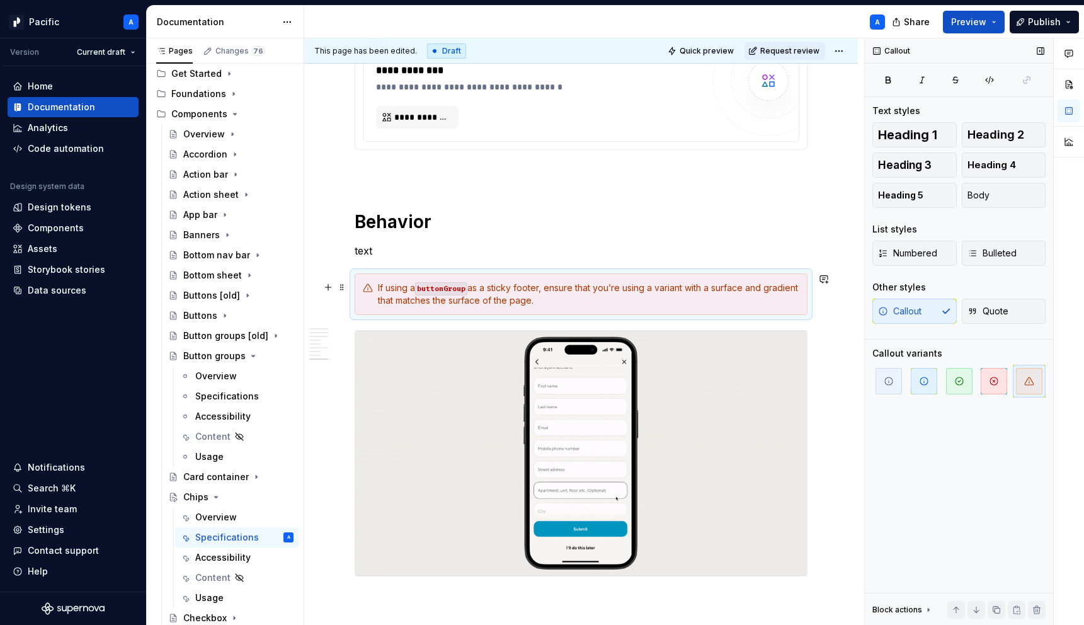
click at [544, 306] on div "If using a buttonGroup as a sticky footer, ensure that you’re using a variant w…" at bounding box center [581, 294] width 453 height 42
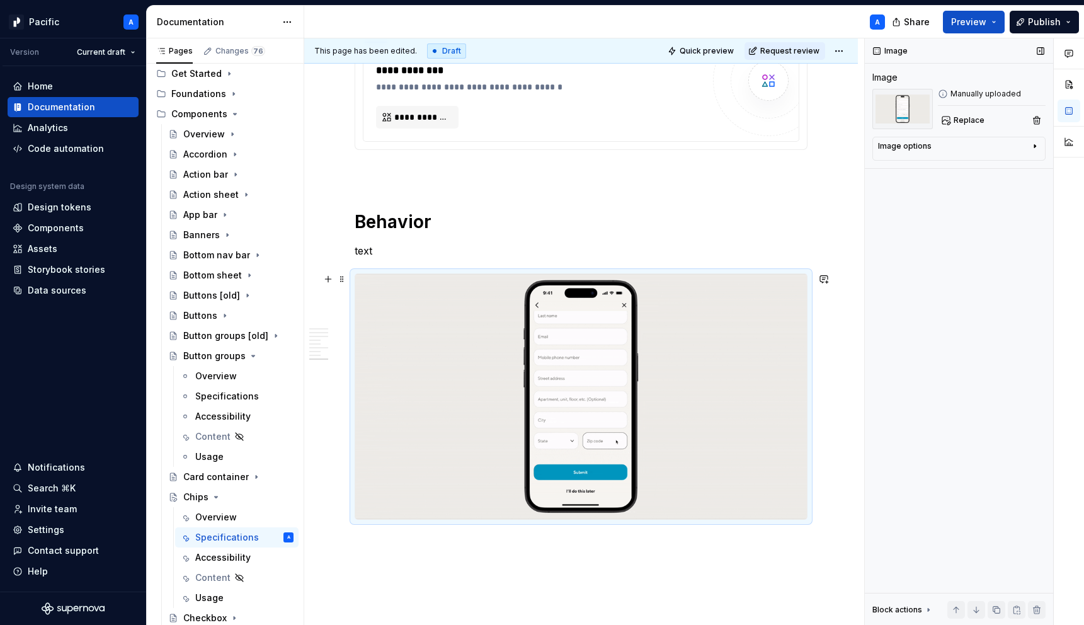
click at [498, 336] on img at bounding box center [581, 396] width 452 height 245
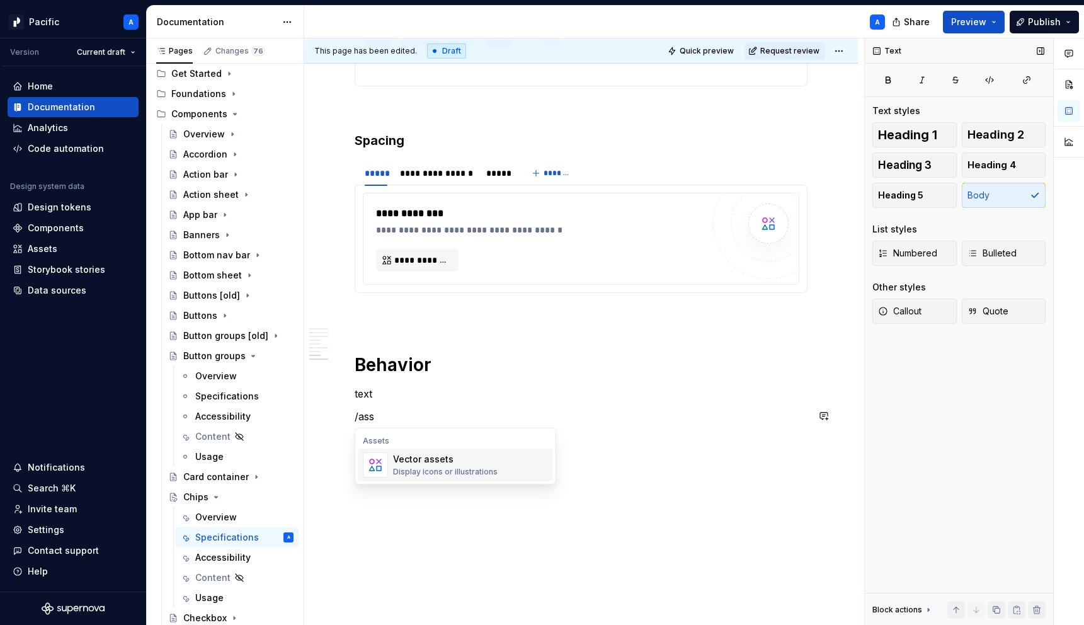
scroll to position [1714, 0]
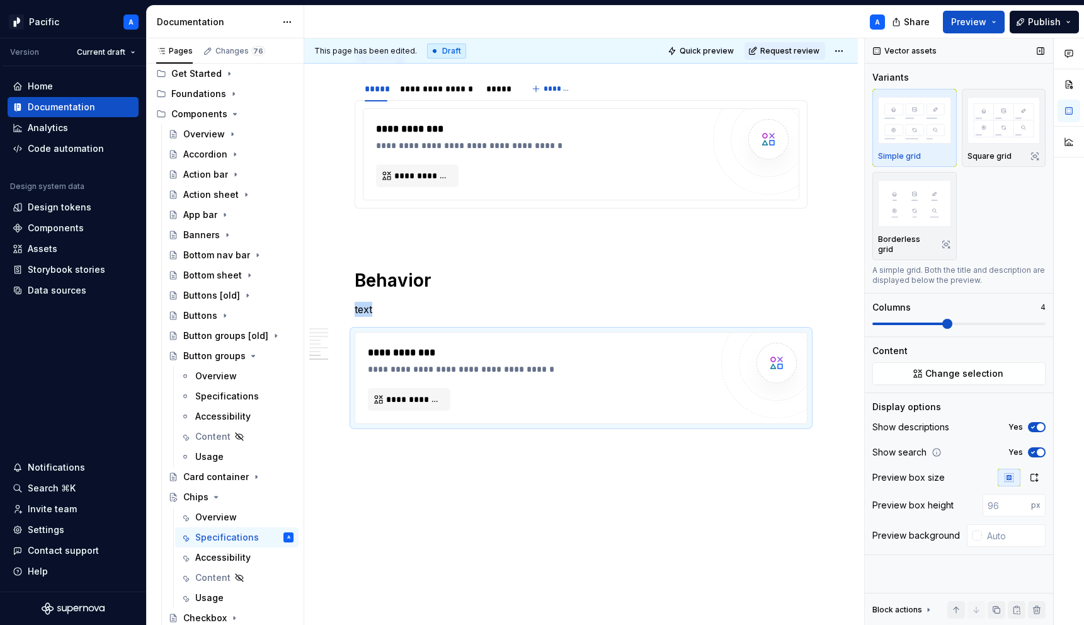
click at [1034, 423] on icon "button" at bounding box center [1033, 427] width 10 height 8
click at [1036, 449] on icon "button" at bounding box center [1033, 453] width 10 height 8
click at [1036, 472] on icon "button" at bounding box center [1034, 477] width 10 height 10
click at [873, 319] on span at bounding box center [878, 324] width 10 height 10
click at [598, 386] on div "**********" at bounding box center [539, 378] width 343 height 66
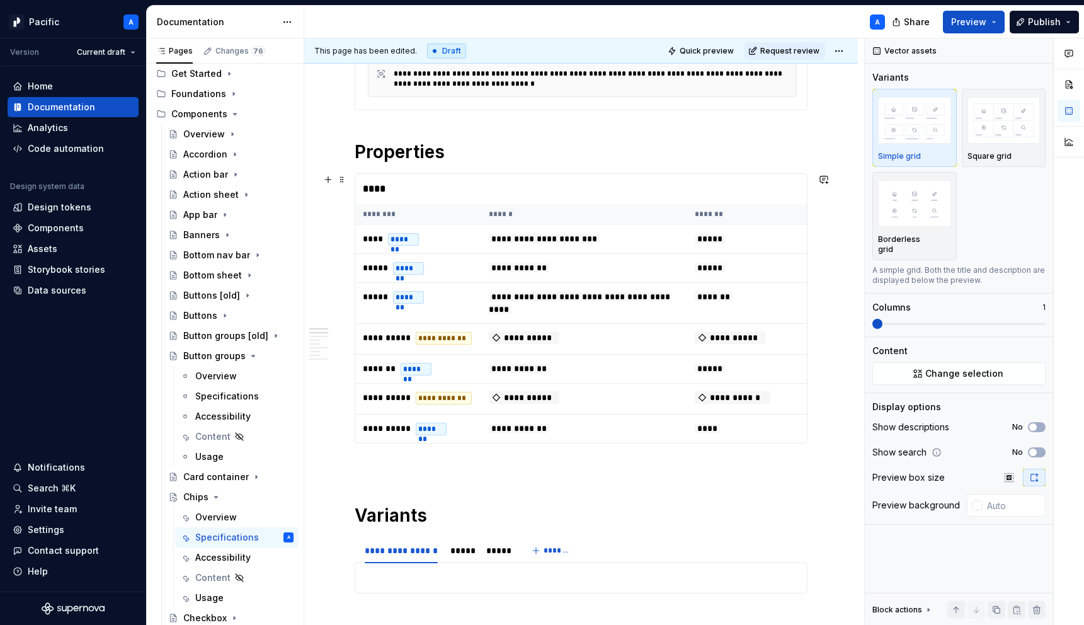
scroll to position [0, 0]
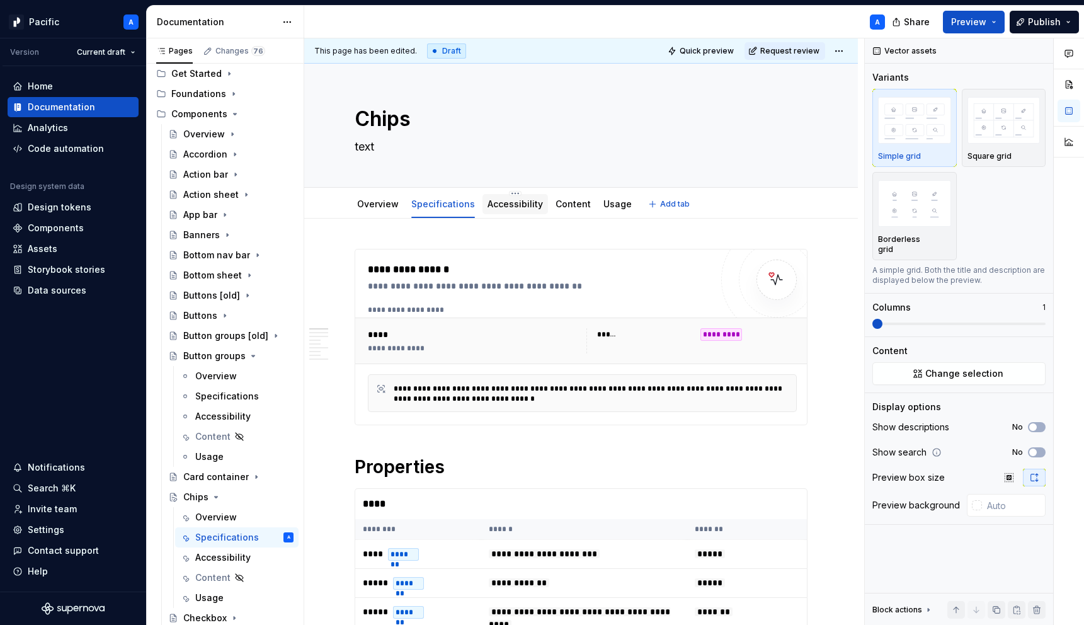
click at [512, 215] on div at bounding box center [516, 215] width 66 height 1
click at [513, 207] on link "Accessibility" at bounding box center [515, 203] width 55 height 11
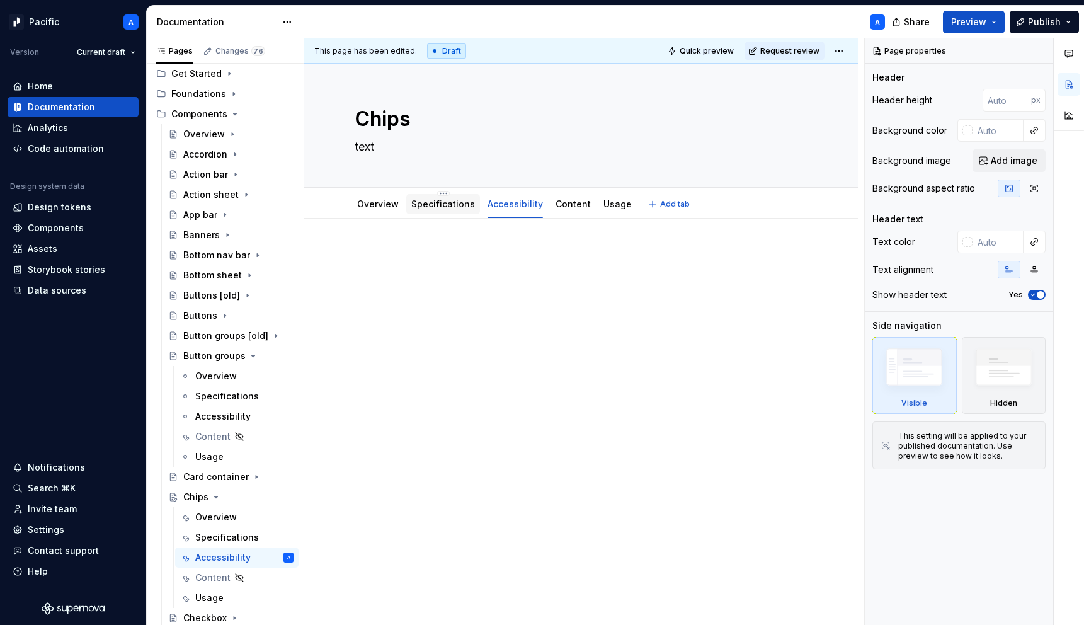
click at [441, 210] on div "Specifications" at bounding box center [443, 204] width 64 height 15
click at [439, 214] on div "Specifications" at bounding box center [443, 204] width 74 height 23
click at [432, 200] on link "Specifications" at bounding box center [443, 203] width 64 height 11
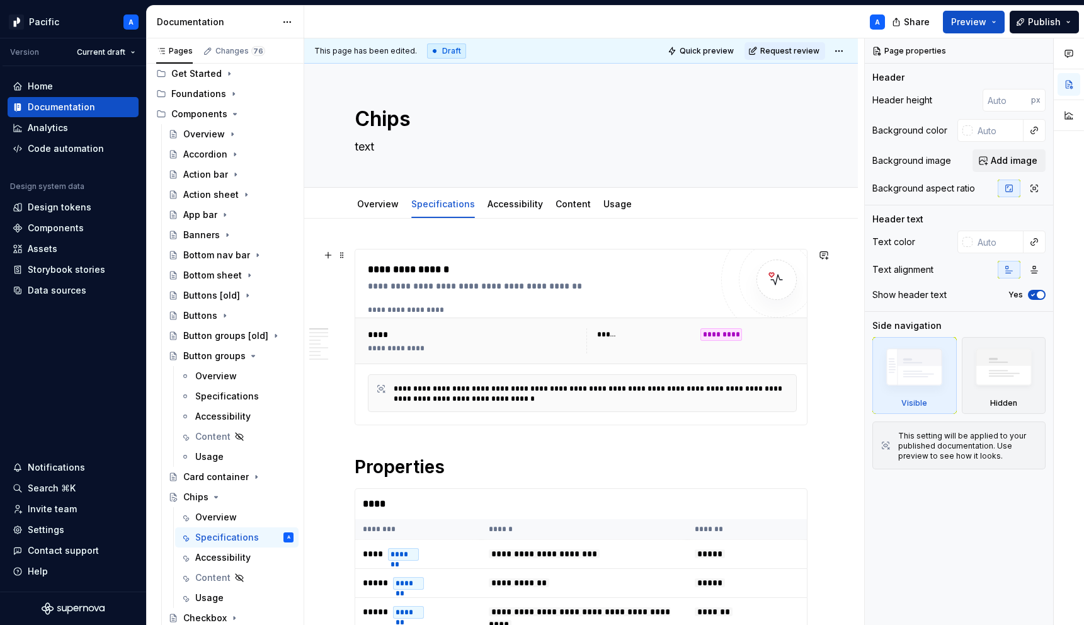
click at [464, 286] on div "**********" at bounding box center [543, 286] width 350 height 13
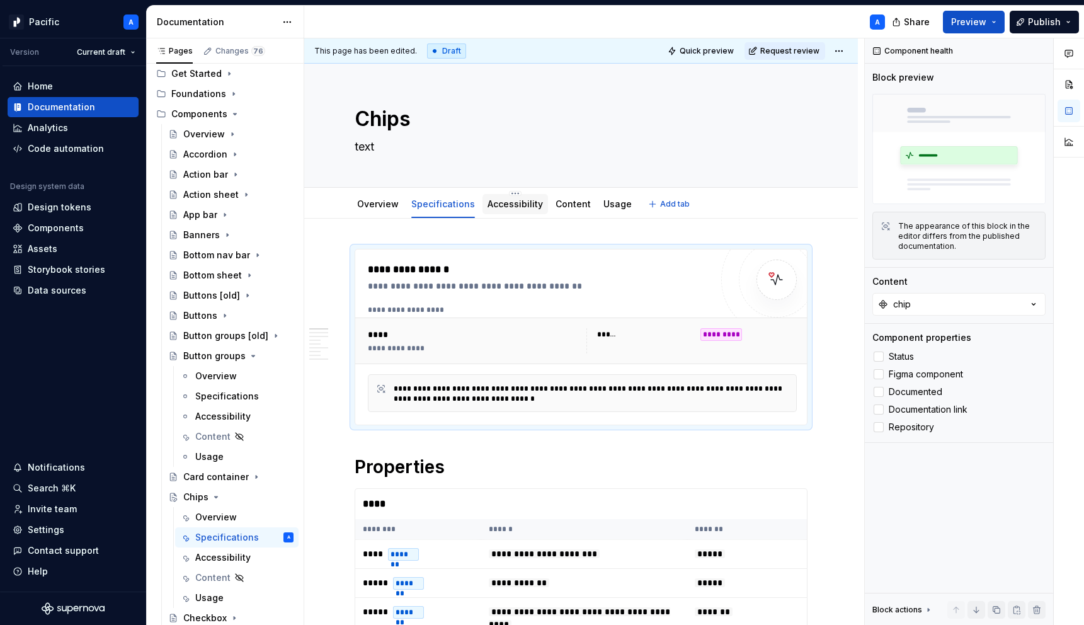
click at [526, 202] on link "Accessibility" at bounding box center [515, 203] width 55 height 11
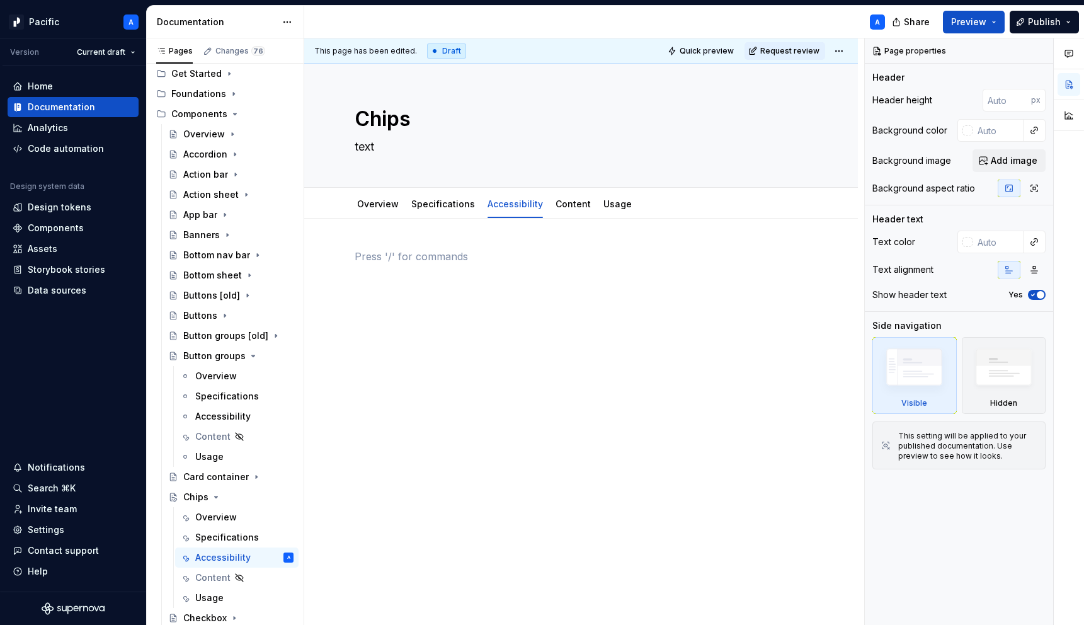
click at [539, 292] on div at bounding box center [581, 273] width 453 height 48
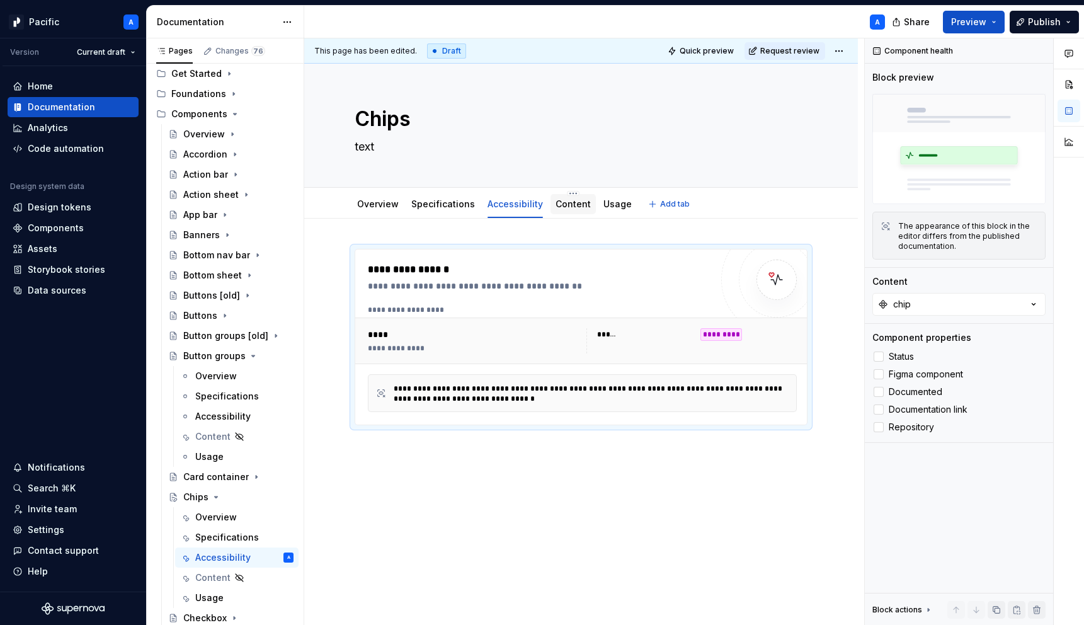
click at [566, 202] on link "Content" at bounding box center [573, 203] width 35 height 11
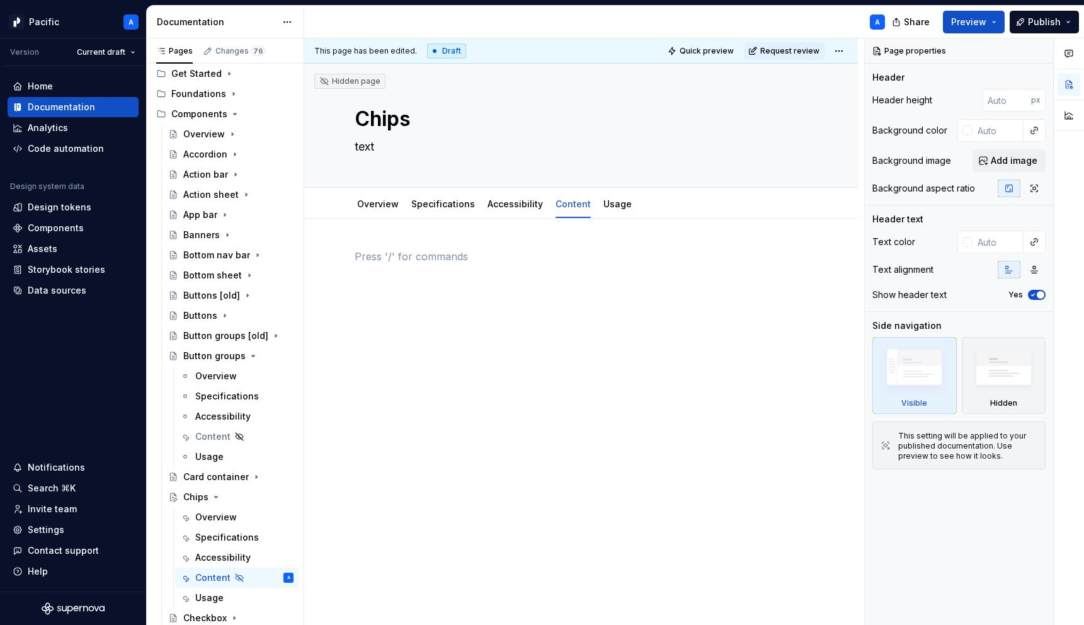
click at [547, 287] on div at bounding box center [581, 273] width 453 height 48
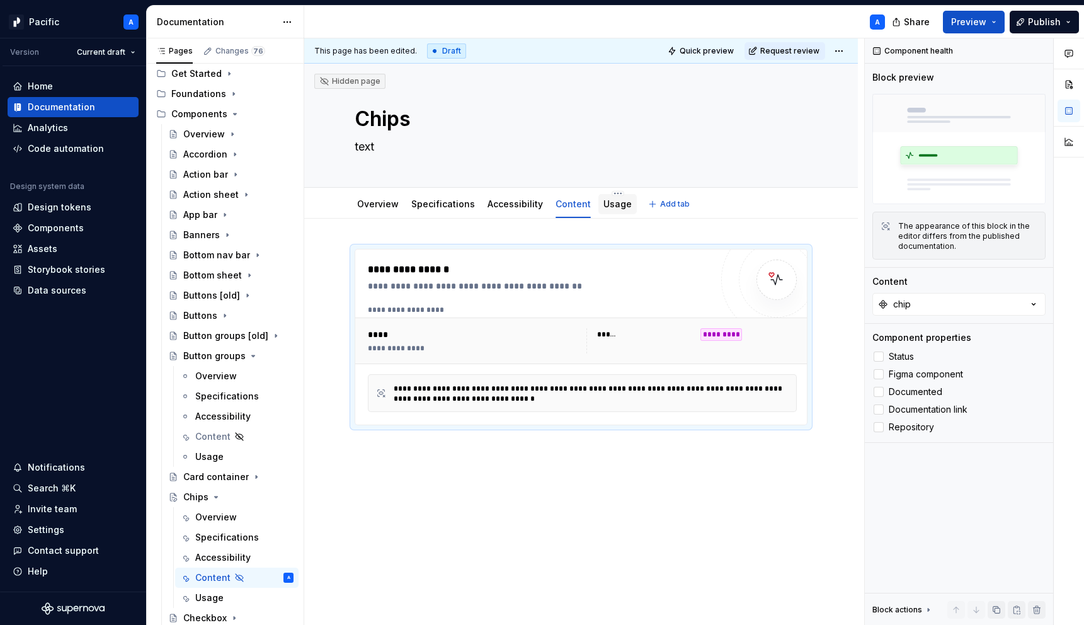
click at [617, 203] on link "Usage" at bounding box center [618, 203] width 28 height 11
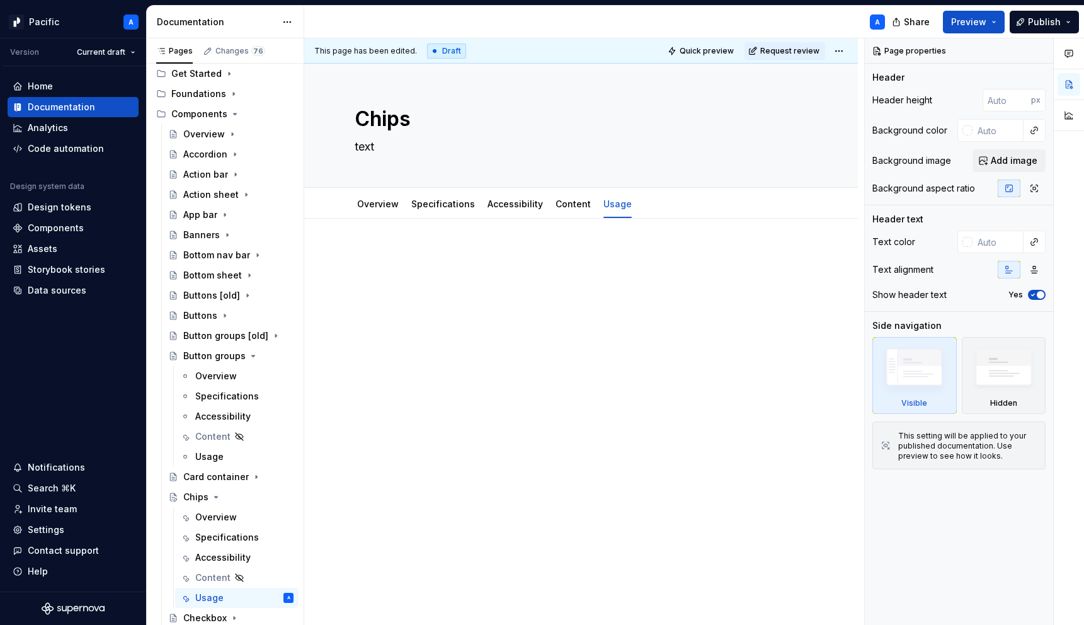
click at [570, 275] on div at bounding box center [581, 273] width 453 height 48
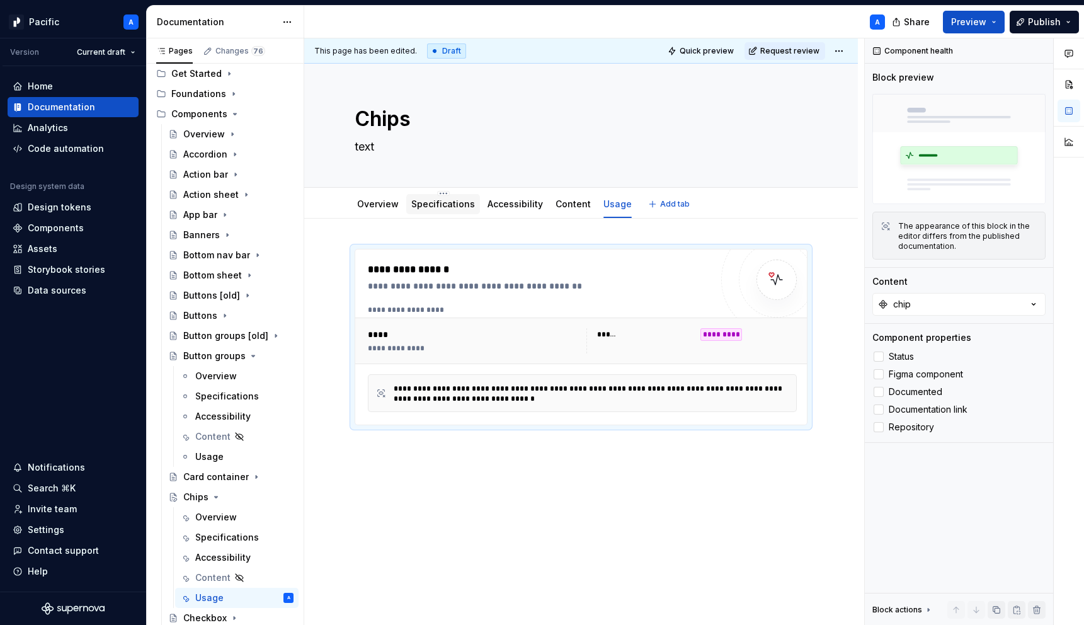
click at [450, 207] on link "Specifications" at bounding box center [443, 203] width 64 height 11
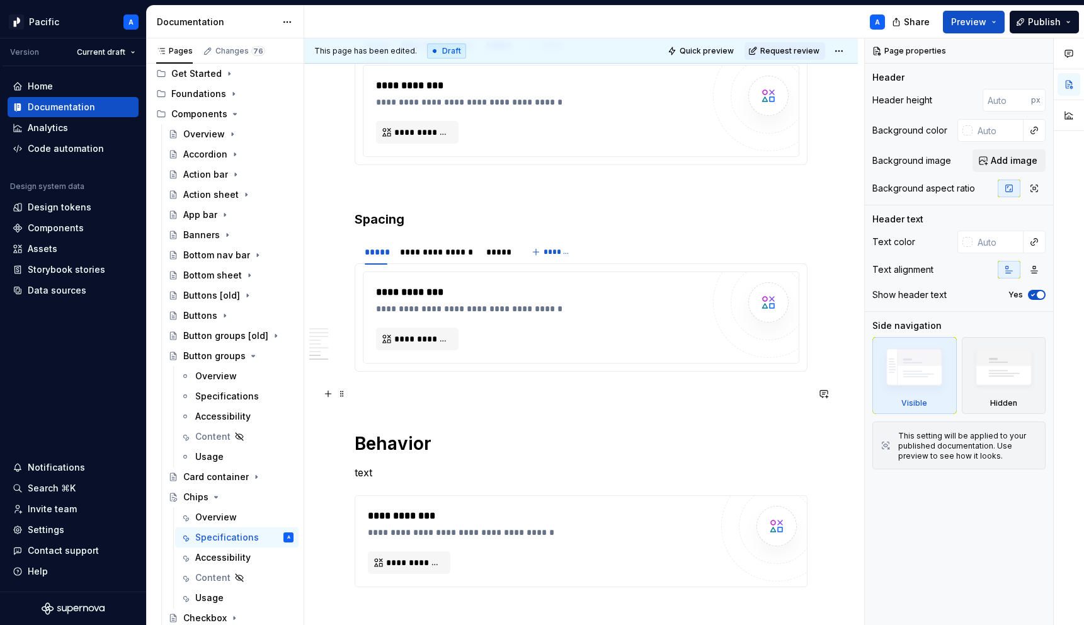
scroll to position [1790, 0]
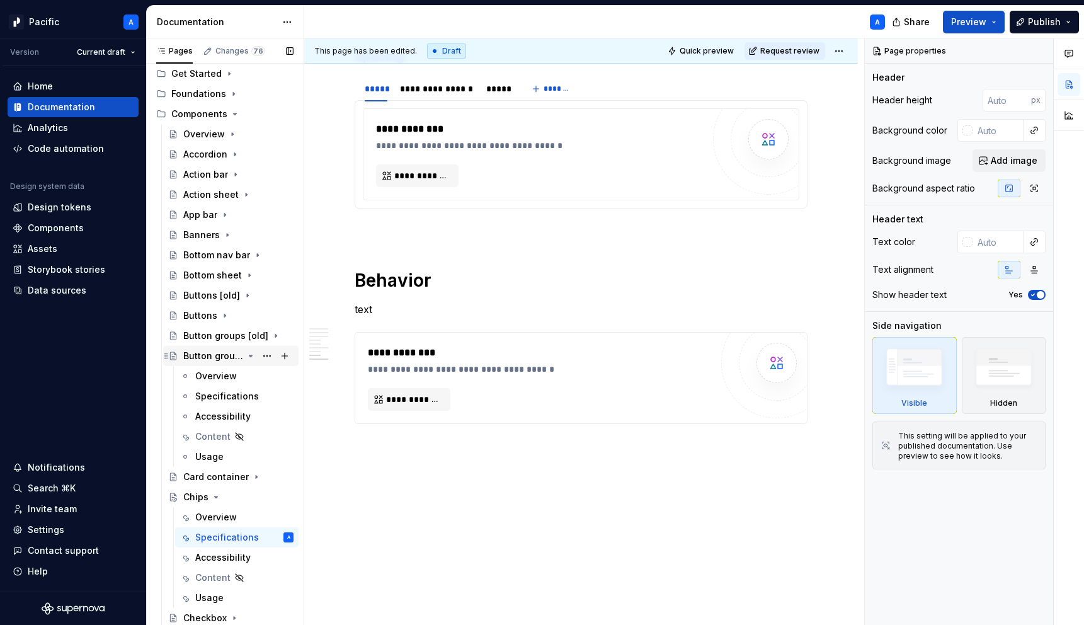
click at [252, 358] on icon "Page tree" at bounding box center [251, 356] width 10 height 10
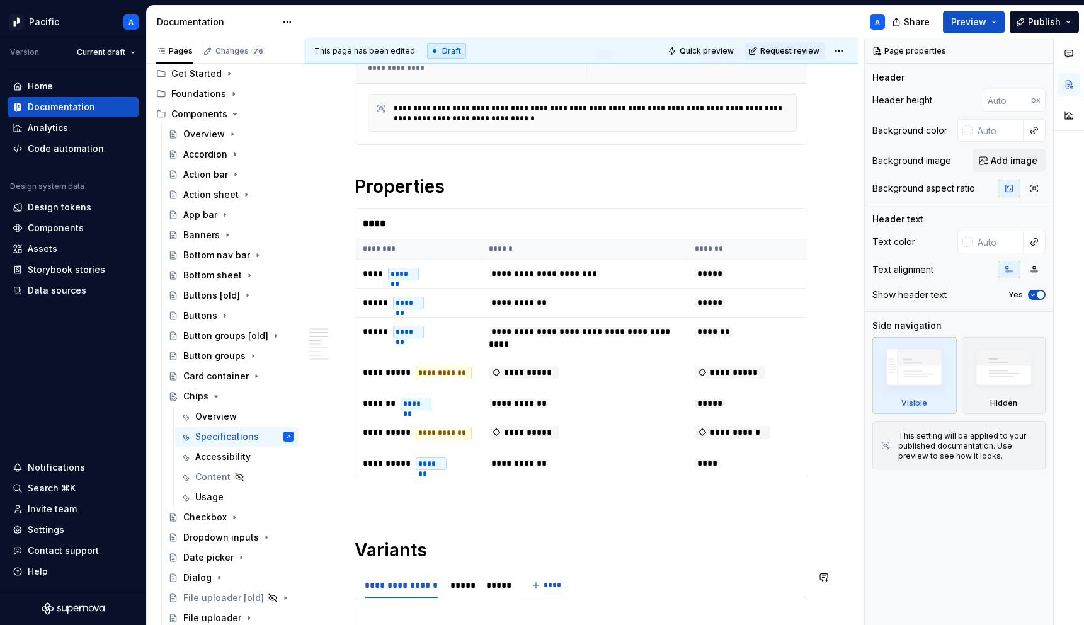
scroll to position [0, 0]
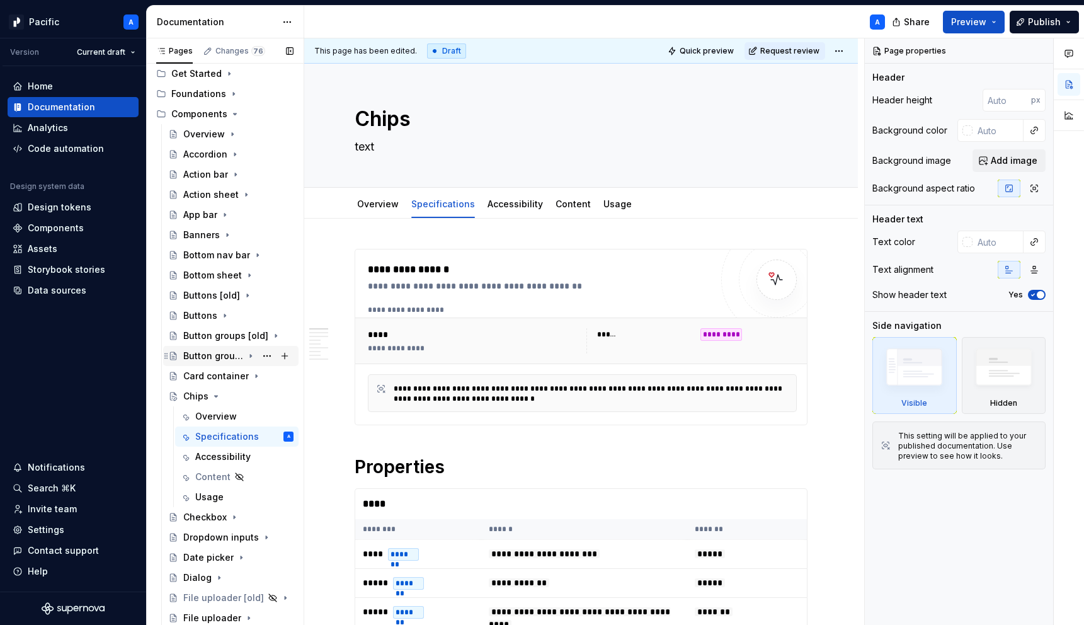
click at [248, 352] on icon "Page tree" at bounding box center [251, 356] width 10 height 10
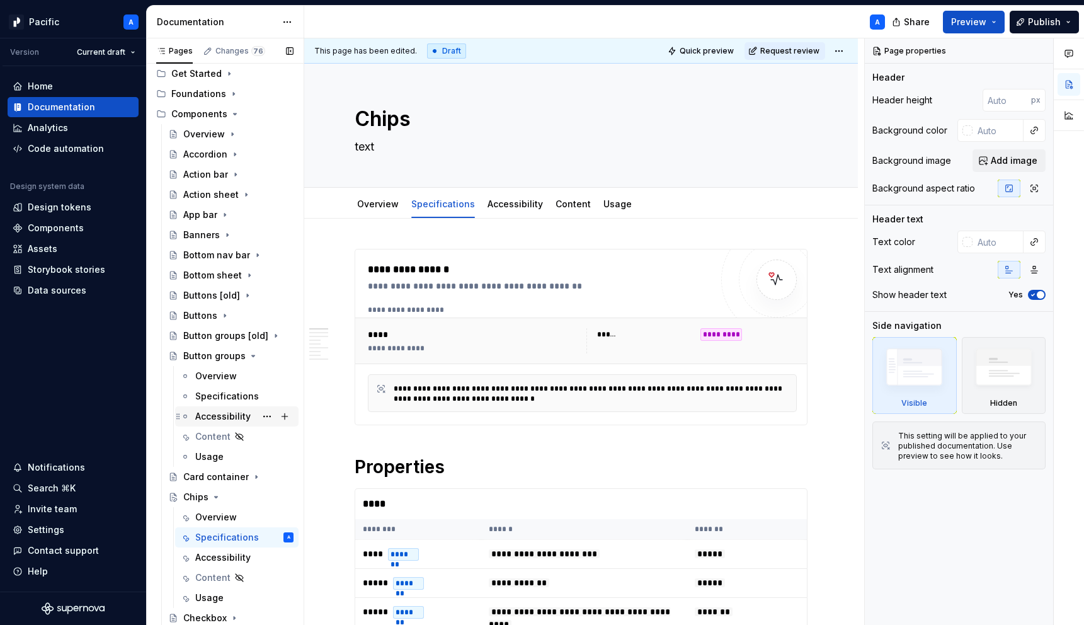
click at [227, 414] on div "Accessibility" at bounding box center [222, 416] width 55 height 13
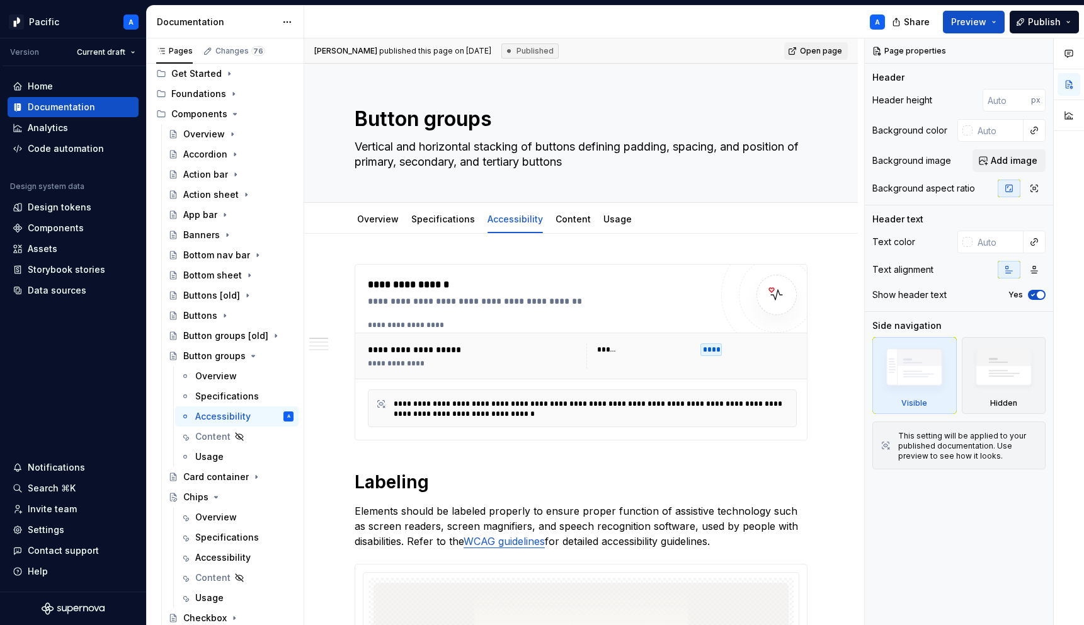
click at [587, 351] on div "**********" at bounding box center [582, 355] width 429 height 25
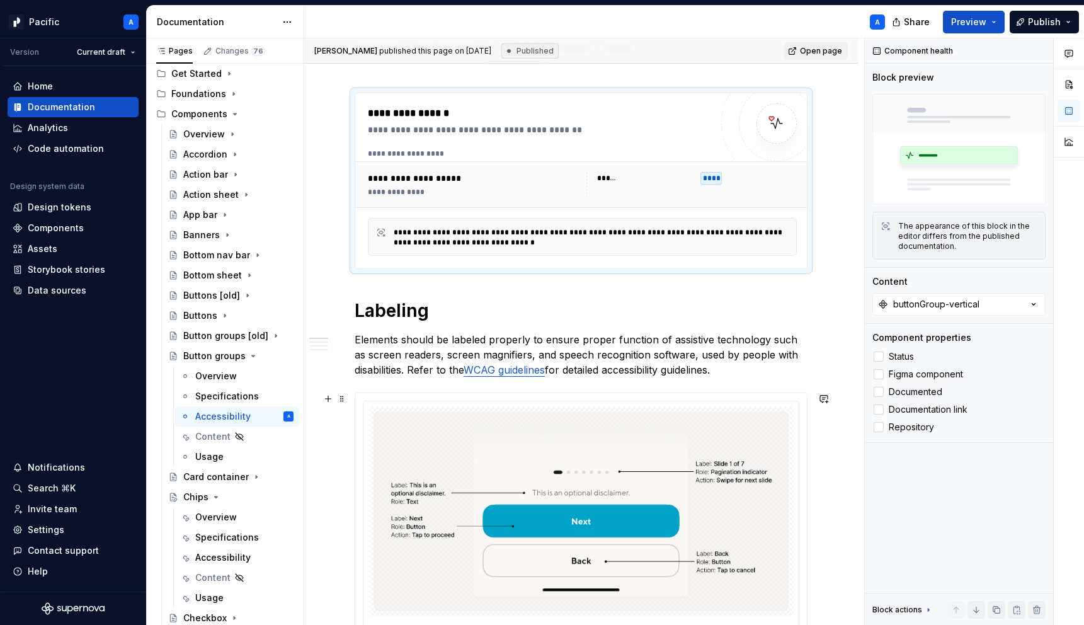
scroll to position [181, 0]
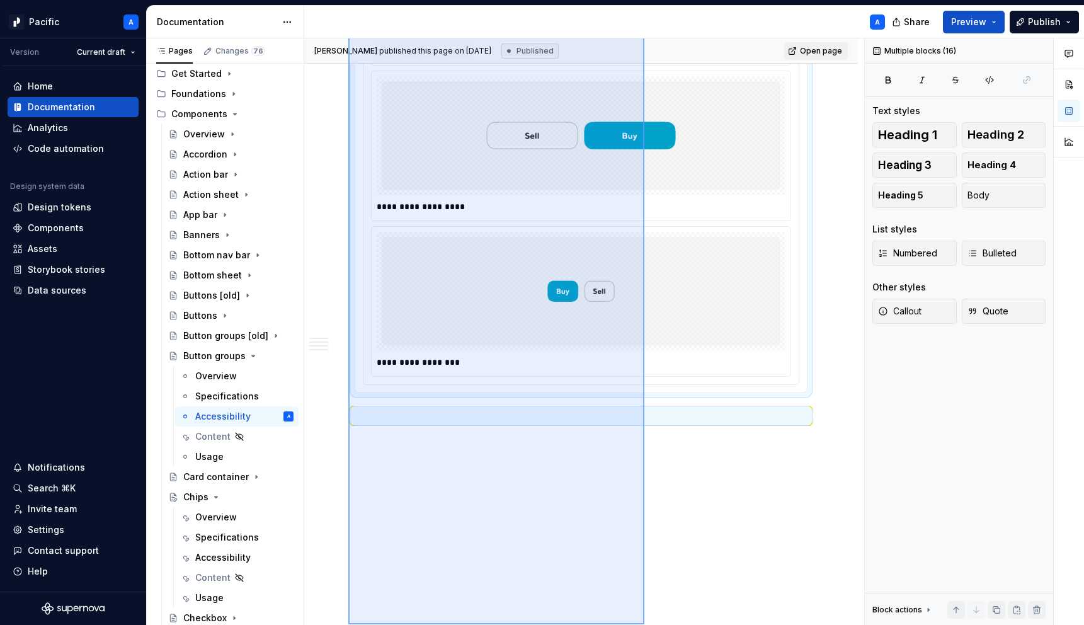
scroll to position [2450, 0]
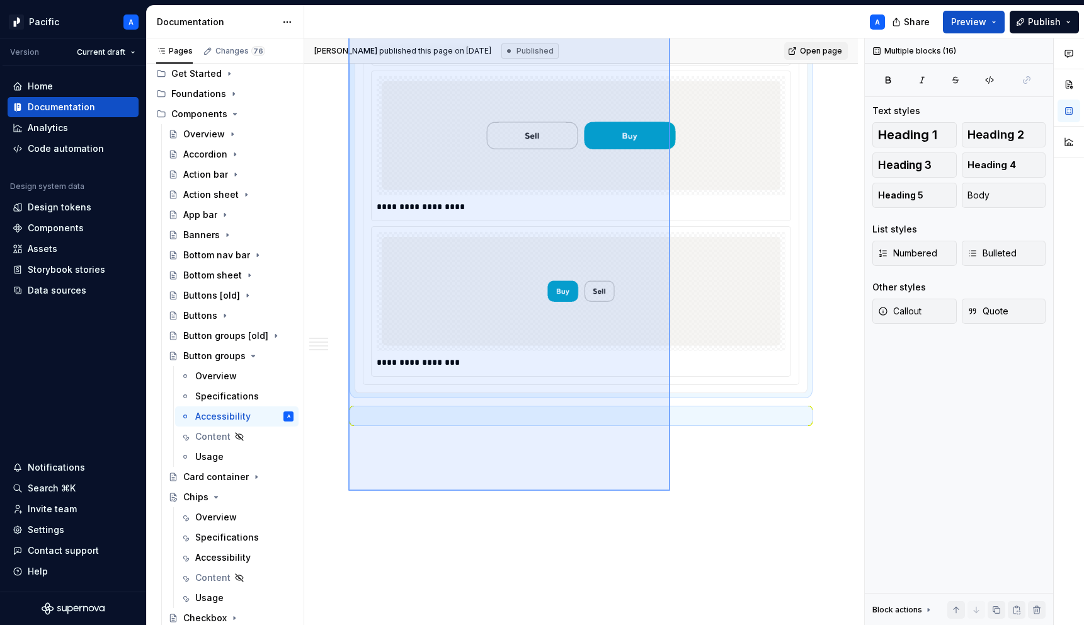
drag, startPoint x: 348, startPoint y: 271, endPoint x: 670, endPoint y: 491, distance: 389.8
click at [670, 491] on div "**********" at bounding box center [584, 331] width 560 height 587
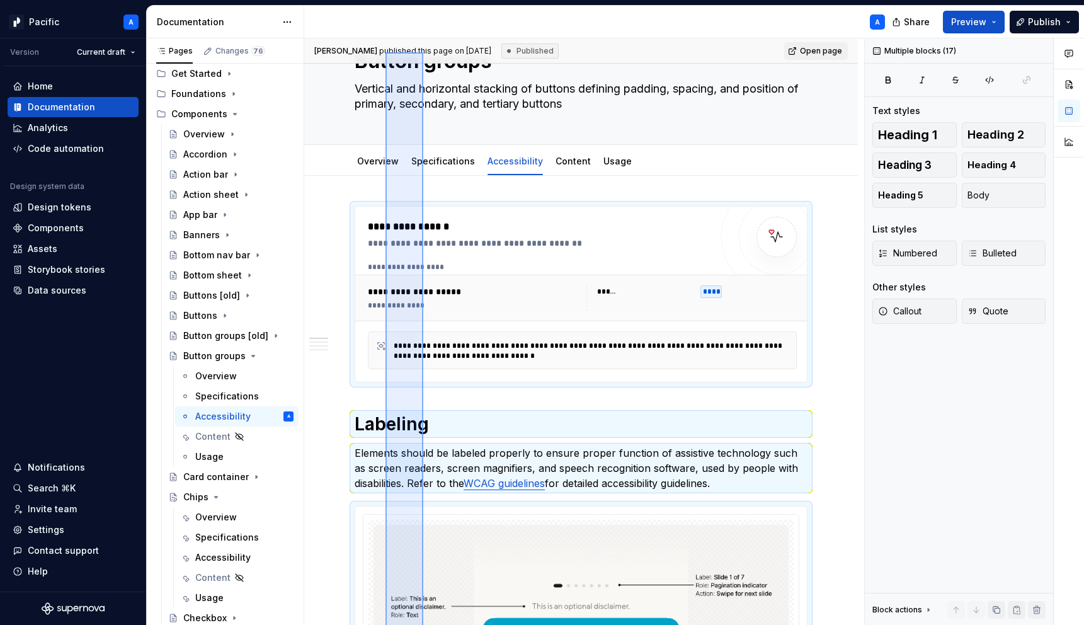
scroll to position [0, 0]
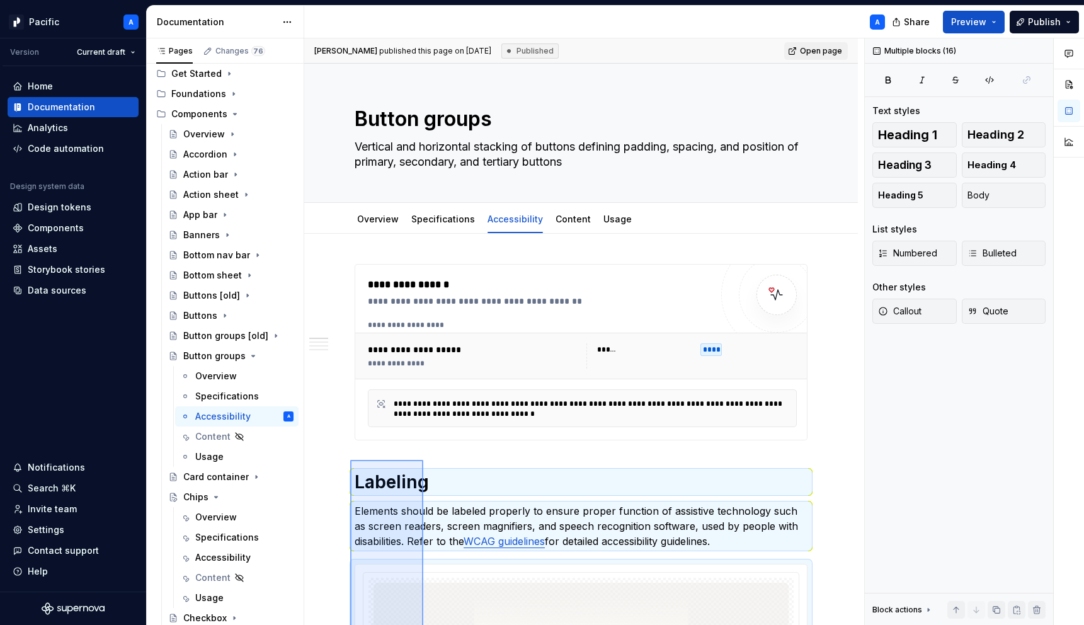
drag, startPoint x: 416, startPoint y: 466, endPoint x: 350, endPoint y: 459, distance: 66.4
click at [350, 459] on div "**********" at bounding box center [584, 331] width 560 height 587
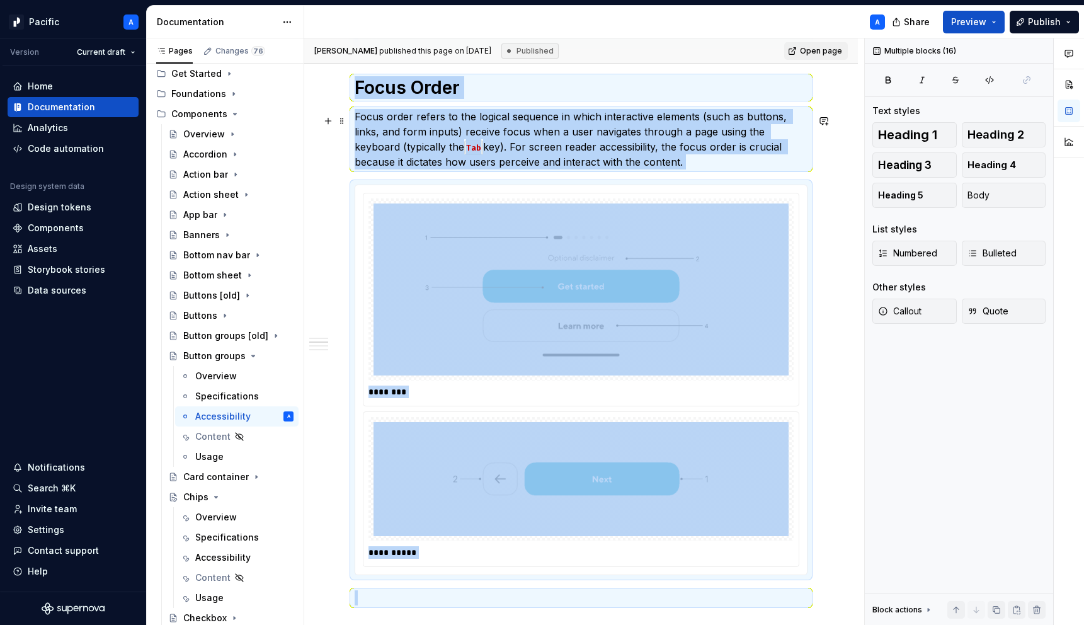
scroll to position [917, 0]
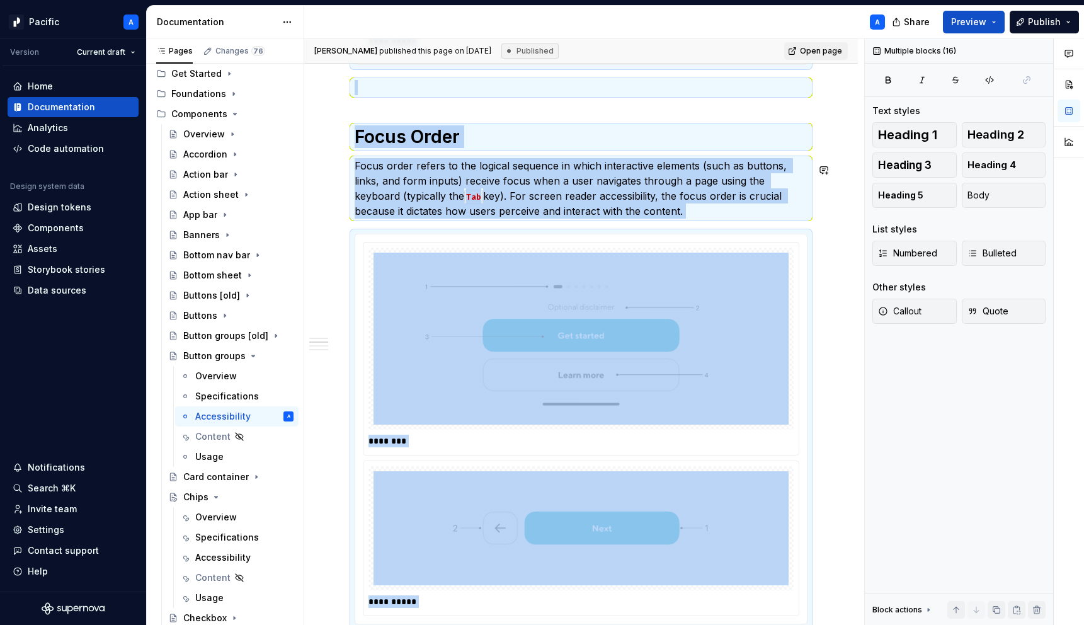
copy div "**********"
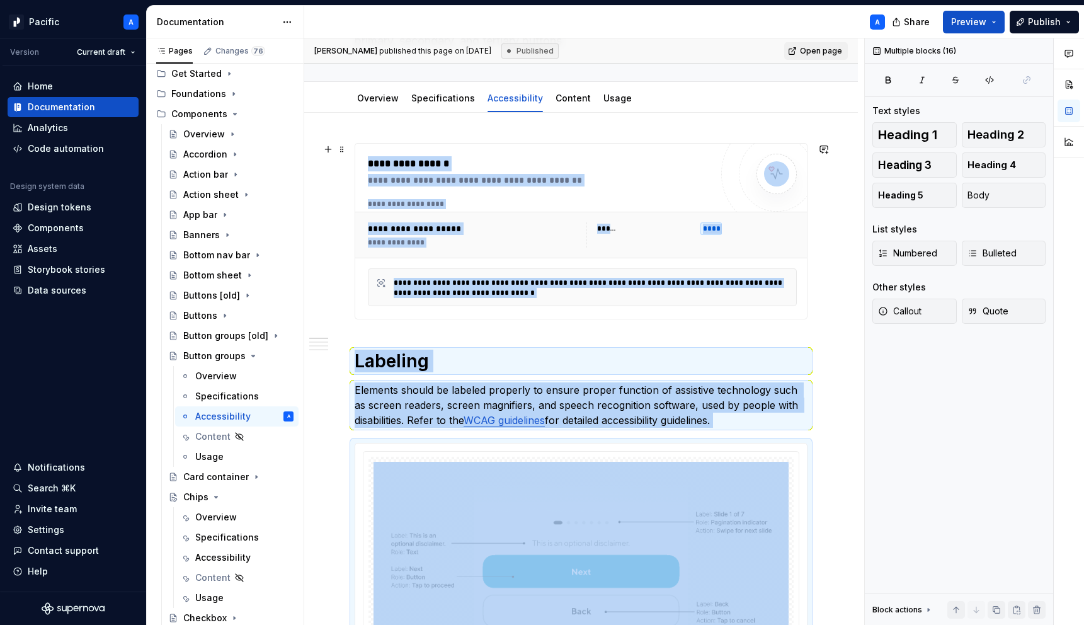
scroll to position [0, 0]
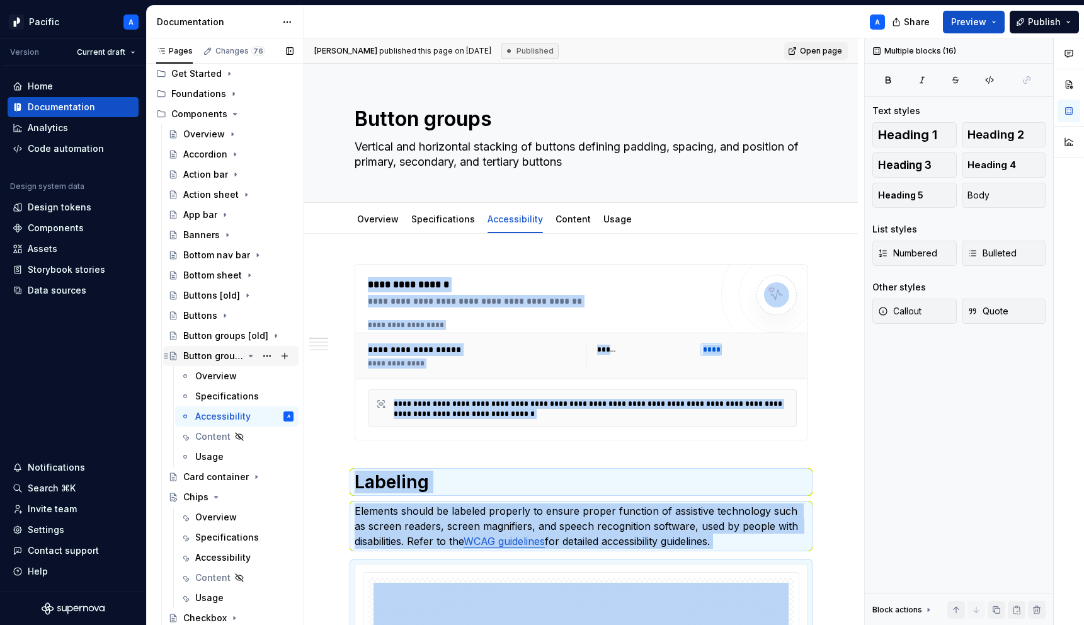
click at [253, 354] on icon "Page tree" at bounding box center [251, 356] width 10 height 10
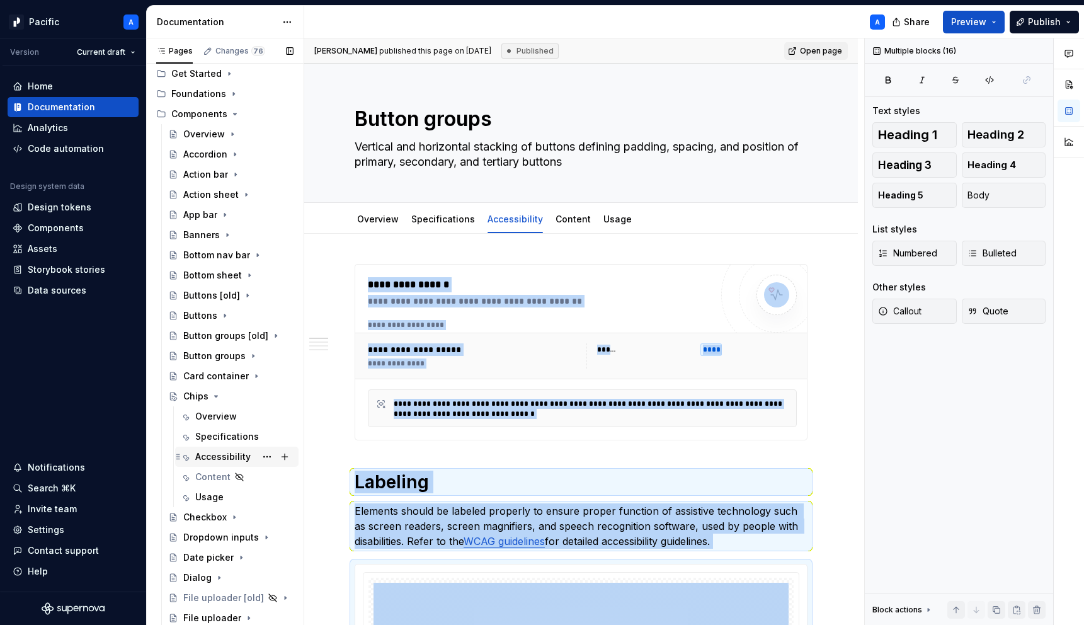
click at [217, 455] on div "Accessibility" at bounding box center [222, 456] width 55 height 13
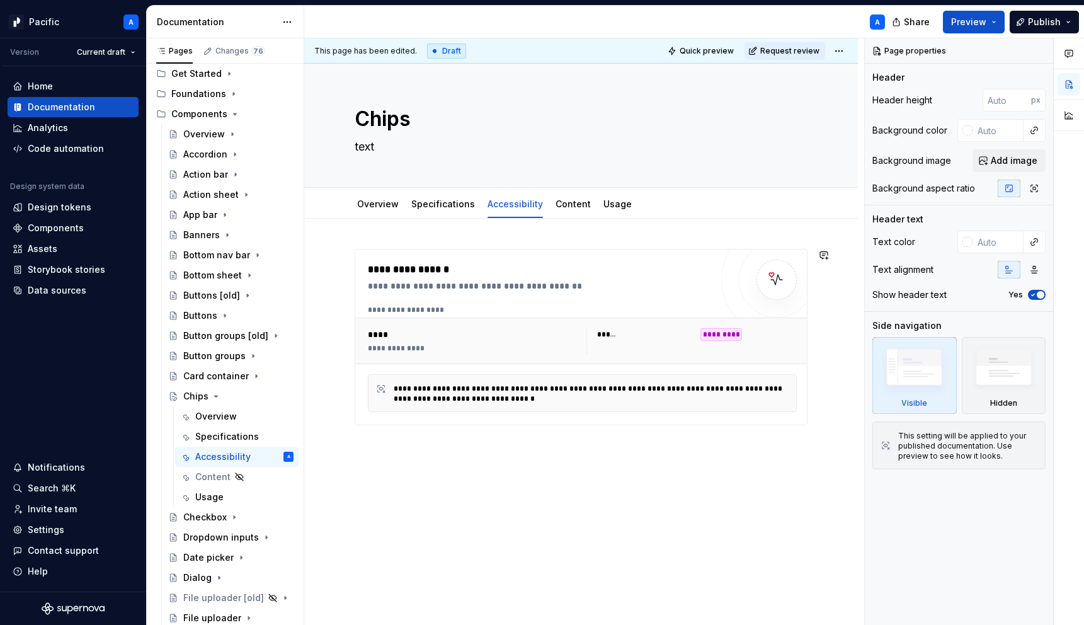
click at [403, 451] on div "**********" at bounding box center [581, 423] width 554 height 409
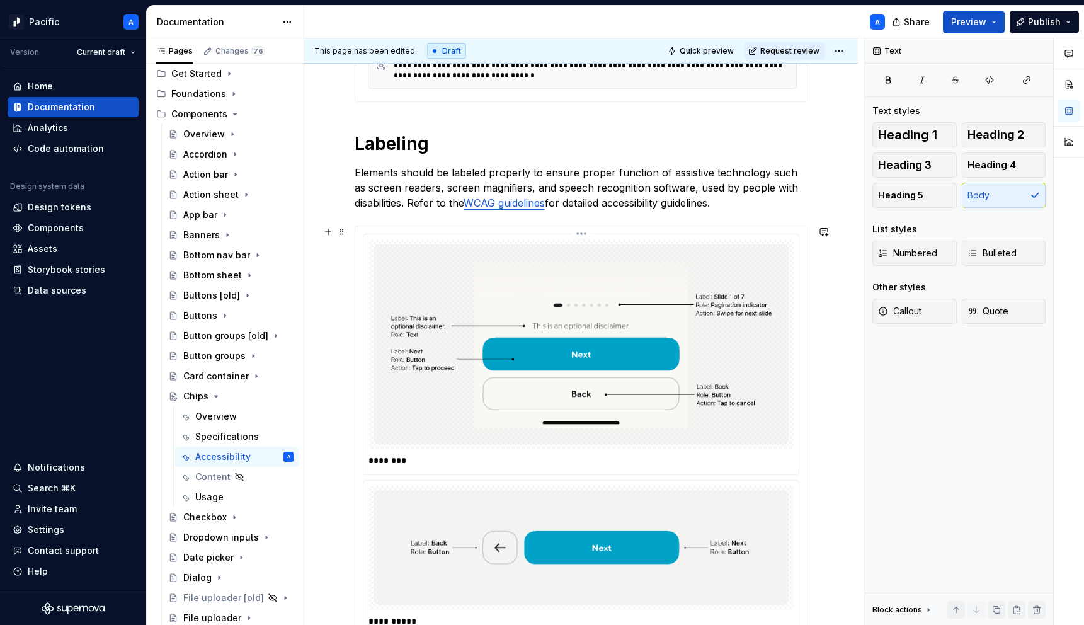
scroll to position [328, 0]
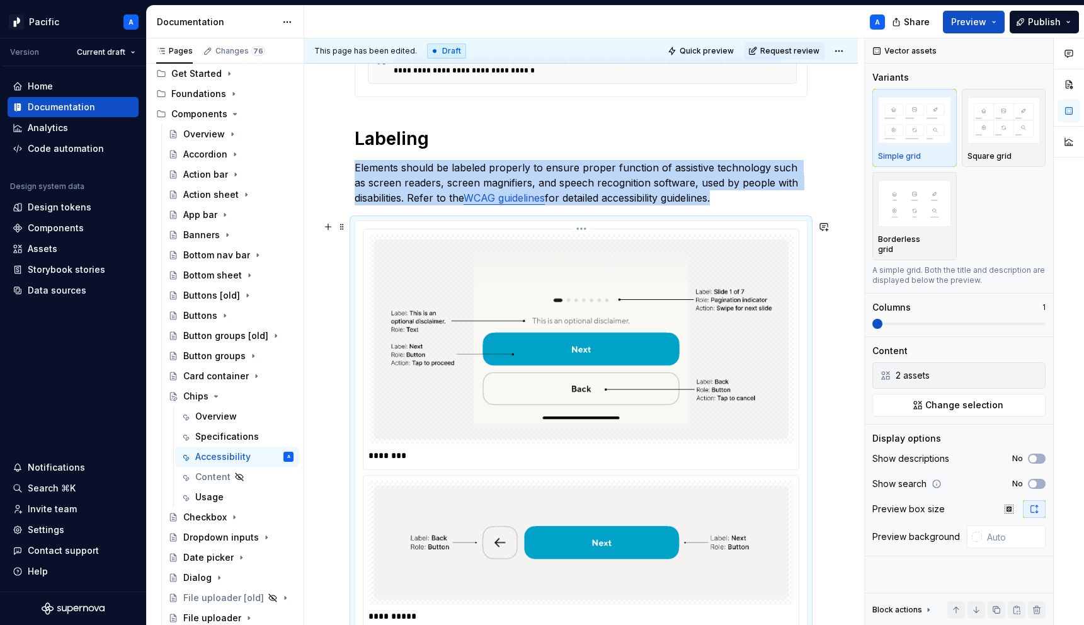
click at [588, 377] on img at bounding box center [581, 339] width 415 height 200
click at [1031, 367] on button "button" at bounding box center [1034, 376] width 18 height 18
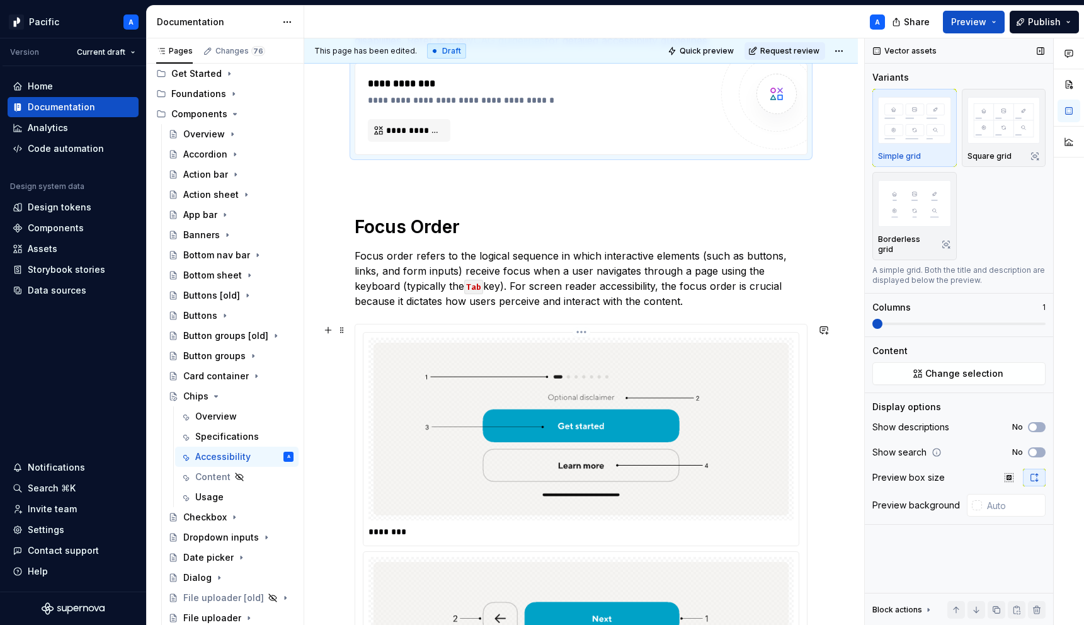
scroll to position [484, 0]
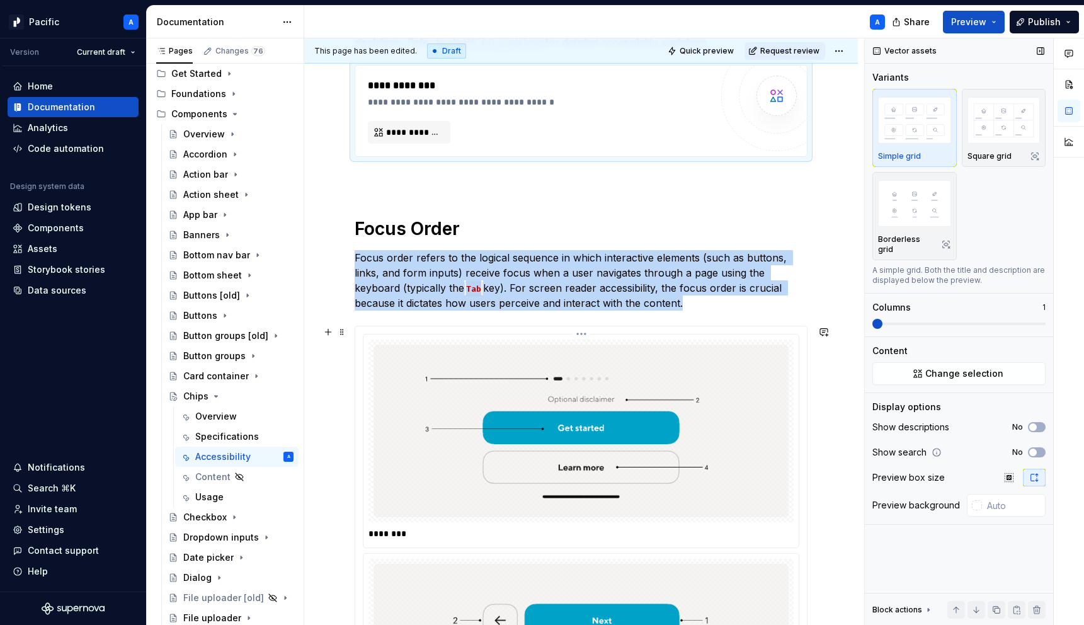
click at [699, 452] on img at bounding box center [581, 431] width 415 height 173
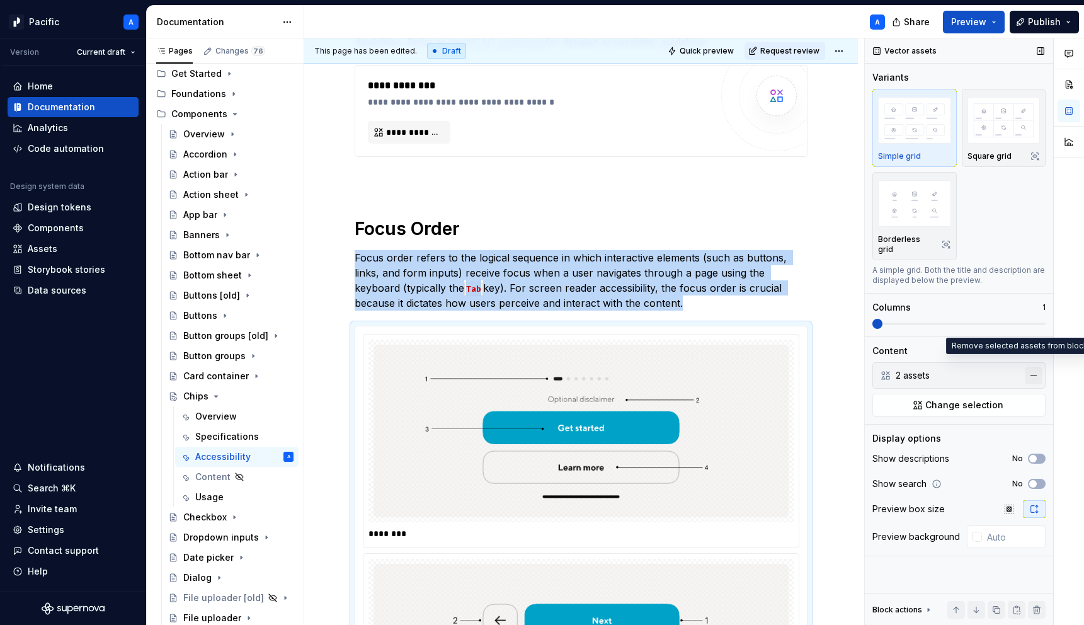
click at [1033, 367] on button "button" at bounding box center [1034, 376] width 18 height 18
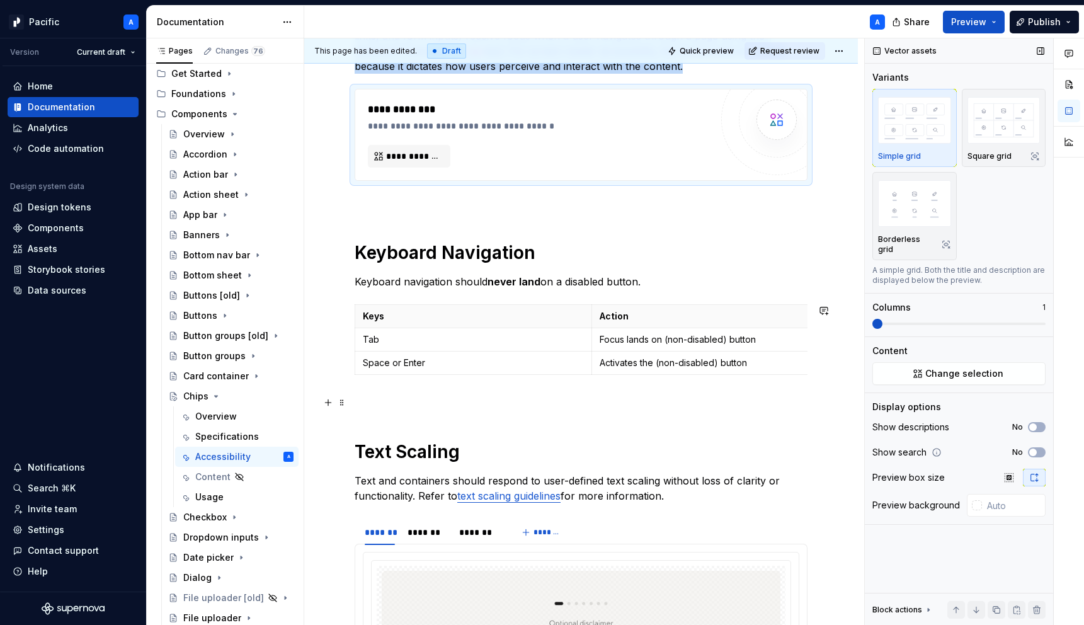
scroll to position [728, 0]
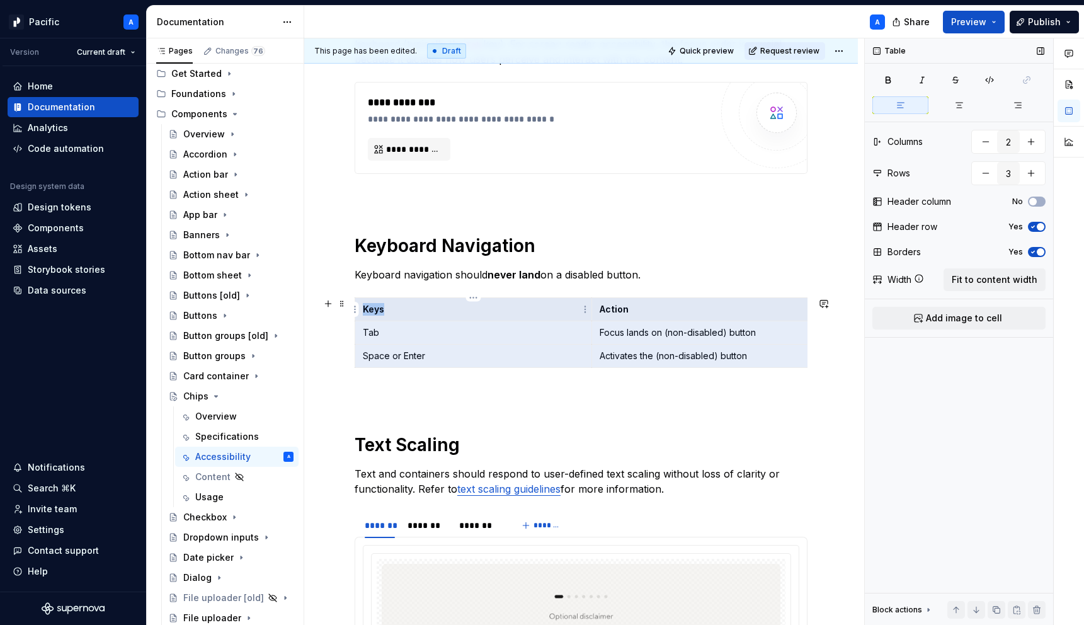
drag, startPoint x: 759, startPoint y: 357, endPoint x: 373, endPoint y: 318, distance: 387.6
click at [373, 318] on tbody "Keys Action Tab Focus lands on (non-disabled) button Space or Enter Activates t…" at bounding box center [591, 333] width 473 height 70
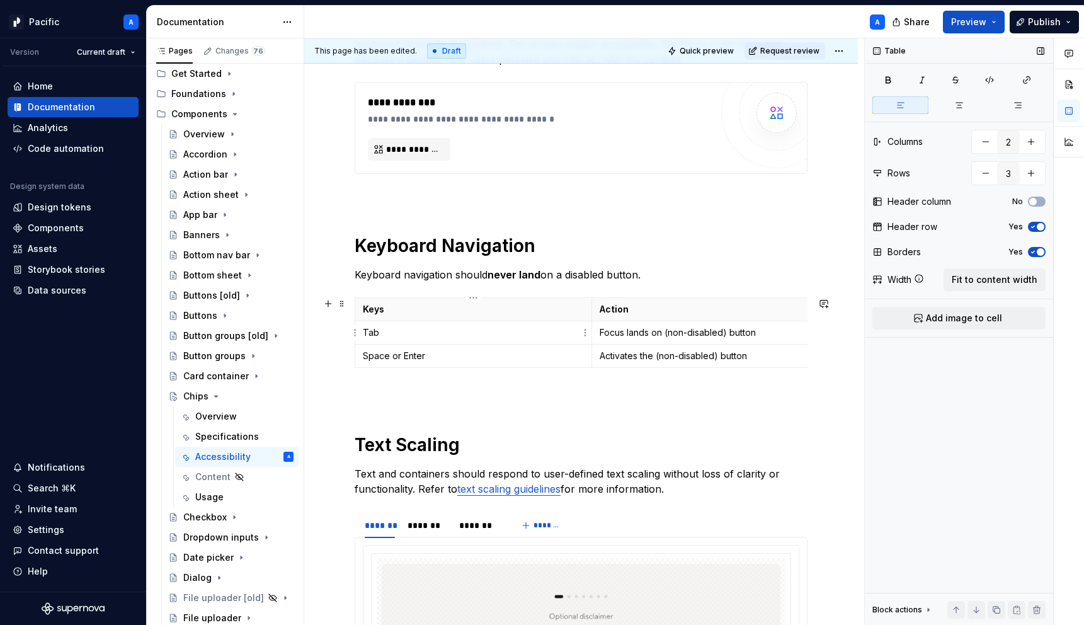
click at [481, 340] on td "Tab" at bounding box center [473, 332] width 237 height 23
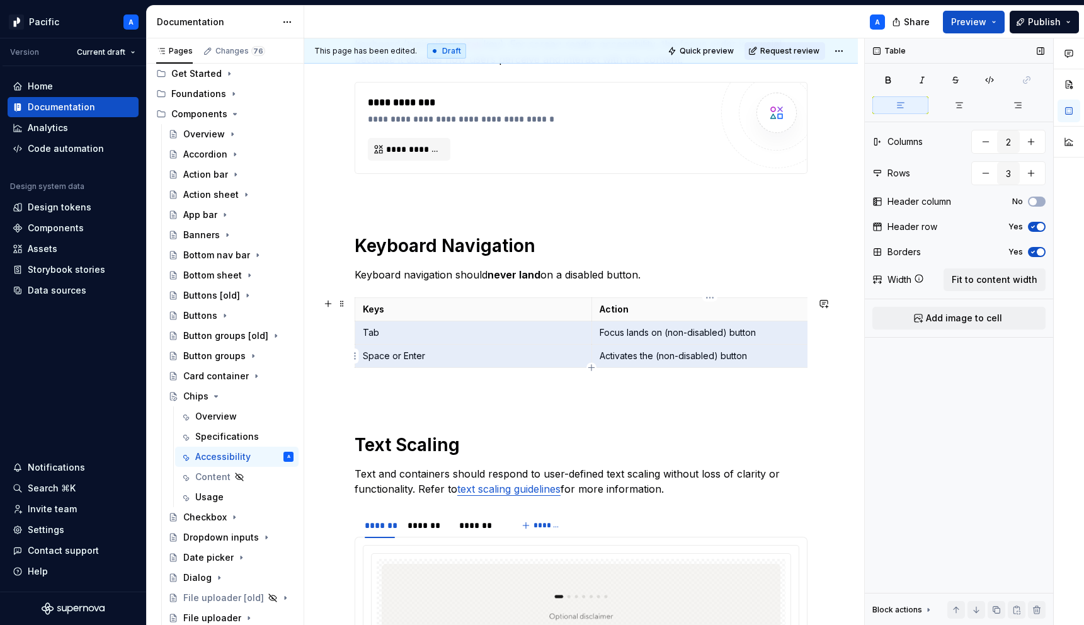
drag, startPoint x: 362, startPoint y: 329, endPoint x: 668, endPoint y: 359, distance: 308.2
click at [668, 359] on tbody "Keys Action Tab Focus lands on (non-disabled) button Space or Enter Activates t…" at bounding box center [591, 333] width 473 height 70
click at [653, 382] on div "**********" at bounding box center [581, 503] width 453 height 1965
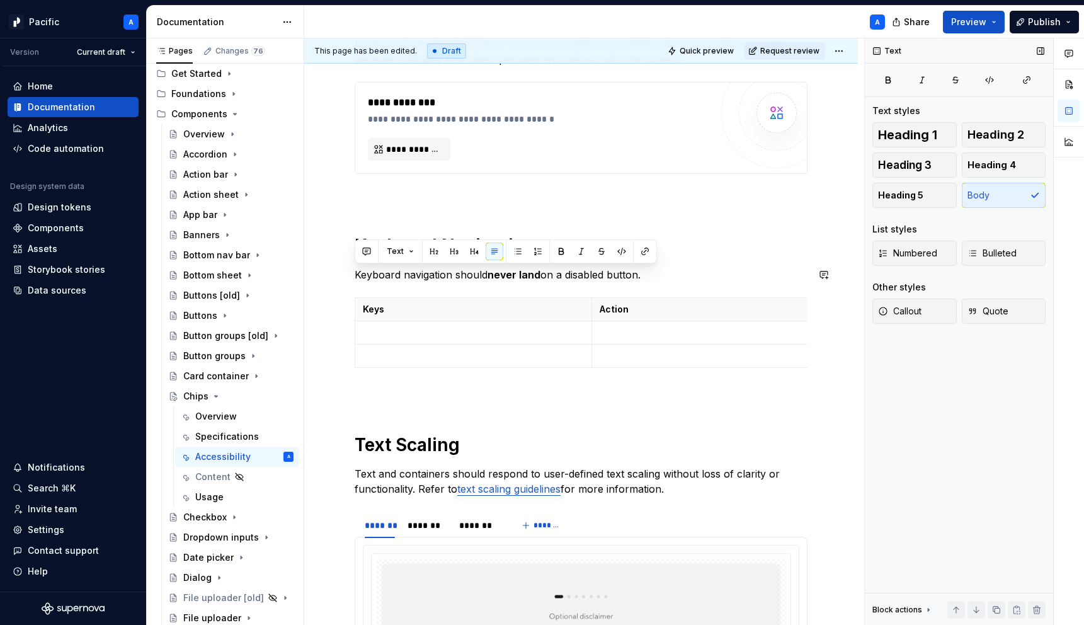
drag, startPoint x: 645, startPoint y: 273, endPoint x: 479, endPoint y: 262, distance: 166.0
click at [479, 262] on div "**********" at bounding box center [581, 503] width 453 height 1965
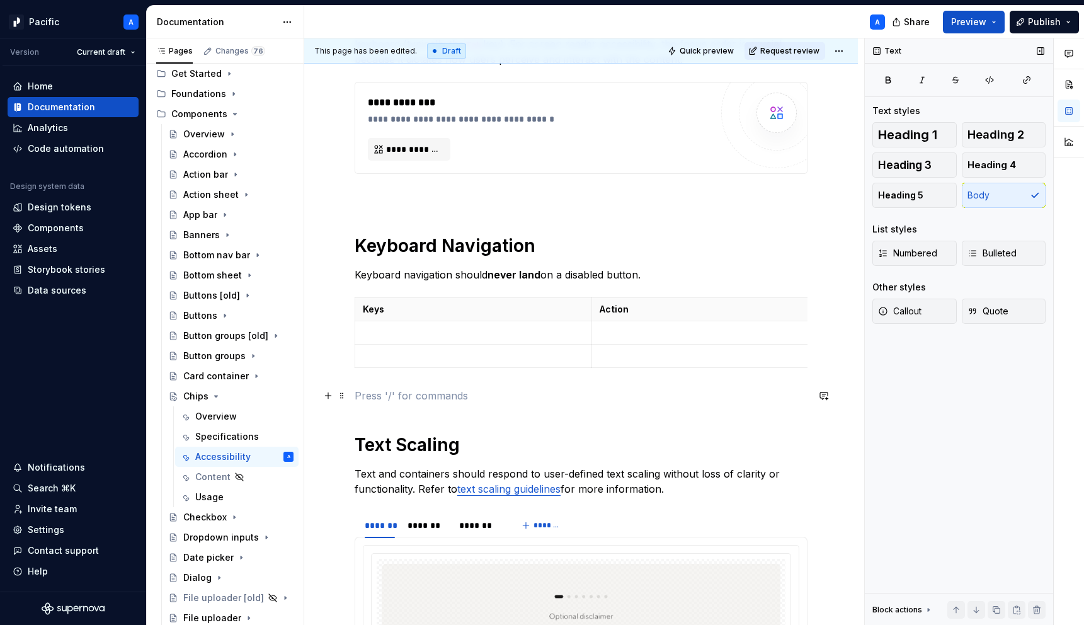
click at [556, 400] on p at bounding box center [581, 395] width 453 height 15
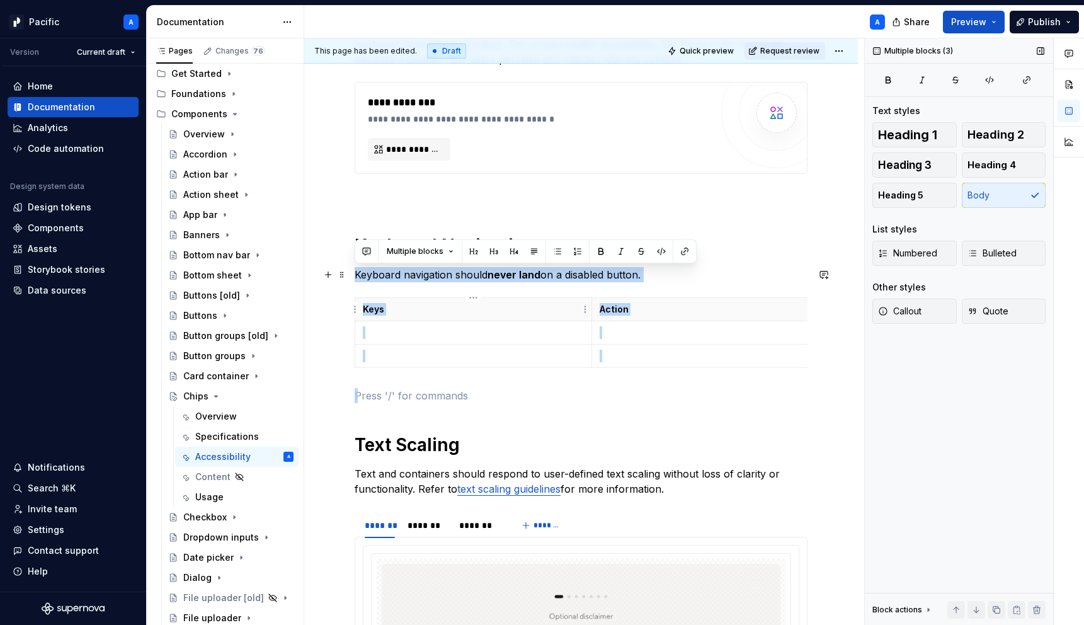
drag, startPoint x: 563, startPoint y: 394, endPoint x: 350, endPoint y: 273, distance: 244.7
click at [350, 273] on div "**********" at bounding box center [581, 590] width 554 height 2198
click at [401, 335] on p at bounding box center [473, 332] width 221 height 13
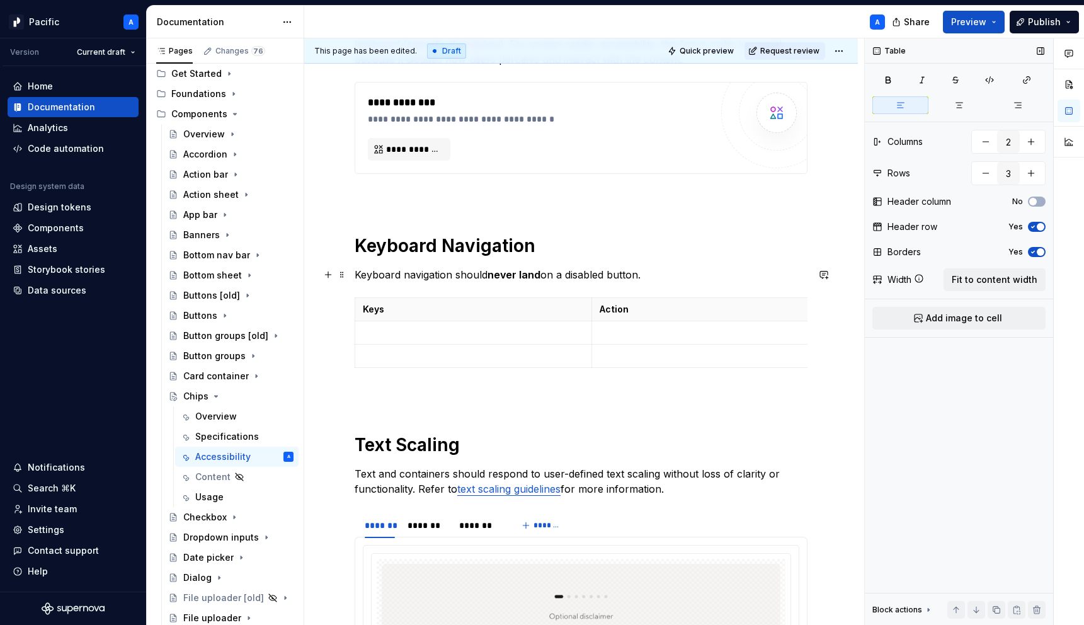
click at [406, 276] on p "Keyboard navigation should never land on a disabled button." at bounding box center [581, 274] width 453 height 15
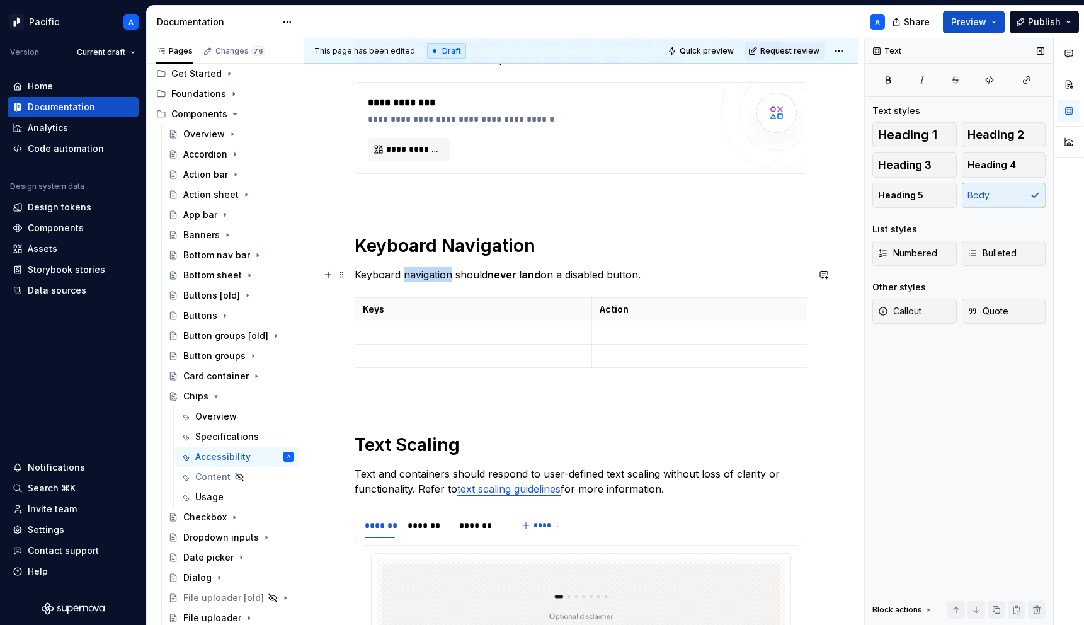
click at [406, 276] on p "Keyboard navigation should never land on a disabled button." at bounding box center [581, 274] width 453 height 15
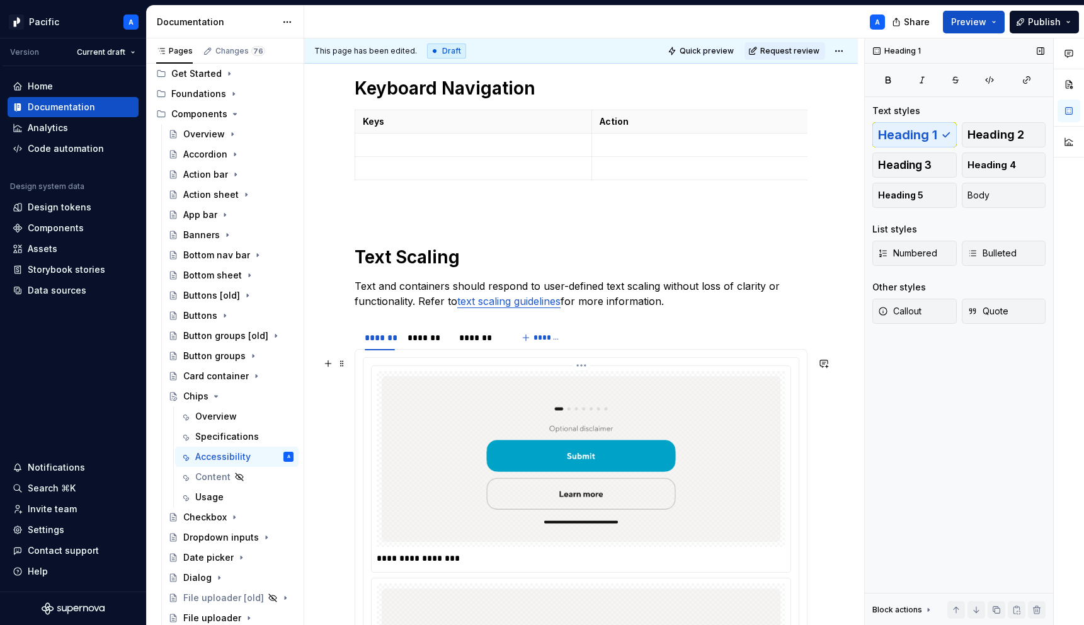
scroll to position [893, 0]
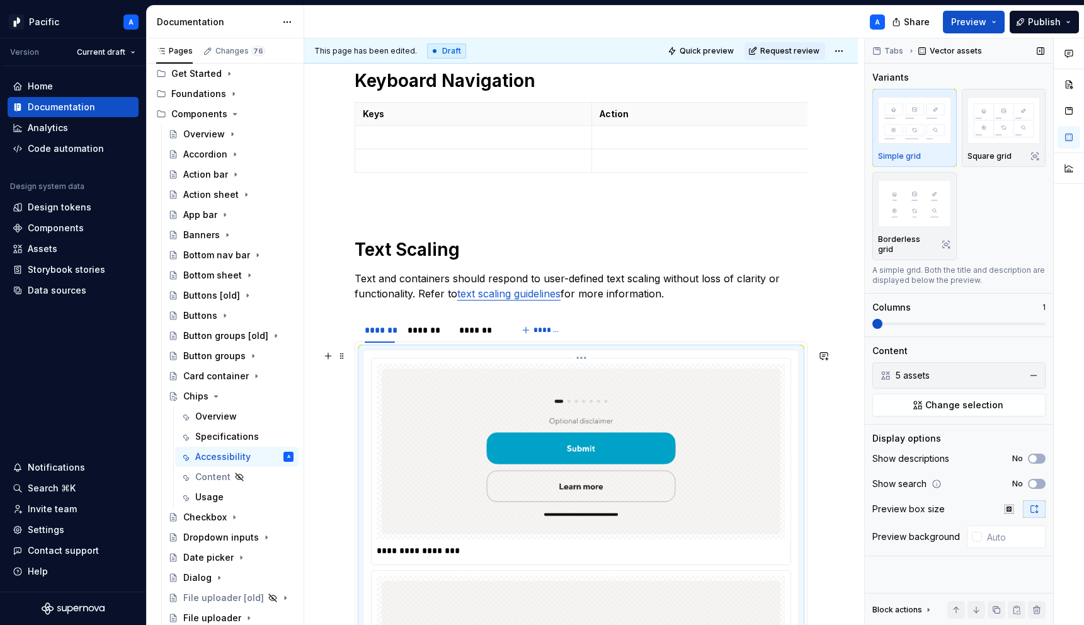
click at [501, 450] on img at bounding box center [581, 452] width 399 height 166
click at [1029, 367] on button "button" at bounding box center [1034, 376] width 18 height 18
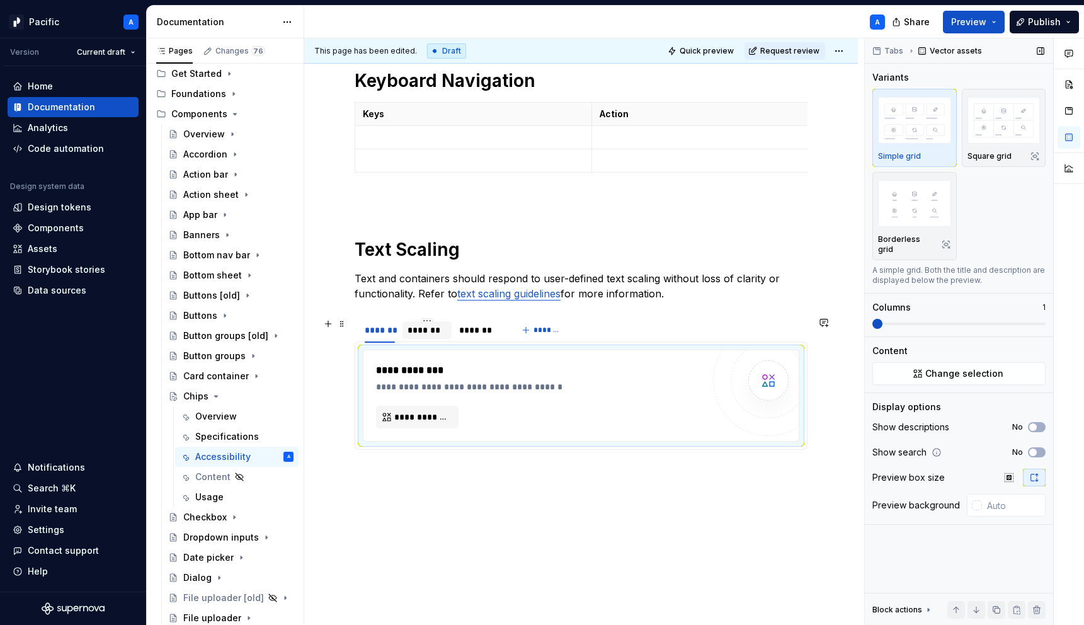
click at [419, 329] on div "*******" at bounding box center [427, 330] width 39 height 13
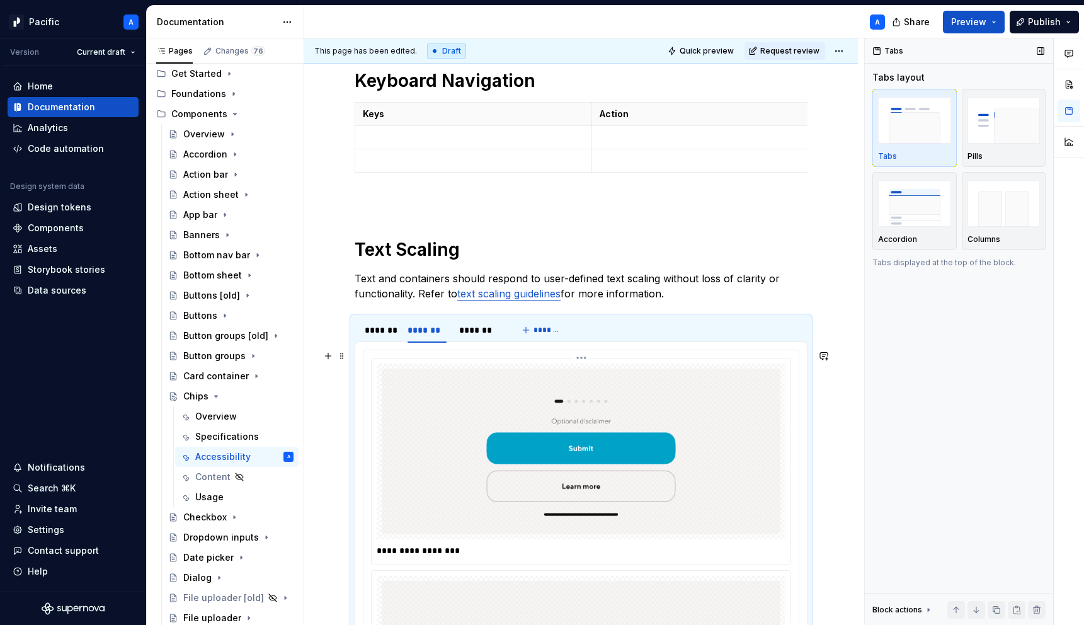
click at [560, 394] on img at bounding box center [581, 452] width 399 height 166
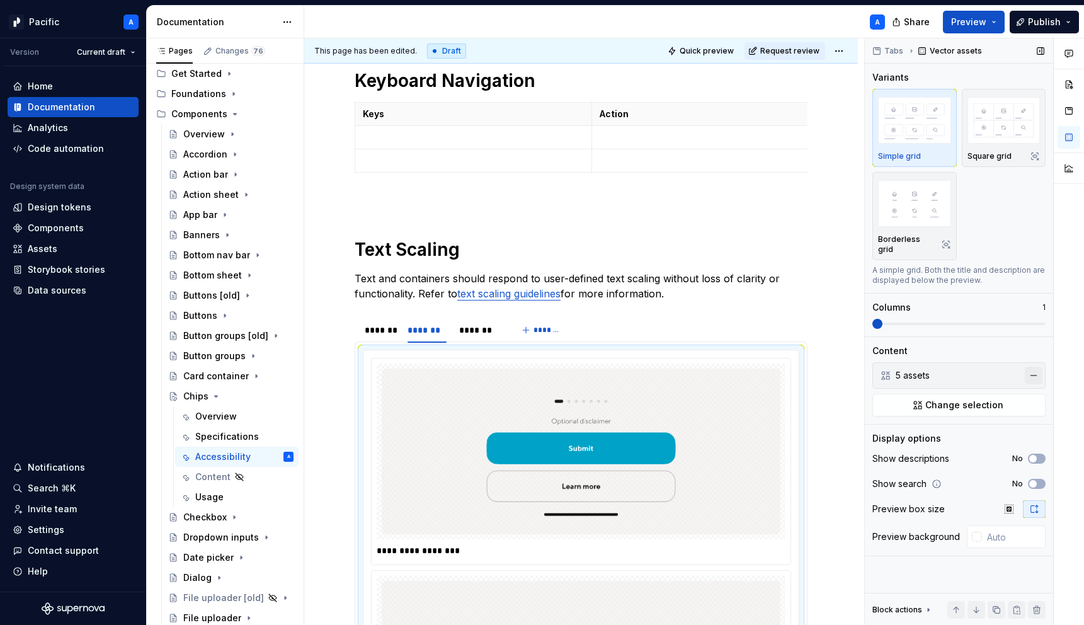
click at [1036, 367] on button "button" at bounding box center [1034, 376] width 18 height 18
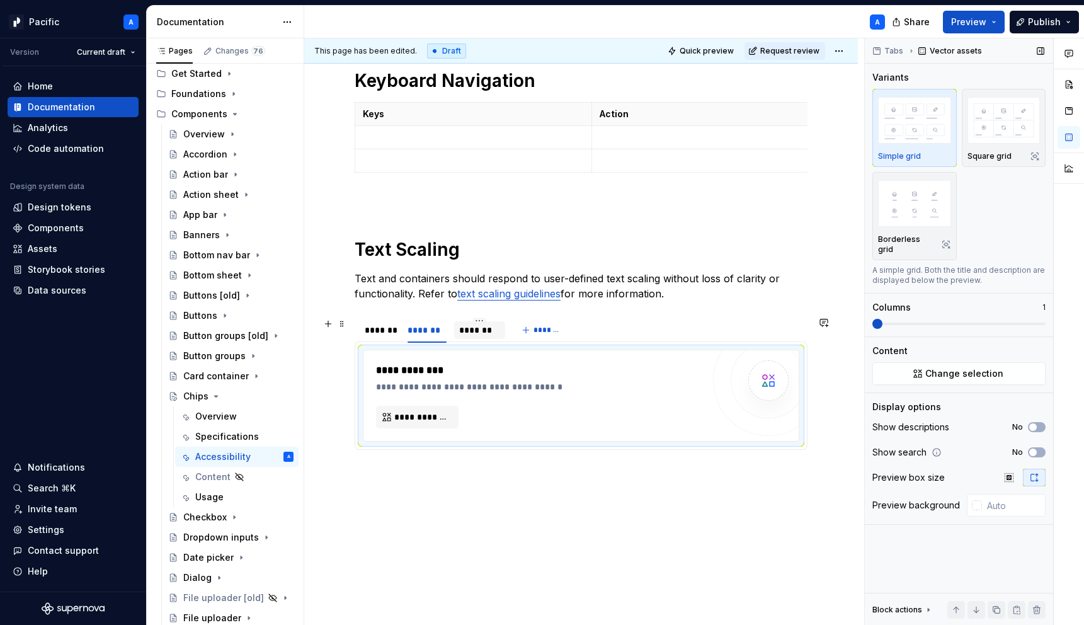
click at [483, 326] on div "*******" at bounding box center [479, 330] width 41 height 13
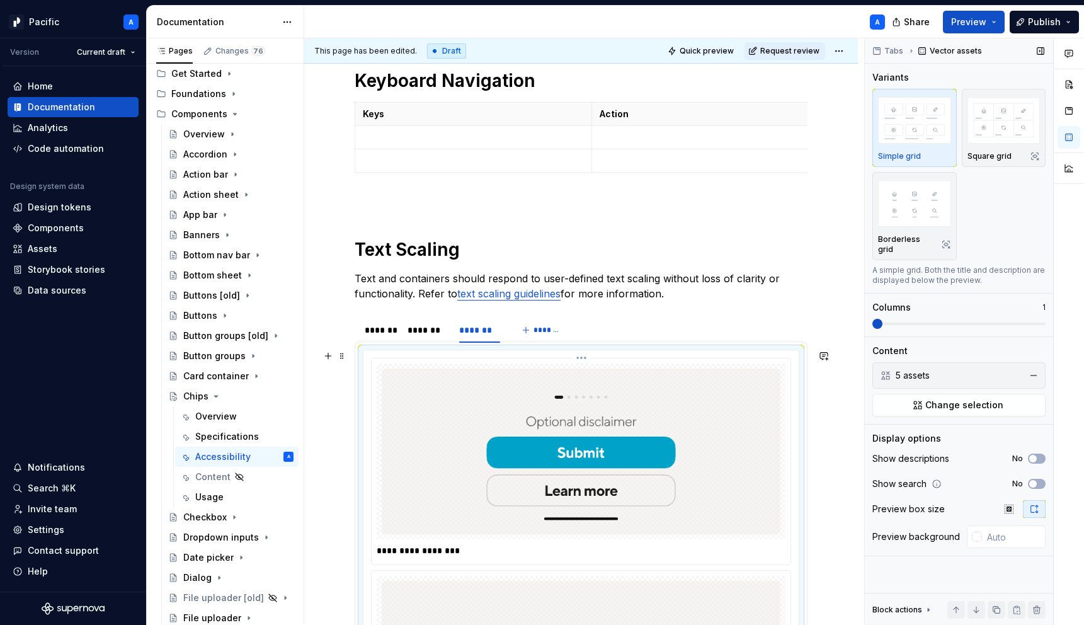
click at [568, 396] on img at bounding box center [581, 452] width 399 height 166
click at [1033, 367] on button "button" at bounding box center [1034, 376] width 18 height 18
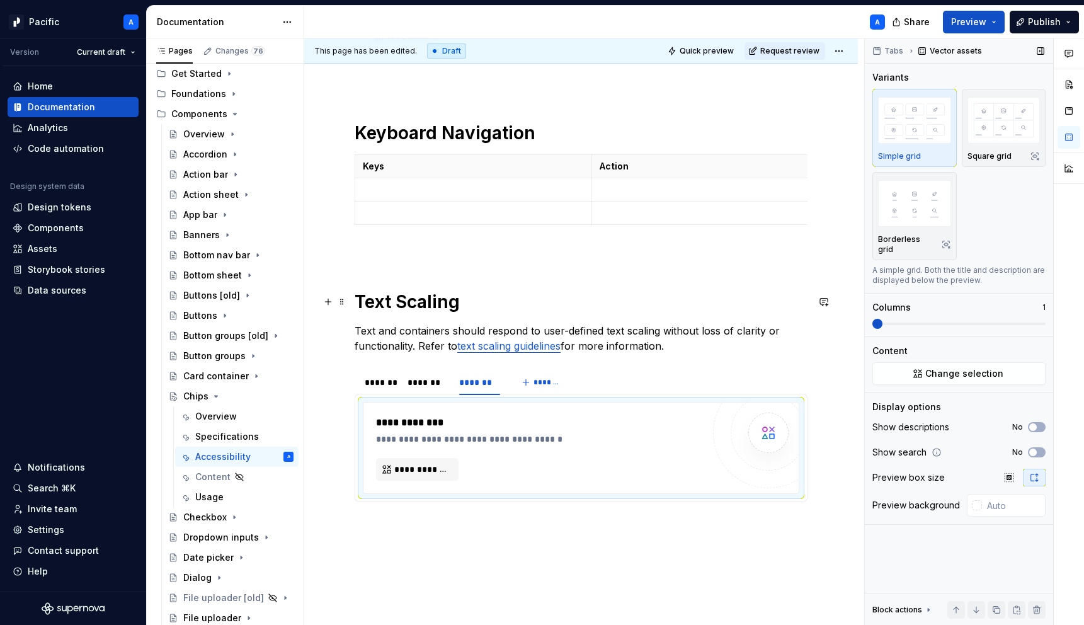
scroll to position [829, 0]
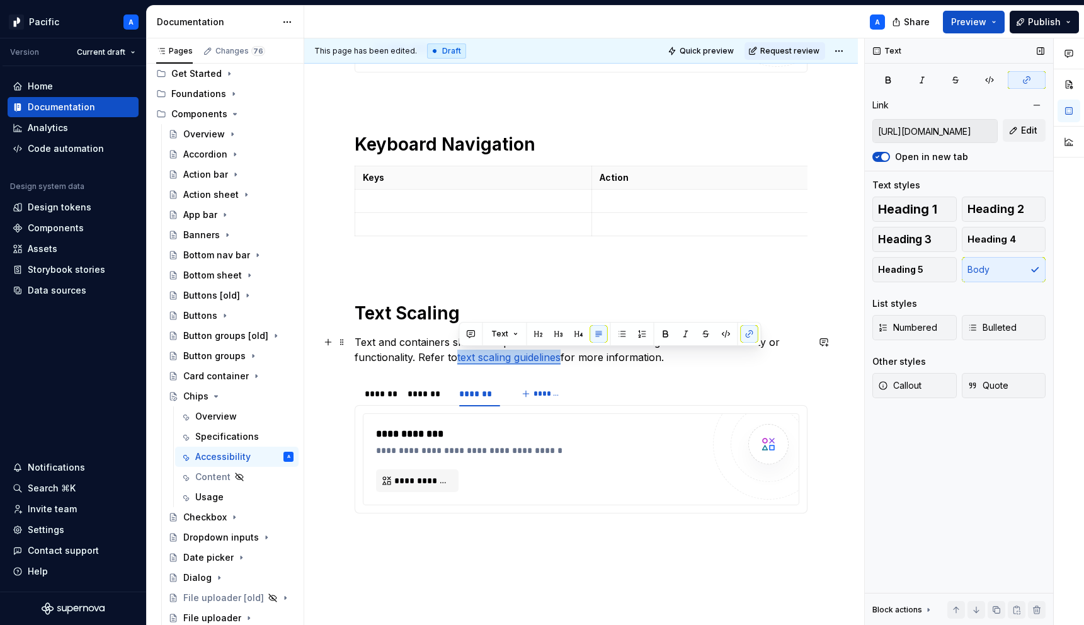
drag, startPoint x: 461, startPoint y: 359, endPoint x: 564, endPoint y: 354, distance: 103.4
click at [561, 354] on link "text scaling guidelines" at bounding box center [508, 357] width 103 height 13
click at [613, 361] on p "Text and containers should respond to user-defined text scaling without loss of…" at bounding box center [581, 350] width 453 height 30
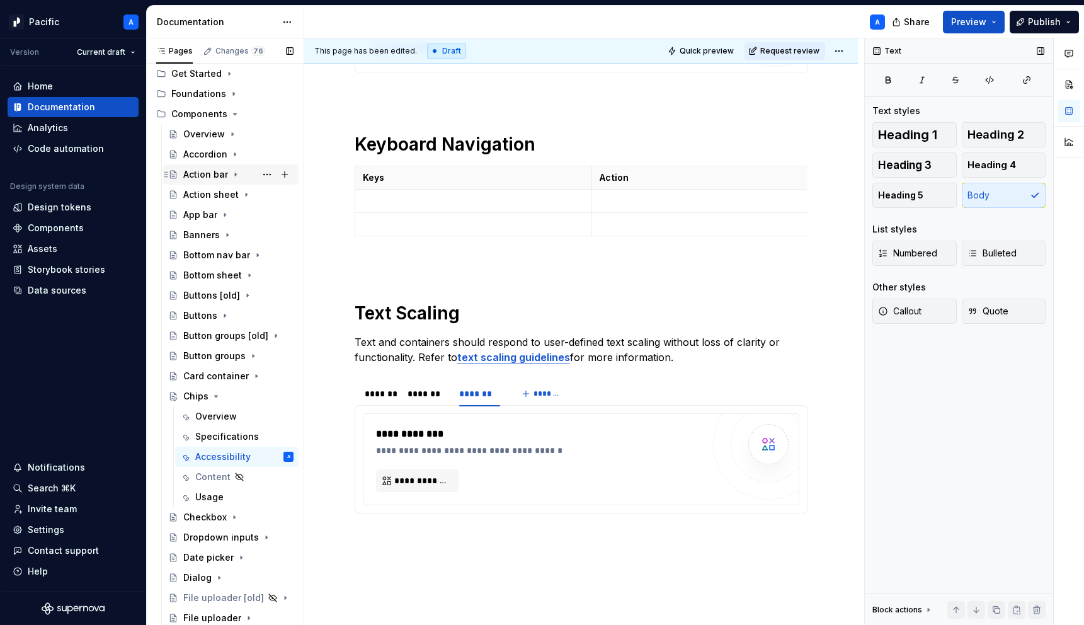
click at [238, 173] on icon "Page tree" at bounding box center [236, 174] width 10 height 10
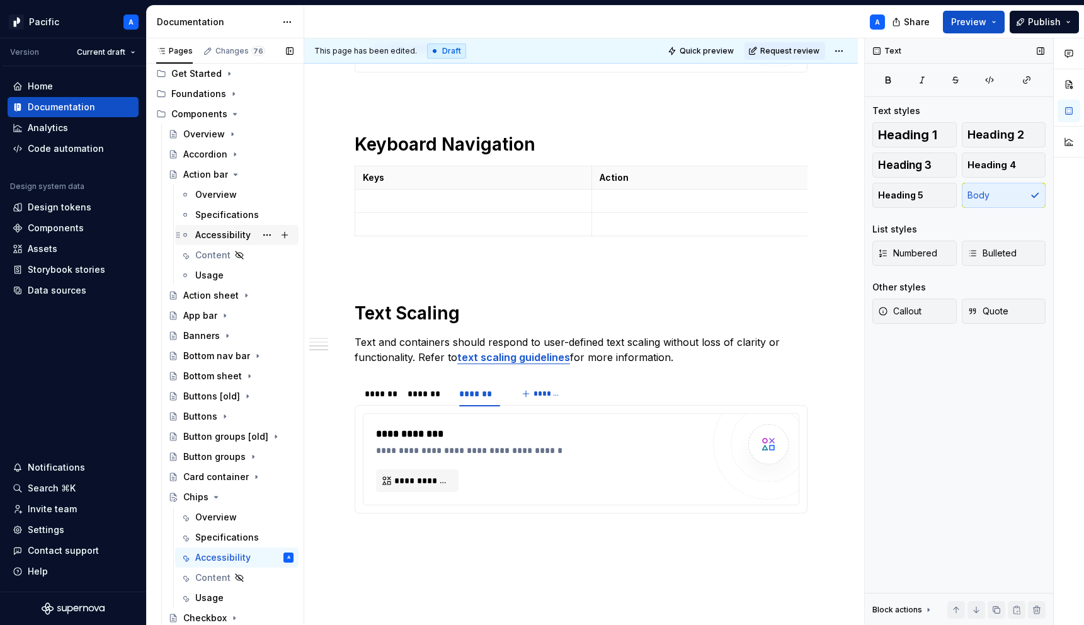
click at [220, 236] on div "Accessibility" at bounding box center [222, 235] width 55 height 13
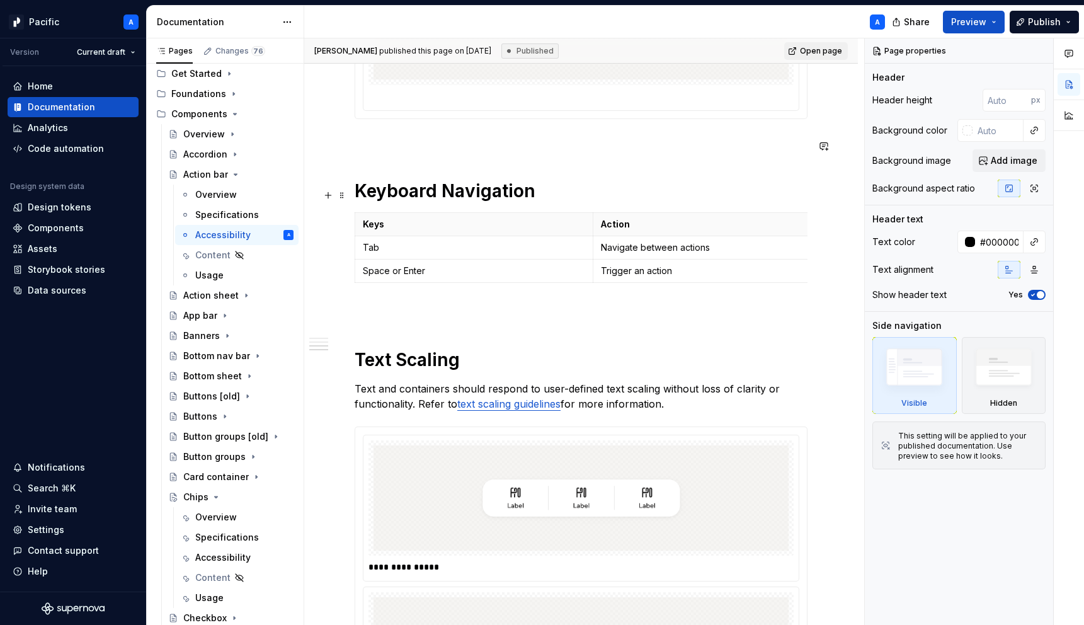
scroll to position [1206, 0]
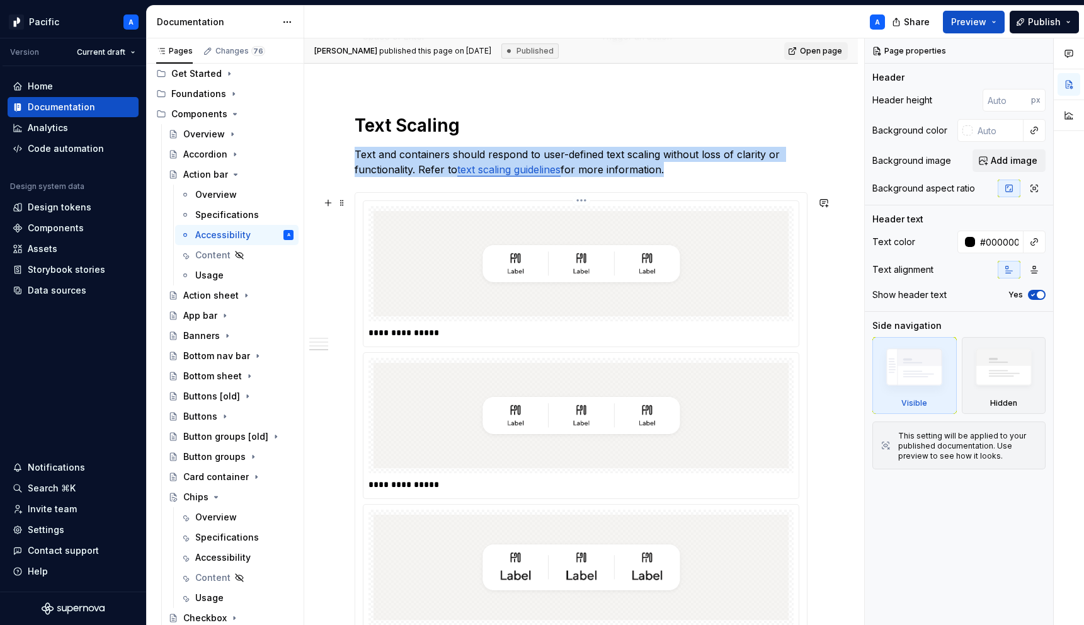
click at [449, 282] on img at bounding box center [581, 263] width 415 height 105
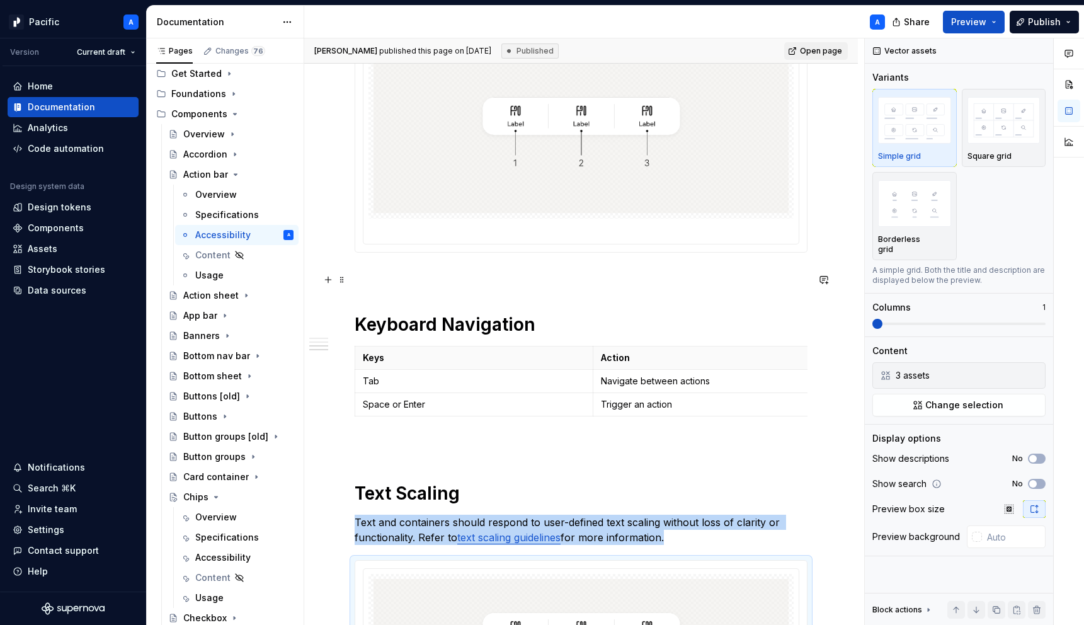
scroll to position [832, 0]
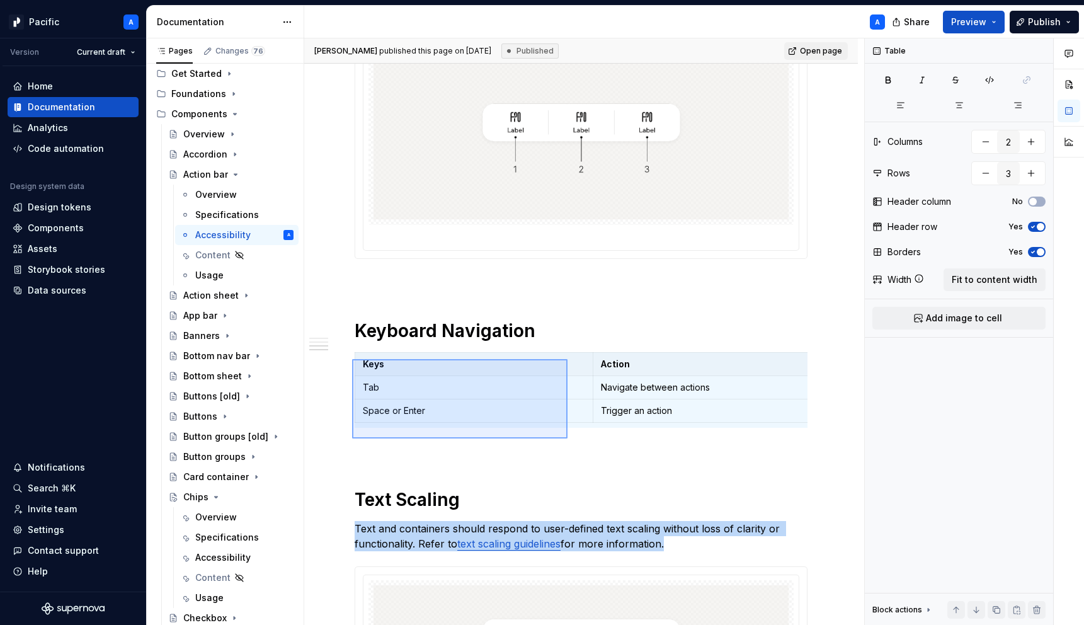
drag, startPoint x: 352, startPoint y: 359, endPoint x: 592, endPoint y: 440, distance: 252.6
click at [592, 440] on div "**********" at bounding box center [584, 331] width 560 height 587
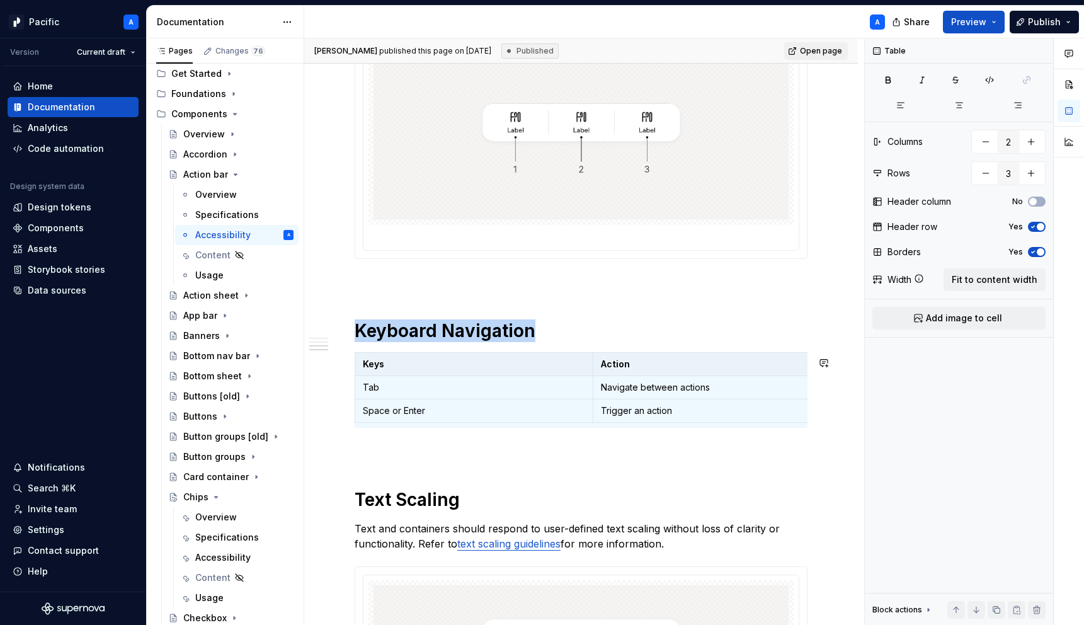
copy h1 "Keyboard Navigation"
click at [236, 171] on icon "Page tree" at bounding box center [236, 174] width 10 height 10
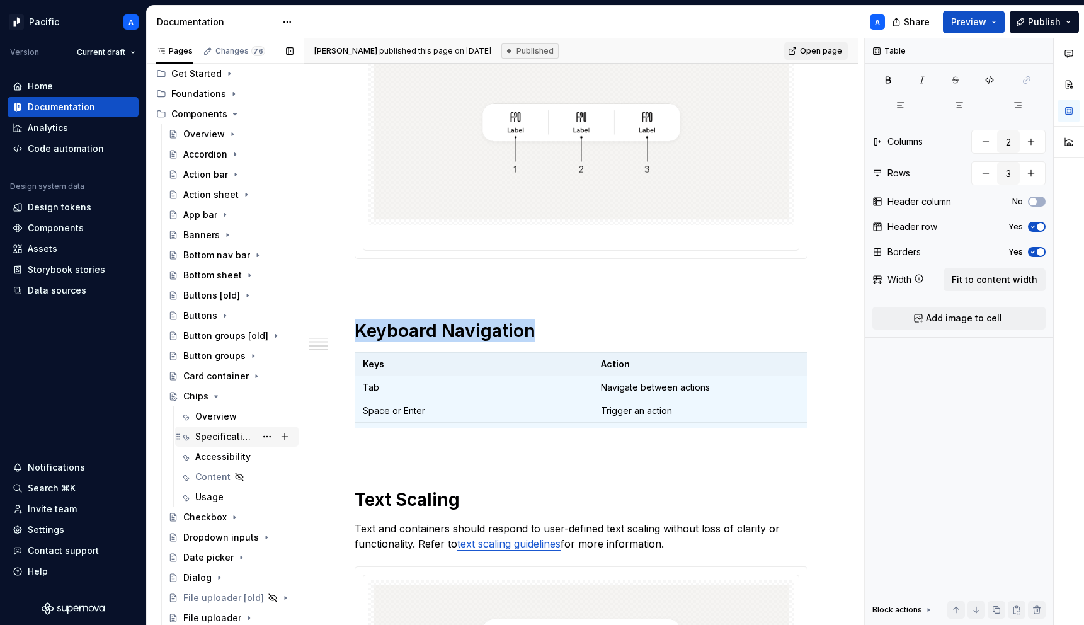
click at [210, 434] on div "Specifications" at bounding box center [225, 436] width 60 height 13
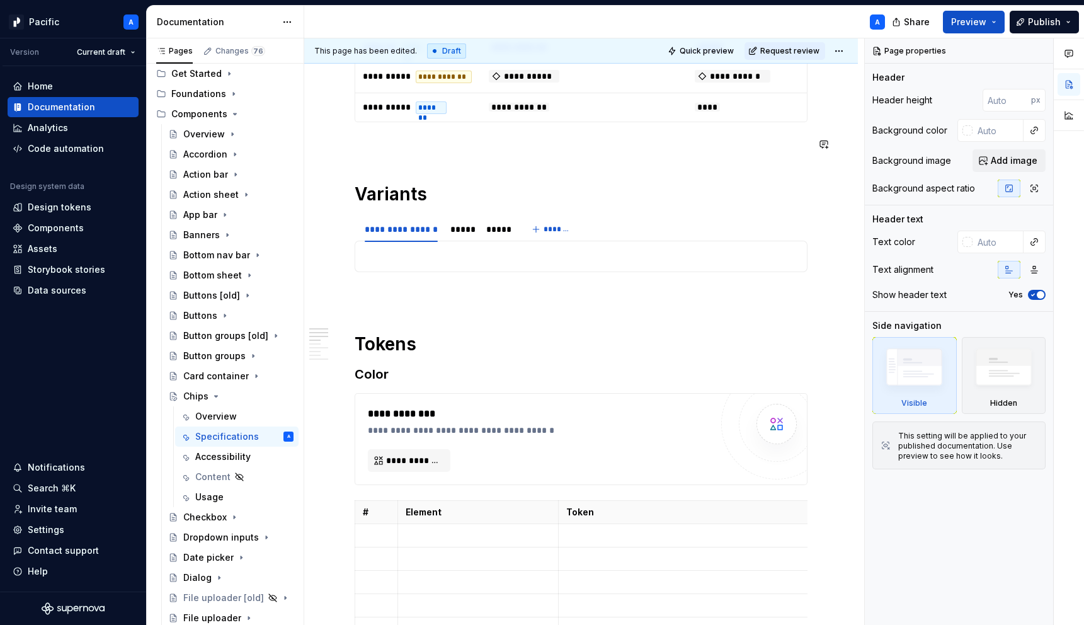
scroll to position [717, 0]
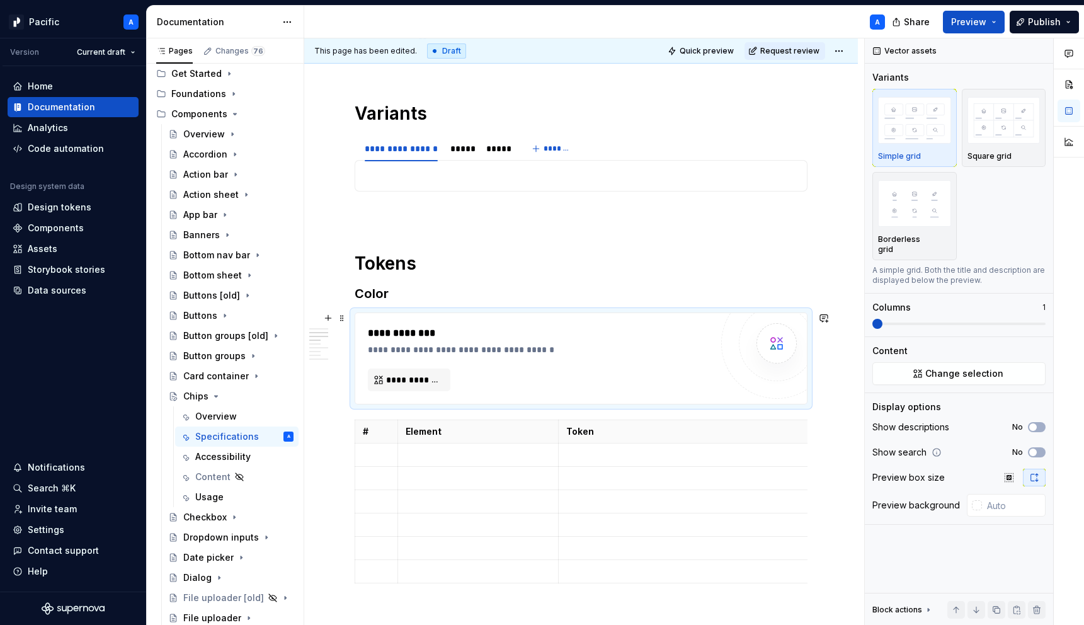
click at [488, 373] on div "**********" at bounding box center [539, 359] width 343 height 66
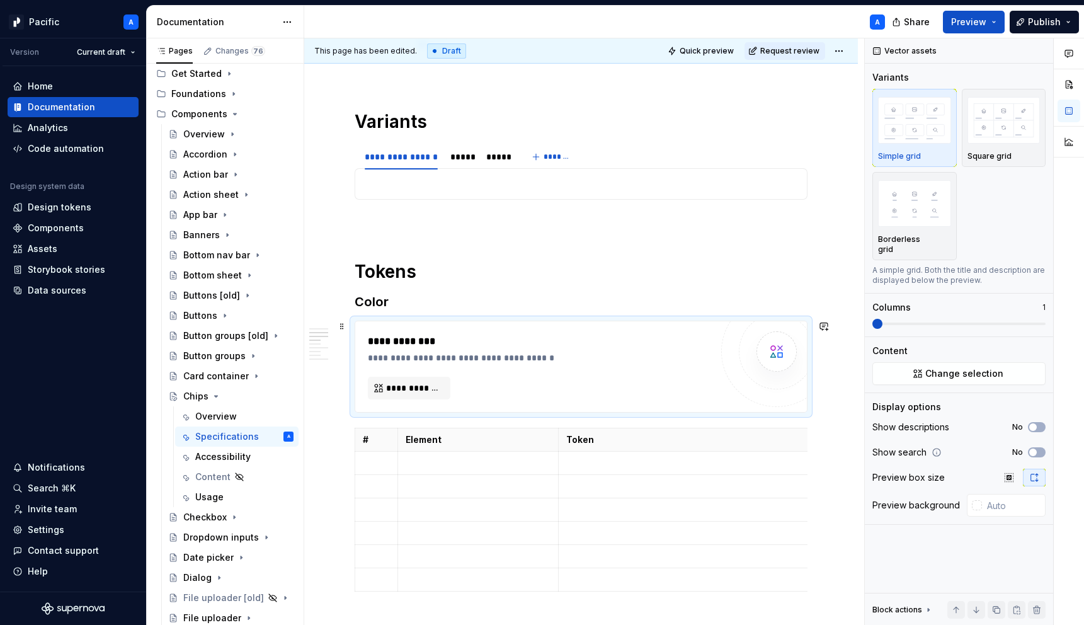
scroll to position [0, 0]
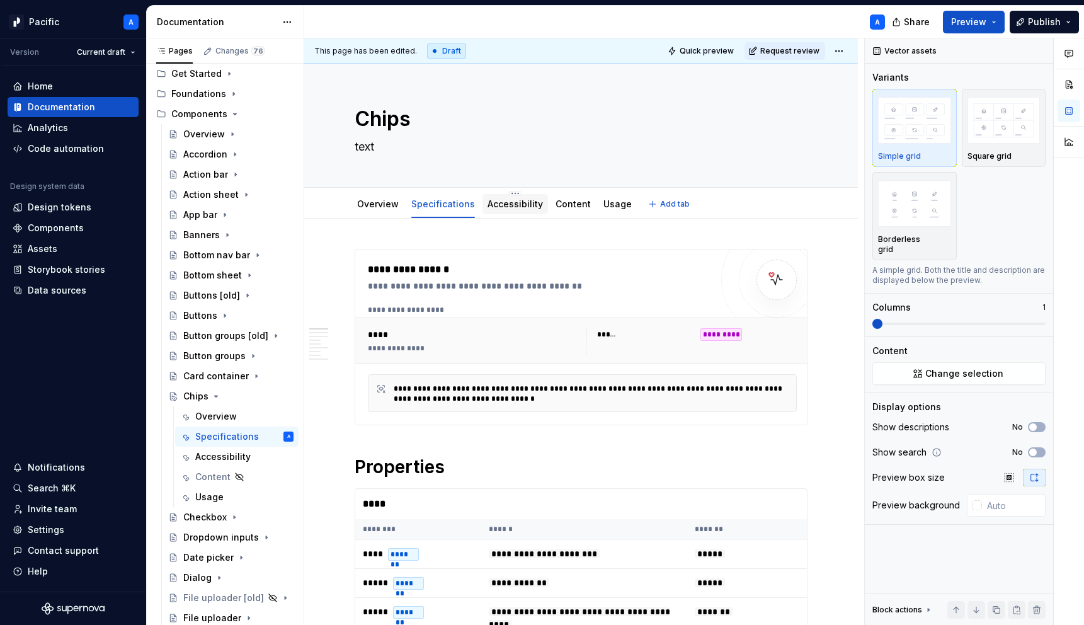
click at [507, 201] on link "Accessibility" at bounding box center [515, 203] width 55 height 11
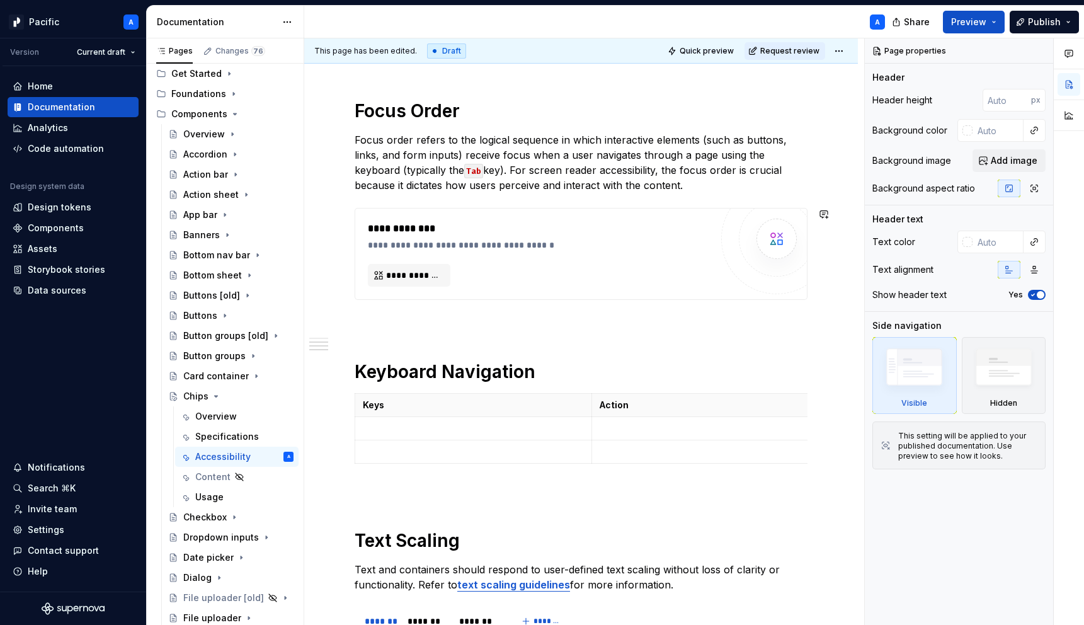
scroll to position [602, 0]
click at [342, 398] on span at bounding box center [342, 399] width 10 height 18
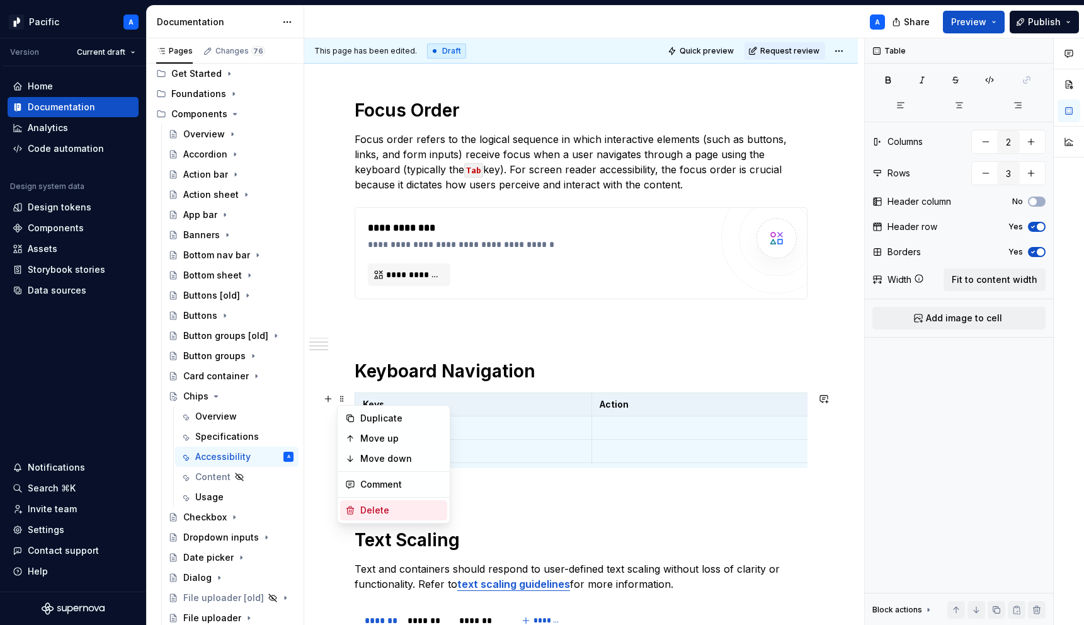
click at [387, 507] on div "Delete" at bounding box center [401, 510] width 82 height 13
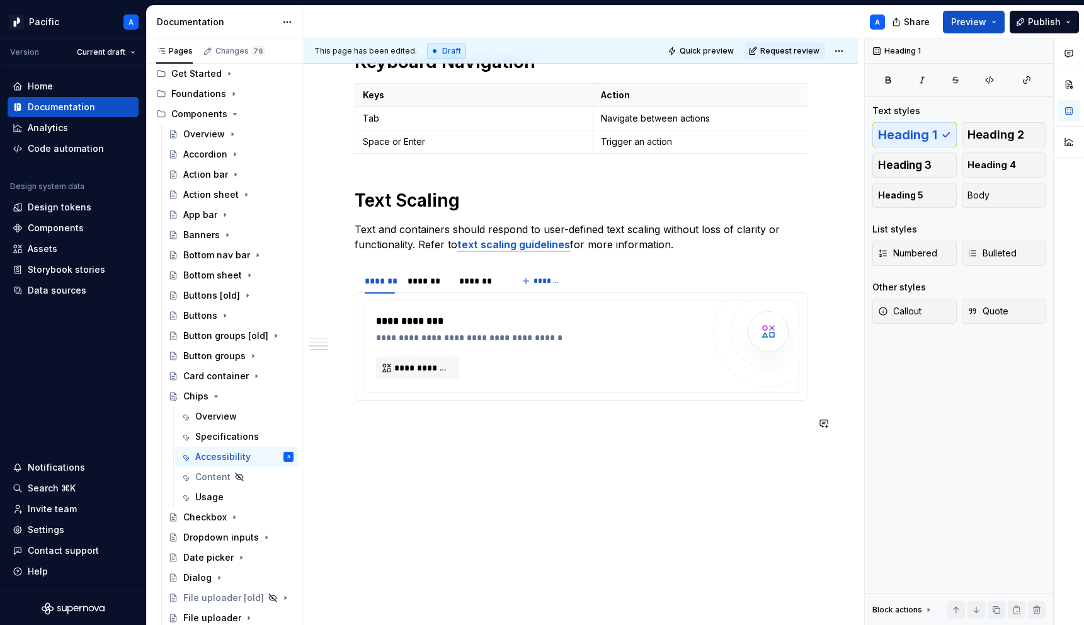
scroll to position [919, 0]
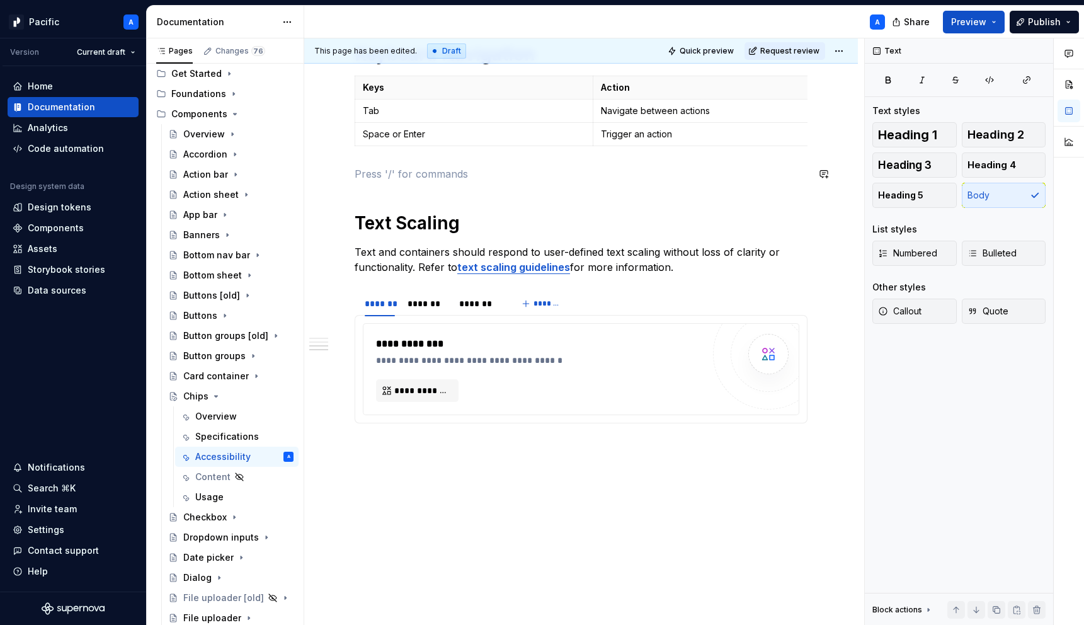
click at [200, 503] on div "Usage" at bounding box center [209, 497] width 28 height 13
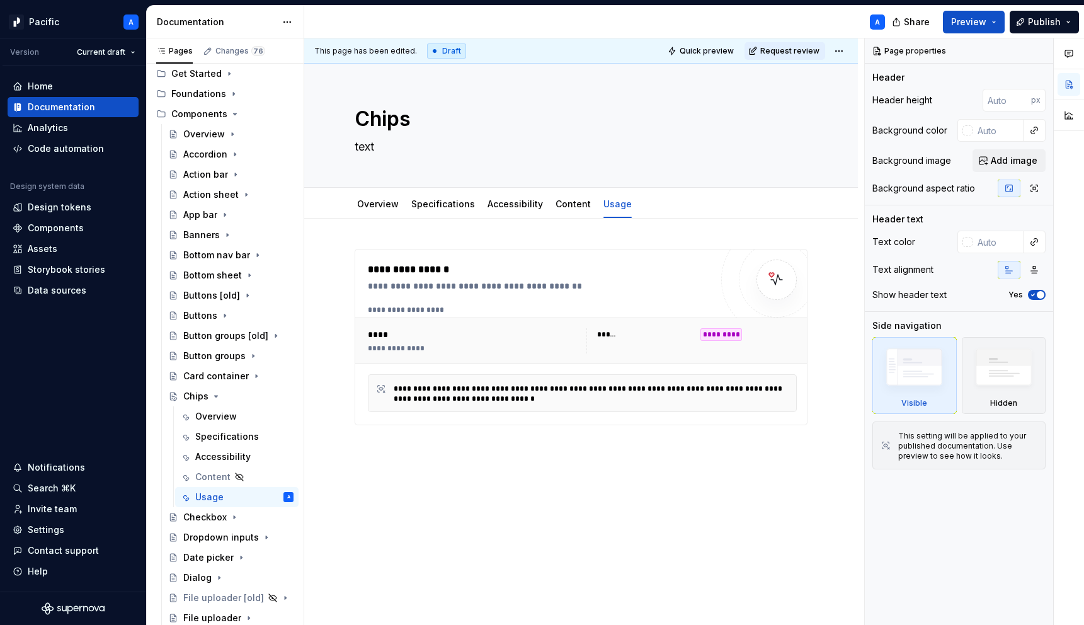
click at [501, 234] on div "**********" at bounding box center [581, 423] width 554 height 409
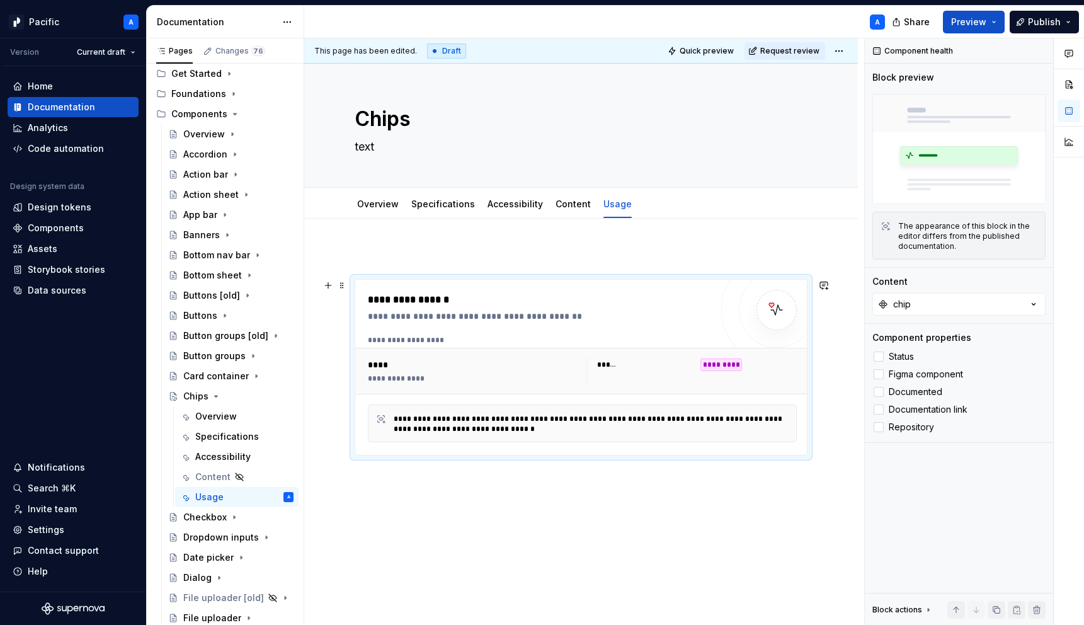
click at [399, 338] on div "**********" at bounding box center [585, 340] width 435 height 10
click at [345, 255] on span at bounding box center [342, 257] width 10 height 18
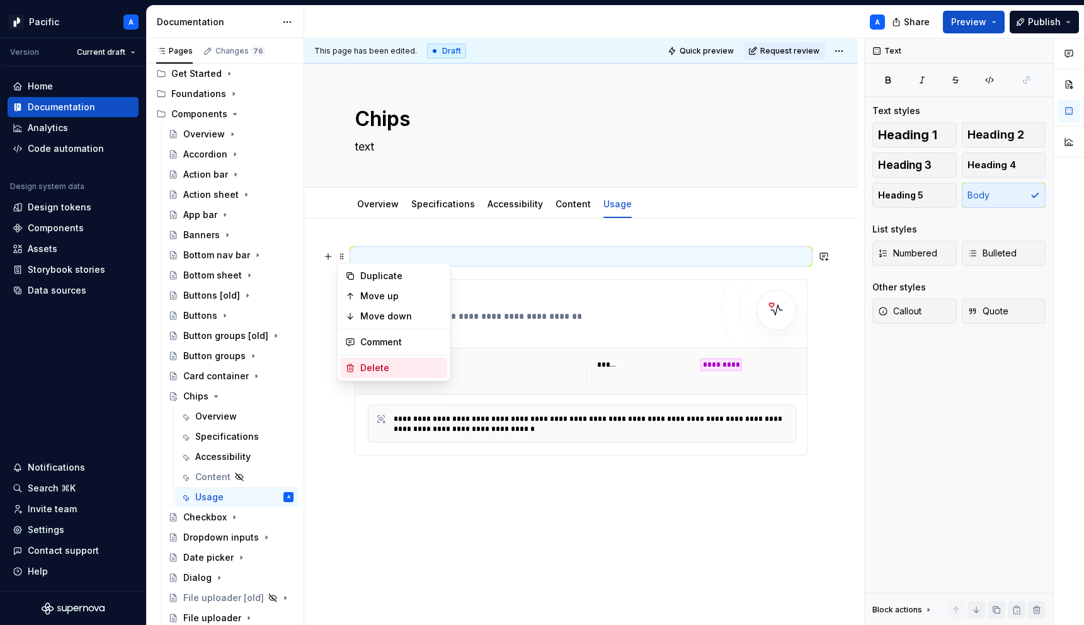
click at [363, 370] on div "Delete" at bounding box center [401, 368] width 82 height 13
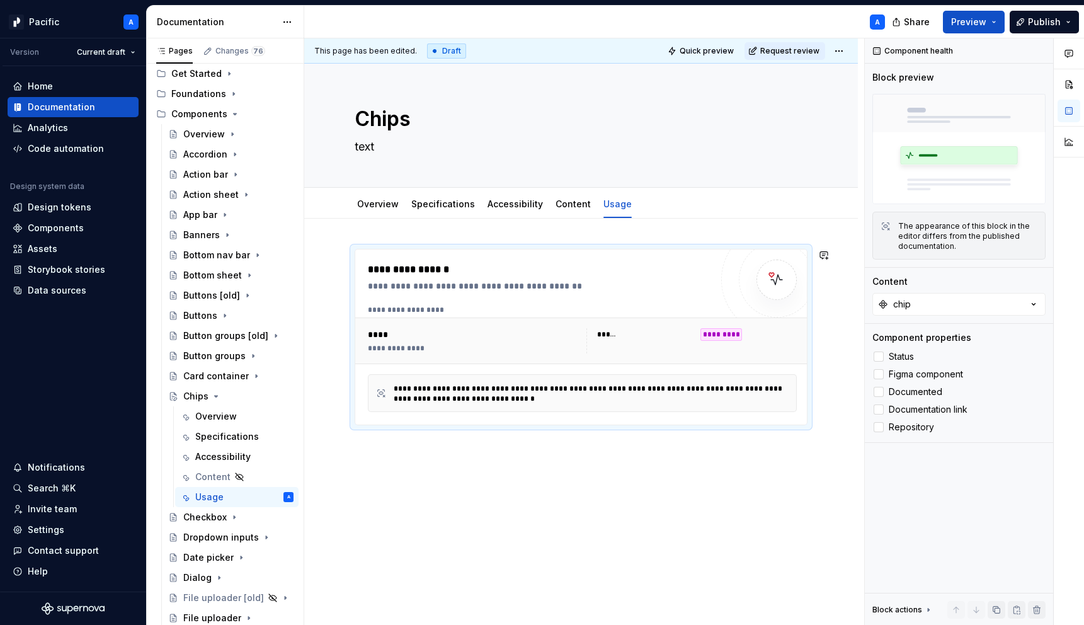
click at [399, 483] on div "**********" at bounding box center [581, 423] width 554 height 409
click at [442, 386] on div "**********" at bounding box center [594, 394] width 401 height 20
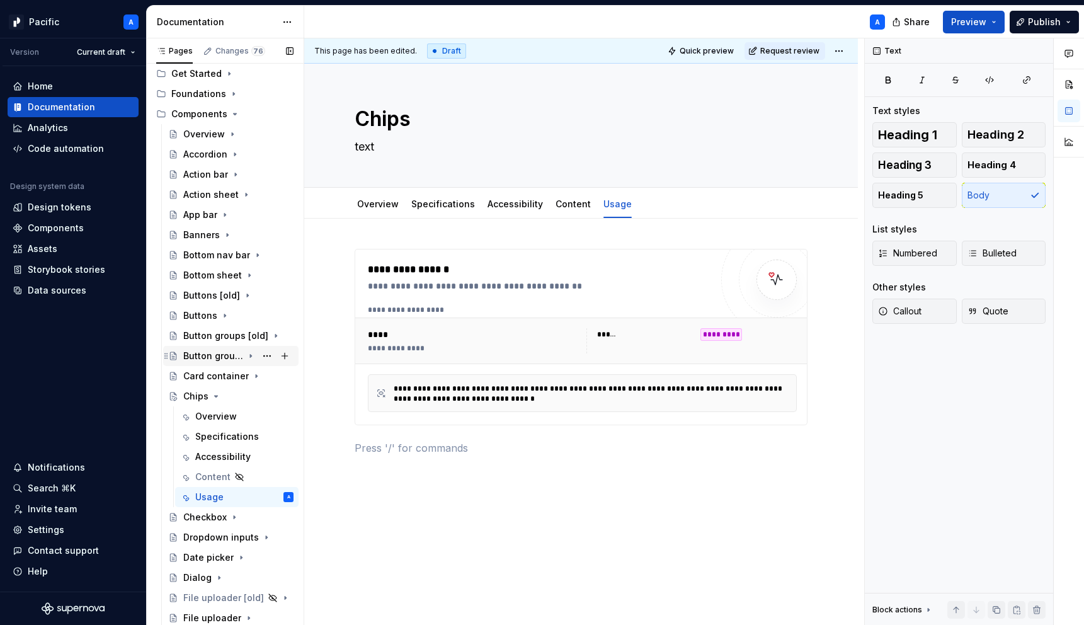
click at [250, 357] on icon "Page tree" at bounding box center [250, 356] width 1 height 3
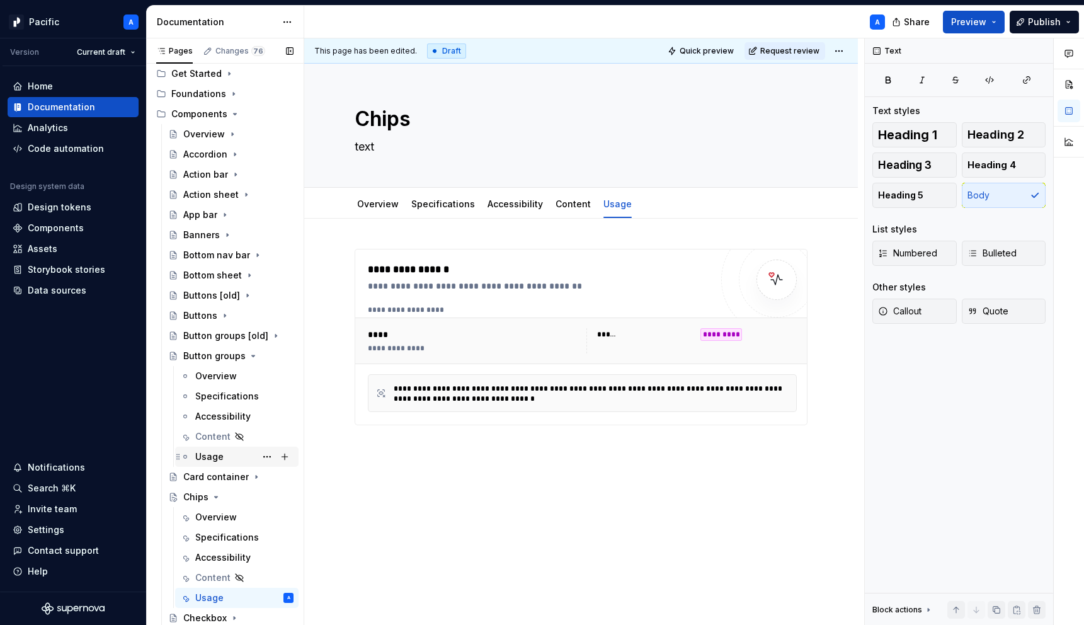
click at [208, 451] on div "Usage" at bounding box center [209, 456] width 28 height 13
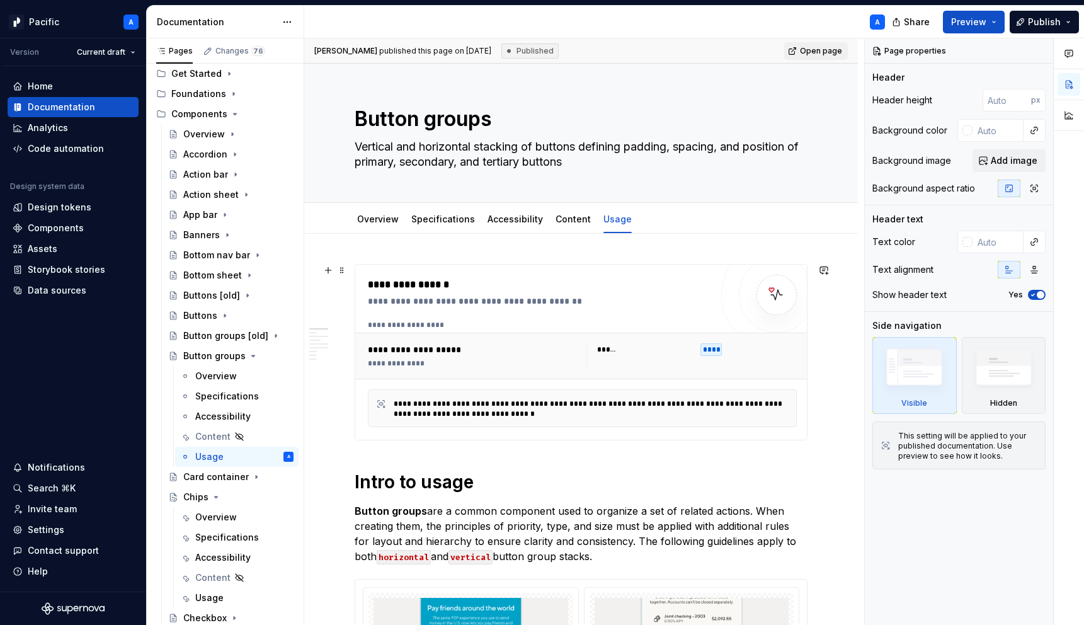
click at [419, 384] on div "**********" at bounding box center [582, 373] width 429 height 107
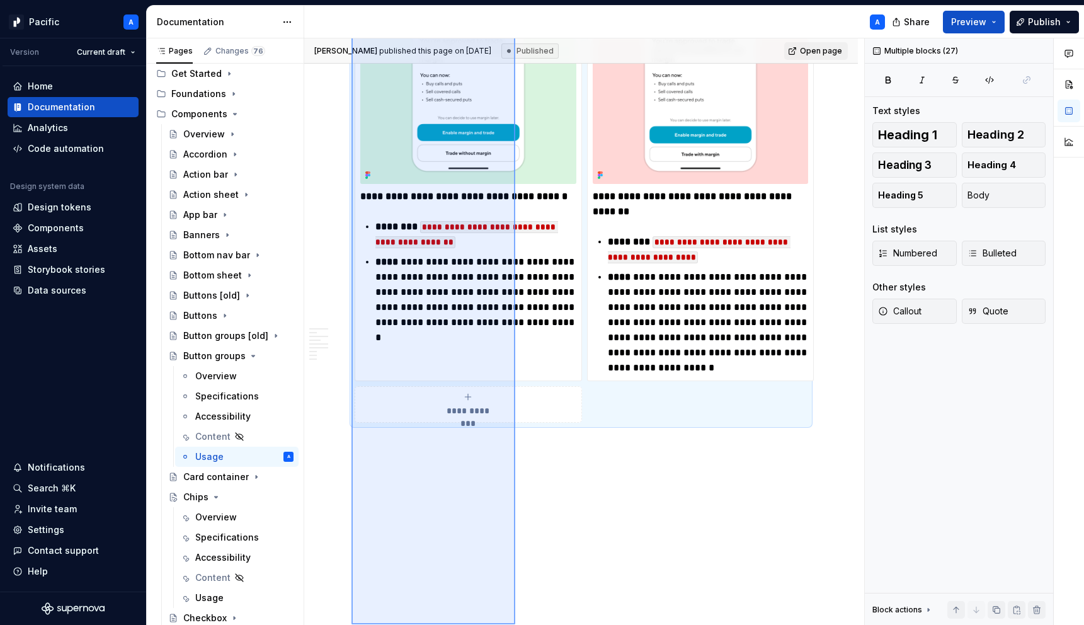
scroll to position [7197, 0]
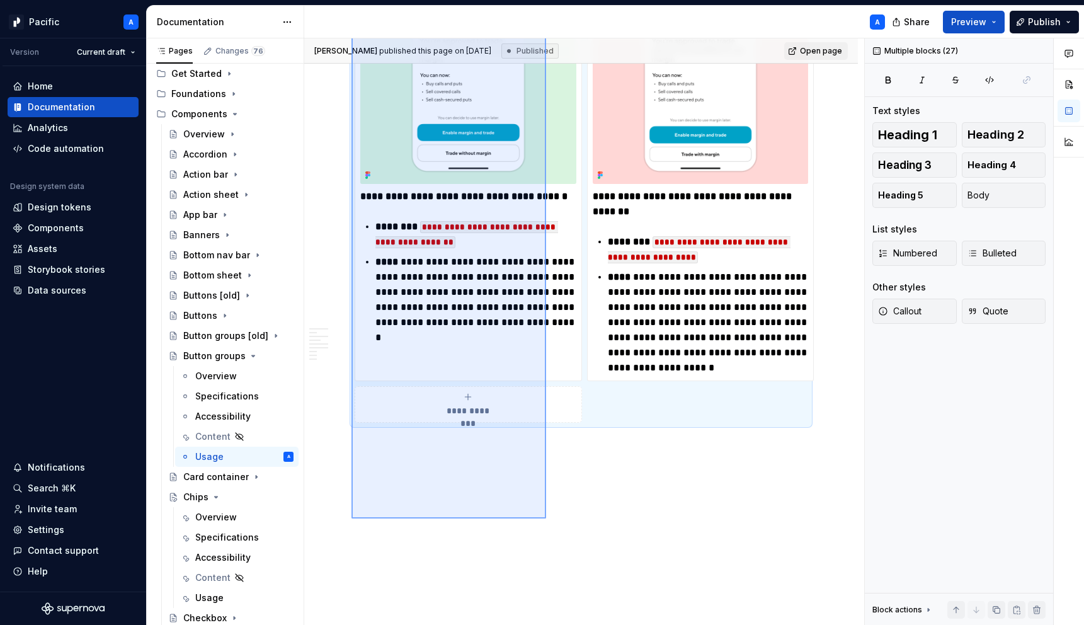
drag, startPoint x: 352, startPoint y: 472, endPoint x: 546, endPoint y: 507, distance: 197.7
click at [546, 507] on div "**********" at bounding box center [584, 331] width 560 height 587
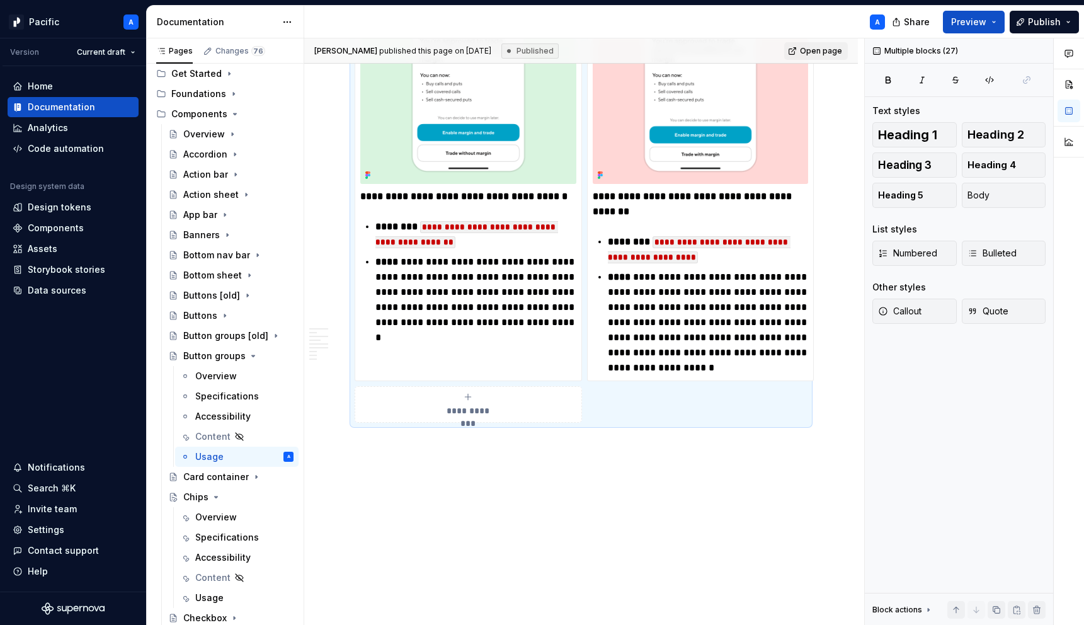
scroll to position [7169, 0]
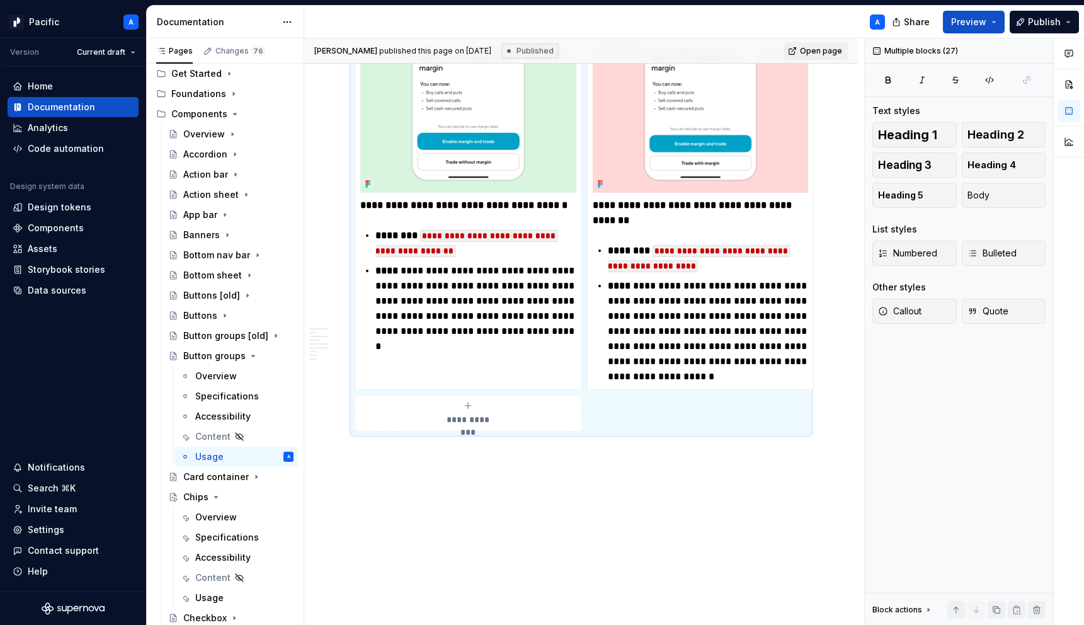
copy div "**********"
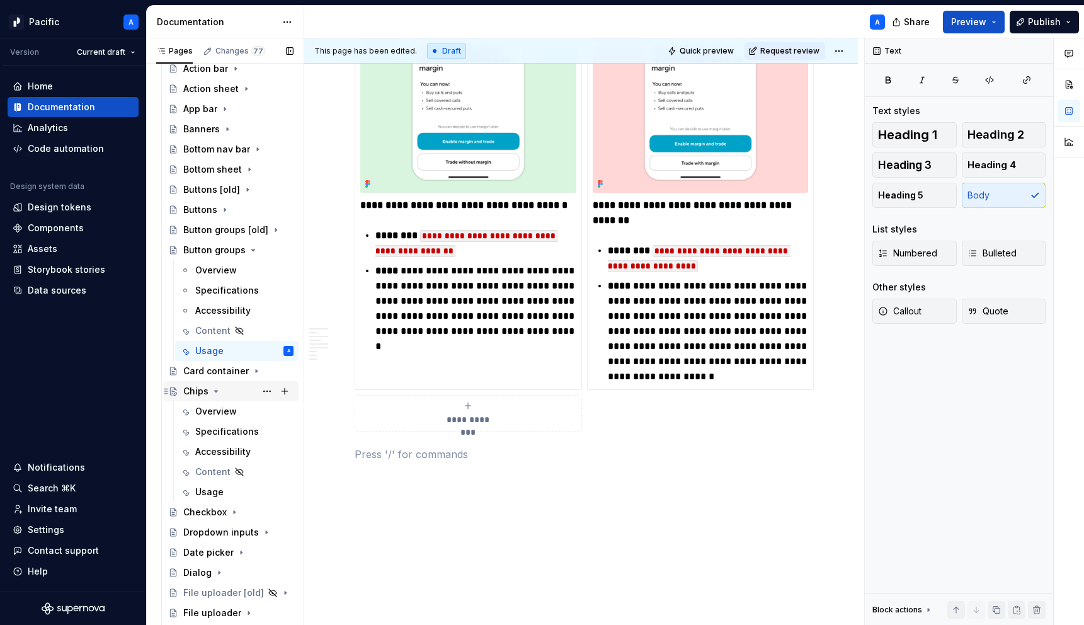
scroll to position [179, 0]
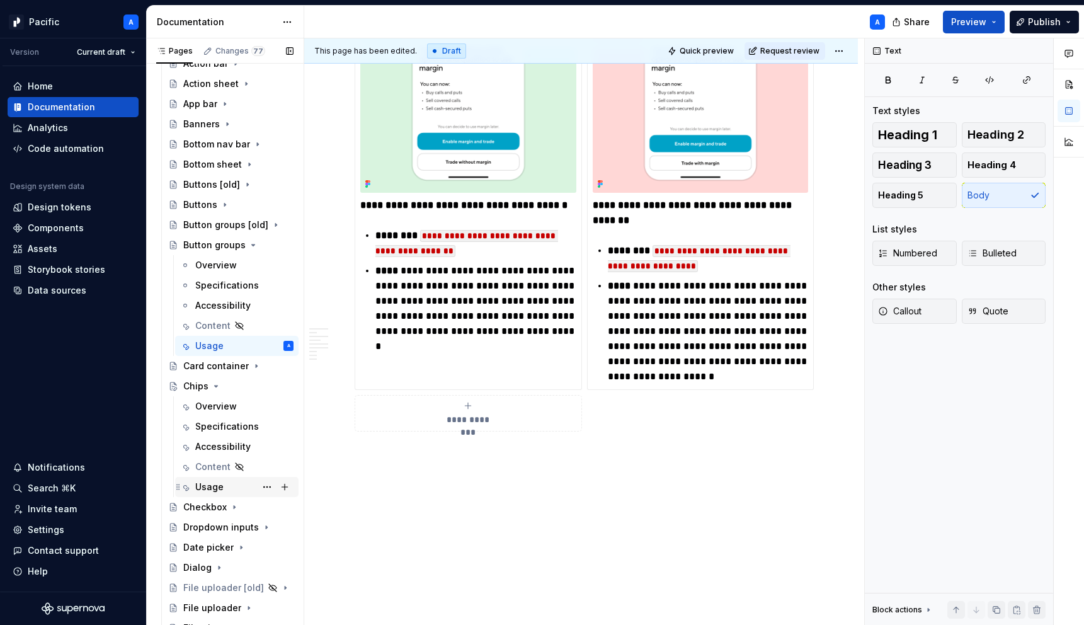
click at [215, 486] on div "Usage" at bounding box center [209, 487] width 28 height 13
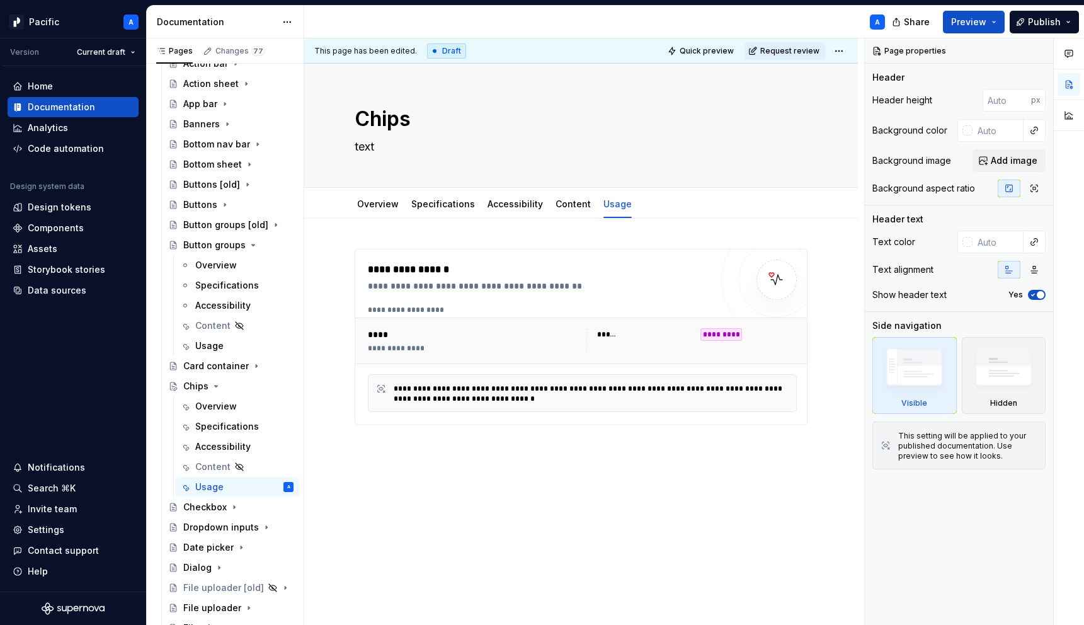
type textarea "*"
click at [380, 478] on div "**********" at bounding box center [581, 439] width 554 height 440
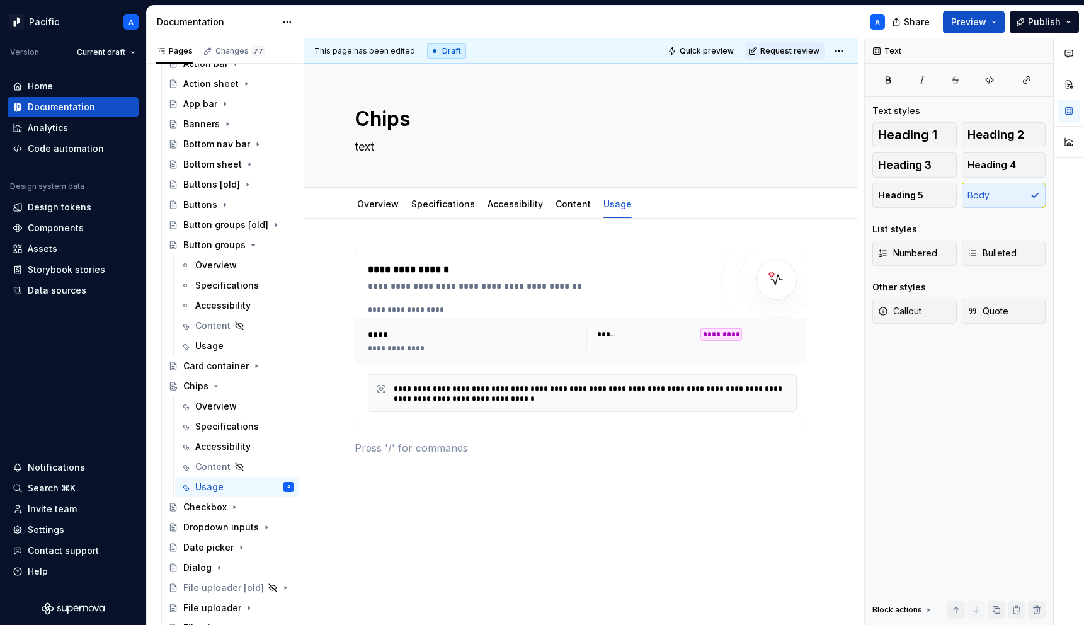
paste div
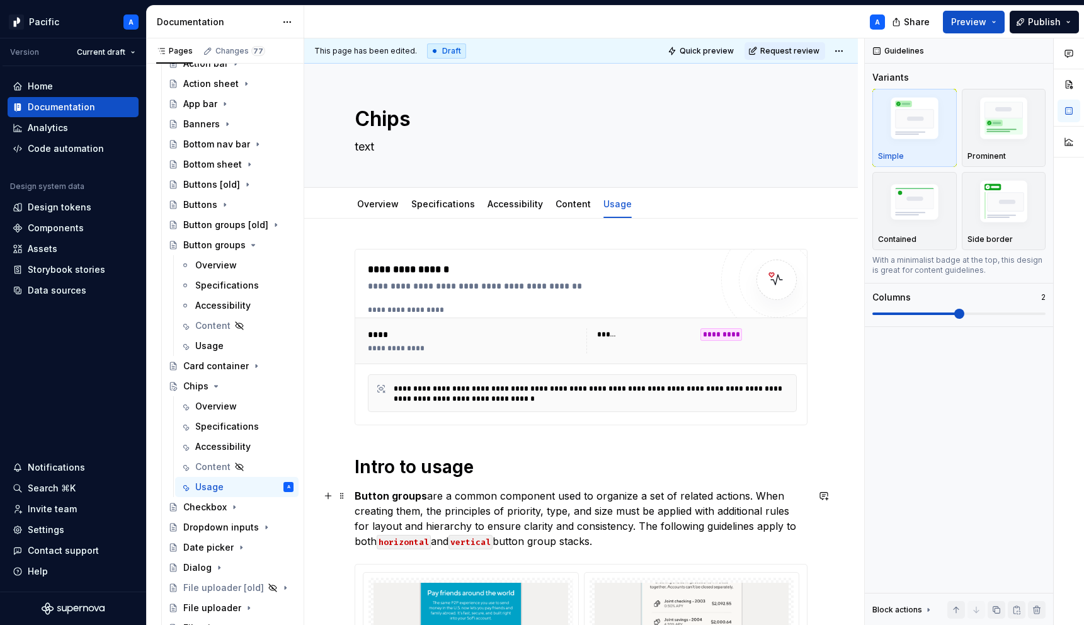
click at [417, 508] on p "Button groups are a common component used to organize a set of related actions.…" at bounding box center [581, 518] width 453 height 60
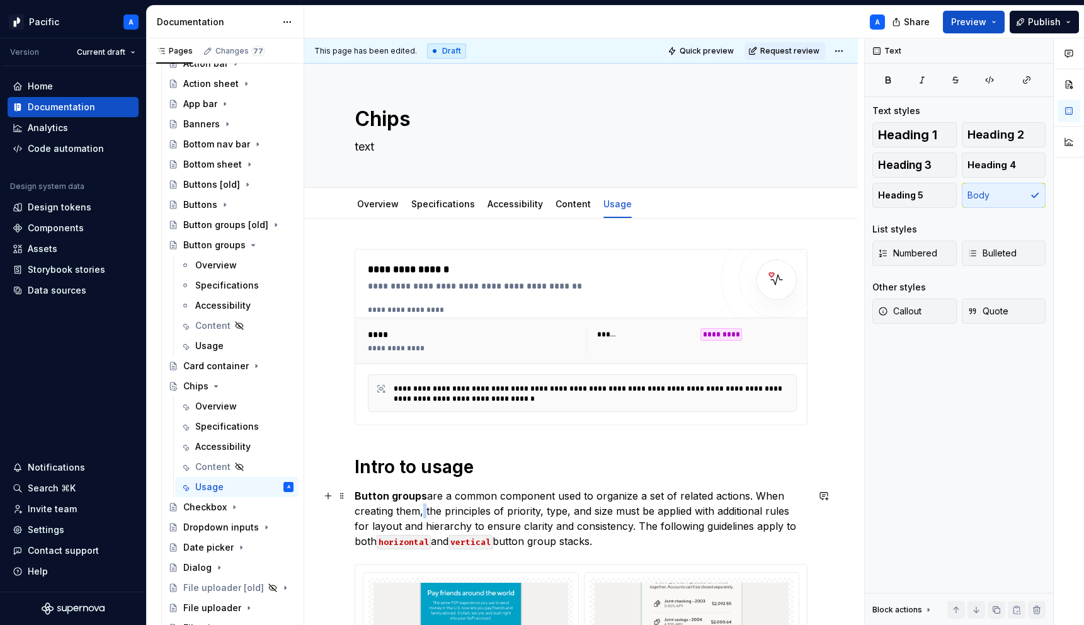
click at [417, 508] on p "Button groups are a common component used to organize a set of related actions.…" at bounding box center [581, 518] width 453 height 60
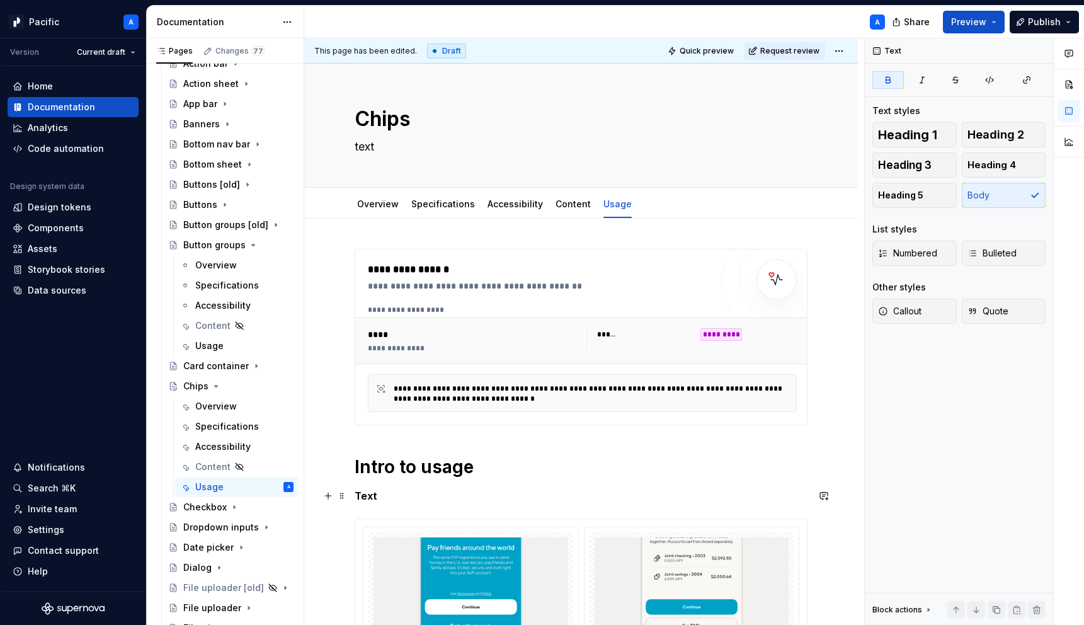
click at [358, 498] on strong "Text" at bounding box center [366, 496] width 23 height 13
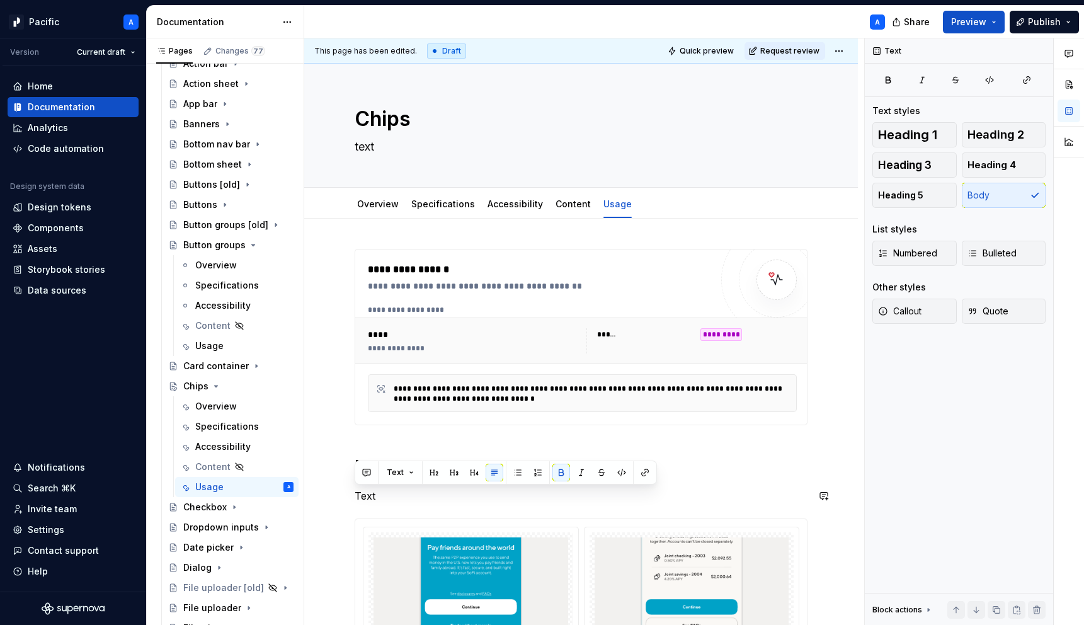
click at [408, 501] on p "Text" at bounding box center [581, 495] width 453 height 15
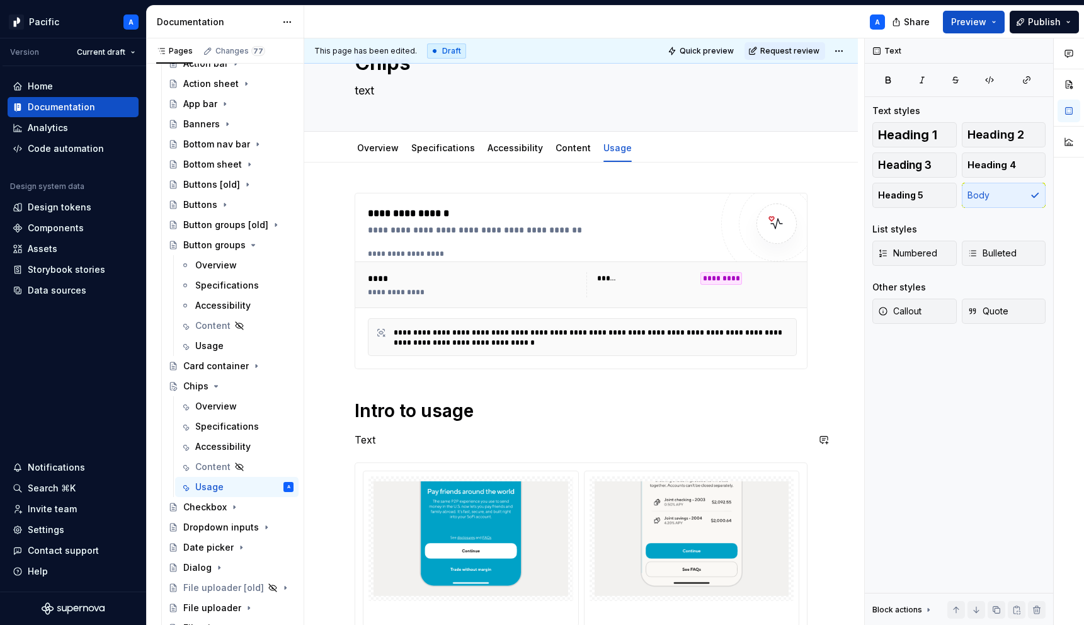
scroll to position [57, 0]
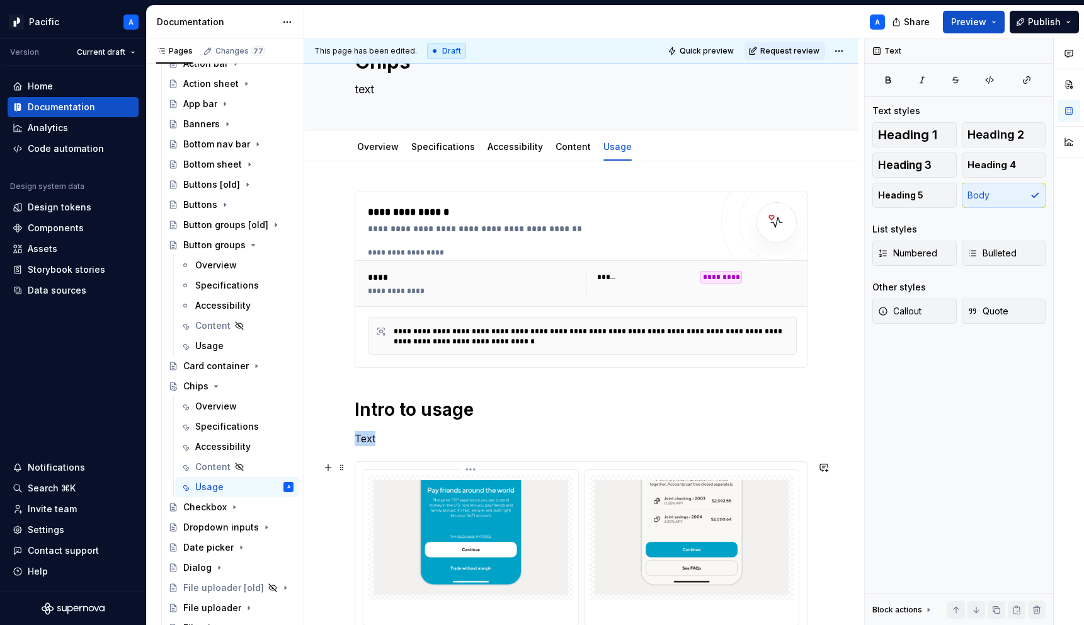
click at [413, 509] on img at bounding box center [471, 537] width 195 height 115
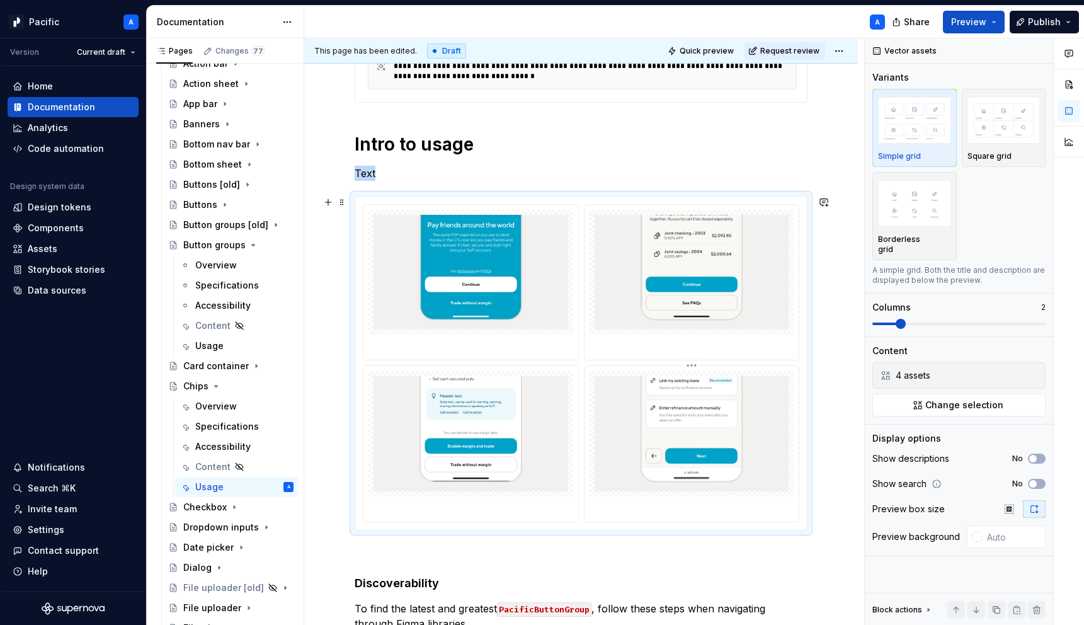
scroll to position [325, 0]
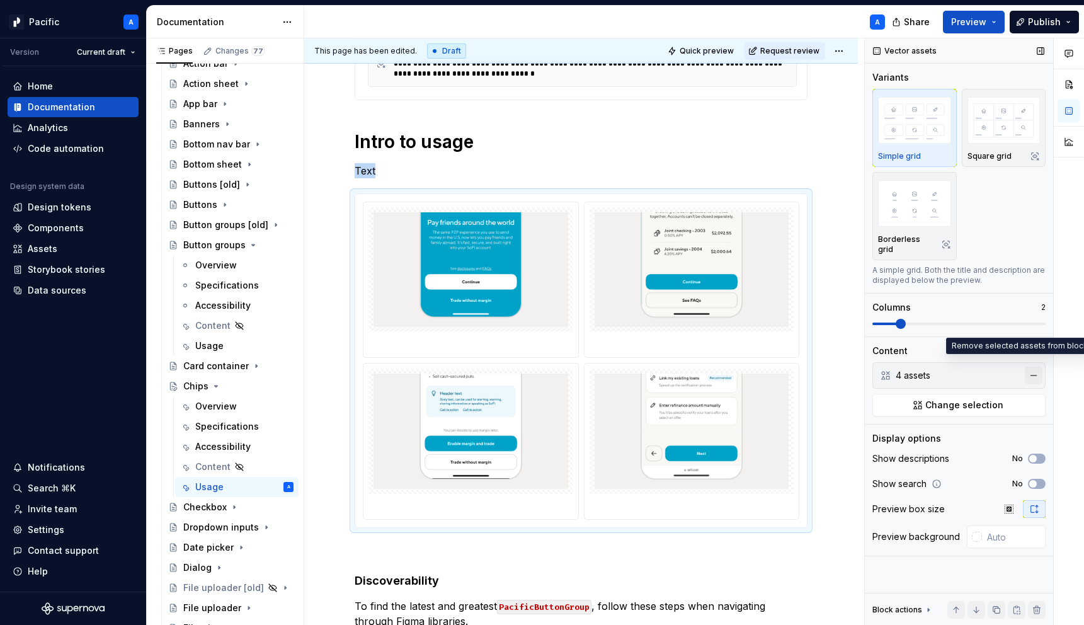
click at [1029, 369] on button "button" at bounding box center [1034, 376] width 18 height 18
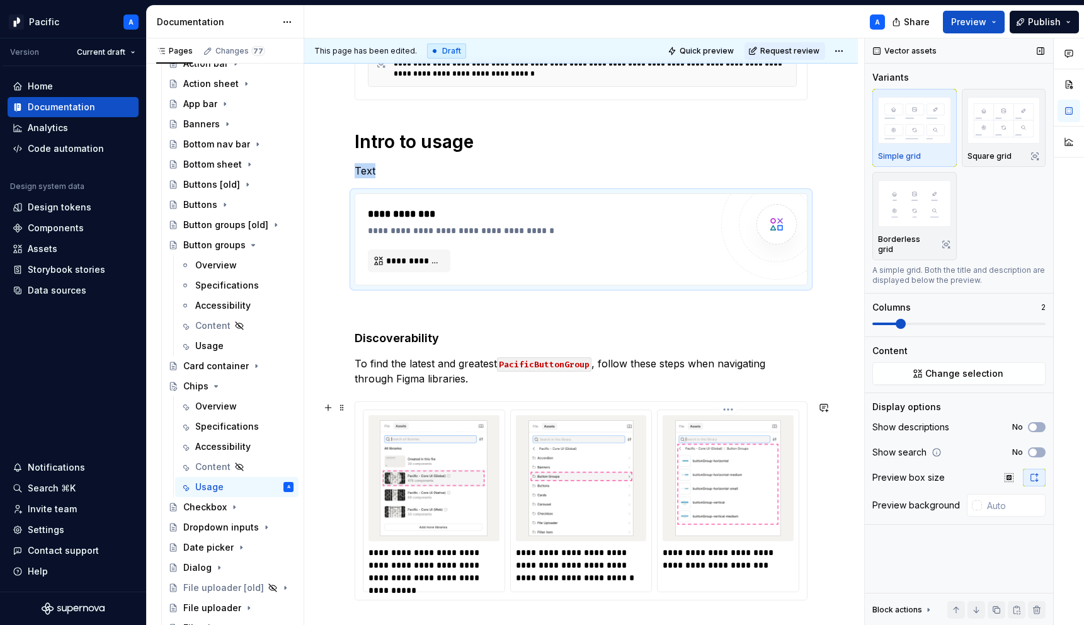
type input "#F4F2EF"
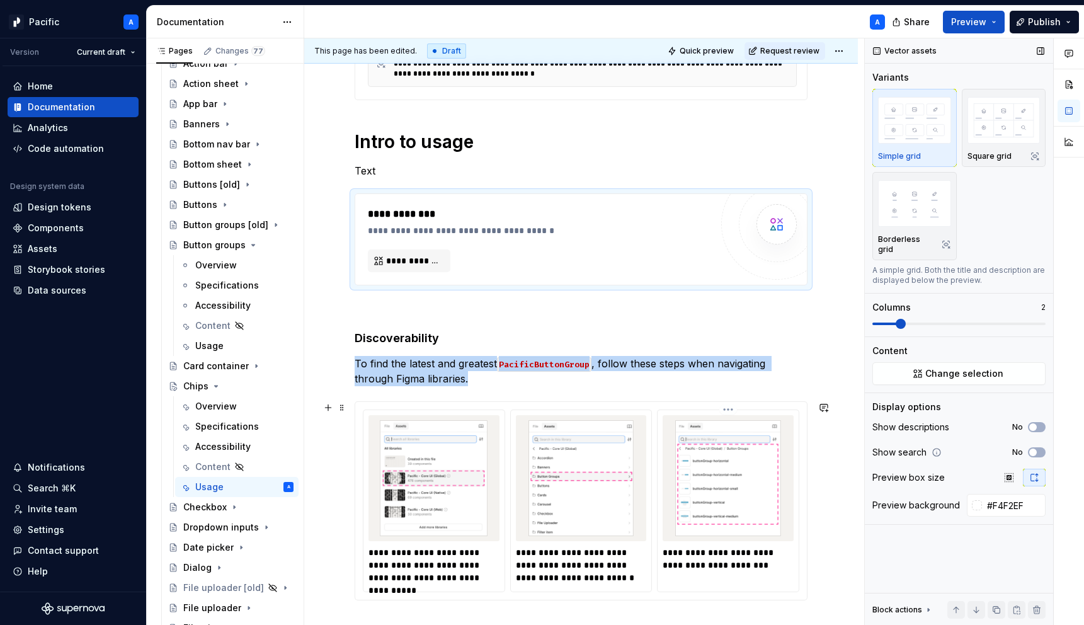
click at [687, 500] on img at bounding box center [728, 478] width 121 height 116
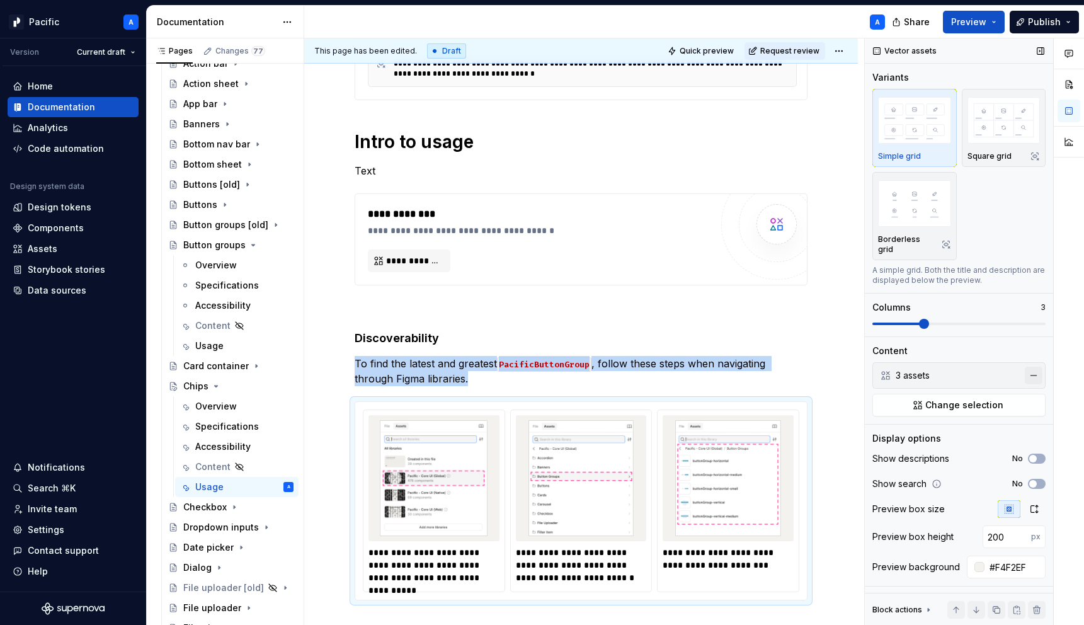
click at [1031, 367] on button "button" at bounding box center [1034, 376] width 18 height 18
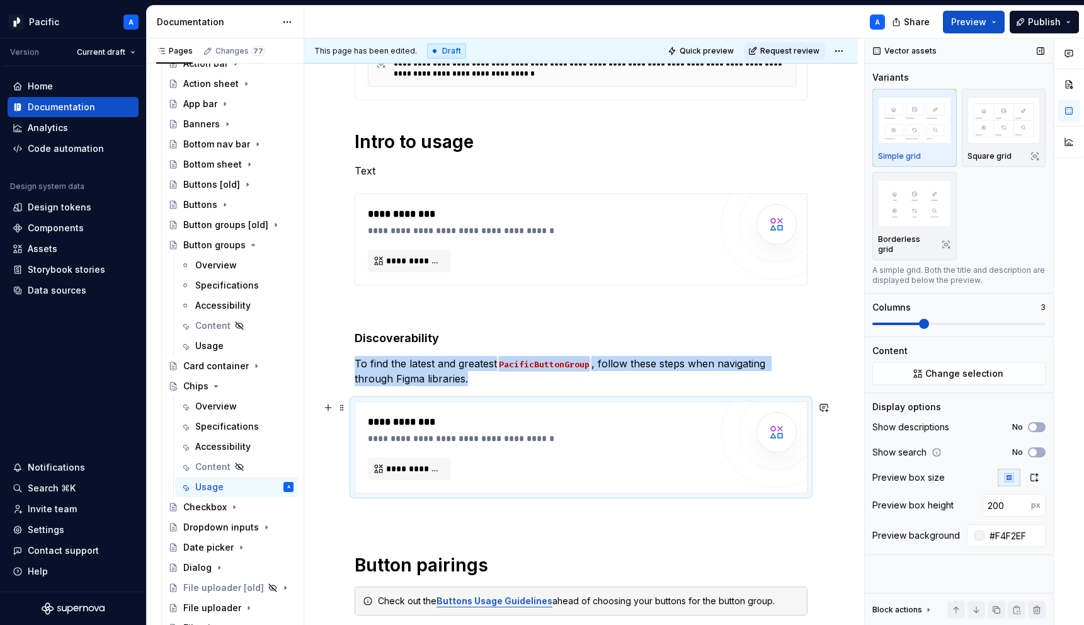
click at [541, 471] on div "**********" at bounding box center [539, 448] width 343 height 66
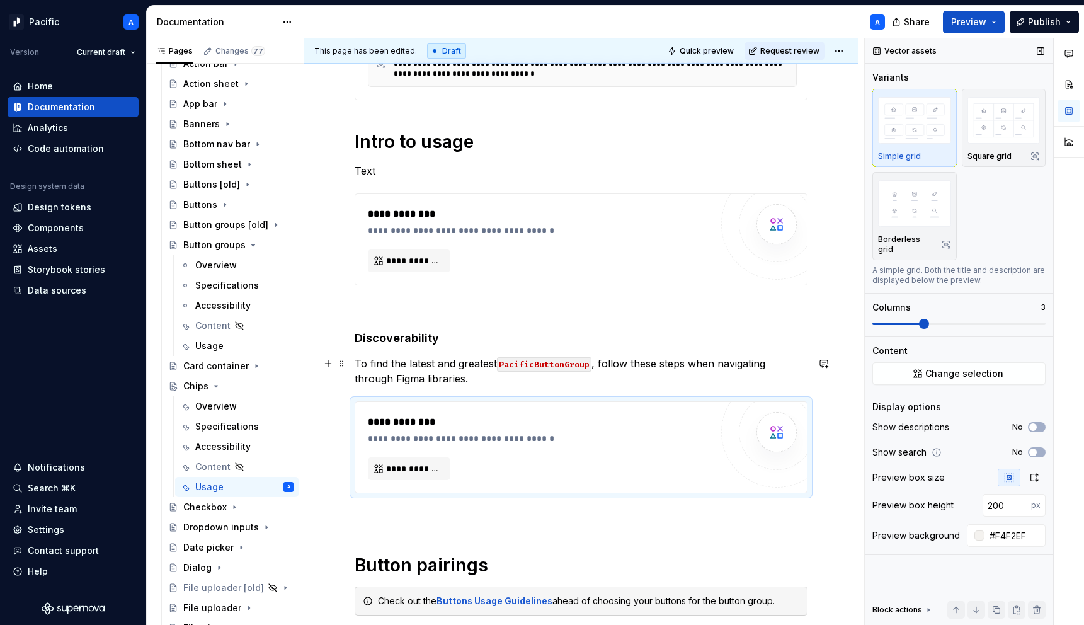
click at [444, 375] on p "To find the latest and greatest PacificButtonGroup , follow these steps when na…" at bounding box center [581, 371] width 453 height 30
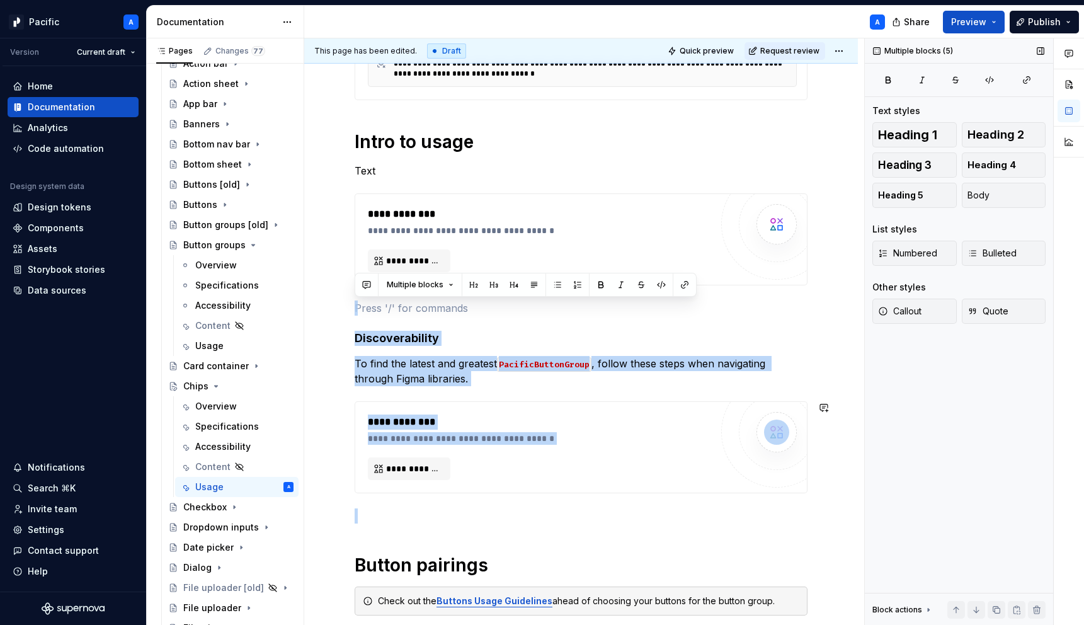
drag, startPoint x: 377, startPoint y: 311, endPoint x: 491, endPoint y: 502, distance: 222.9
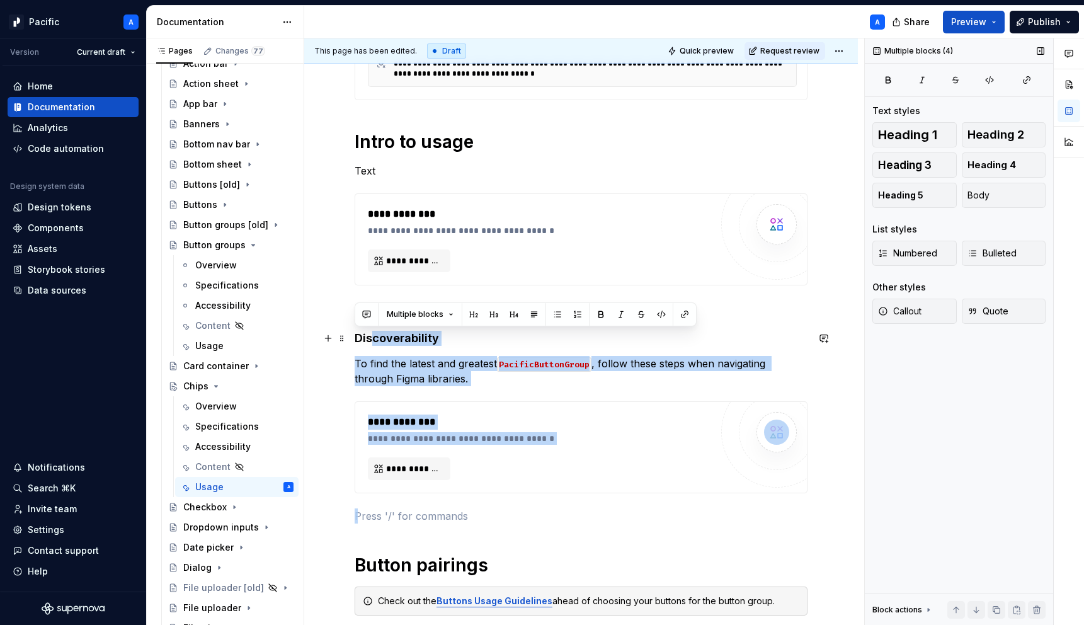
drag, startPoint x: 527, startPoint y: 515, endPoint x: 371, endPoint y: 333, distance: 240.0
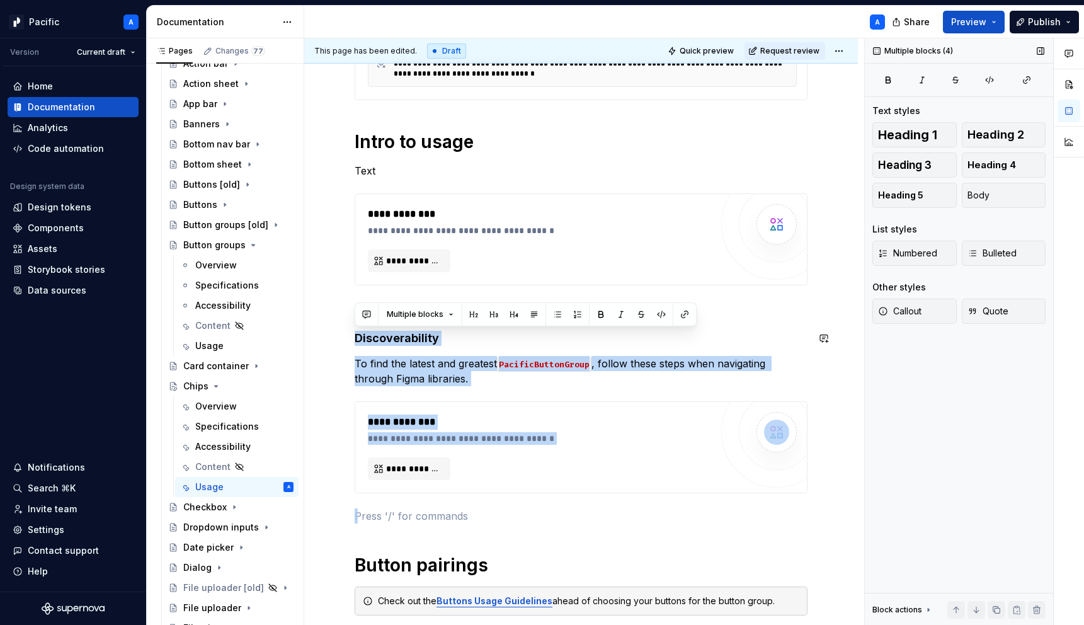
drag, startPoint x: 371, startPoint y: 508, endPoint x: 345, endPoint y: 318, distance: 192.0
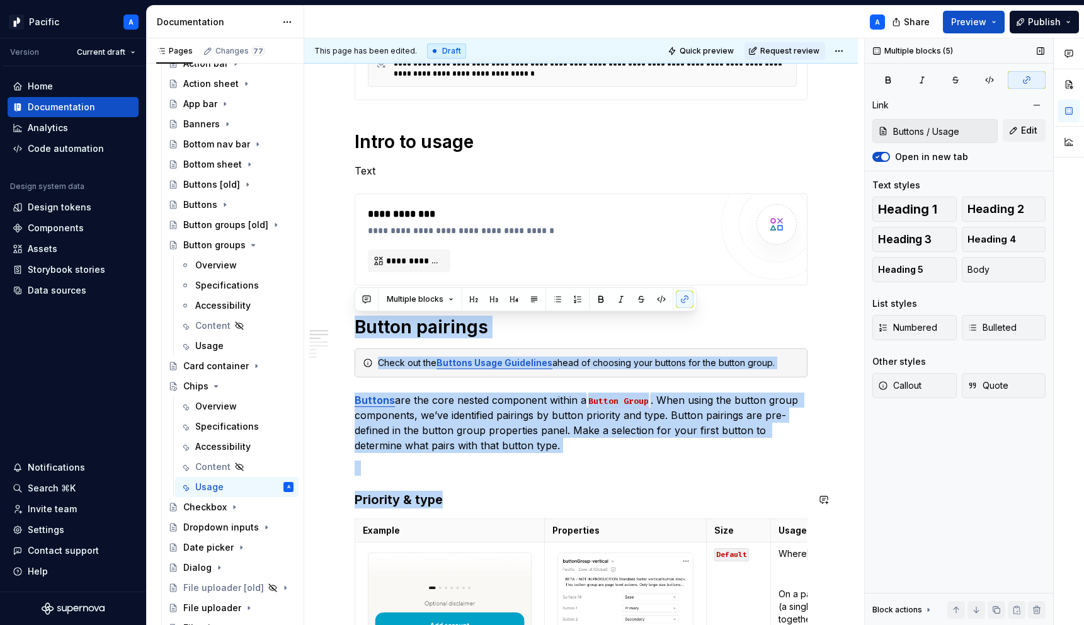
drag, startPoint x: 356, startPoint y: 314, endPoint x: 507, endPoint y: 511, distance: 248.0
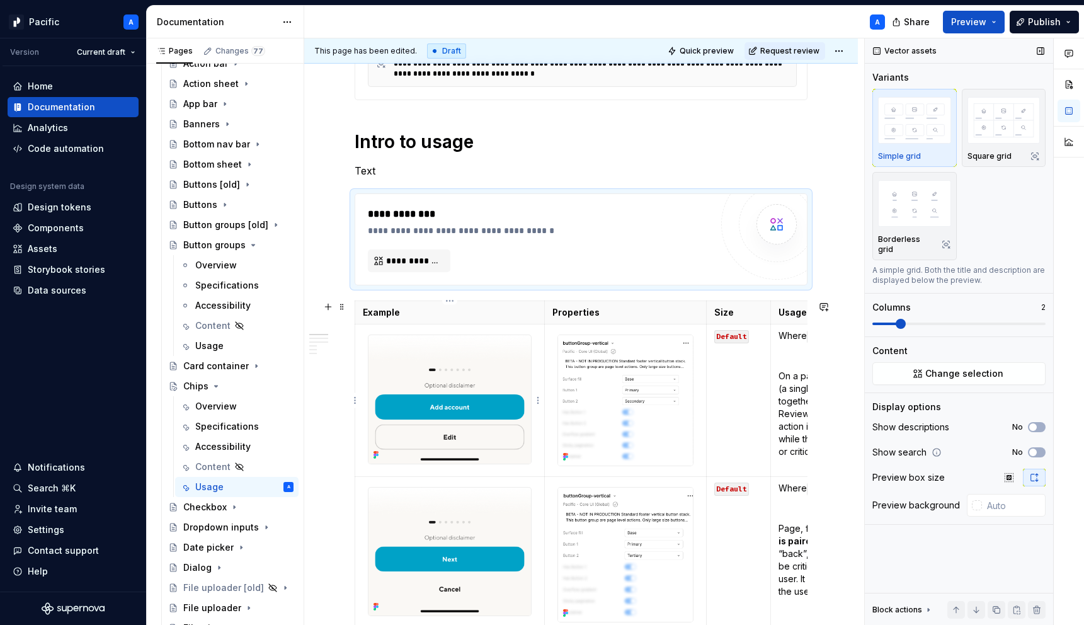
click at [368, 349] on div at bounding box center [450, 400] width 164 height 130
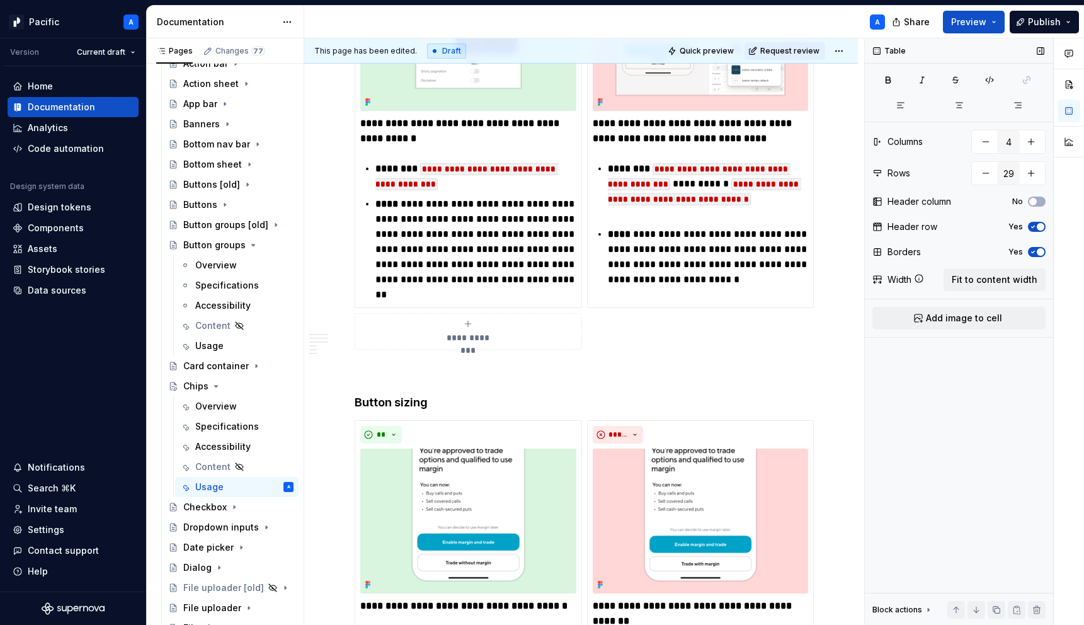
scroll to position [0, 0]
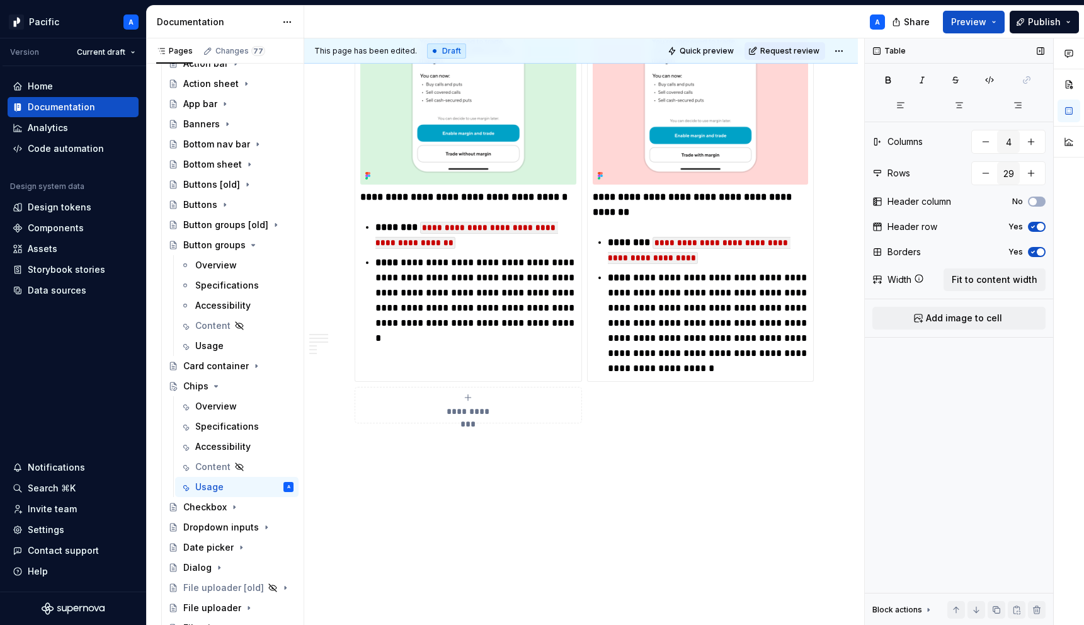
drag, startPoint x: 358, startPoint y: 309, endPoint x: 726, endPoint y: 578, distance: 455.3
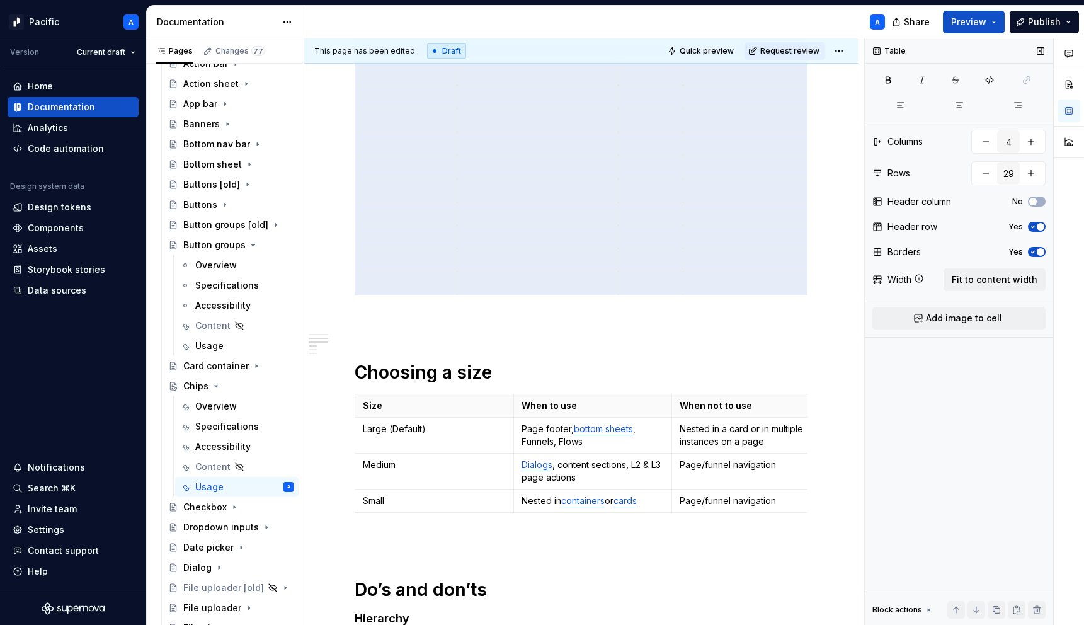
type textarea "*"
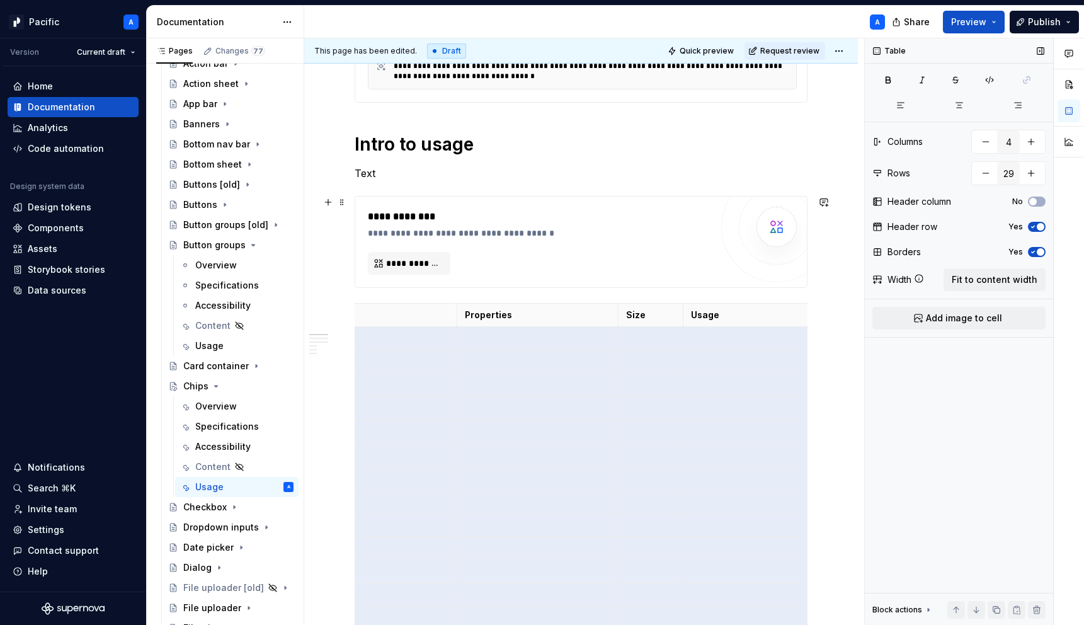
scroll to position [328, 0]
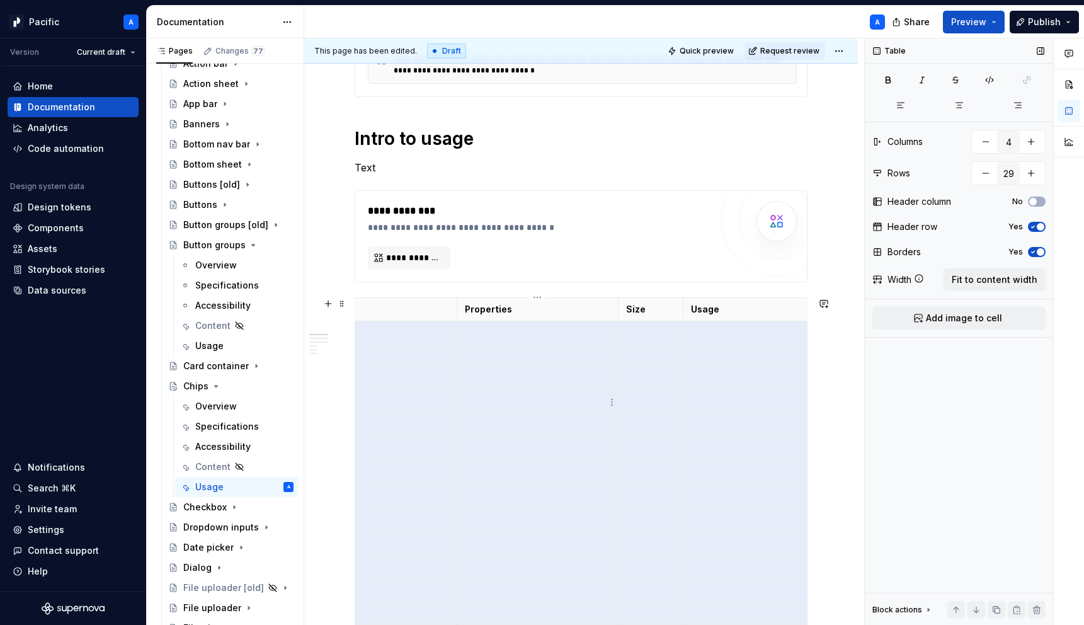
click at [584, 454] on p at bounding box center [538, 449] width 146 height 13
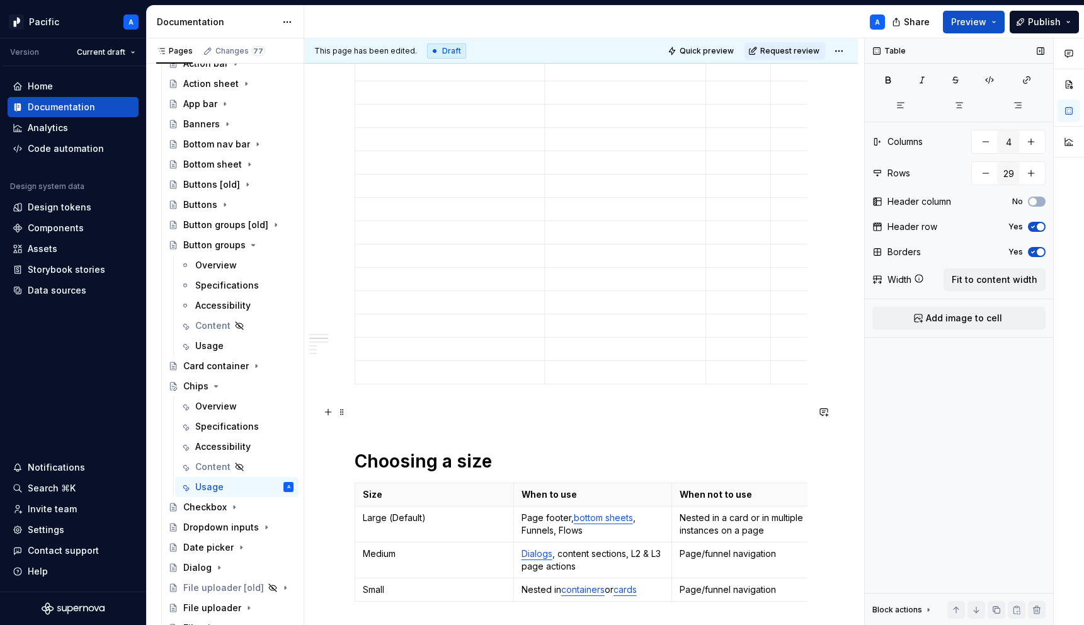
scroll to position [927, 0]
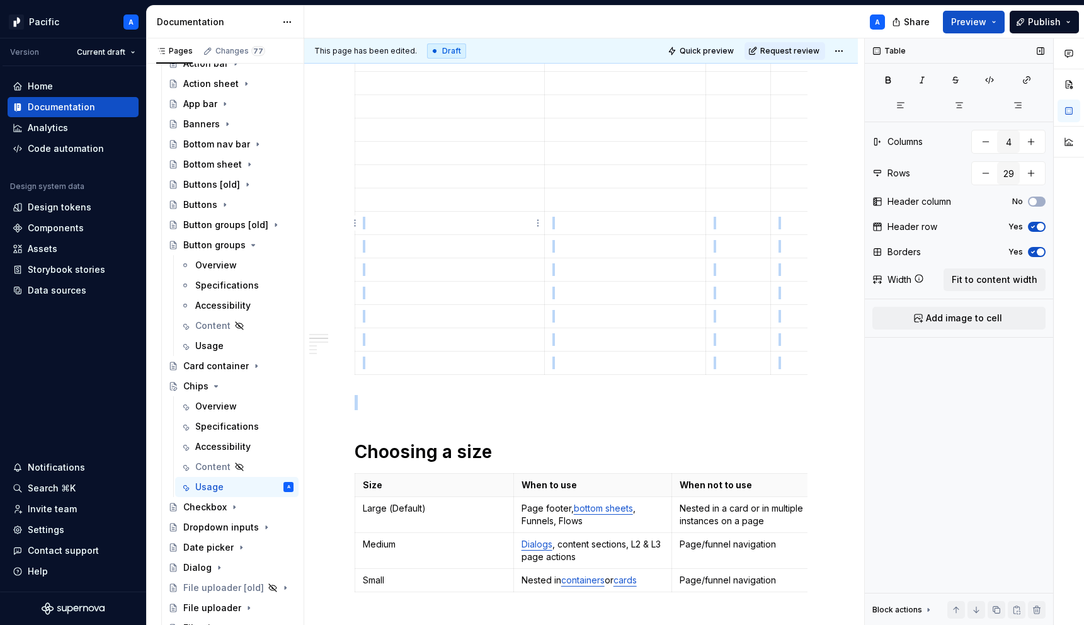
drag, startPoint x: 372, startPoint y: 397, endPoint x: 362, endPoint y: 223, distance: 174.1
click at [353, 224] on html "Pacific A Version Current draft Home Documentation Analytics Code automation De…" at bounding box center [542, 312] width 1084 height 625
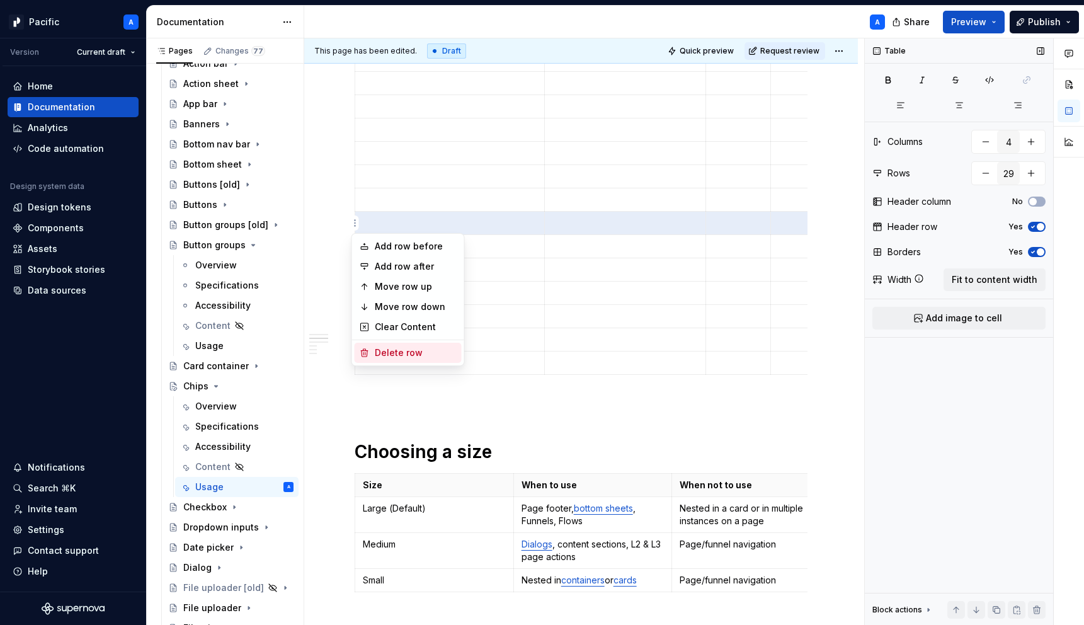
click at [415, 355] on div "Delete row" at bounding box center [416, 352] width 82 height 13
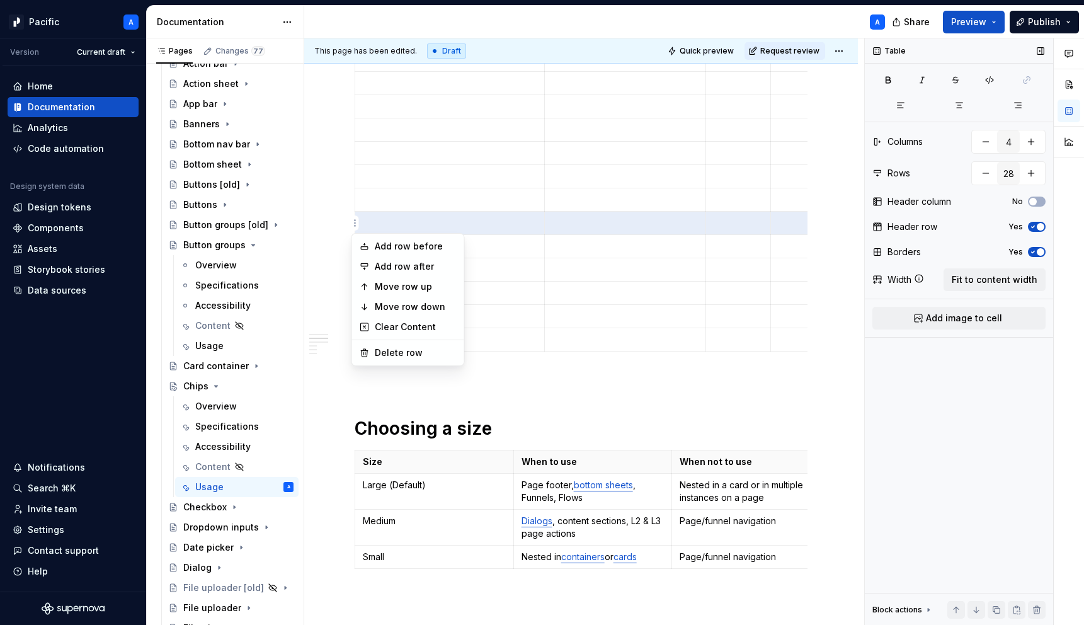
click at [356, 223] on html "Pacific A Version Current draft Home Documentation Analytics Code automation De…" at bounding box center [542, 312] width 1084 height 625
click at [404, 350] on div "Delete row" at bounding box center [416, 352] width 82 height 13
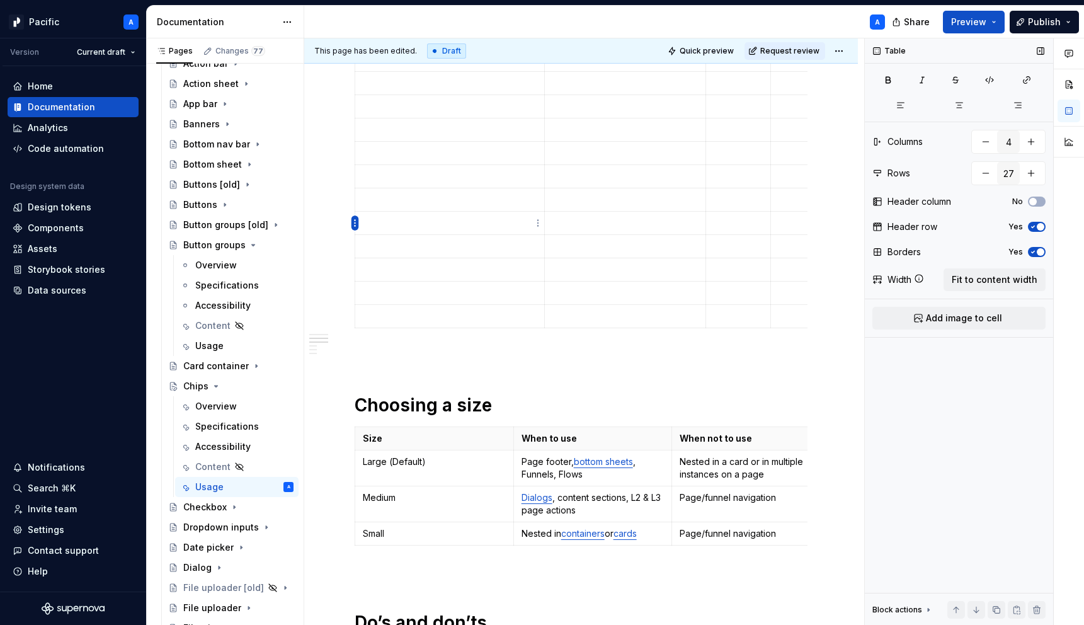
click at [353, 223] on html "Pacific A Version Current draft Home Documentation Analytics Code automation De…" at bounding box center [542, 312] width 1084 height 625
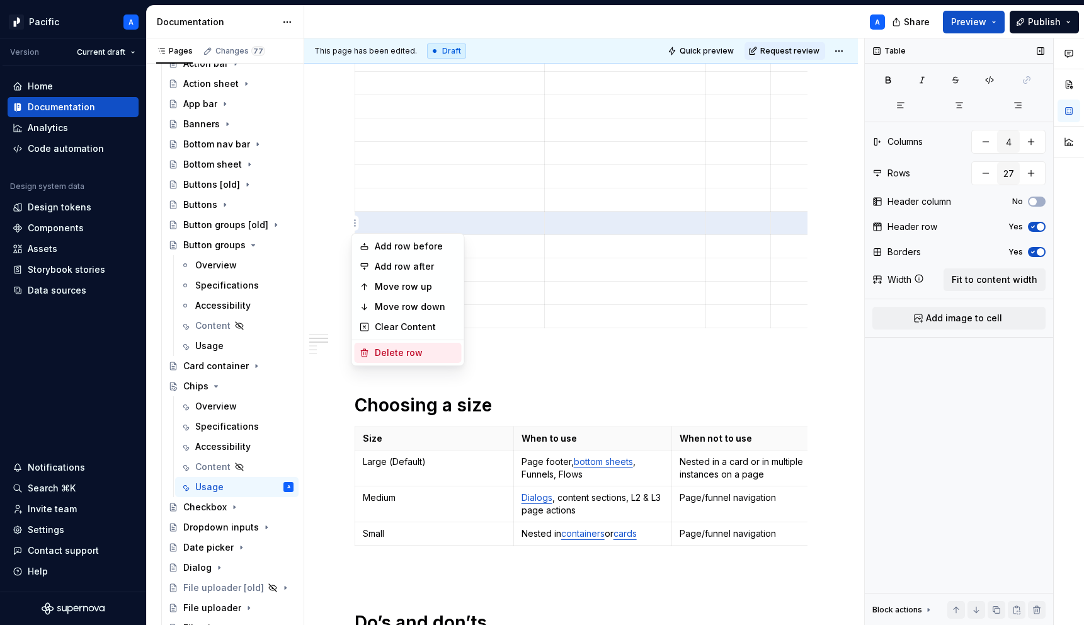
click at [406, 357] on div "Delete row" at bounding box center [416, 352] width 82 height 13
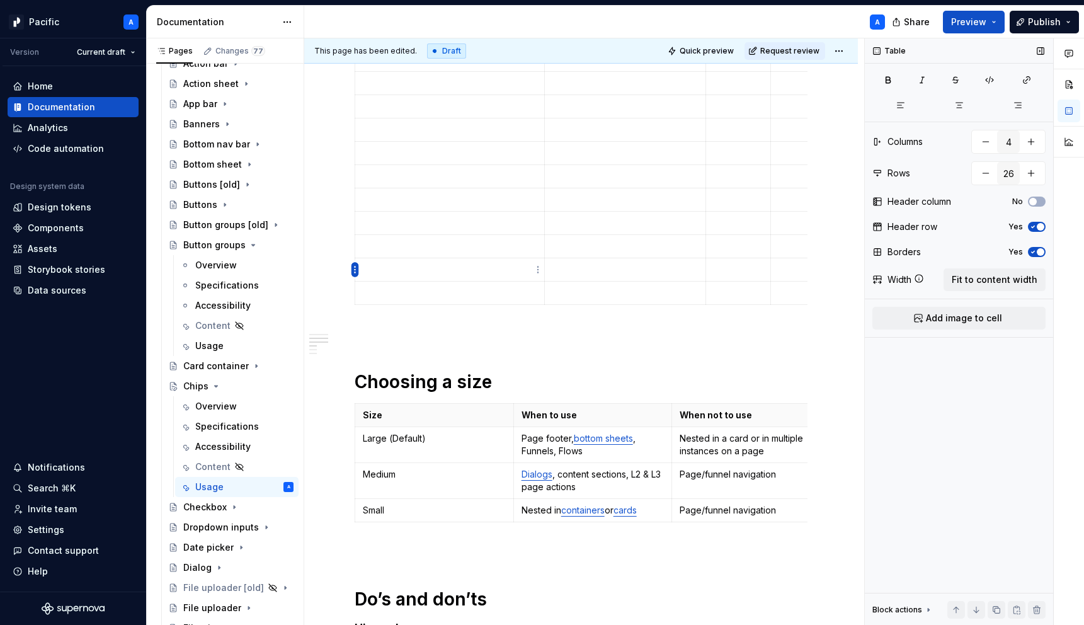
click at [357, 267] on html "Pacific A Version Current draft Home Documentation Analytics Code automation De…" at bounding box center [542, 312] width 1084 height 625
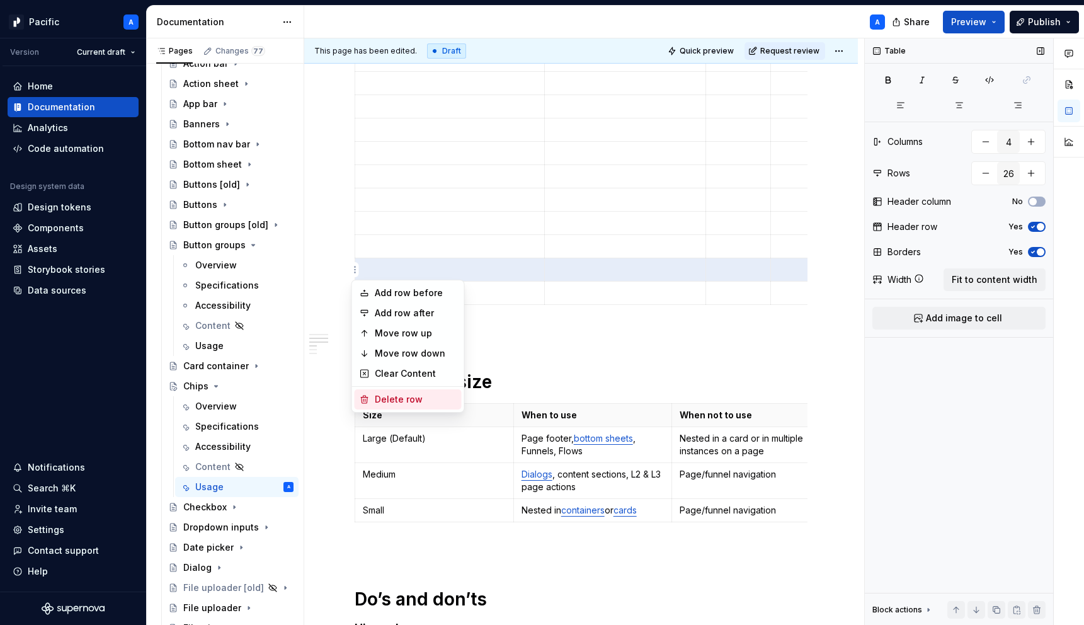
click at [398, 392] on div "Delete row" at bounding box center [408, 399] width 107 height 20
type input "25"
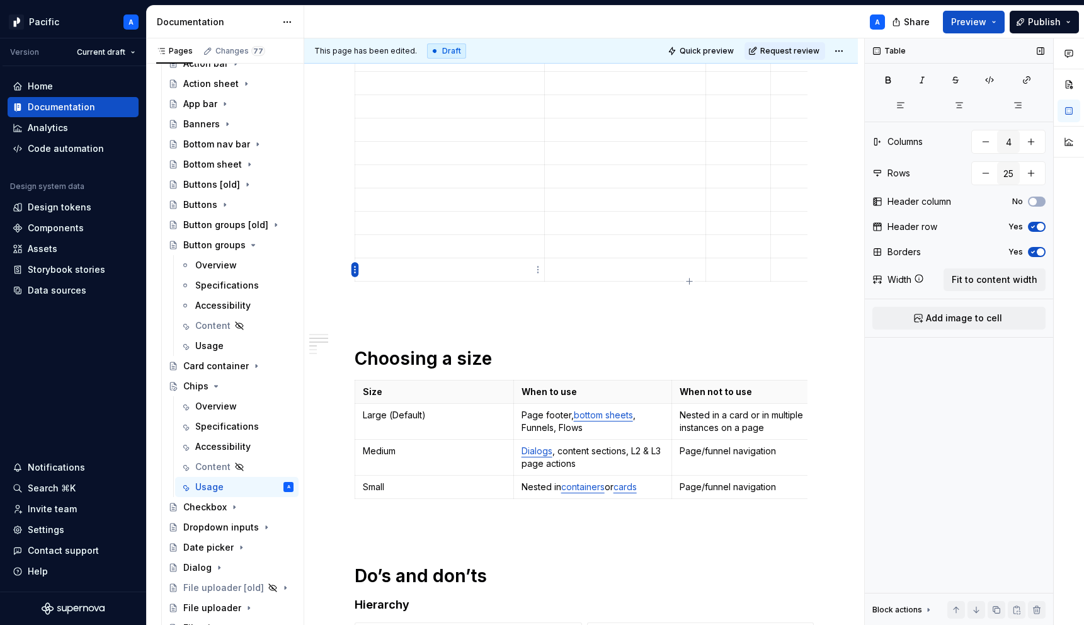
click at [354, 272] on html "Pacific A Version Current draft Home Documentation Analytics Code automation De…" at bounding box center [542, 312] width 1084 height 625
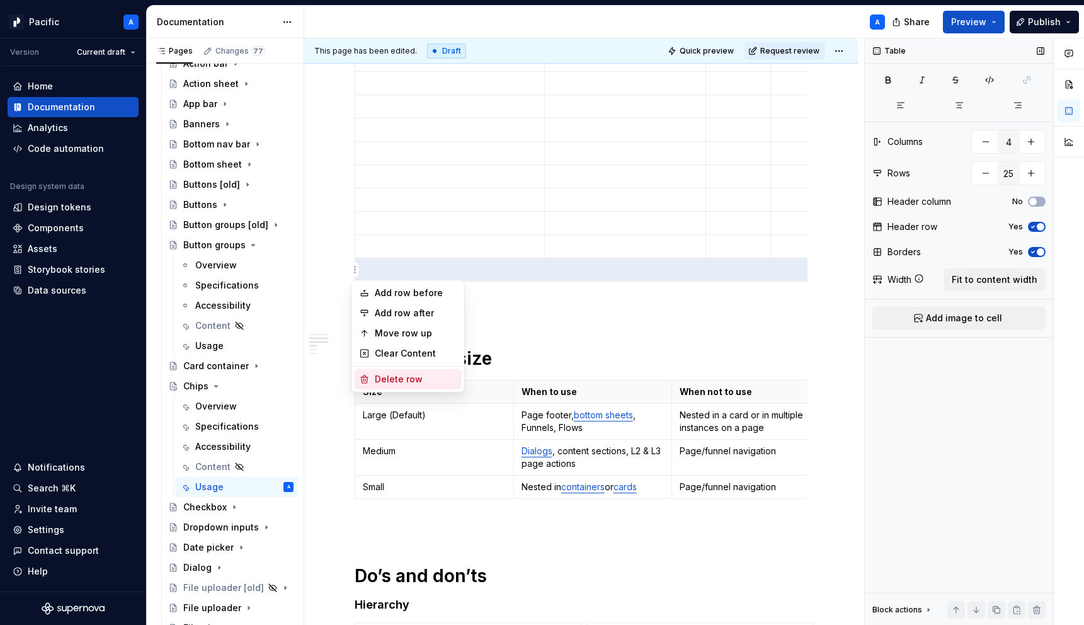
click at [394, 387] on div "Delete row" at bounding box center [408, 379] width 107 height 20
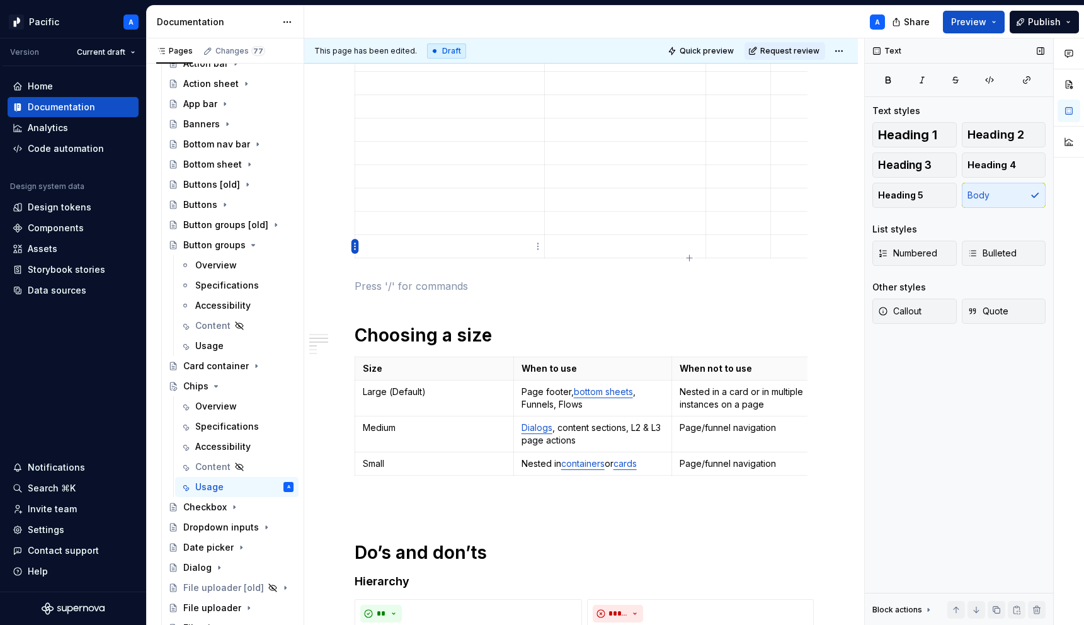
click at [354, 245] on html "Pacific A Version Current draft Home Documentation Analytics Code automation De…" at bounding box center [542, 312] width 1084 height 625
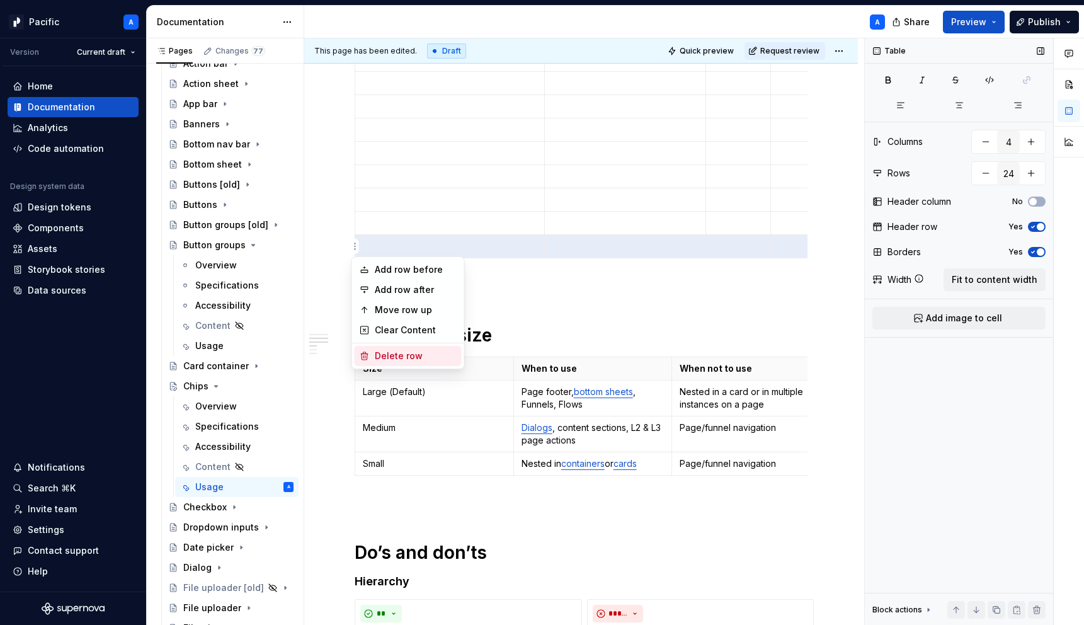
click at [404, 357] on div "Delete row" at bounding box center [416, 356] width 82 height 13
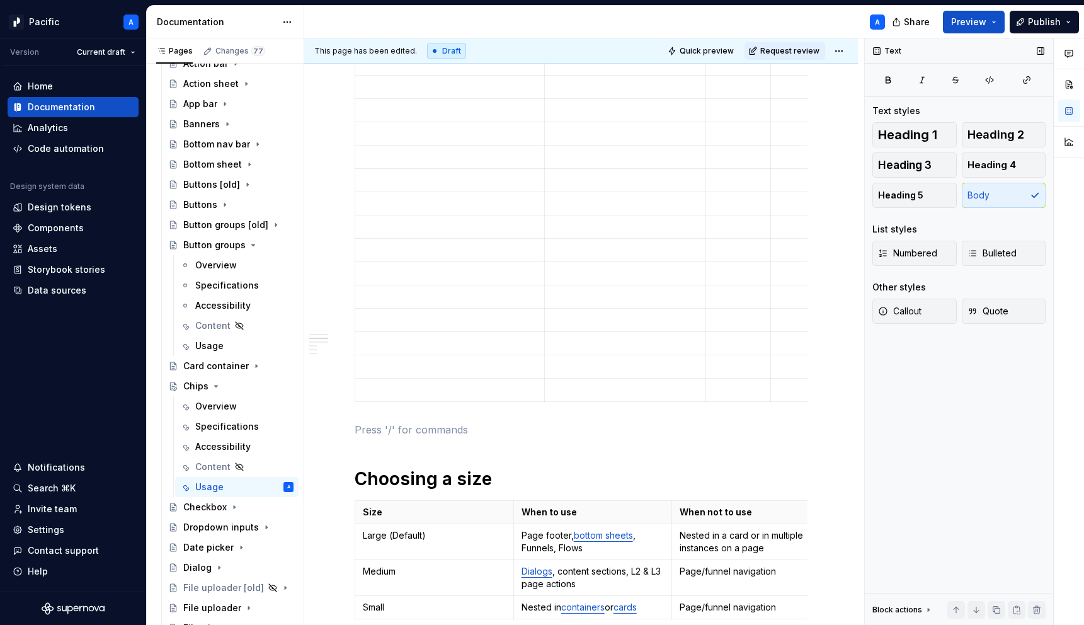
scroll to position [759, 0]
click at [355, 388] on html "Pacific A Version Current draft Home Documentation Analytics Code automation De…" at bounding box center [542, 312] width 1084 height 625
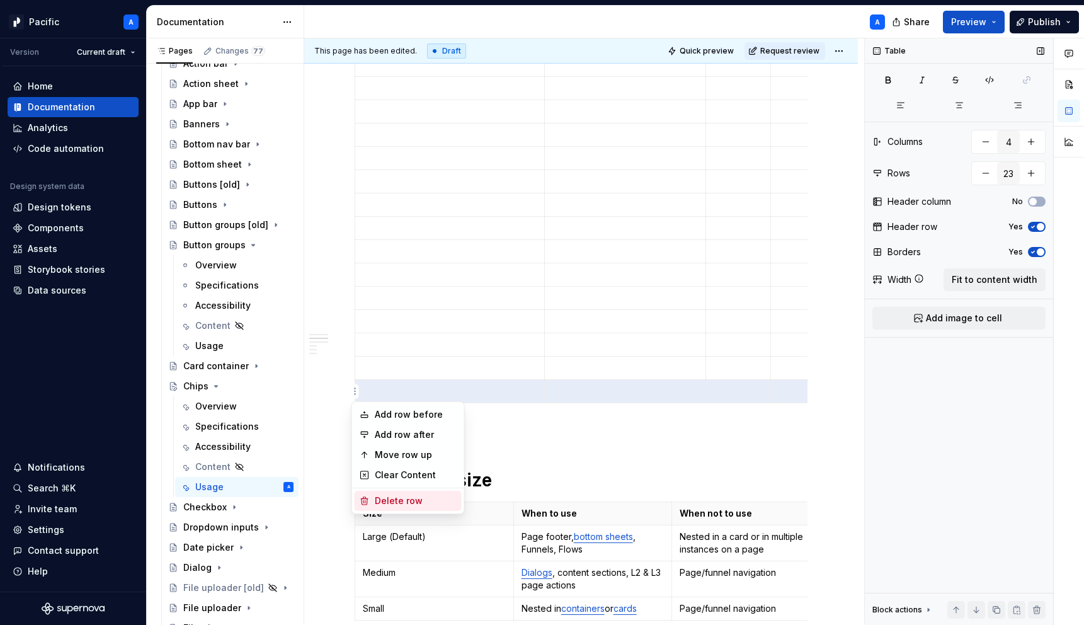
click at [415, 495] on div "Delete row" at bounding box center [416, 501] width 82 height 13
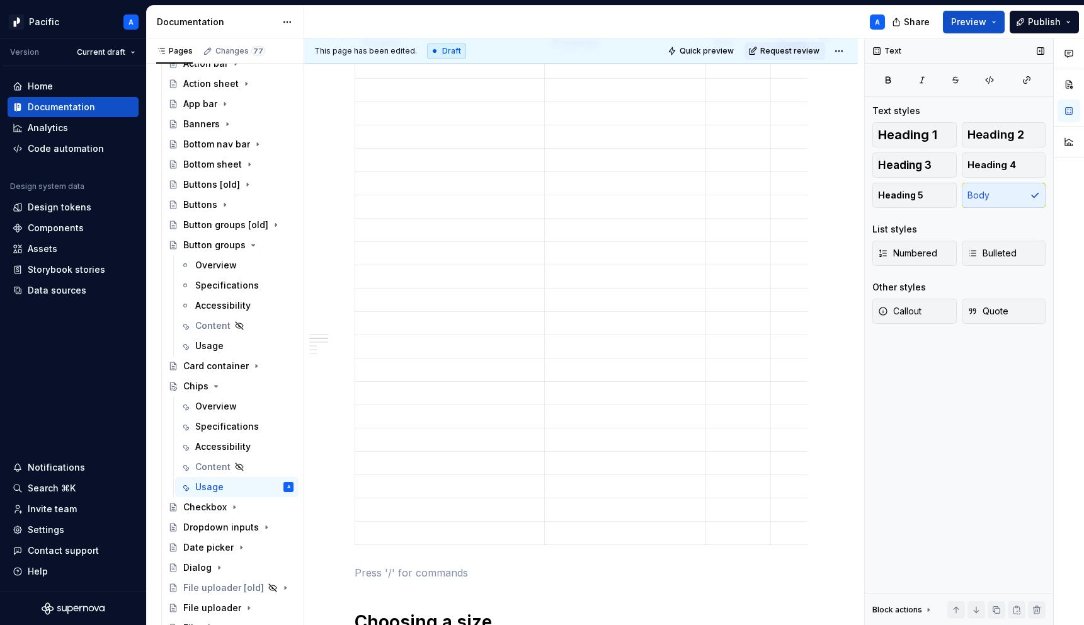
scroll to position [597, 0]
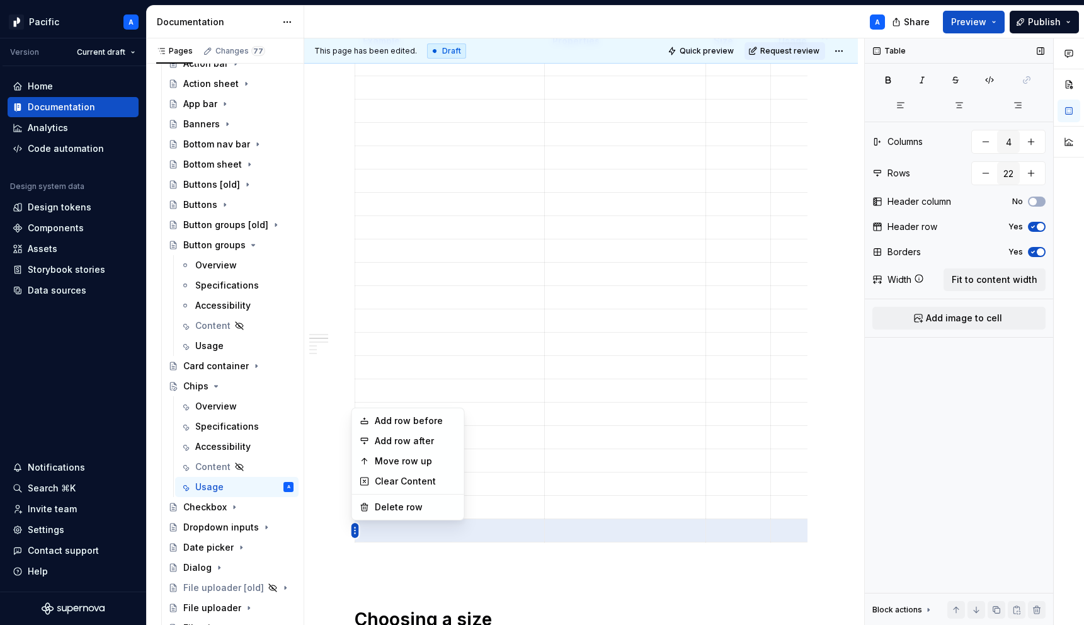
click at [357, 531] on html "Pacific A Version Current draft Home Documentation Analytics Code automation De…" at bounding box center [542, 312] width 1084 height 625
click at [387, 507] on div "Delete row" at bounding box center [416, 507] width 82 height 13
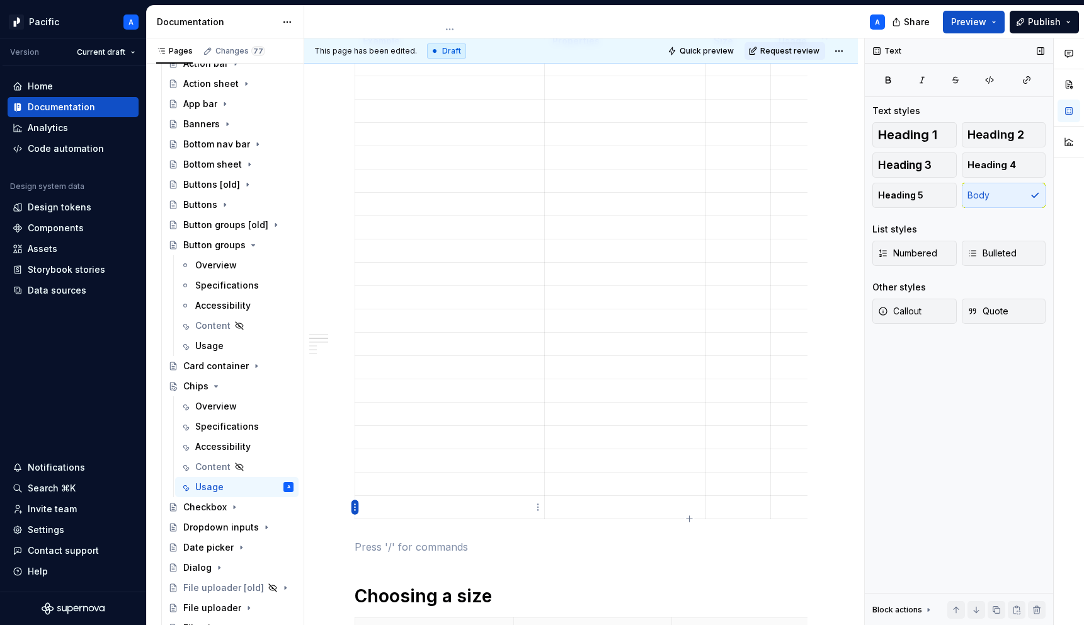
click at [355, 503] on html "Pacific A Version Current draft Home Documentation Analytics Code automation De…" at bounding box center [542, 312] width 1084 height 625
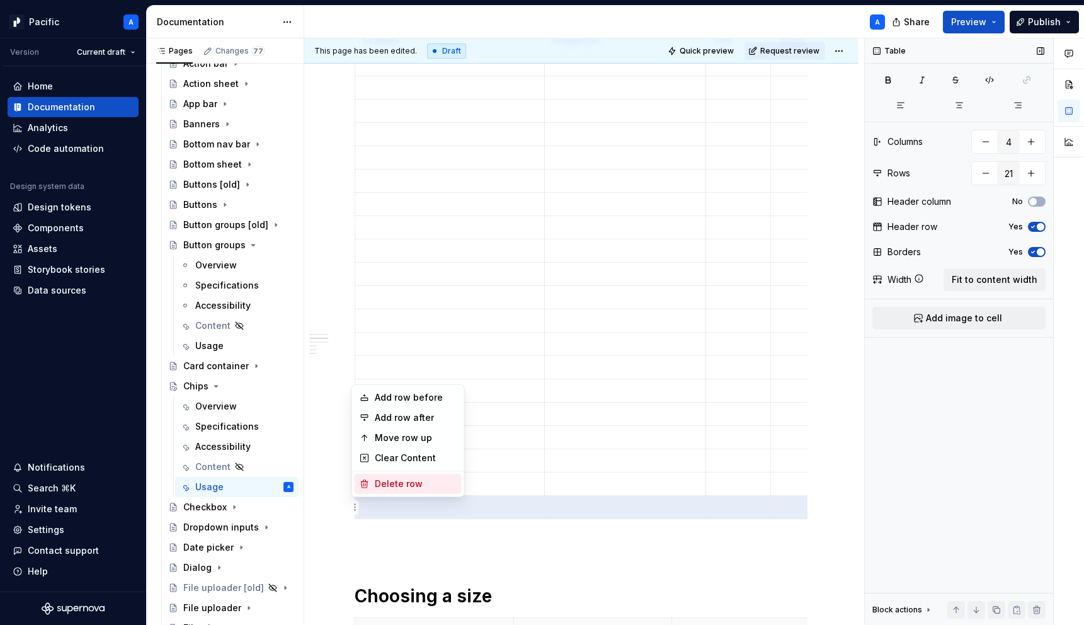
click at [384, 484] on div "Delete row" at bounding box center [416, 484] width 82 height 13
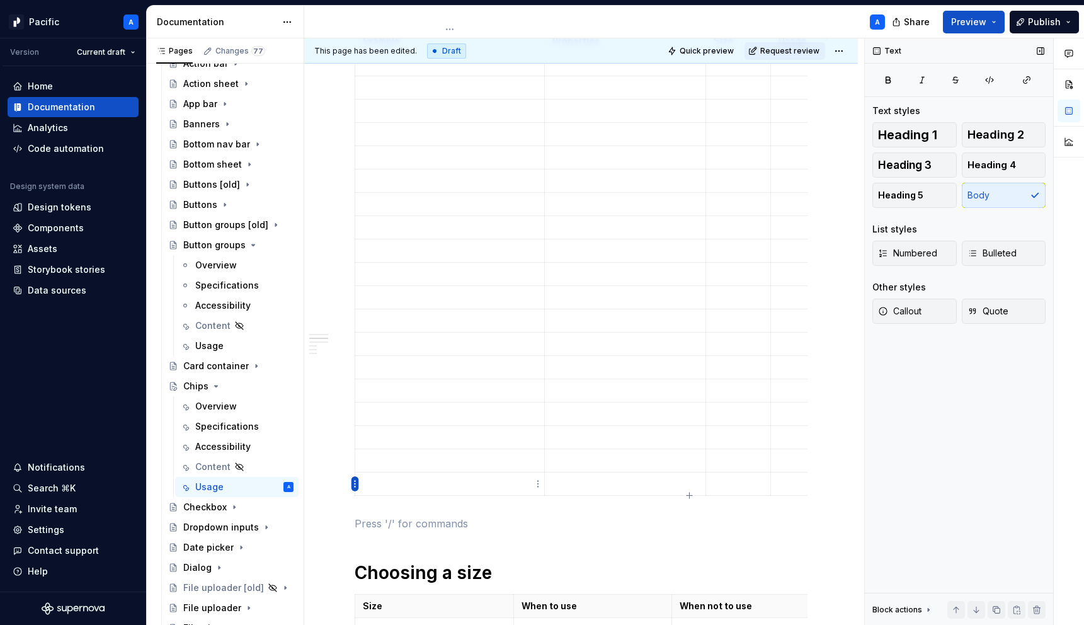
click at [357, 481] on html "Pacific A Version Current draft Home Documentation Analytics Code automation De…" at bounding box center [542, 312] width 1084 height 625
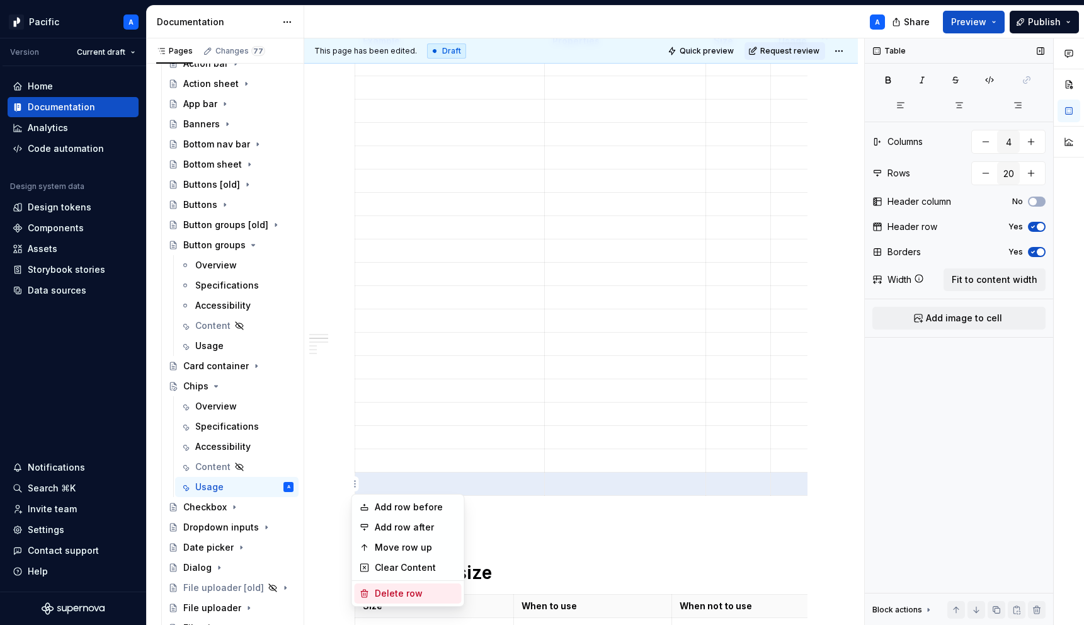
click at [399, 588] on div "Delete row" at bounding box center [416, 593] width 82 height 13
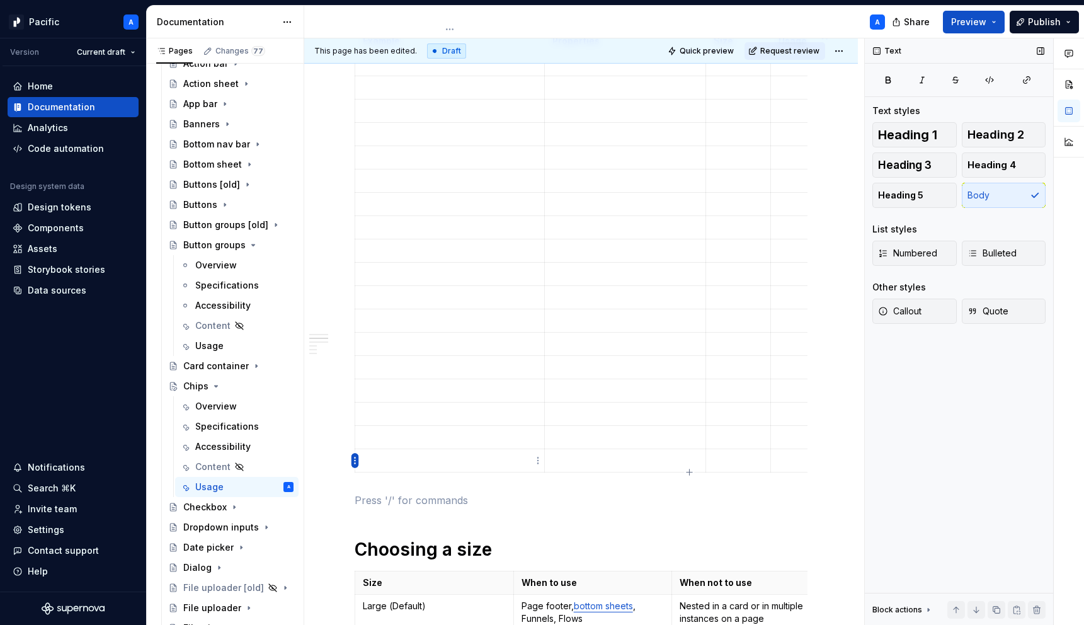
click at [354, 459] on html "Pacific A Version Current draft Home Documentation Analytics Code automation De…" at bounding box center [542, 312] width 1084 height 625
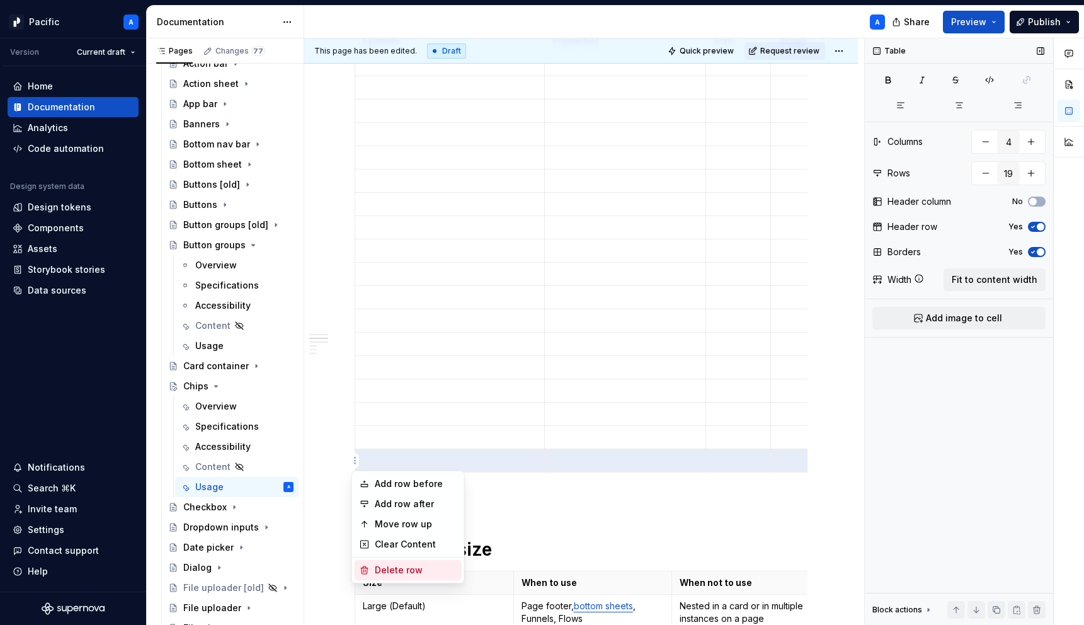
click at [375, 563] on div "Delete row" at bounding box center [408, 570] width 107 height 20
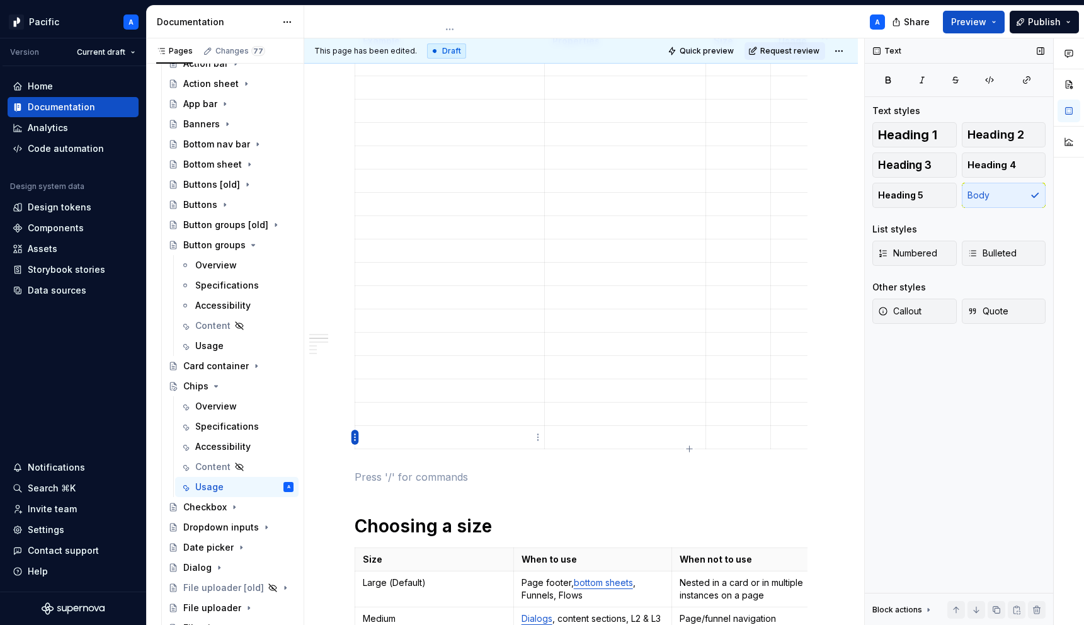
click at [353, 433] on html "Pacific A Version Current draft Home Documentation Analytics Code automation De…" at bounding box center [542, 312] width 1084 height 625
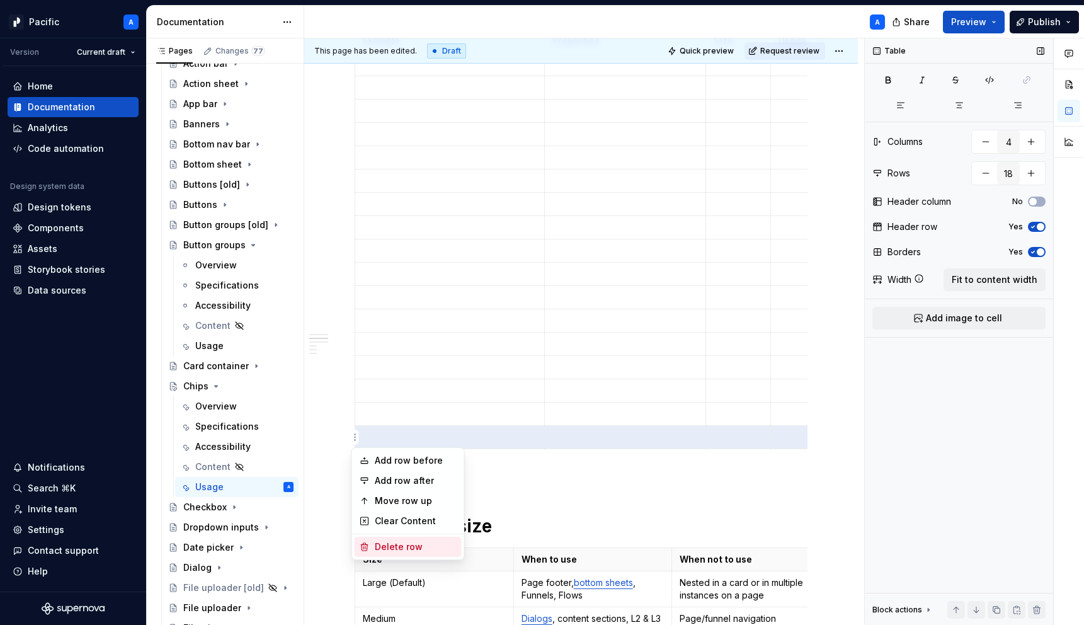
click at [385, 542] on div "Delete row" at bounding box center [416, 547] width 82 height 13
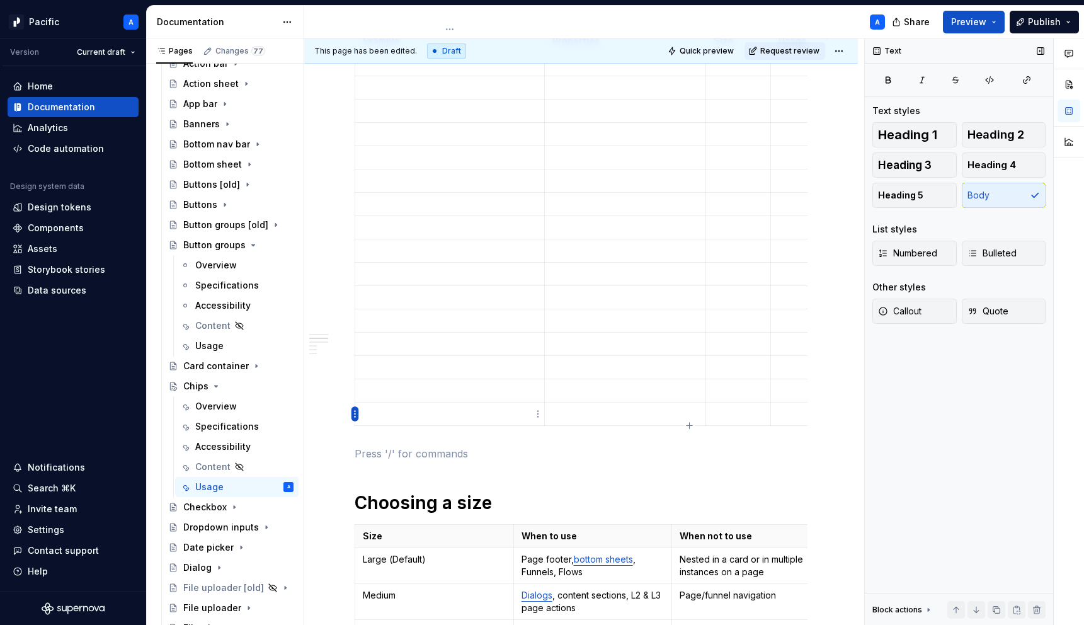
click at [355, 411] on html "Pacific A Version Current draft Home Documentation Analytics Code automation De…" at bounding box center [542, 312] width 1084 height 625
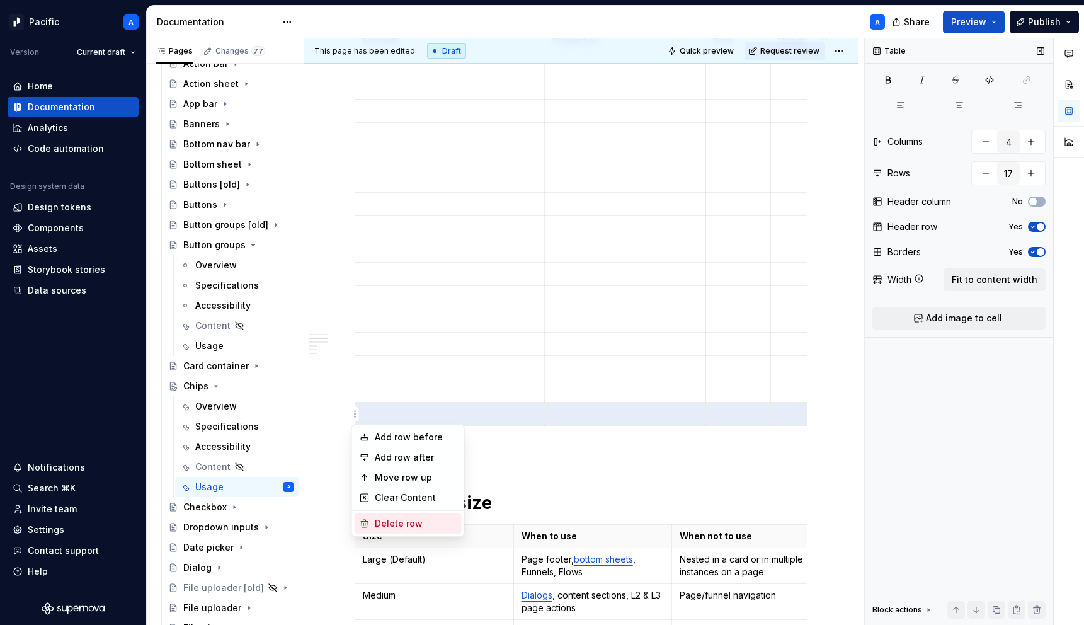
click at [404, 524] on div "Delete row" at bounding box center [416, 523] width 82 height 13
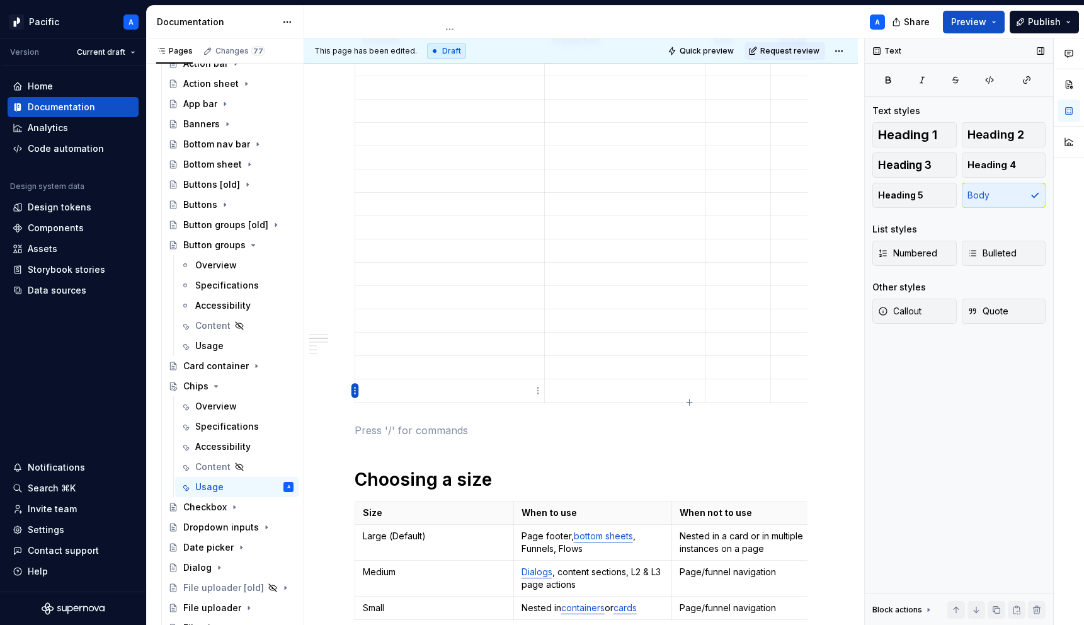
click at [357, 387] on html "Pacific A Version Current draft Home Documentation Analytics Code automation De…" at bounding box center [542, 312] width 1084 height 625
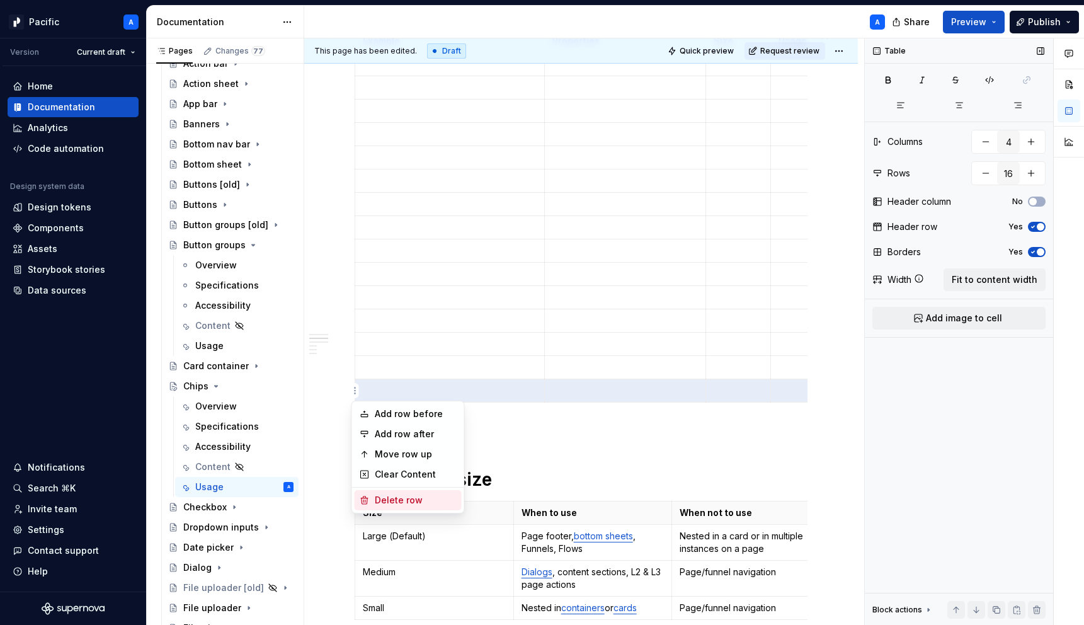
click at [388, 496] on div "Delete row" at bounding box center [416, 500] width 82 height 13
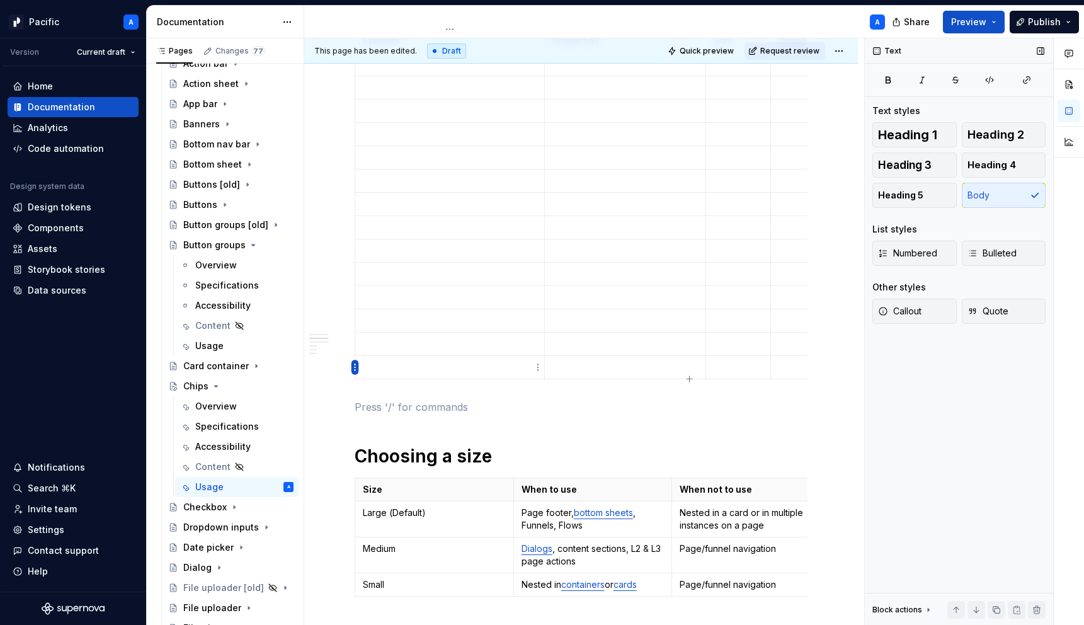
click at [357, 368] on html "Pacific A Version Current draft Home Documentation Analytics Code automation De…" at bounding box center [542, 312] width 1084 height 625
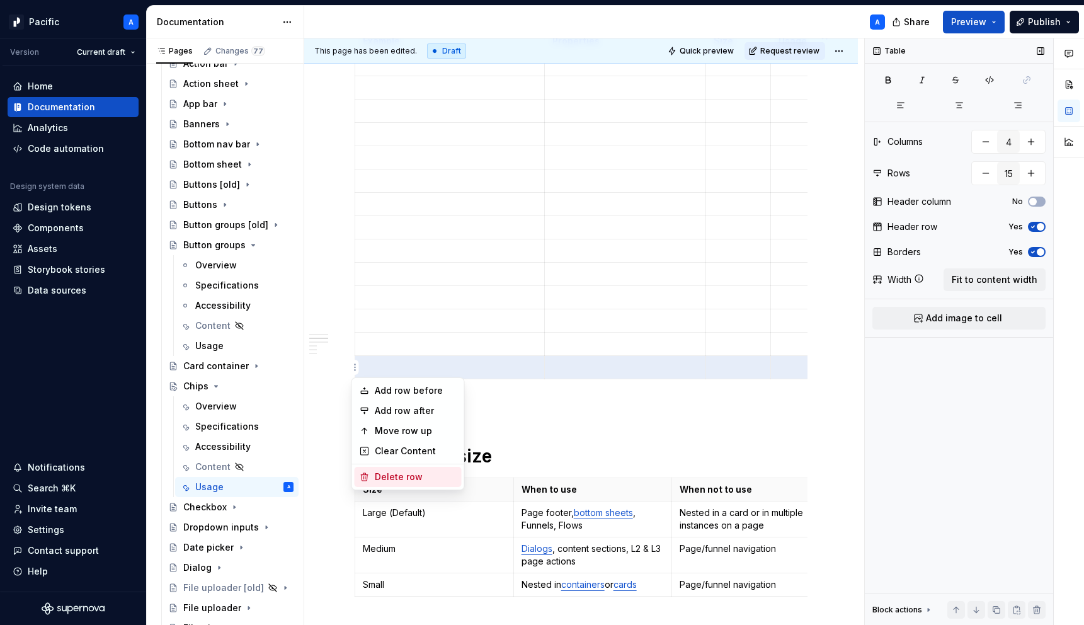
click at [405, 472] on div "Delete row" at bounding box center [416, 477] width 82 height 13
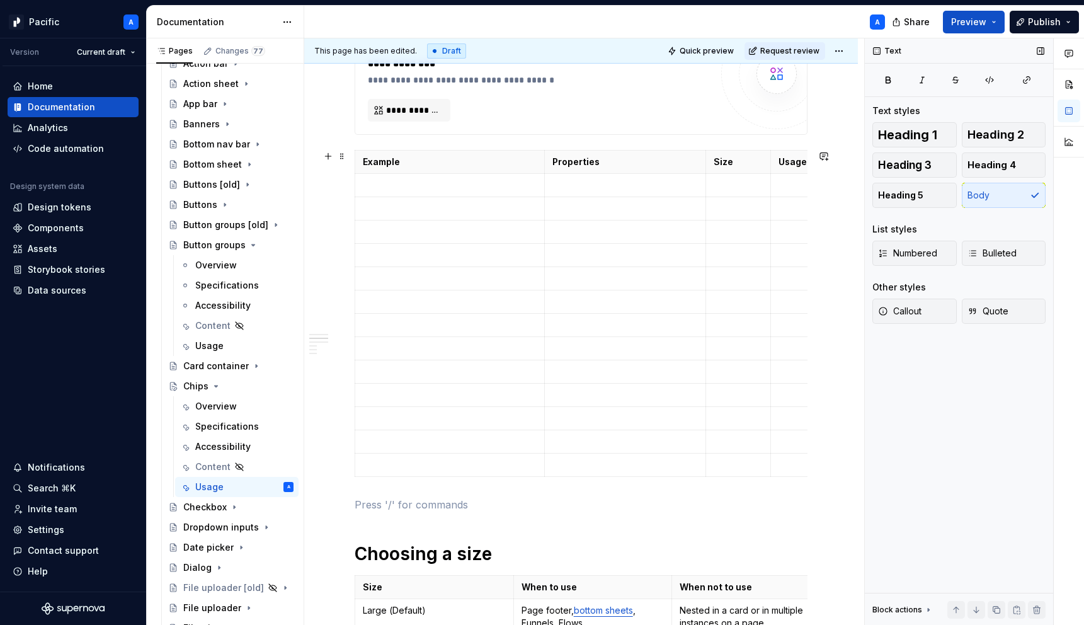
scroll to position [474, 0]
click at [356, 464] on html "Pacific A Version Current draft Home Documentation Analytics Code automation De…" at bounding box center [542, 312] width 1084 height 625
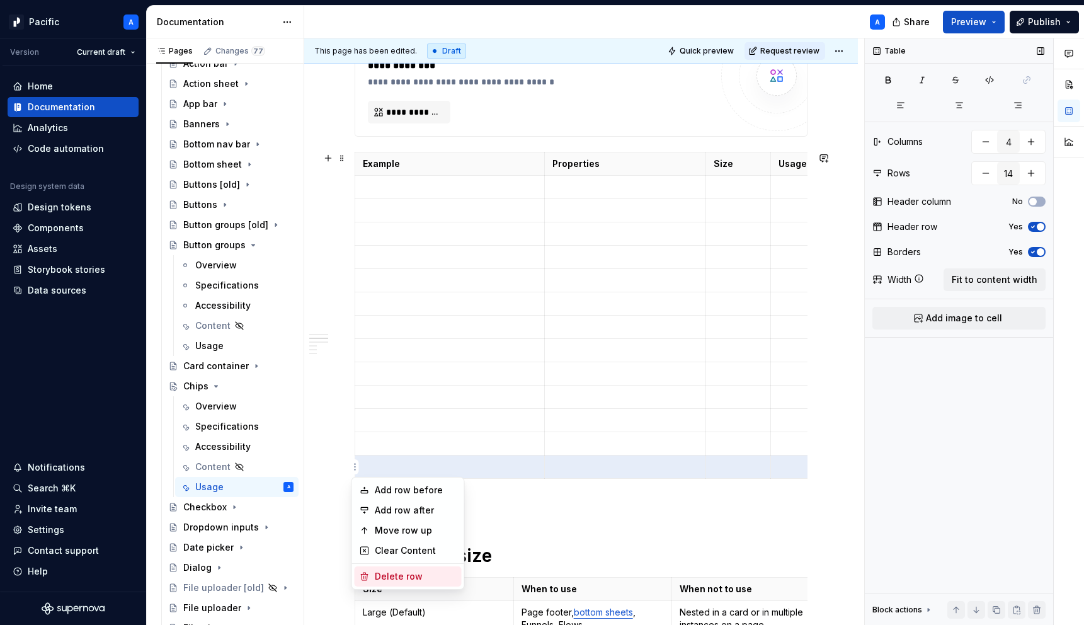
click at [418, 568] on div "Delete row" at bounding box center [408, 576] width 107 height 20
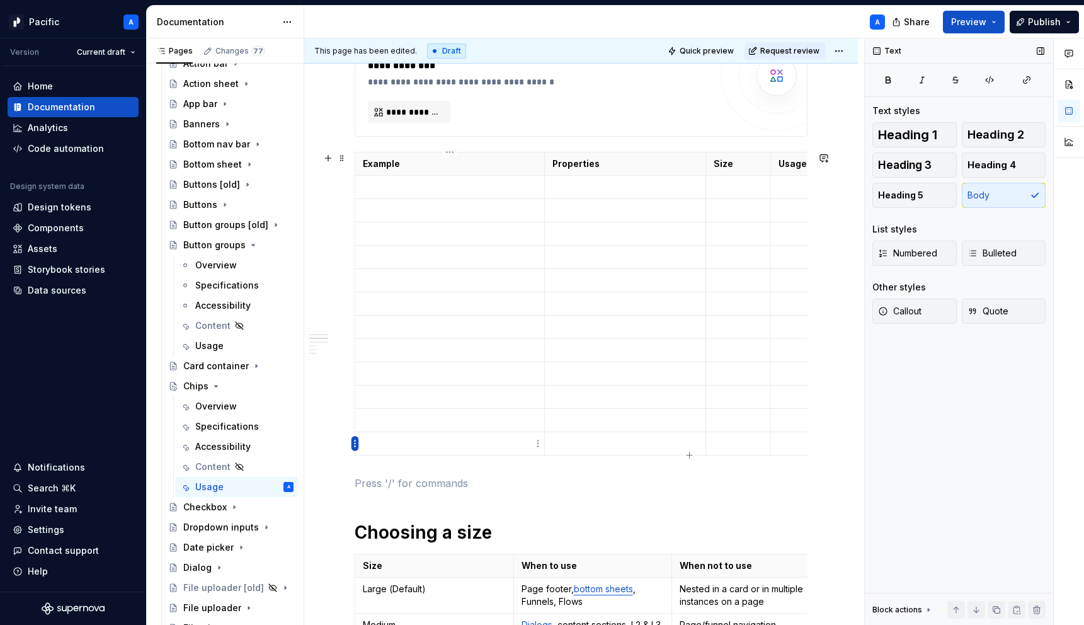
click at [356, 444] on html "Pacific A Version Current draft Home Documentation Analytics Code automation De…" at bounding box center [542, 312] width 1084 height 625
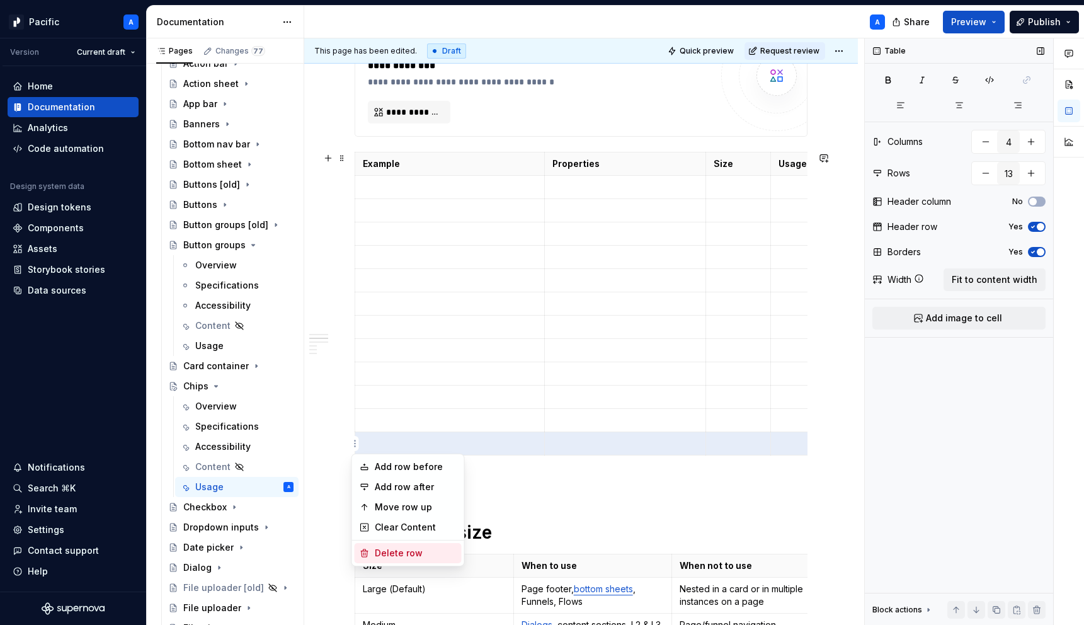
click at [409, 553] on div "Delete row" at bounding box center [416, 553] width 82 height 13
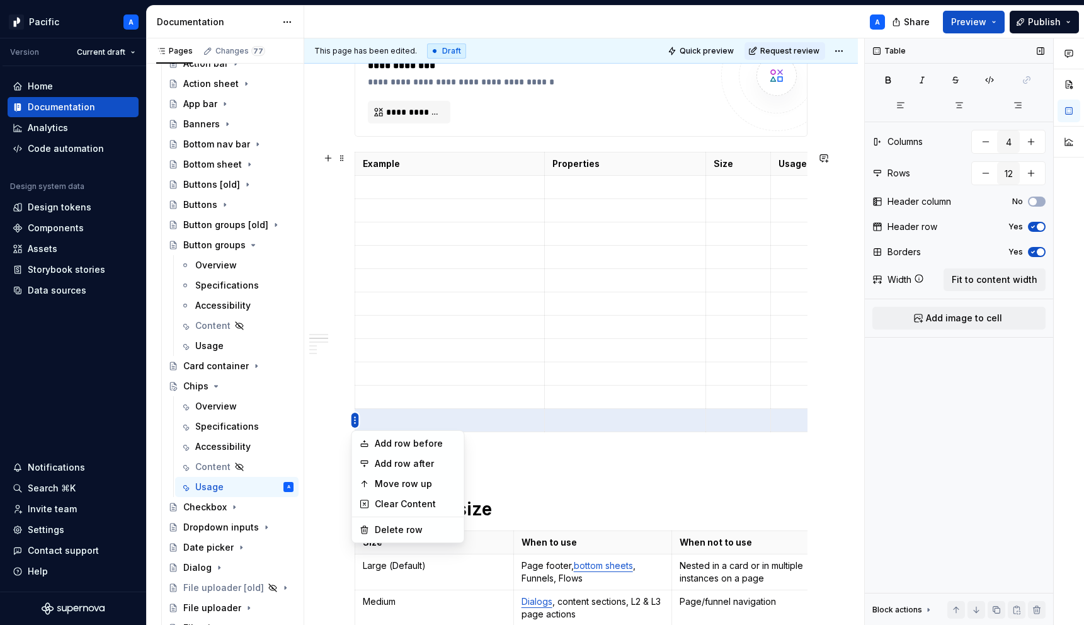
click at [355, 419] on html "Pacific A Version Current draft Home Documentation Analytics Code automation De…" at bounding box center [542, 312] width 1084 height 625
click at [396, 522] on div "Delete row" at bounding box center [408, 530] width 107 height 20
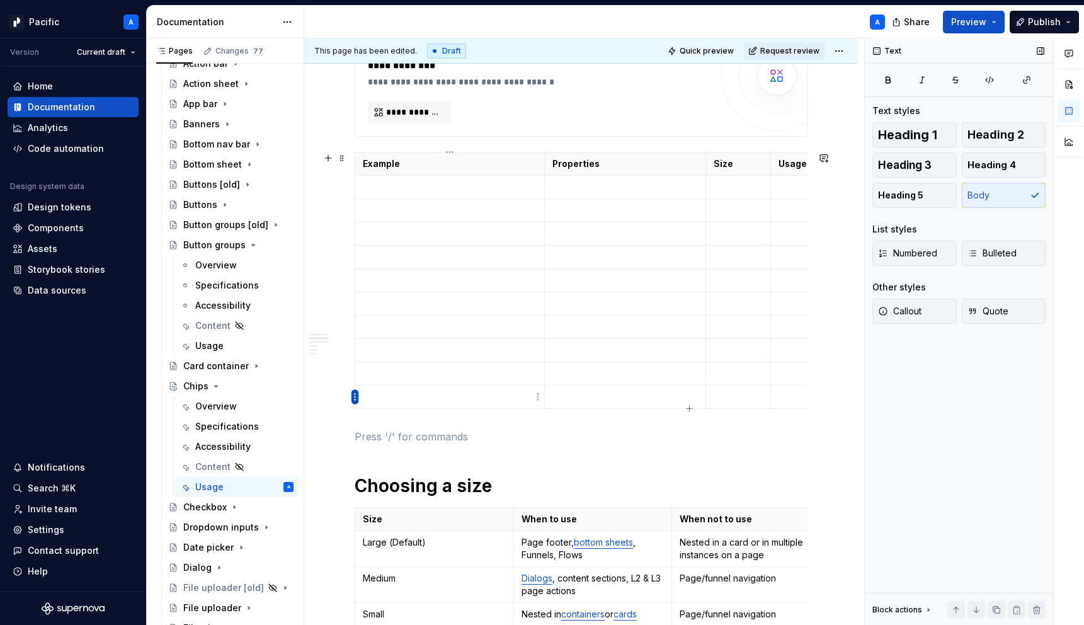
click at [353, 398] on html "Pacific A Version Current draft Home Documentation Analytics Code automation De…" at bounding box center [542, 312] width 1084 height 625
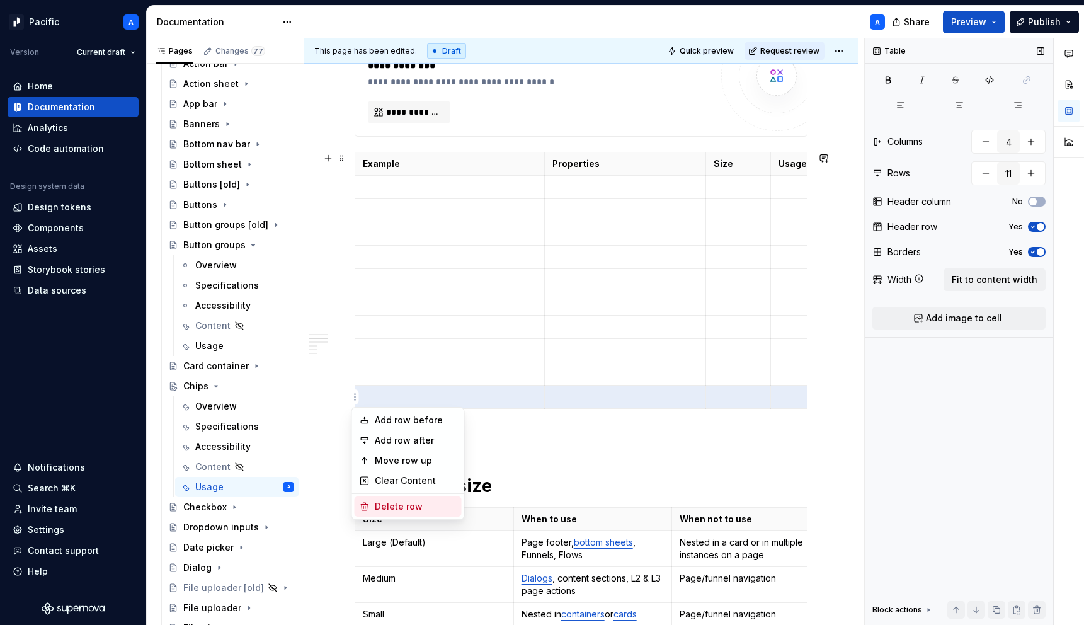
click at [399, 507] on div "Delete row" at bounding box center [416, 506] width 82 height 13
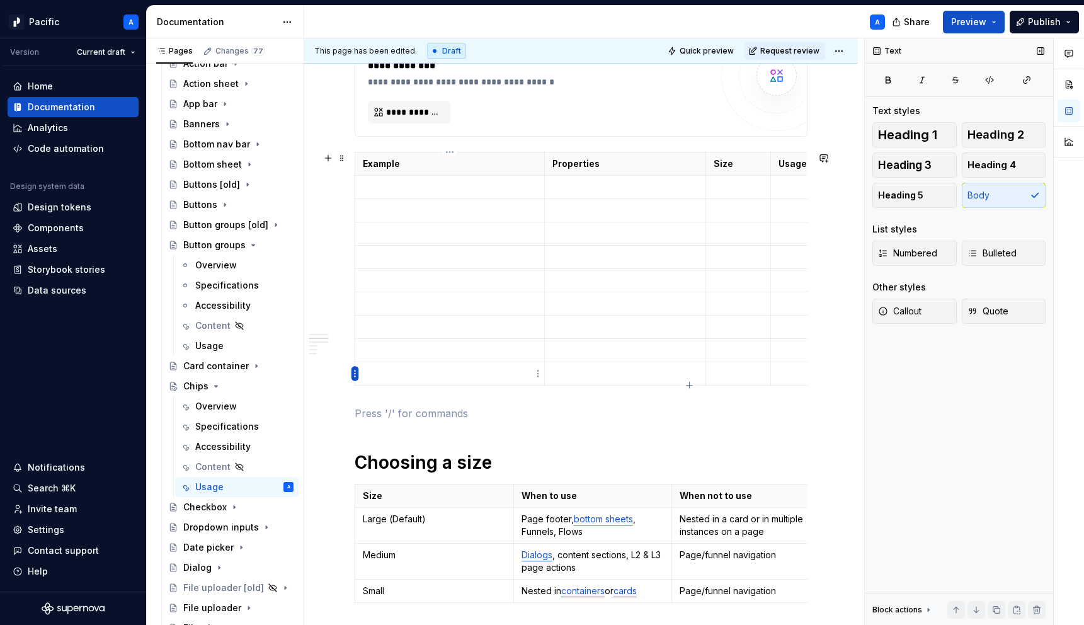
click at [357, 373] on html "Pacific A Version Current draft Home Documentation Analytics Code automation De…" at bounding box center [542, 312] width 1084 height 625
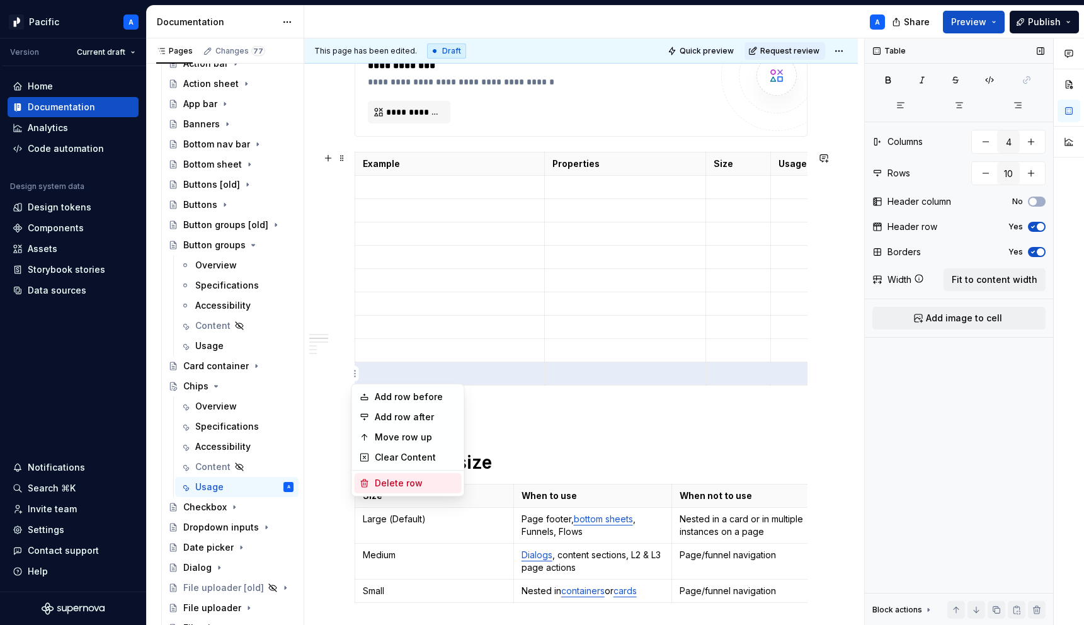
click at [394, 481] on div "Delete row" at bounding box center [416, 483] width 82 height 13
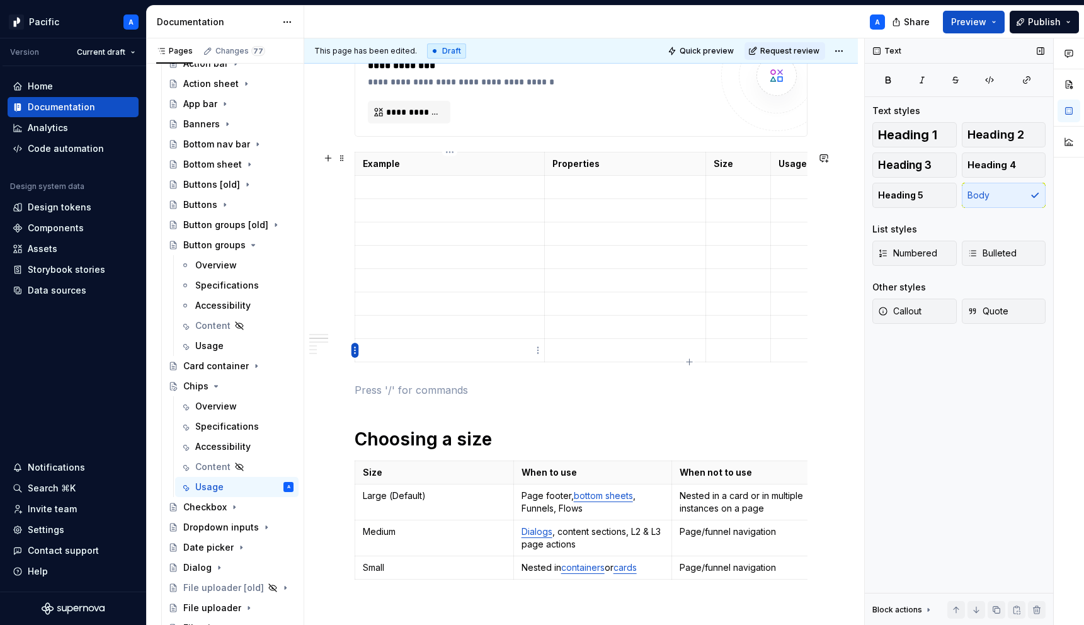
click at [355, 350] on html "Pacific A Version Current draft Home Documentation Analytics Code automation De…" at bounding box center [542, 312] width 1084 height 625
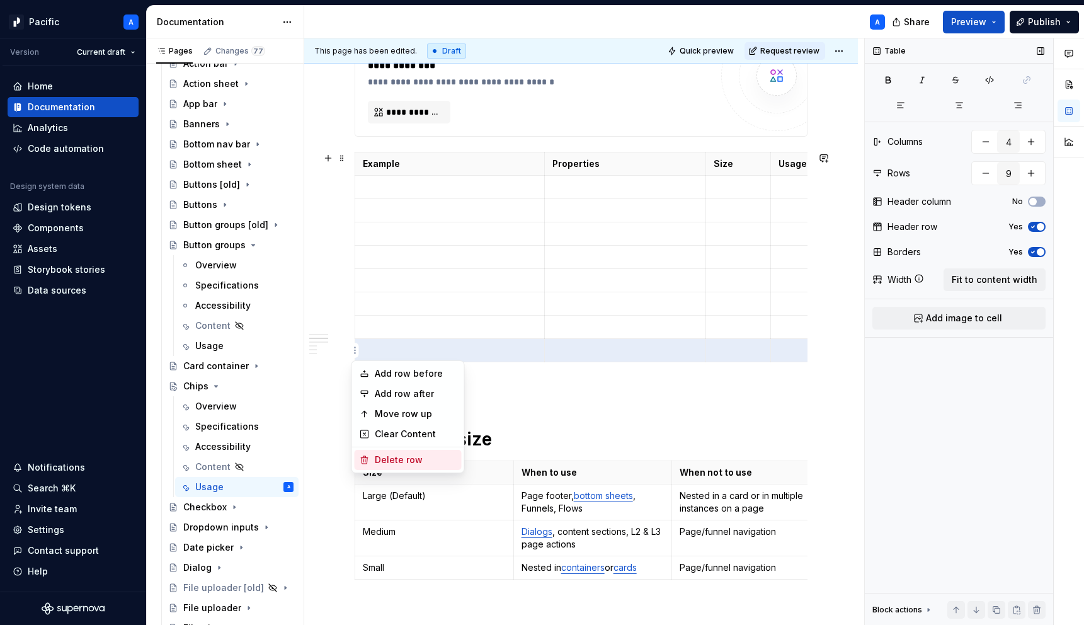
click at [393, 455] on div "Delete row" at bounding box center [416, 460] width 82 height 13
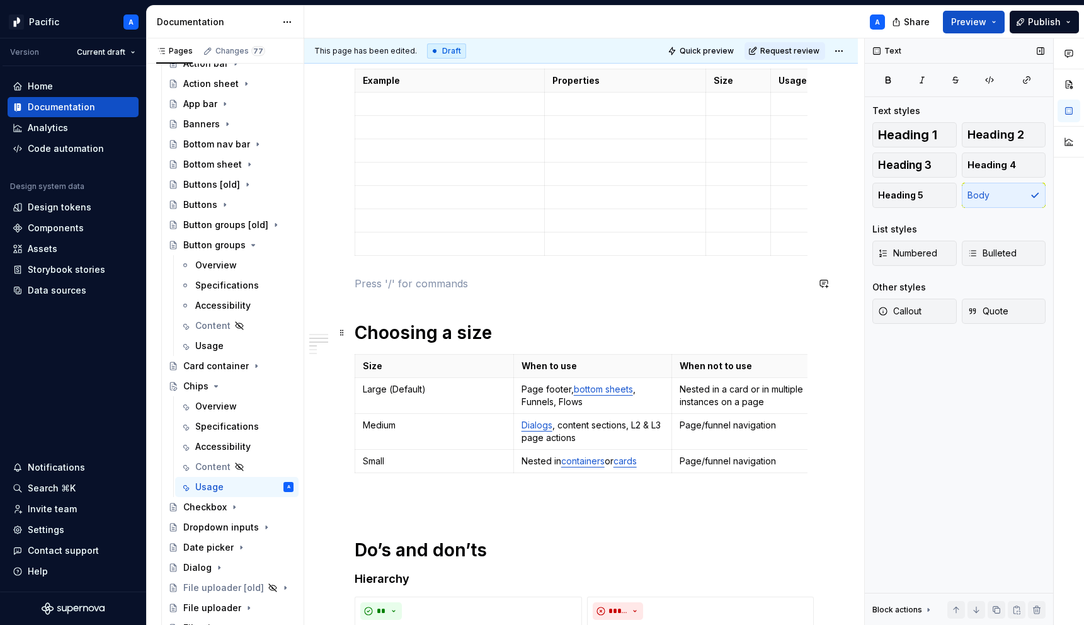
scroll to position [554, 0]
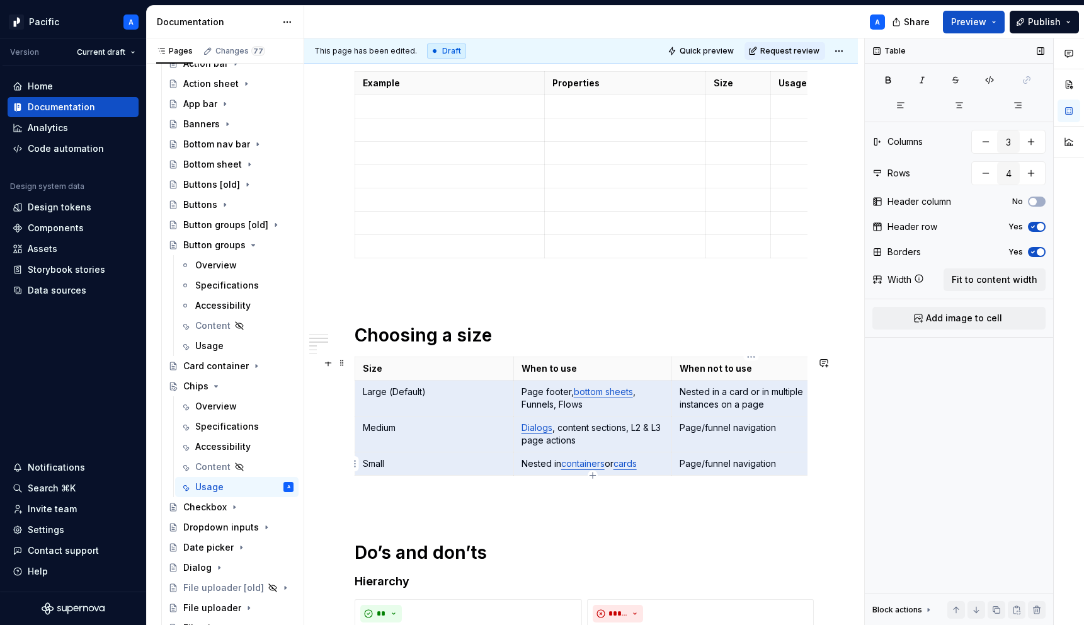
drag, startPoint x: 362, startPoint y: 384, endPoint x: 700, endPoint y: 464, distance: 347.6
click at [700, 464] on tbody "Size When to use When not to use Large (Default) Page footer, bottom sheets , F…" at bounding box center [593, 416] width 476 height 118
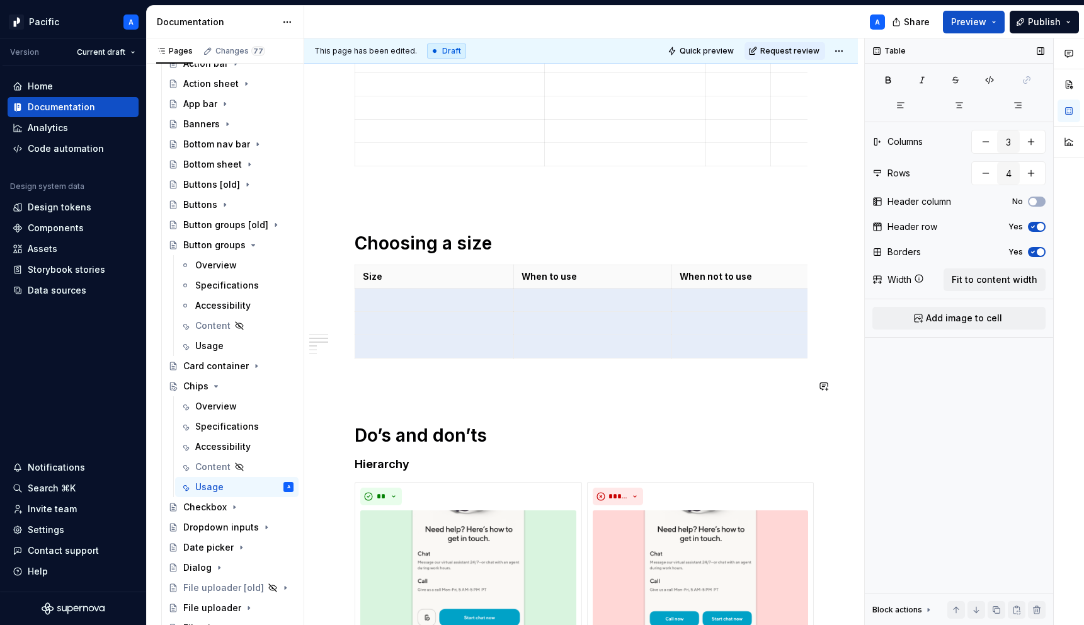
scroll to position [665, 0]
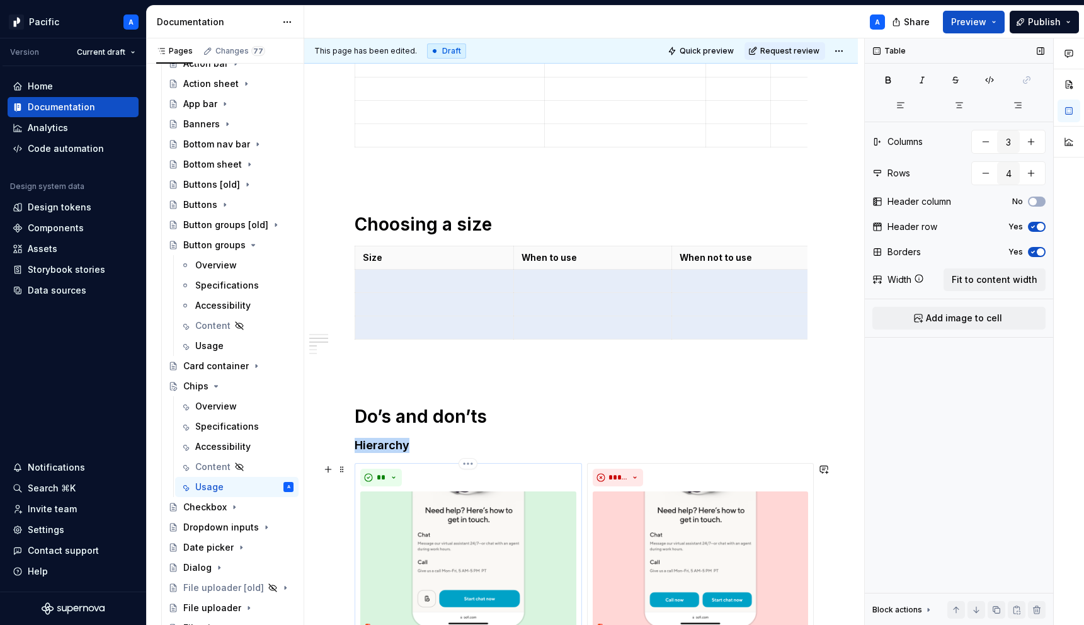
click at [459, 504] on img at bounding box center [468, 563] width 216 height 145
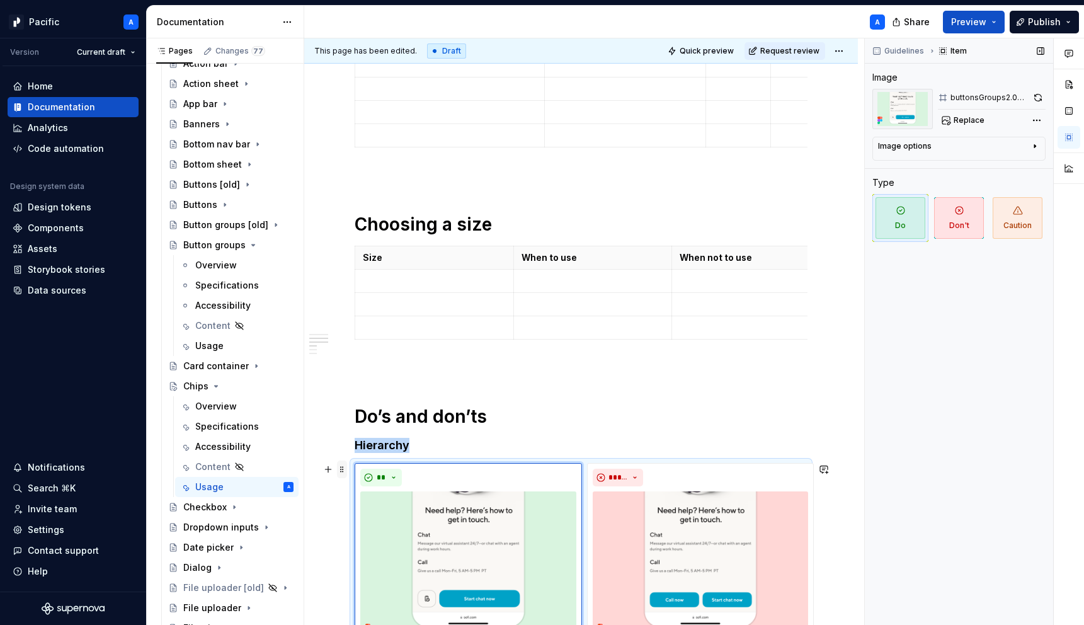
click at [341, 469] on span at bounding box center [342, 470] width 10 height 18
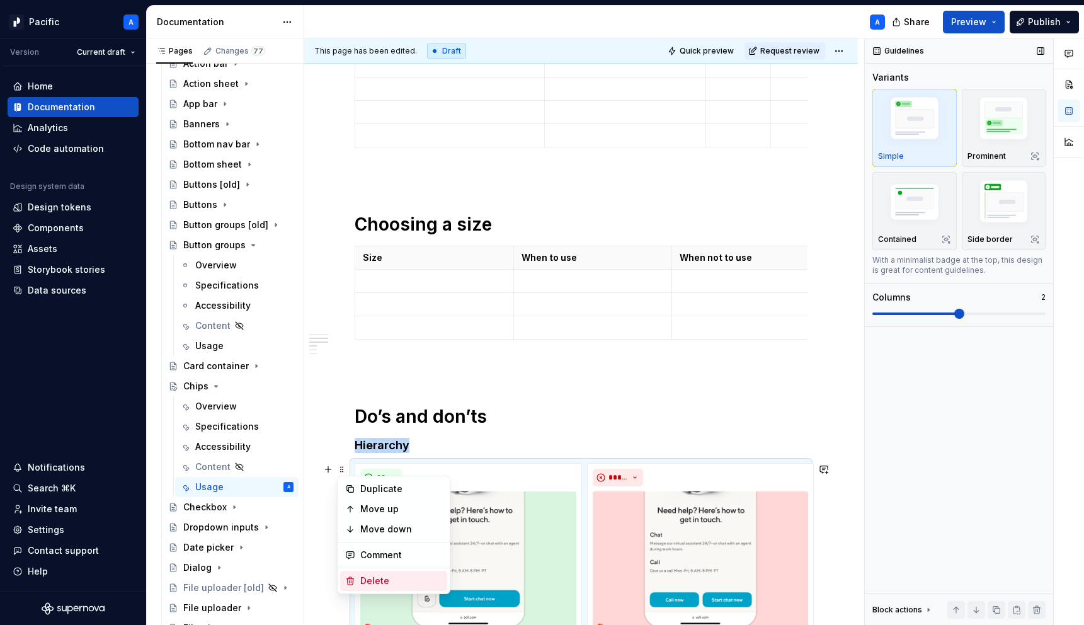
click at [413, 575] on div "Delete" at bounding box center [401, 581] width 82 height 13
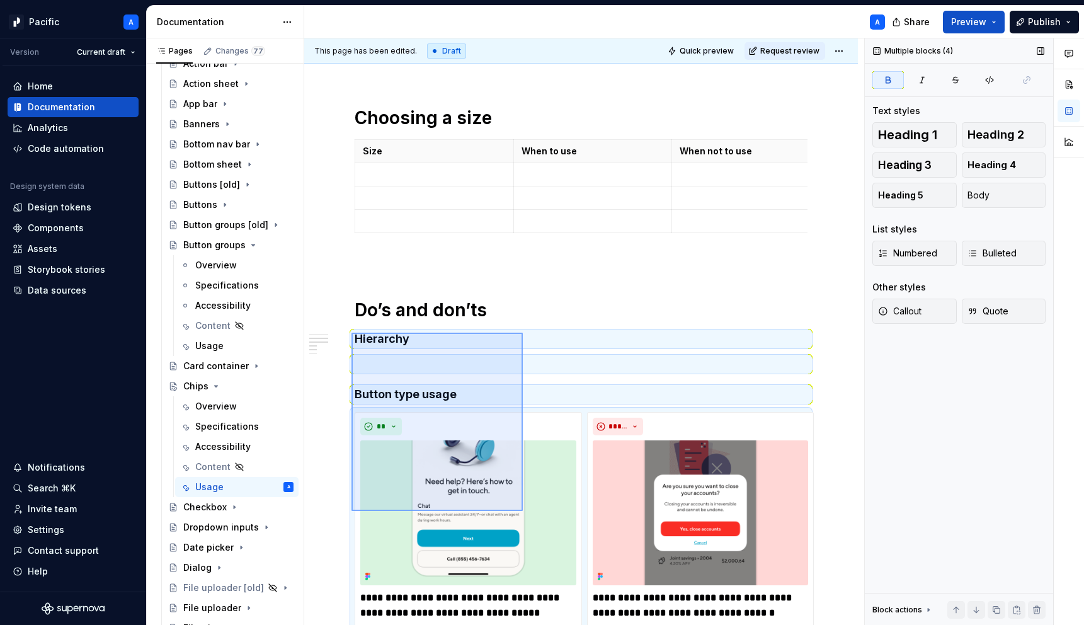
scroll to position [772, 0]
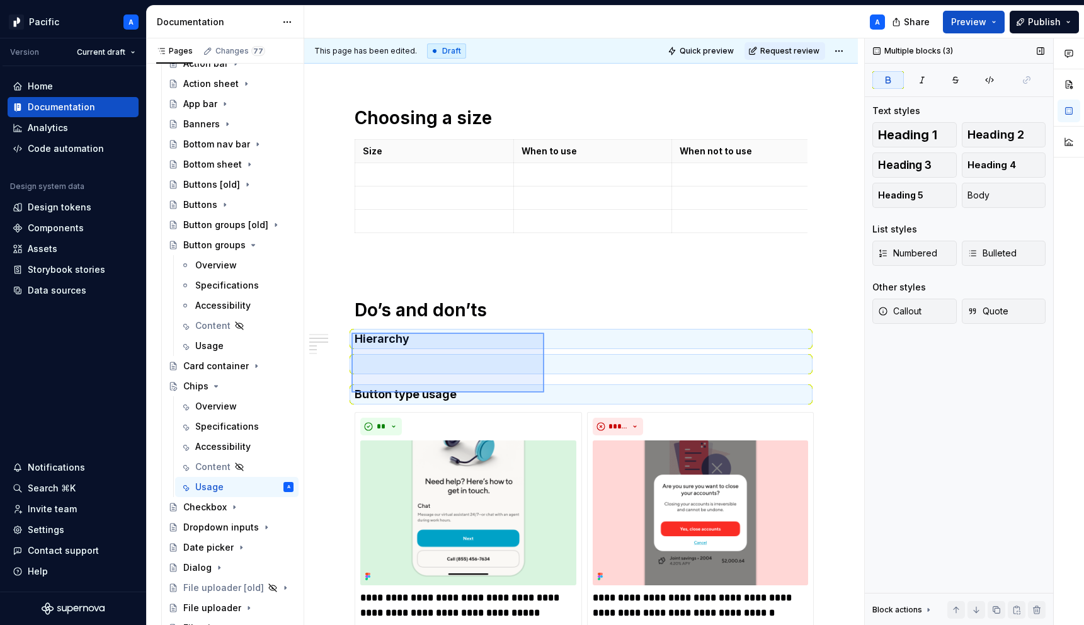
drag, startPoint x: 352, startPoint y: 439, endPoint x: 546, endPoint y: 400, distance: 198.5
click at [546, 400] on div "**********" at bounding box center [584, 331] width 560 height 587
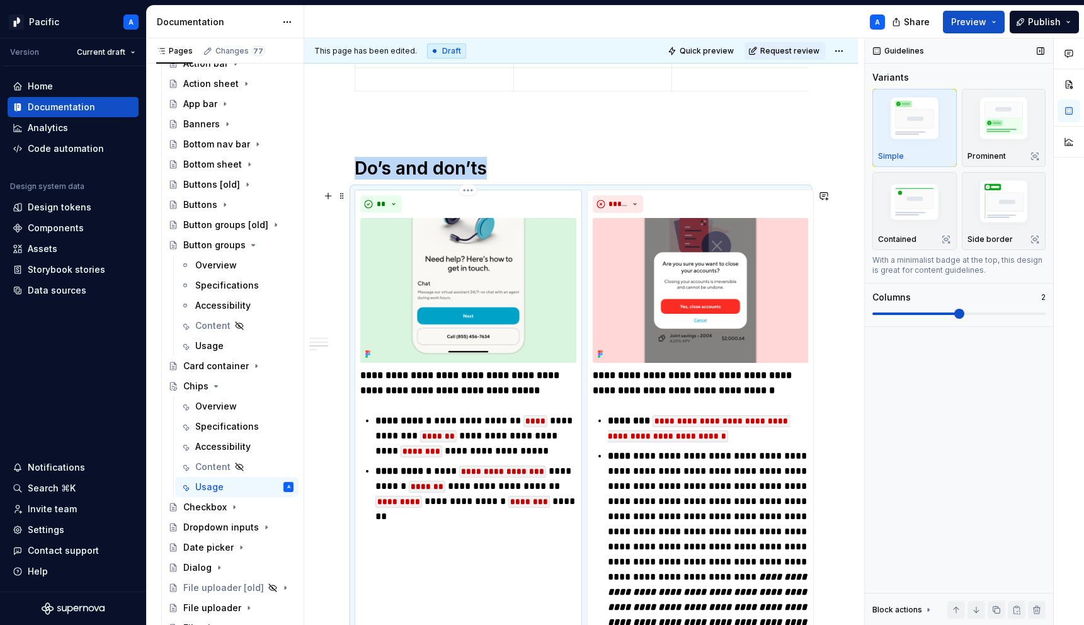
scroll to position [776, 0]
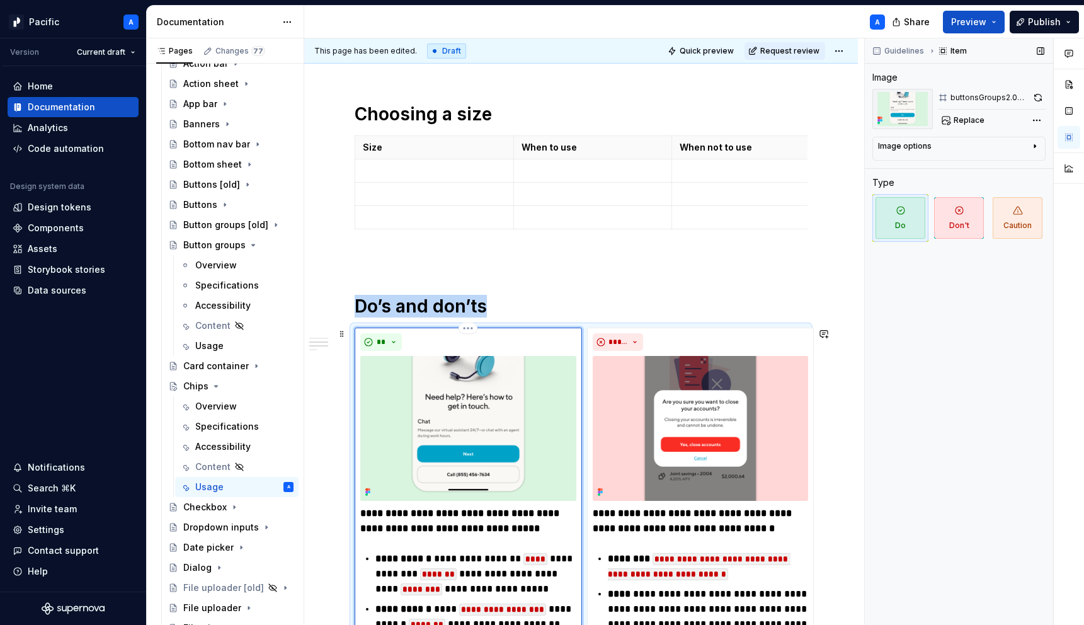
click at [428, 438] on img at bounding box center [468, 428] width 216 height 145
click at [644, 469] on img at bounding box center [701, 428] width 216 height 145
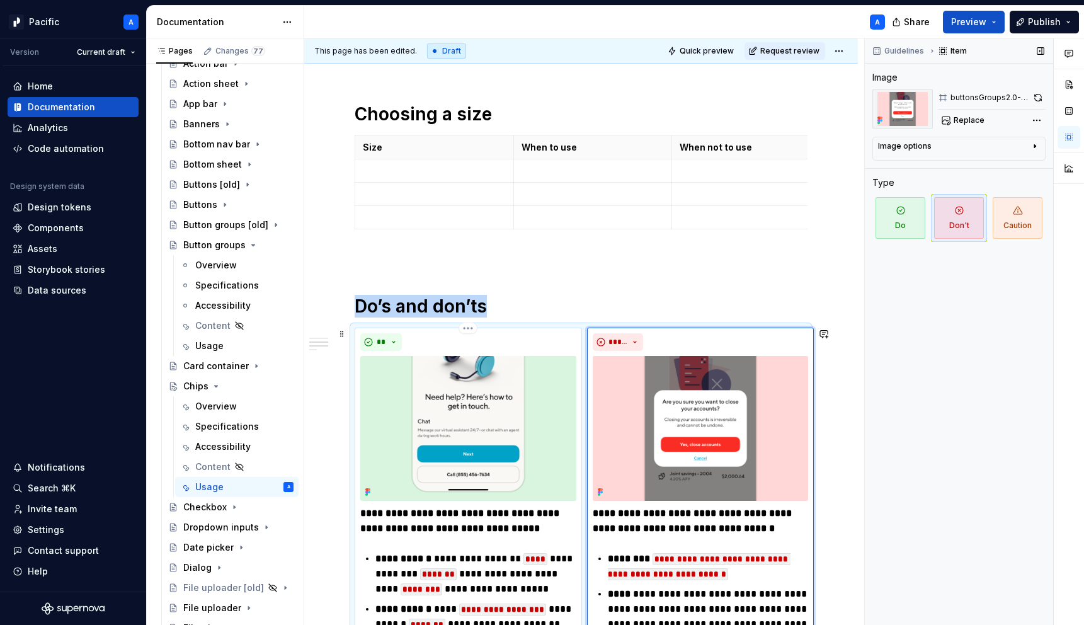
click at [505, 442] on img at bounding box center [468, 428] width 216 height 145
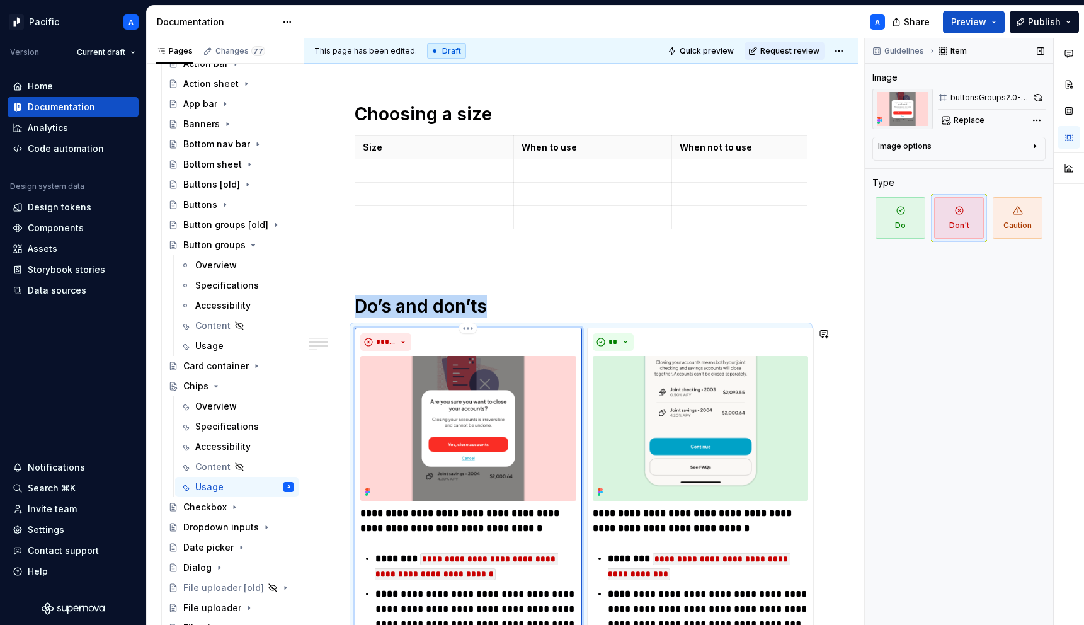
click at [505, 442] on img at bounding box center [468, 428] width 216 height 145
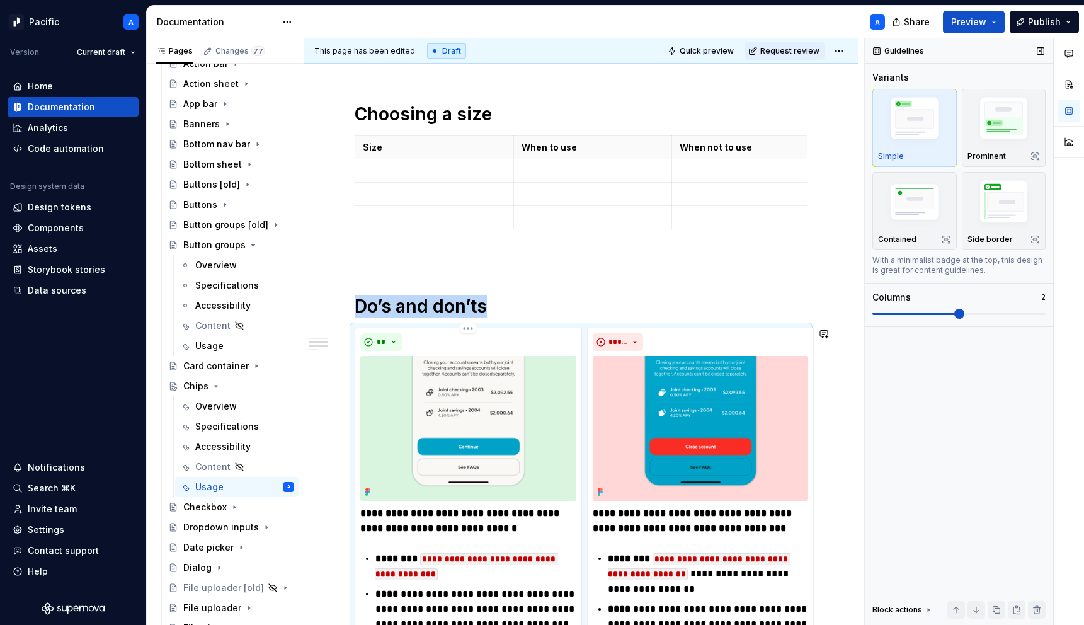
click at [505, 442] on img at bounding box center [468, 428] width 216 height 145
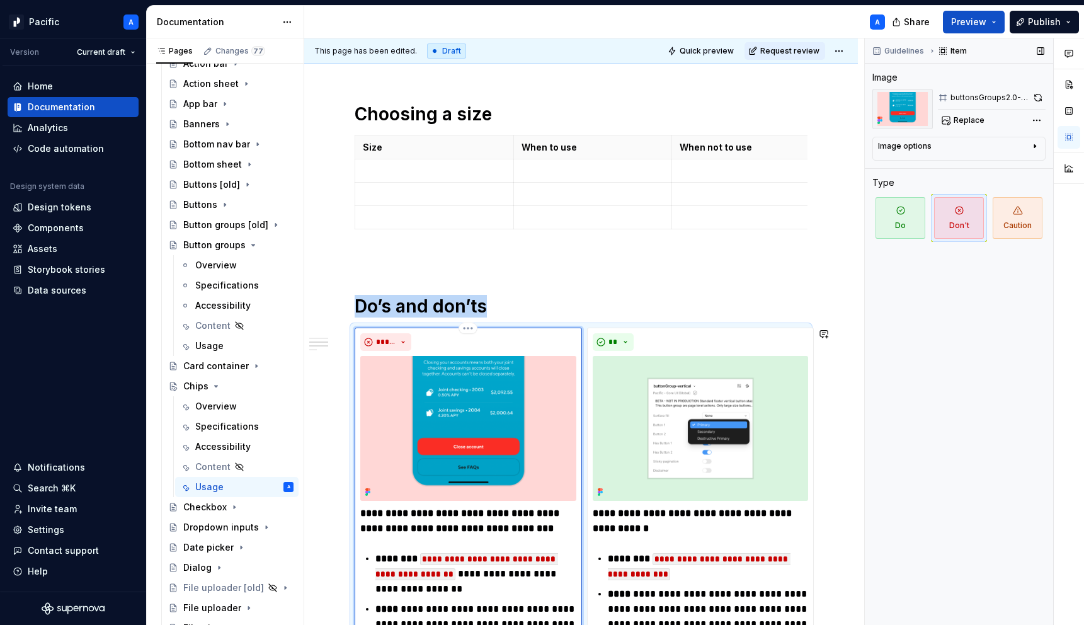
click at [505, 442] on img at bounding box center [468, 428] width 216 height 145
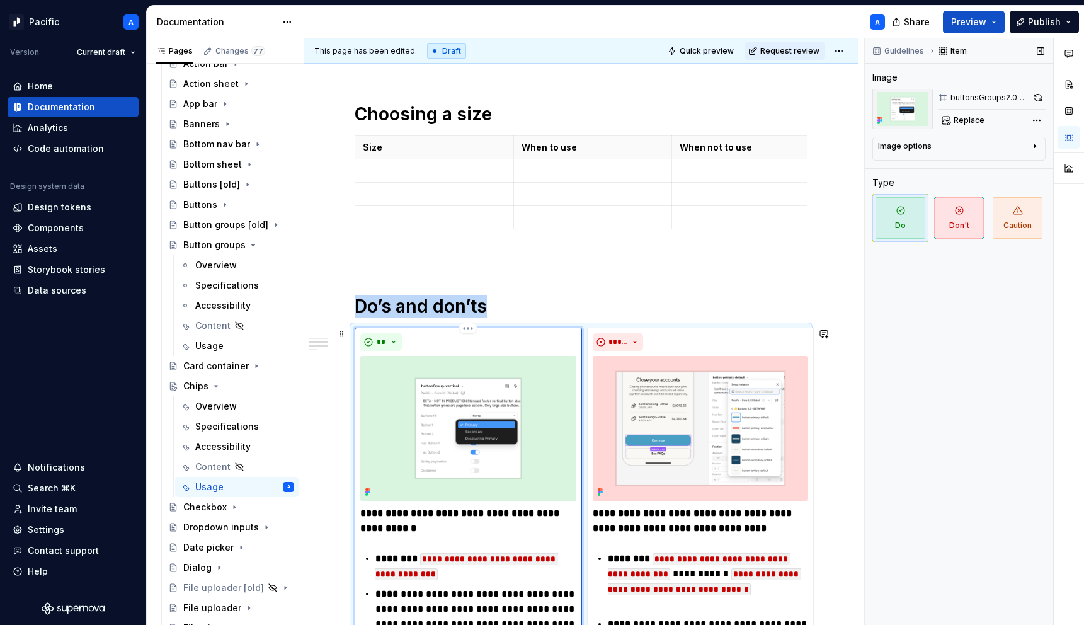
click at [501, 442] on img at bounding box center [468, 428] width 216 height 145
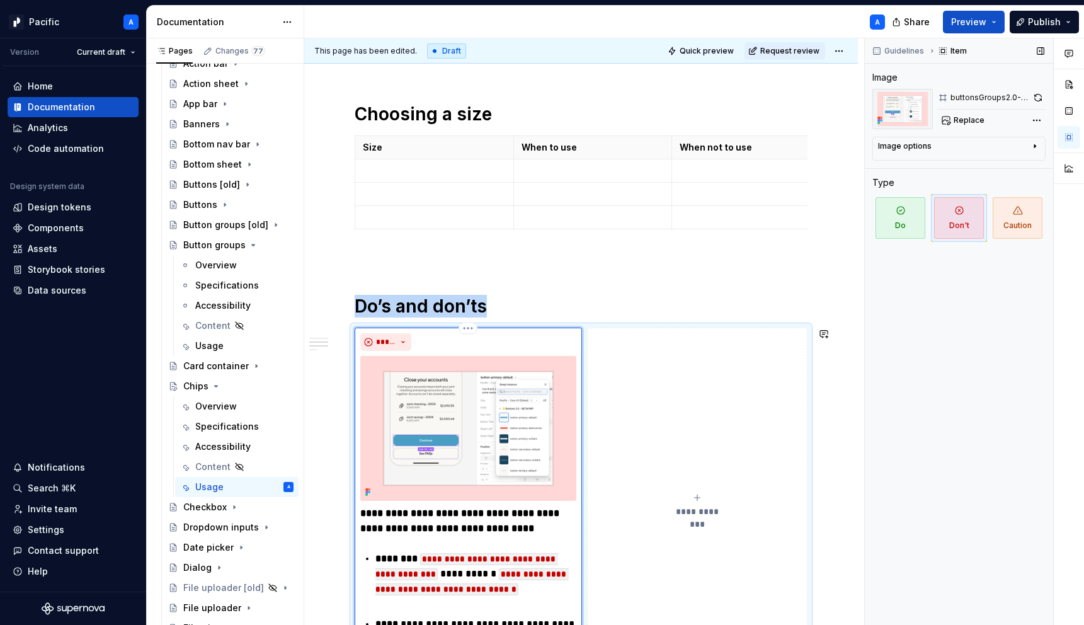
click at [501, 442] on img at bounding box center [468, 428] width 216 height 145
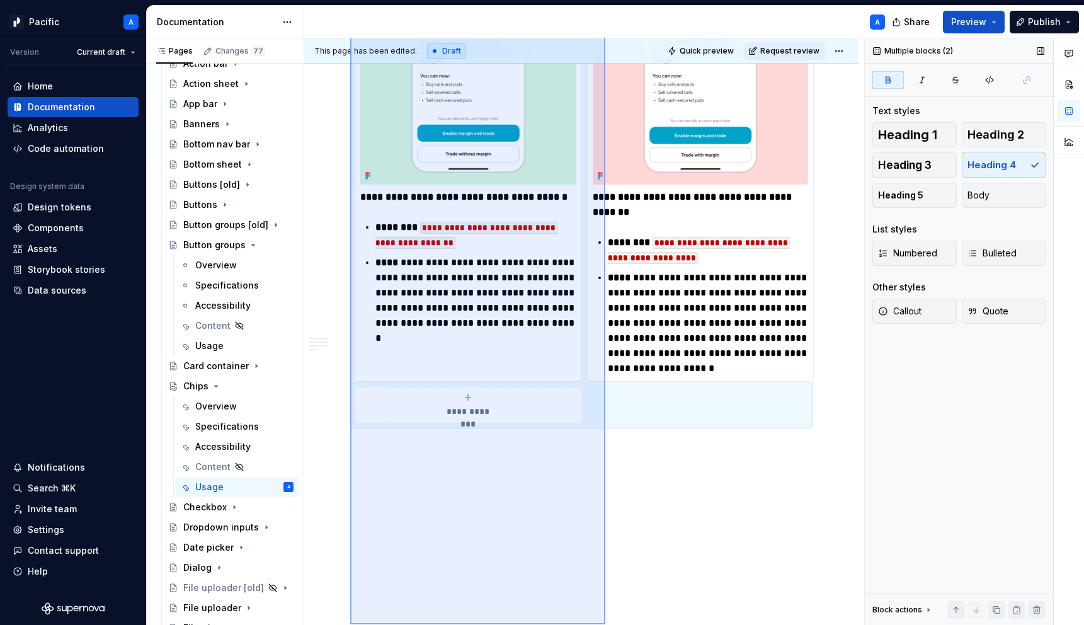
drag, startPoint x: 350, startPoint y: 395, endPoint x: 605, endPoint y: 624, distance: 343.1
click at [605, 588] on div "**********" at bounding box center [584, 331] width 560 height 587
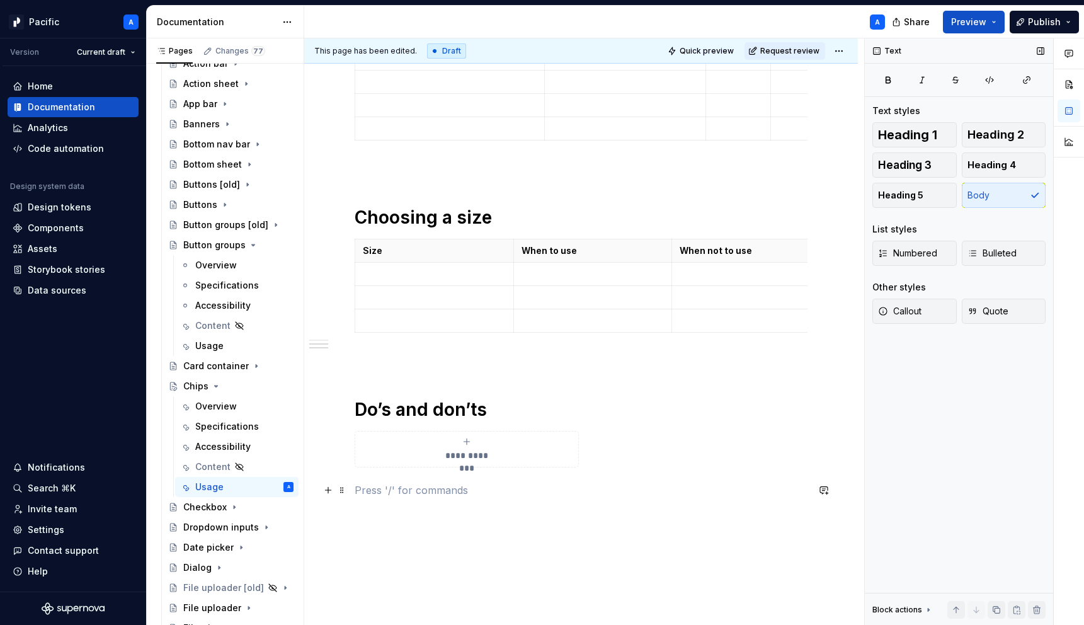
scroll to position [668, 0]
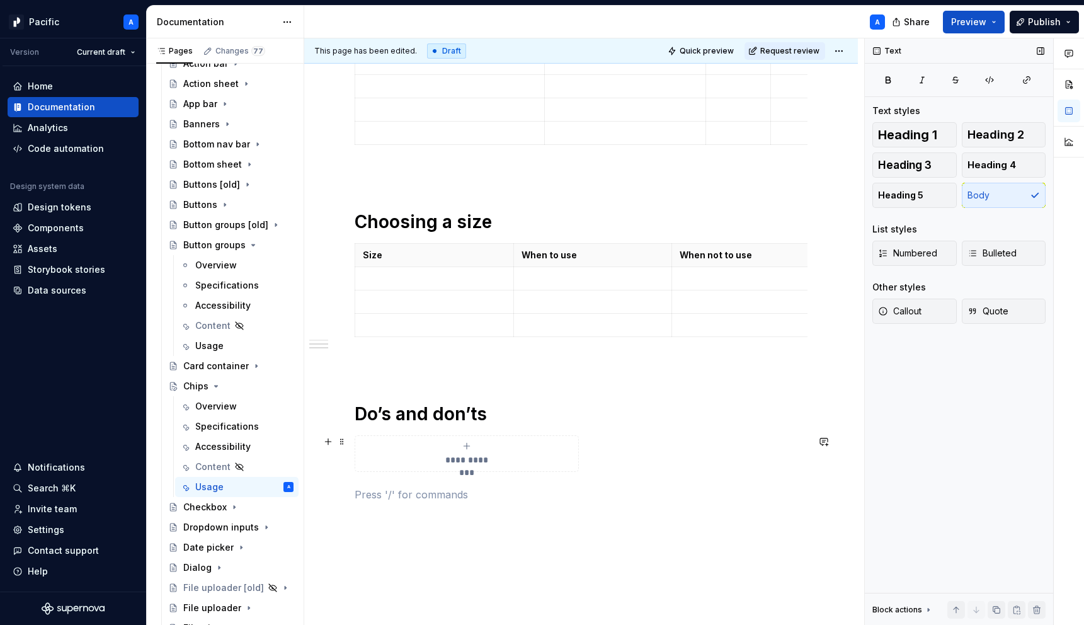
click at [520, 459] on div "**********" at bounding box center [466, 453] width 213 height 25
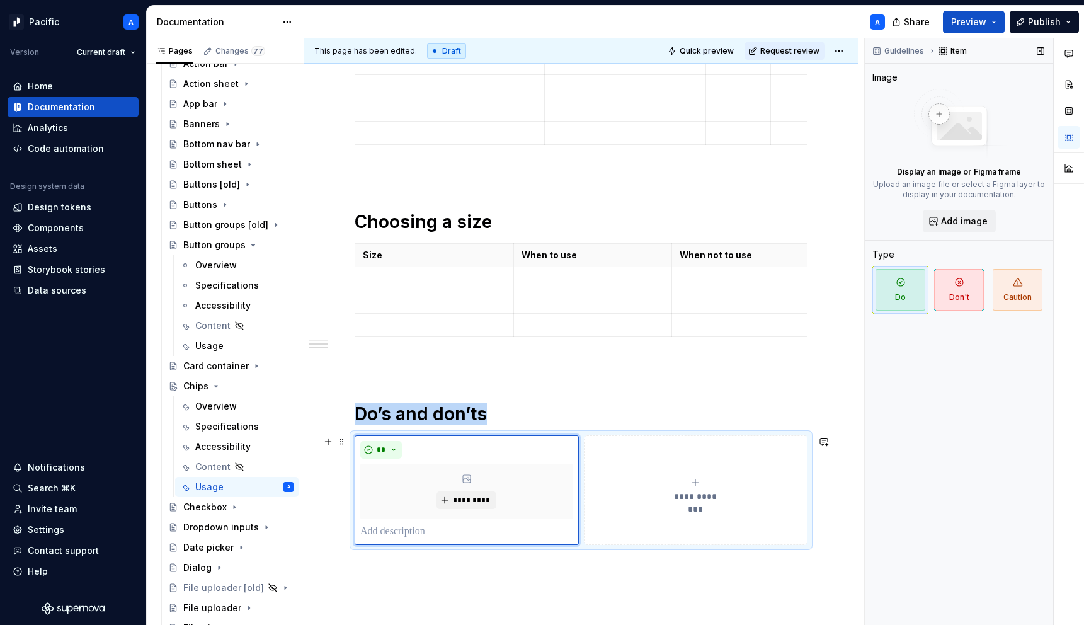
click at [667, 476] on button "**********" at bounding box center [696, 490] width 224 height 110
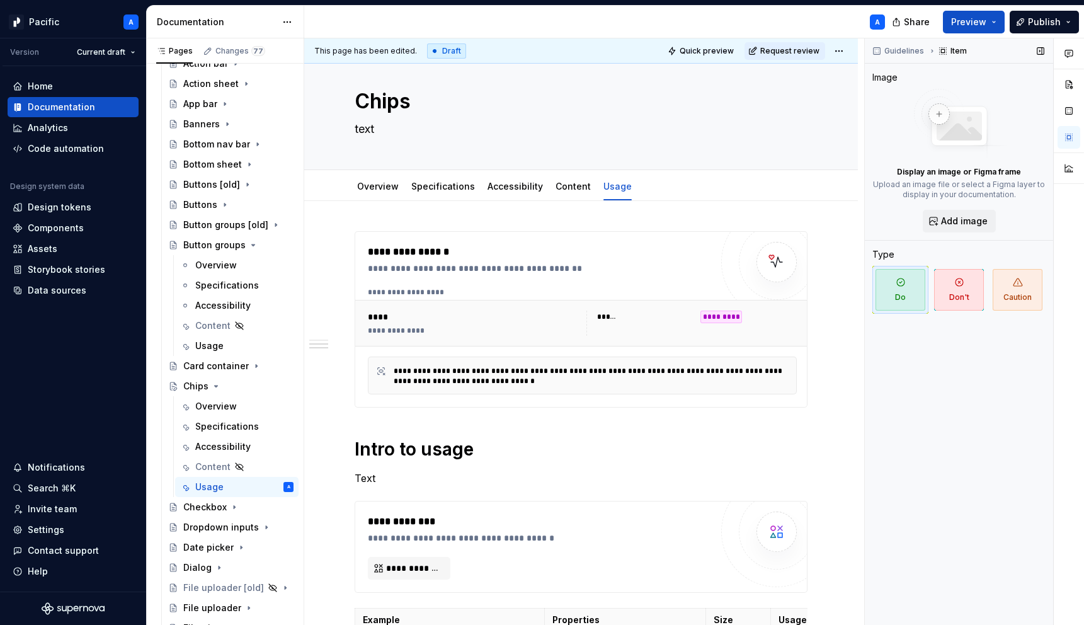
scroll to position [0, 0]
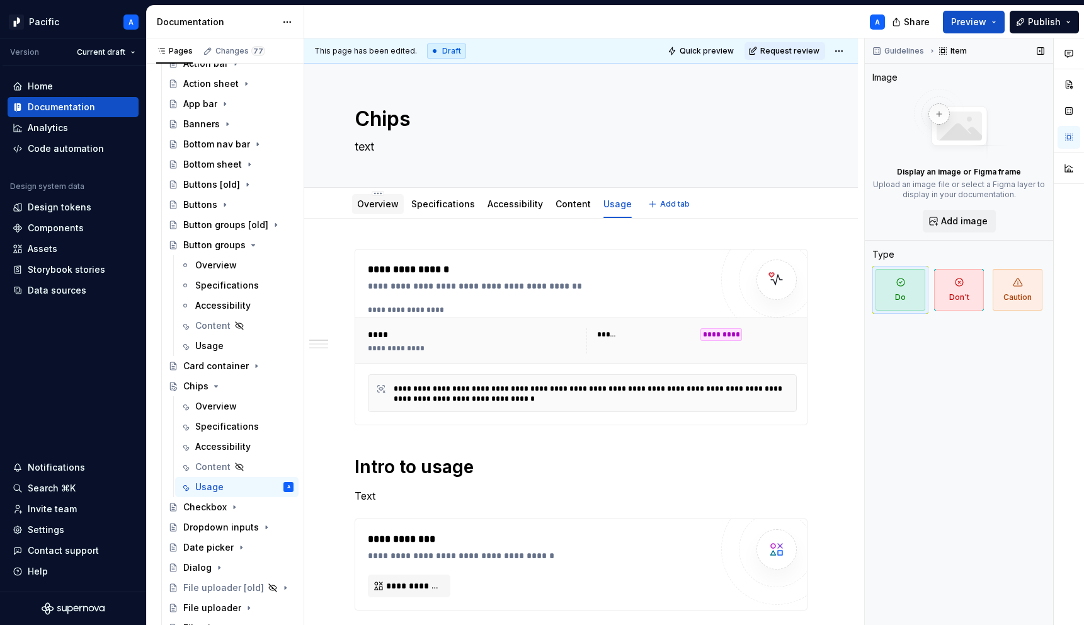
click at [378, 203] on link "Overview" at bounding box center [378, 203] width 42 height 11
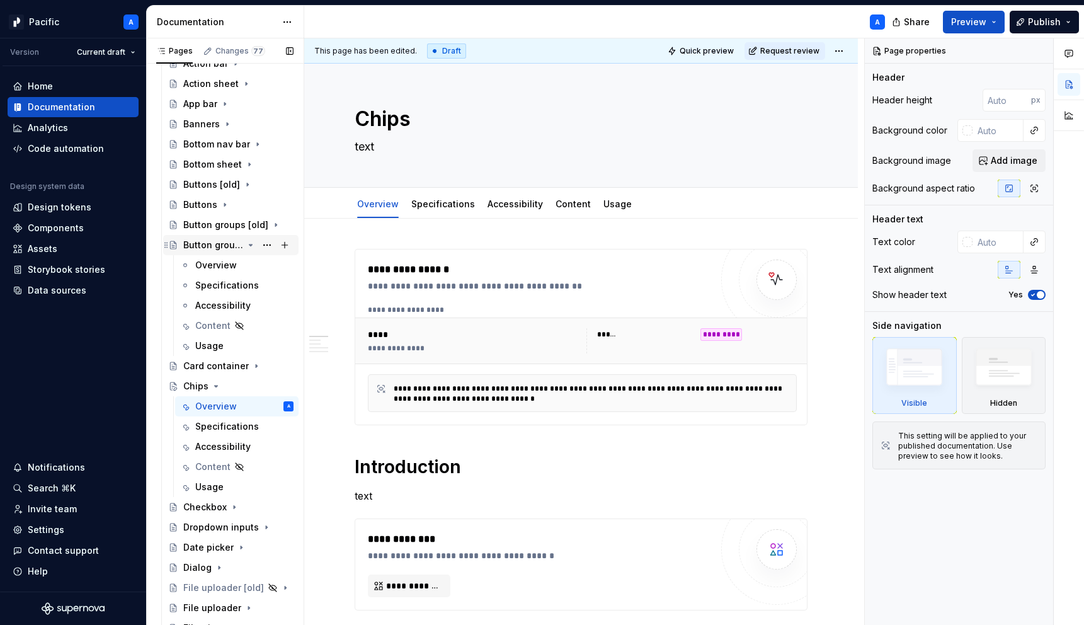
click at [251, 245] on icon "Page tree" at bounding box center [251, 245] width 10 height 10
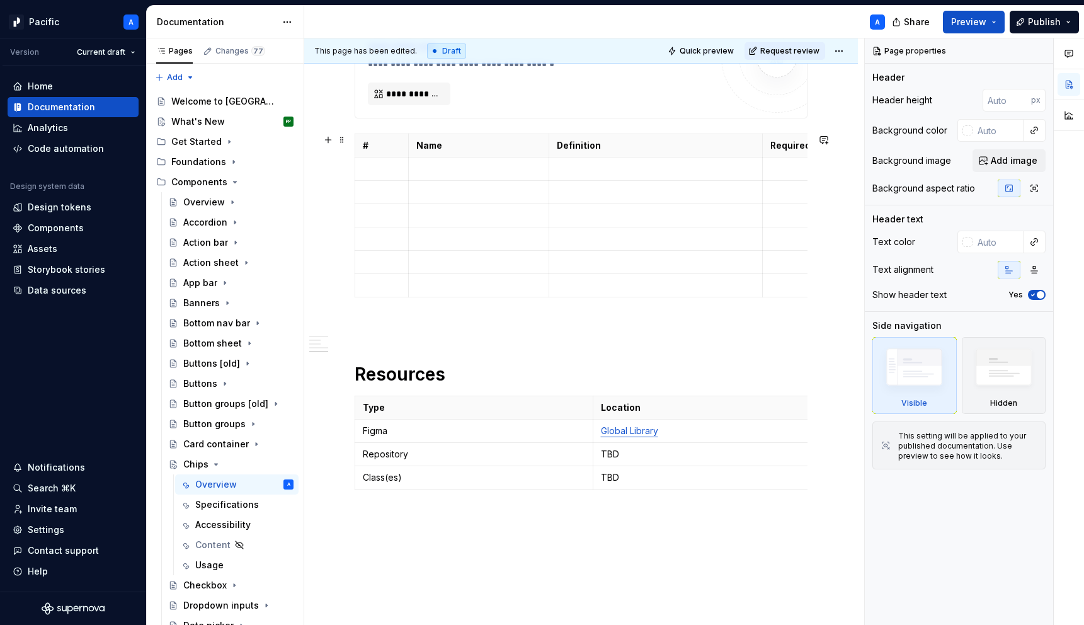
scroll to position [854, 0]
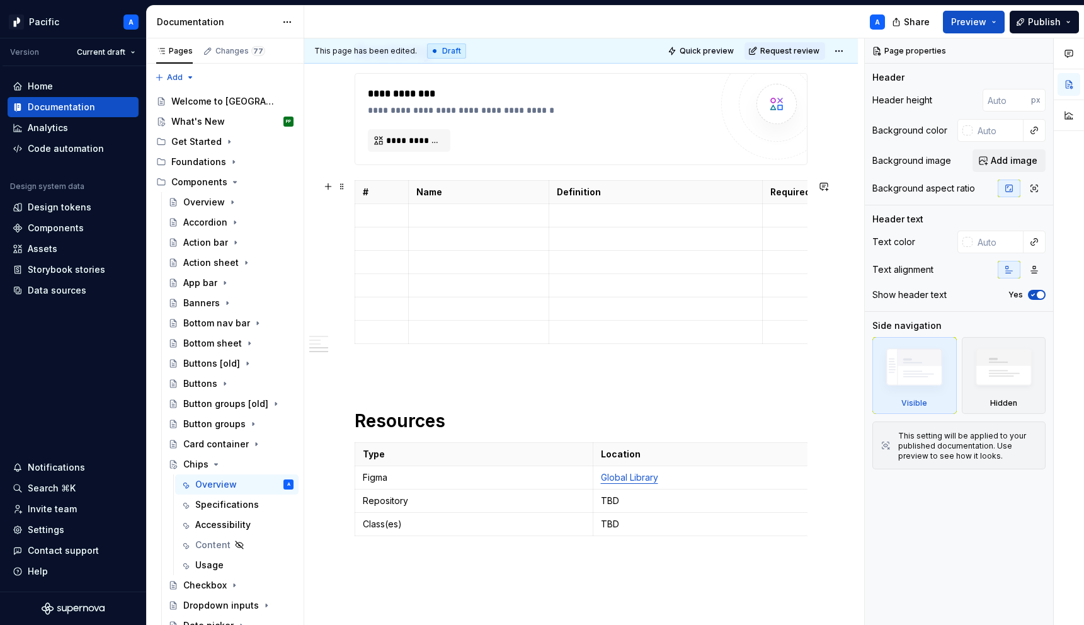
type textarea "*"
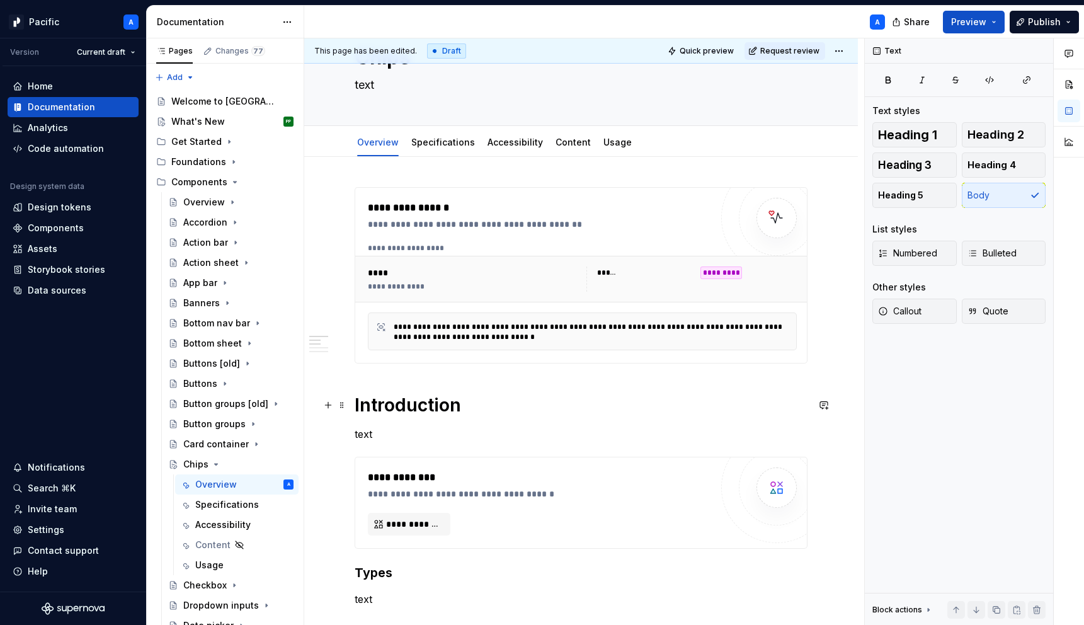
scroll to position [109, 0]
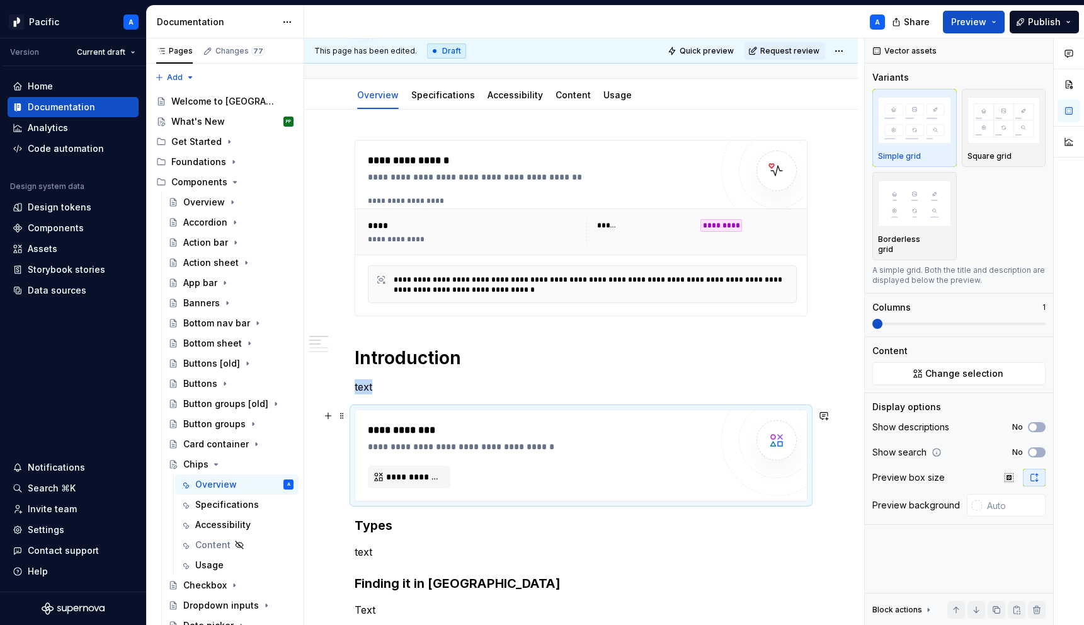
click at [409, 449] on div "**********" at bounding box center [543, 446] width 350 height 13
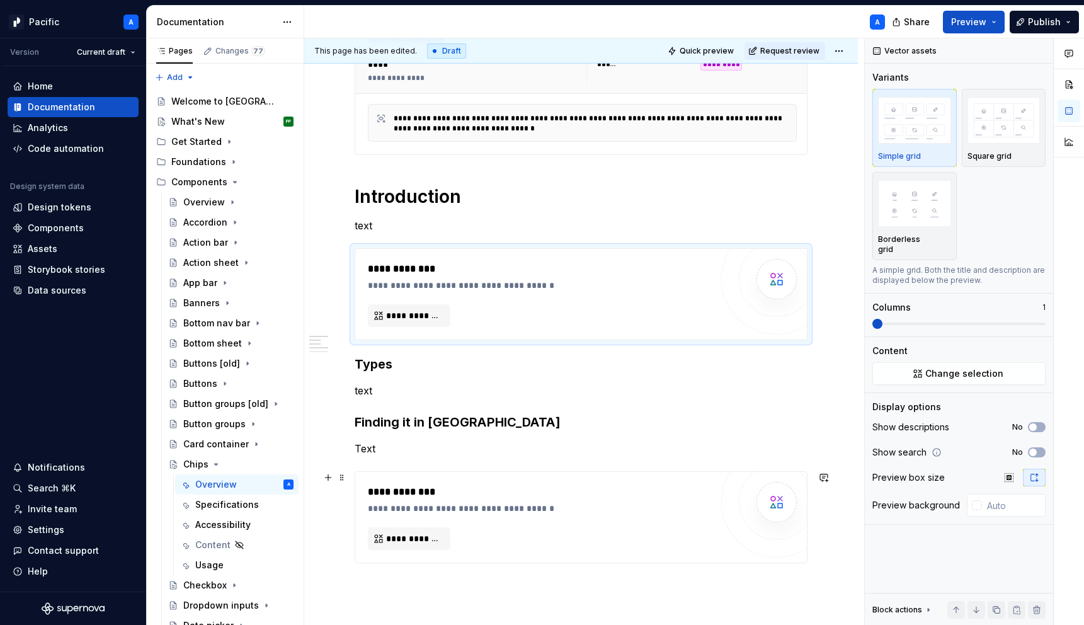
scroll to position [278, 0]
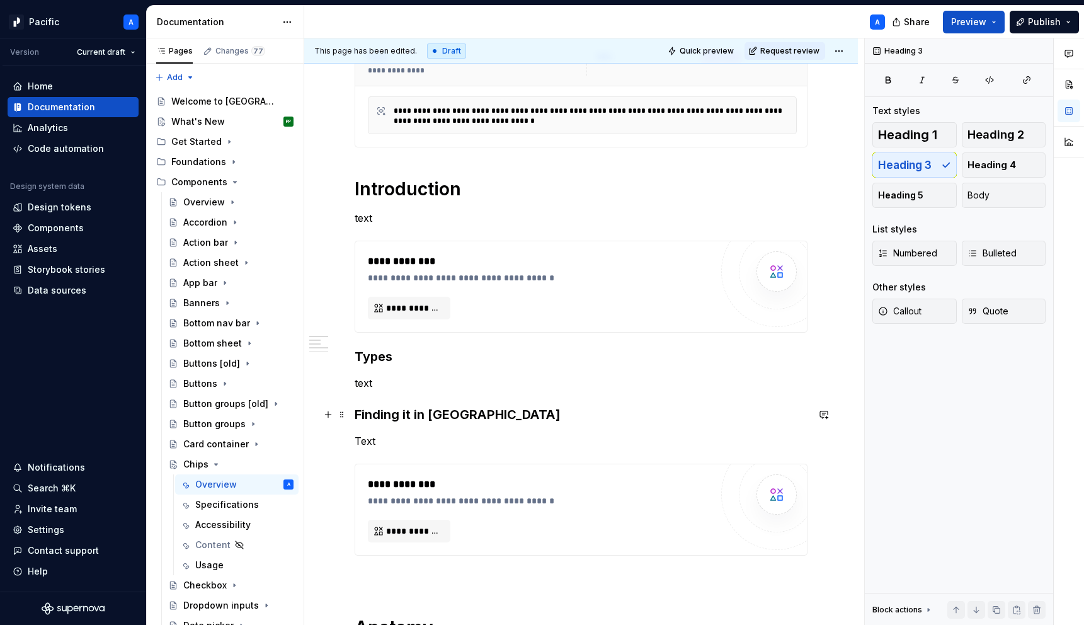
click at [356, 413] on h3 "Finding it in [GEOGRAPHIC_DATA]" at bounding box center [581, 415] width 453 height 18
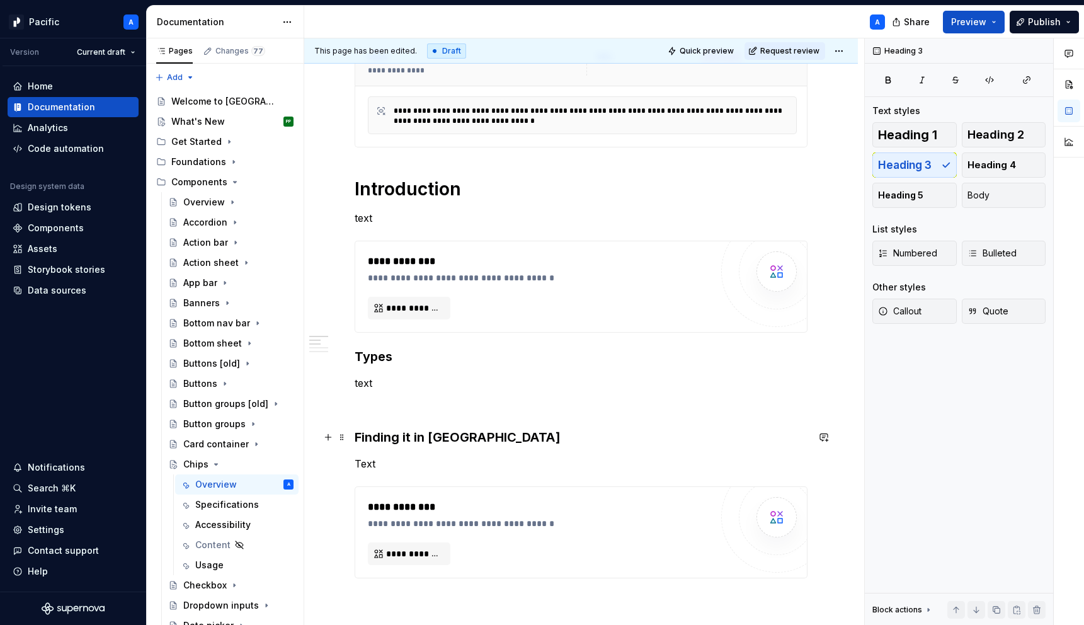
click at [409, 438] on h3 "Finding it in [GEOGRAPHIC_DATA]" at bounding box center [581, 437] width 453 height 18
drag, startPoint x: 427, startPoint y: 438, endPoint x: 349, endPoint y: 433, distance: 78.3
click at [416, 443] on h3 "Figma" at bounding box center [581, 437] width 453 height 18
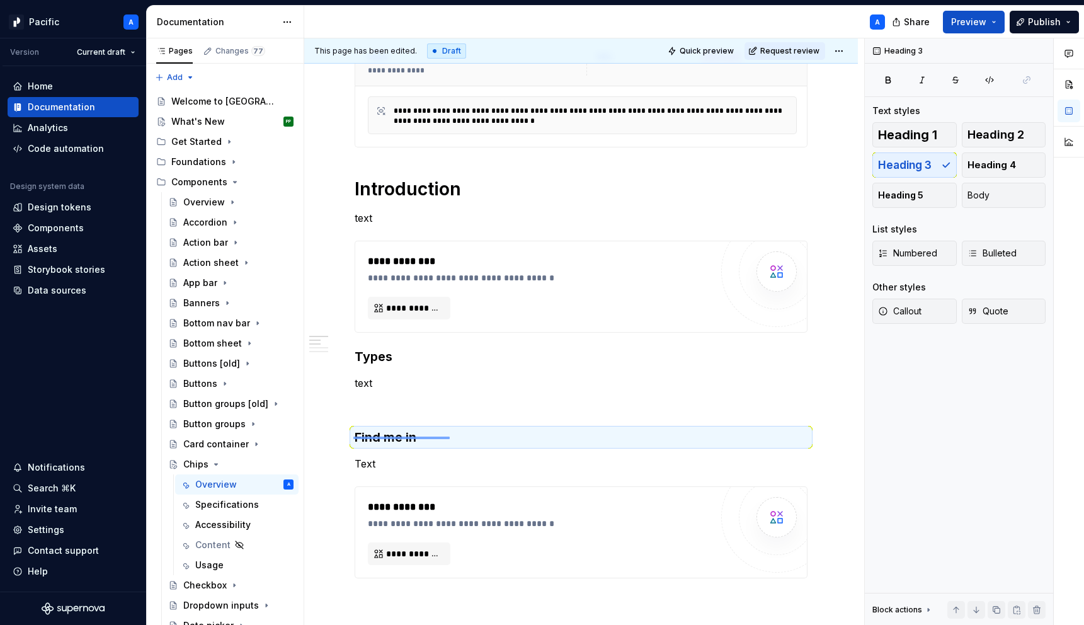
drag, startPoint x: 353, startPoint y: 437, endPoint x: 451, endPoint y: 437, distance: 97.6
click at [451, 437] on div "**********" at bounding box center [584, 331] width 560 height 587
click at [417, 437] on h3 "Find me in" at bounding box center [581, 437] width 453 height 18
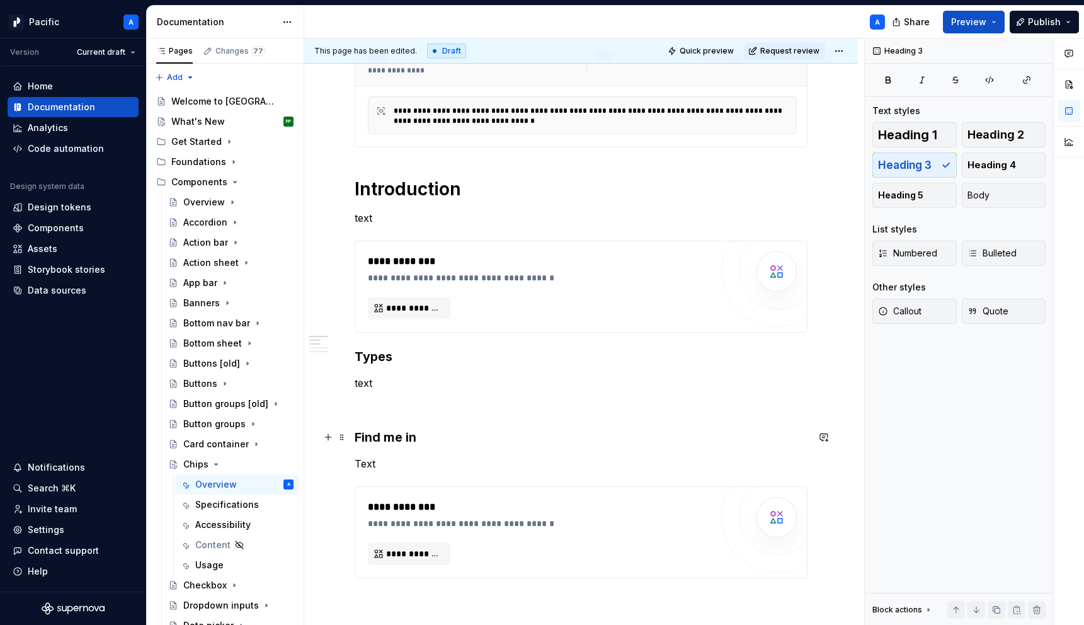
click at [417, 437] on h3 "Find me in" at bounding box center [581, 437] width 453 height 18
click at [370, 437] on h3 "Figma" at bounding box center [581, 437] width 453 height 18
click at [420, 531] on div "**********" at bounding box center [539, 533] width 343 height 66
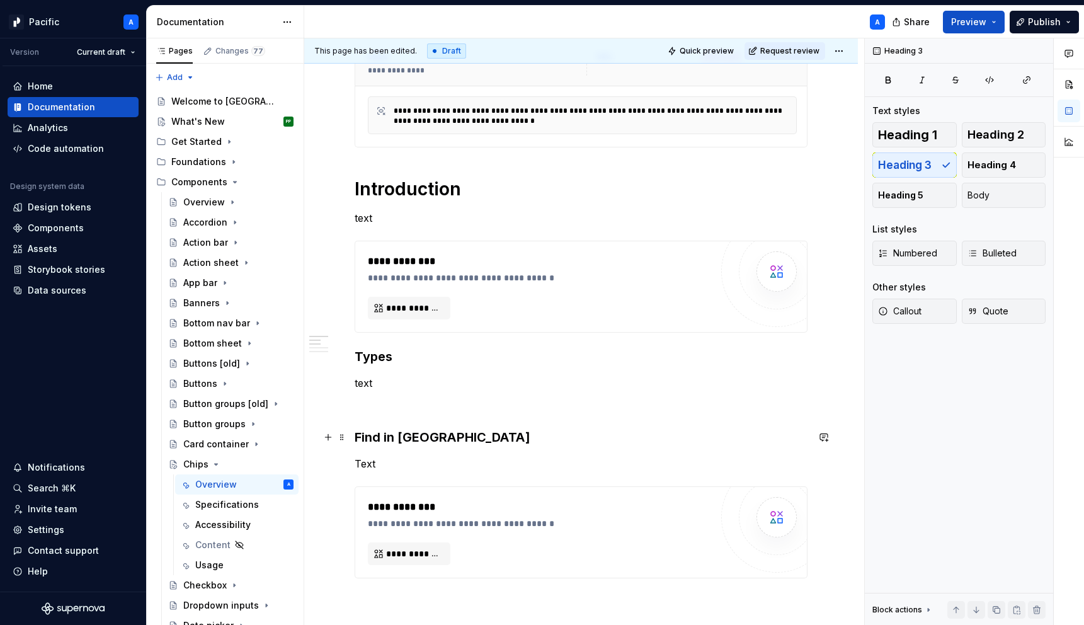
click at [385, 440] on h3 "Find in [GEOGRAPHIC_DATA]" at bounding box center [581, 437] width 453 height 18
type textarea "*"
